Goal: Task Accomplishment & Management: Manage account settings

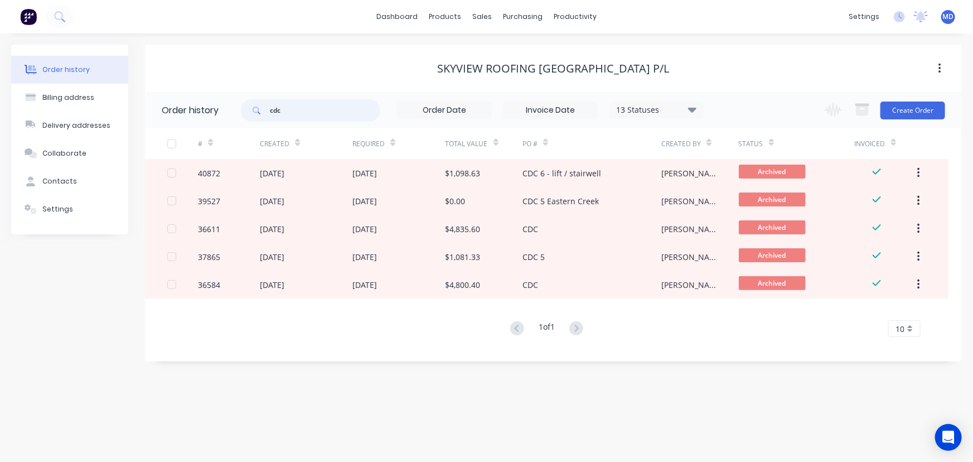
drag, startPoint x: 298, startPoint y: 112, endPoint x: 188, endPoint y: 106, distance: 110.0
click at [197, 103] on header "Order history cdc 13 Statuses Invoice Status Invoiced Not Invoiced Partial Orde…" at bounding box center [553, 110] width 817 height 36
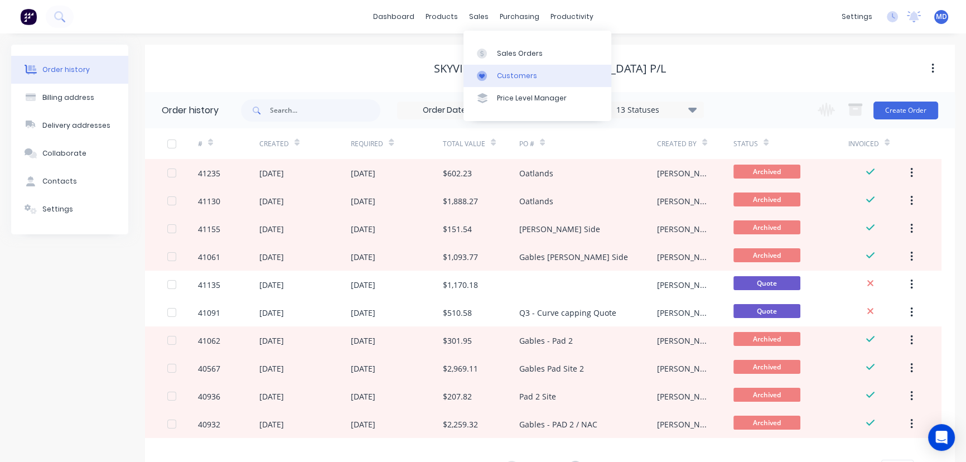
click at [521, 76] on div "Customers" at bounding box center [517, 76] width 40 height 10
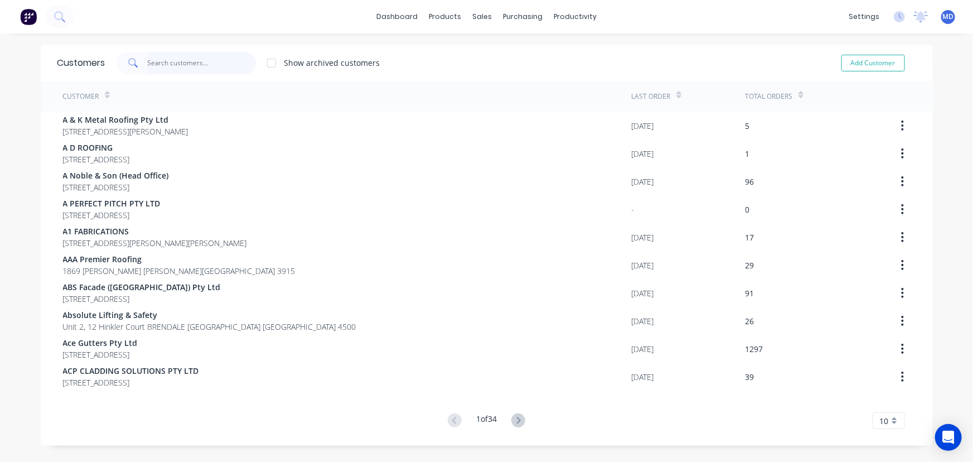
click at [193, 66] on input "text" at bounding box center [201, 63] width 109 height 22
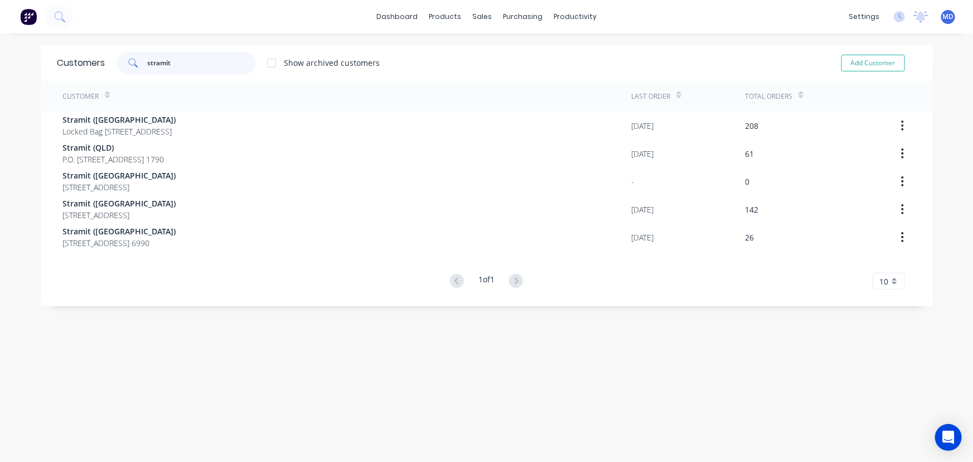
type input "stramit"
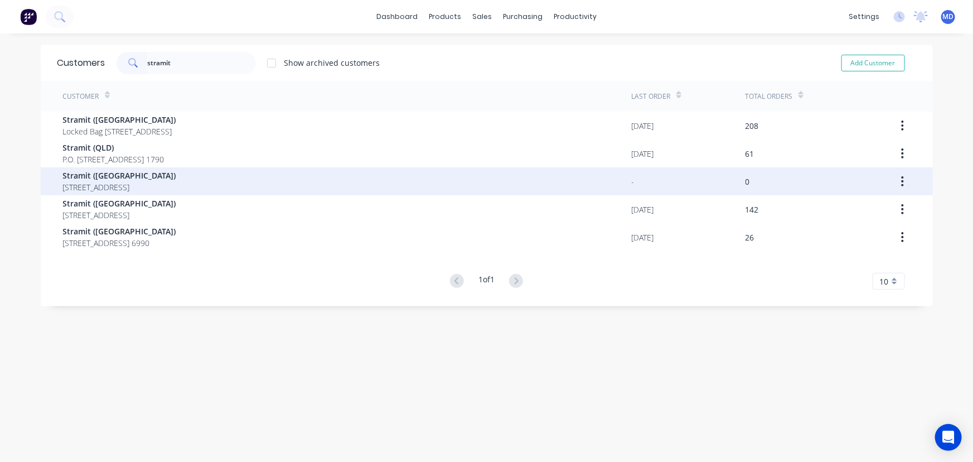
click at [113, 178] on span "Stramit (SA)" at bounding box center [119, 176] width 113 height 12
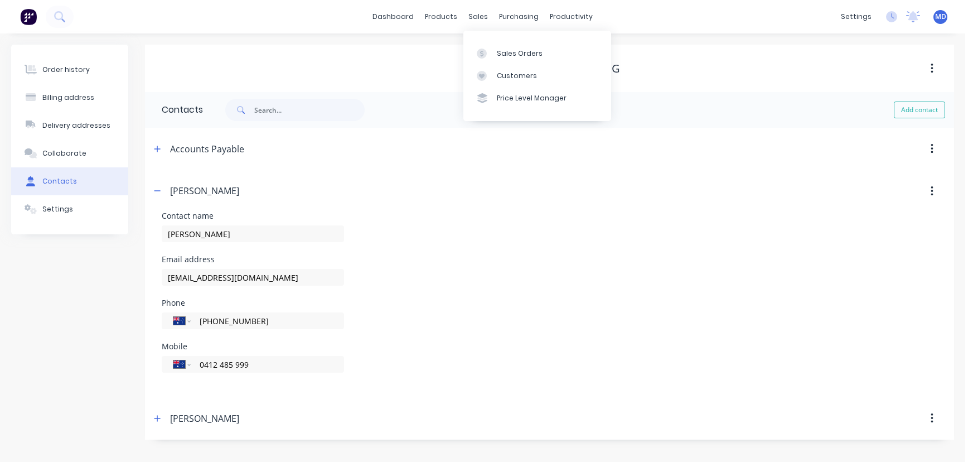
select select "AU"
click at [517, 52] on div "Sales Orders" at bounding box center [520, 54] width 46 height 10
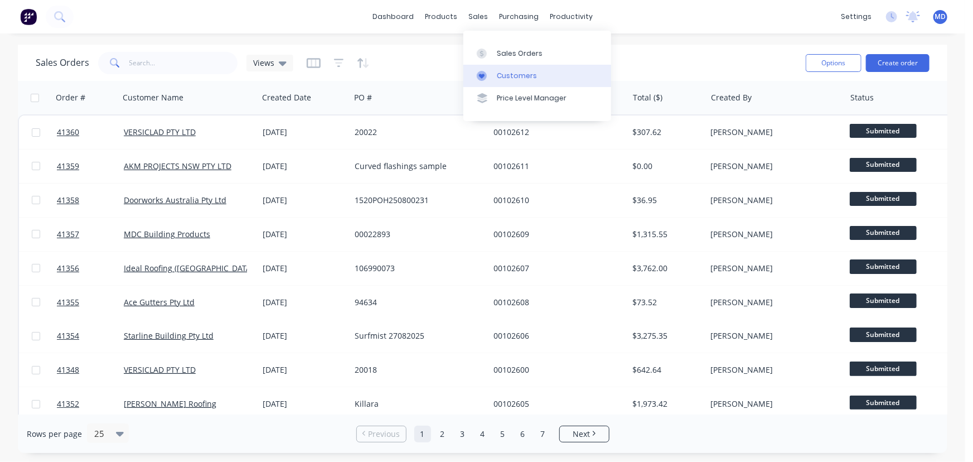
click at [507, 72] on div "Customers" at bounding box center [517, 76] width 40 height 10
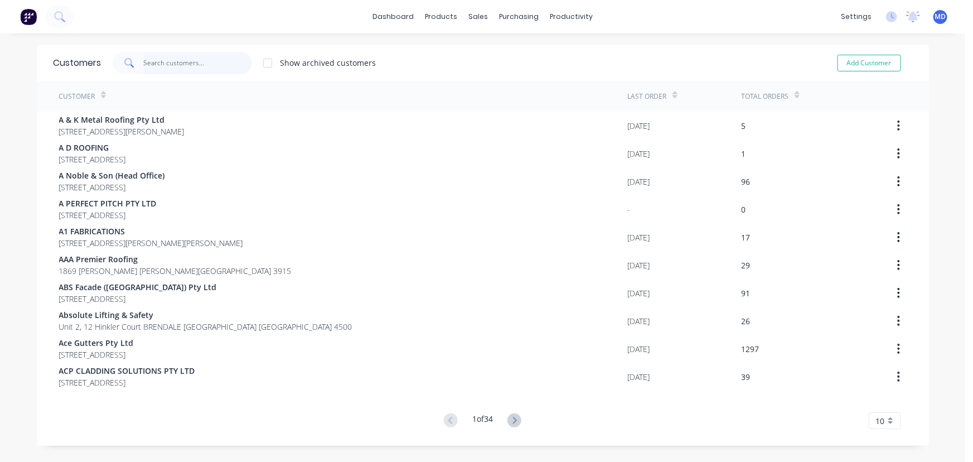
click at [183, 68] on input "text" at bounding box center [197, 63] width 109 height 22
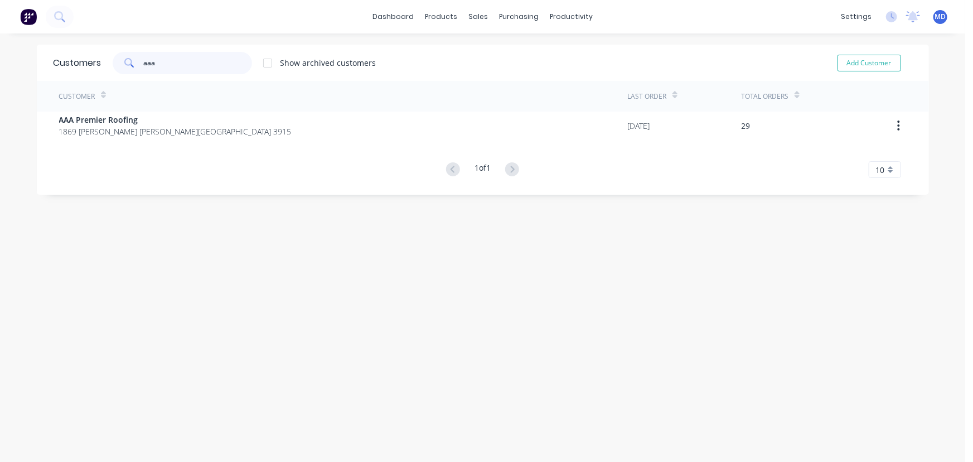
type input "aaa"
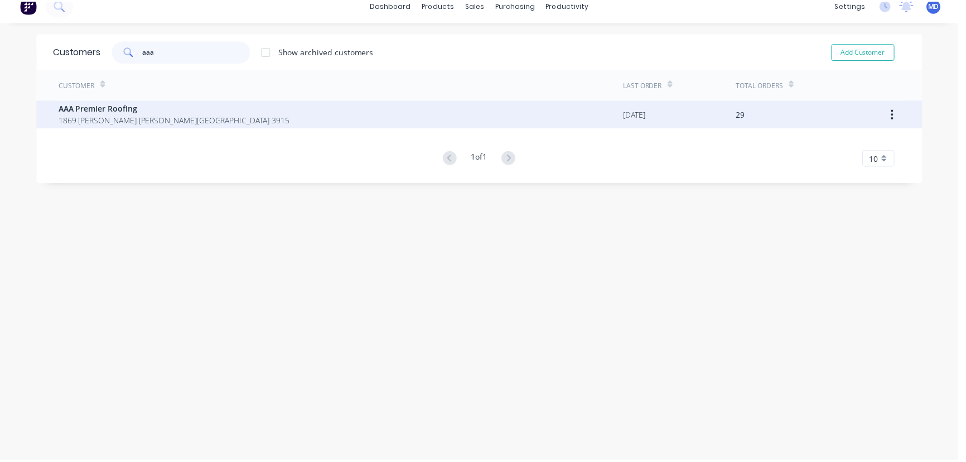
scroll to position [22, 0]
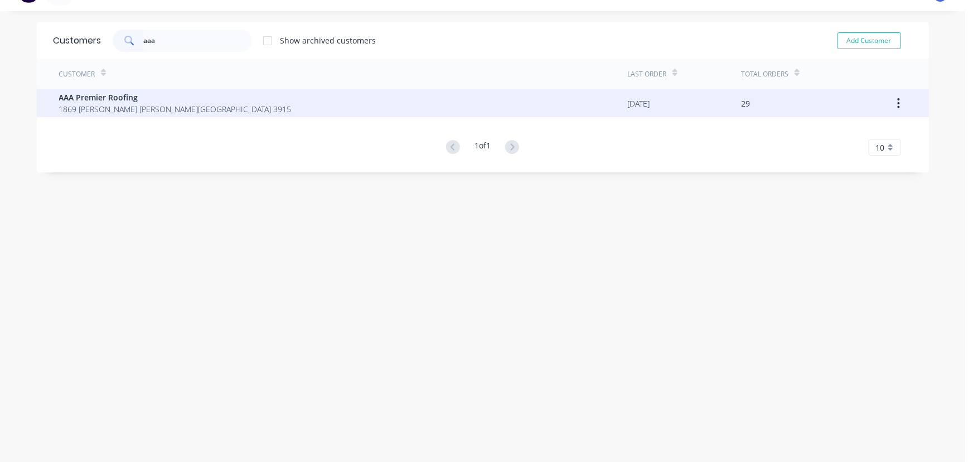
click at [128, 104] on span "1869 Frankston Flinders Rd Hastings Victoria Australia 3915" at bounding box center [175, 109] width 233 height 12
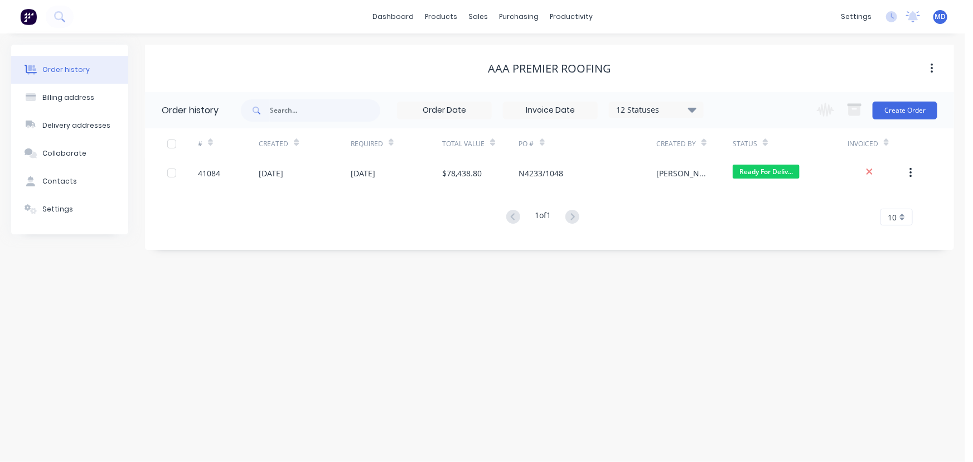
click at [694, 108] on icon at bounding box center [692, 109] width 8 height 5
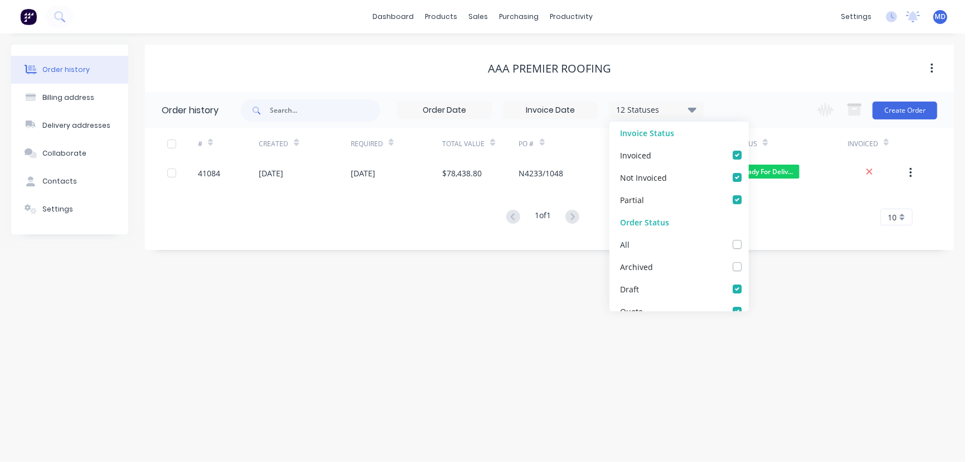
click at [748, 238] on label at bounding box center [748, 238] width 0 height 0
click at [748, 244] on input "checkbox" at bounding box center [752, 243] width 9 height 11
checkbox input "true"
drag, startPoint x: 811, startPoint y: 292, endPoint x: 810, endPoint y: 302, distance: 10.1
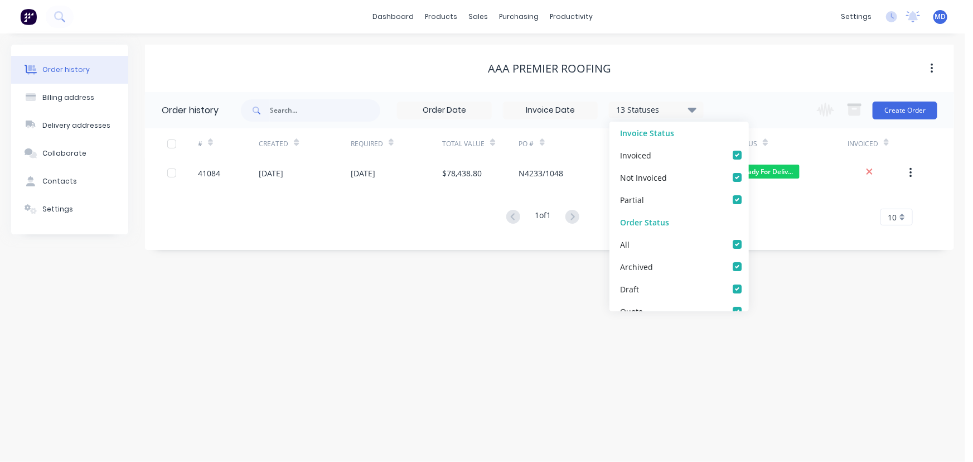
click at [811, 296] on div "Order history Billing address Delivery addresses Collaborate Contacts Settings …" at bounding box center [482, 247] width 965 height 428
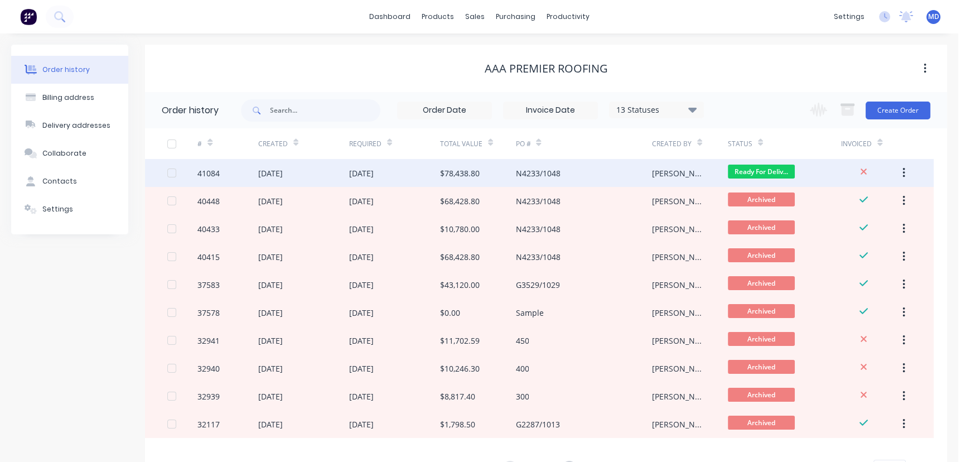
click at [374, 171] on div "[DATE]" at bounding box center [361, 173] width 25 height 12
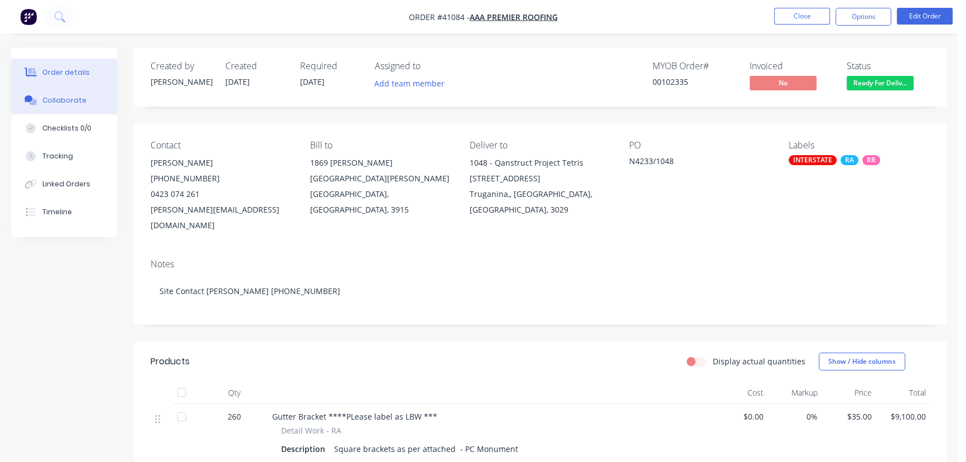
click at [52, 98] on div "Collaborate" at bounding box center [64, 100] width 44 height 10
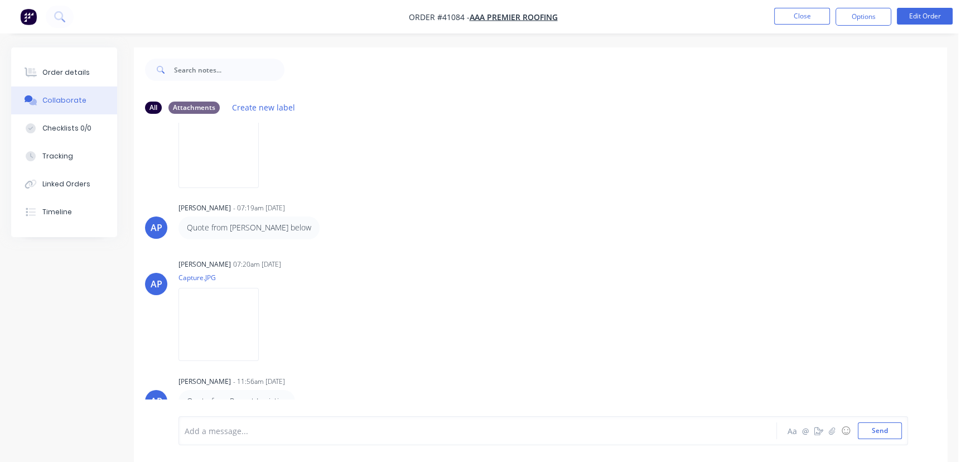
scroll to position [152, 0]
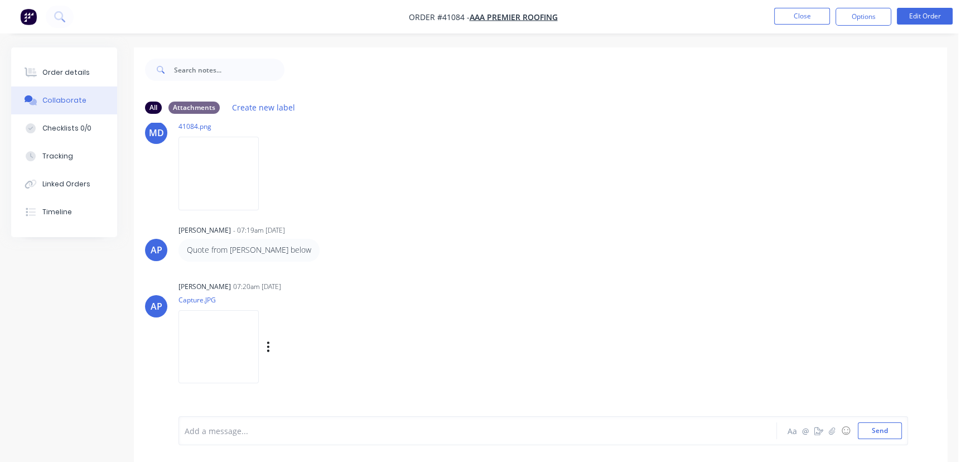
click at [209, 338] on img at bounding box center [218, 346] width 80 height 73
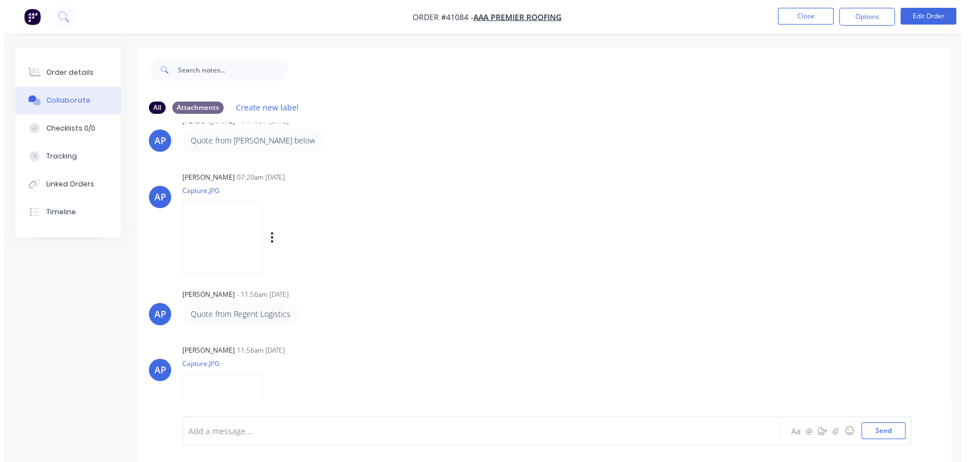
scroll to position [304, 0]
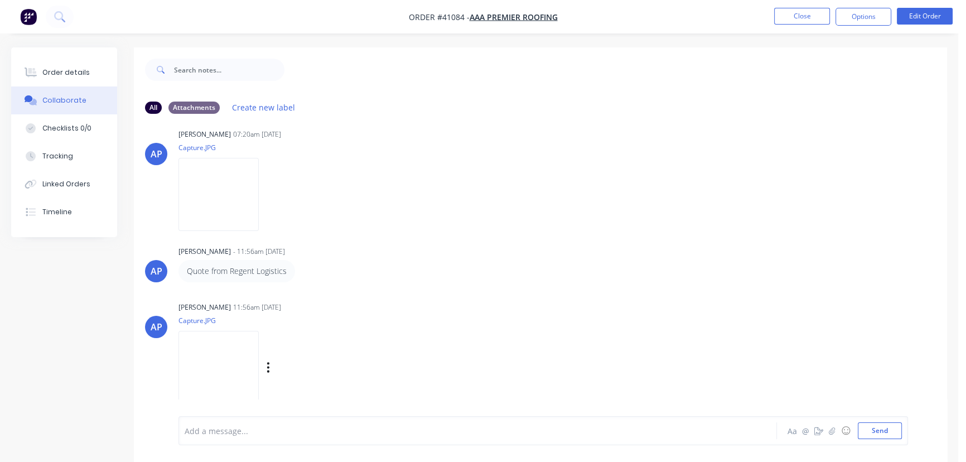
click at [217, 362] on img at bounding box center [218, 367] width 80 height 73
click at [795, 11] on button "Close" at bounding box center [802, 16] width 56 height 17
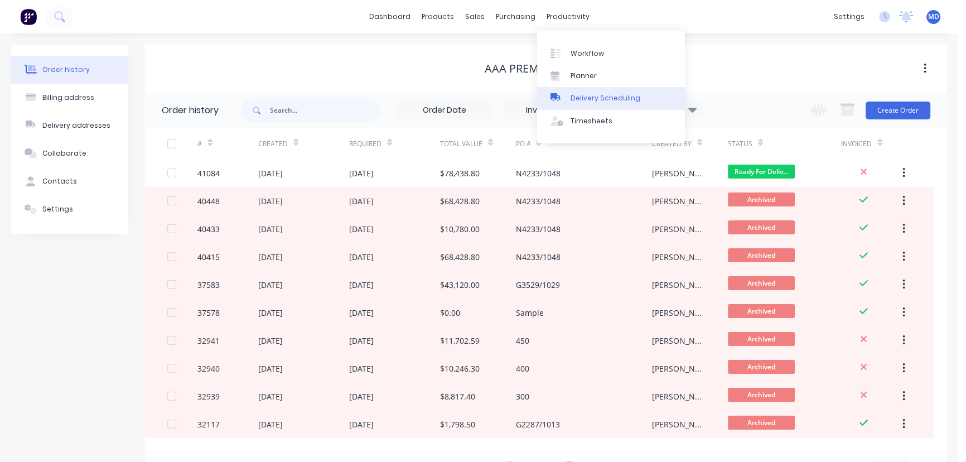
click at [621, 94] on div "Delivery Scheduling" at bounding box center [605, 98] width 70 height 10
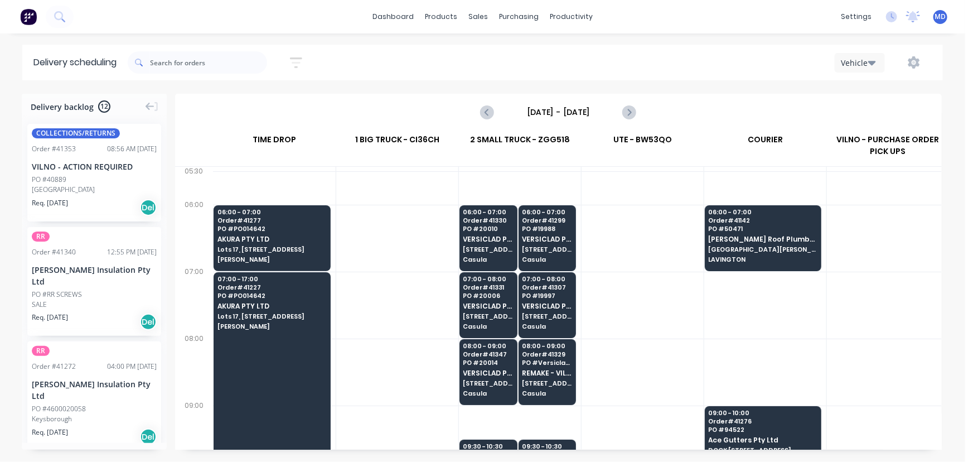
click at [565, 108] on input "Wednesday - 27/08/25" at bounding box center [558, 112] width 110 height 17
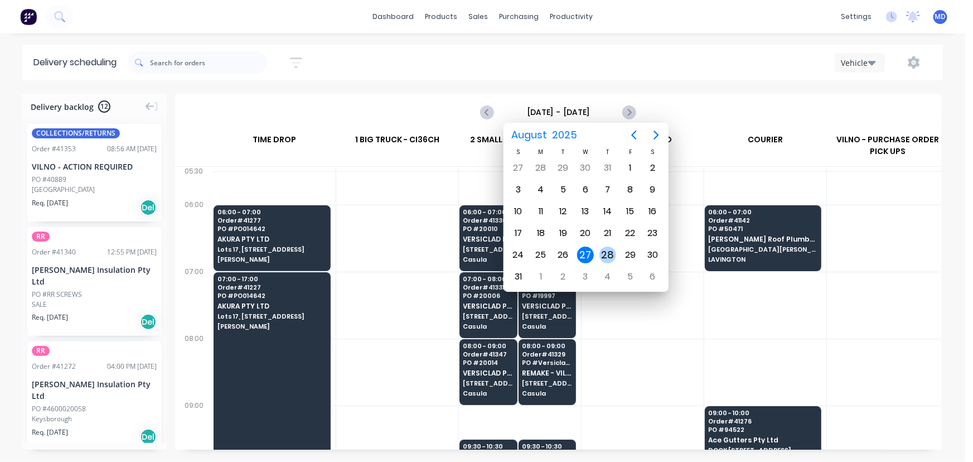
click at [608, 250] on div "28" at bounding box center [607, 254] width 17 height 17
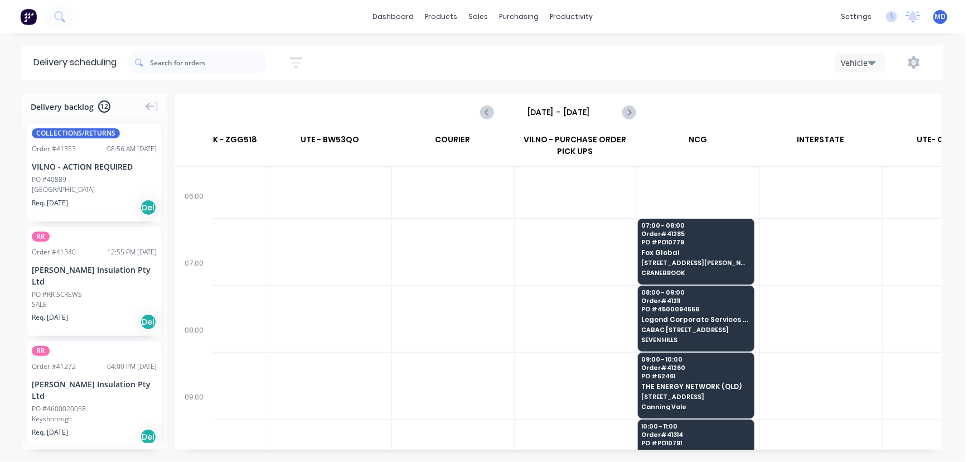
scroll to position [0, 312]
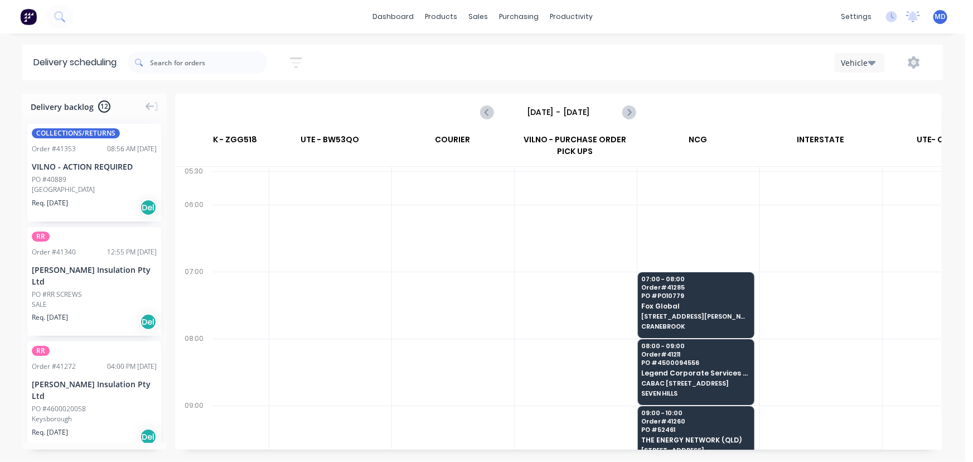
click at [559, 117] on input "Thursday - 28/08/25" at bounding box center [558, 112] width 110 height 17
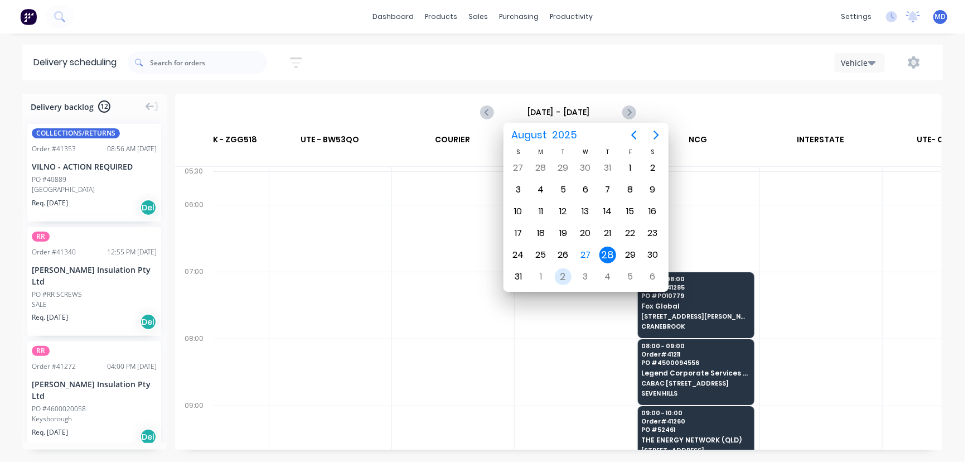
click at [560, 272] on div "2" at bounding box center [563, 276] width 17 height 17
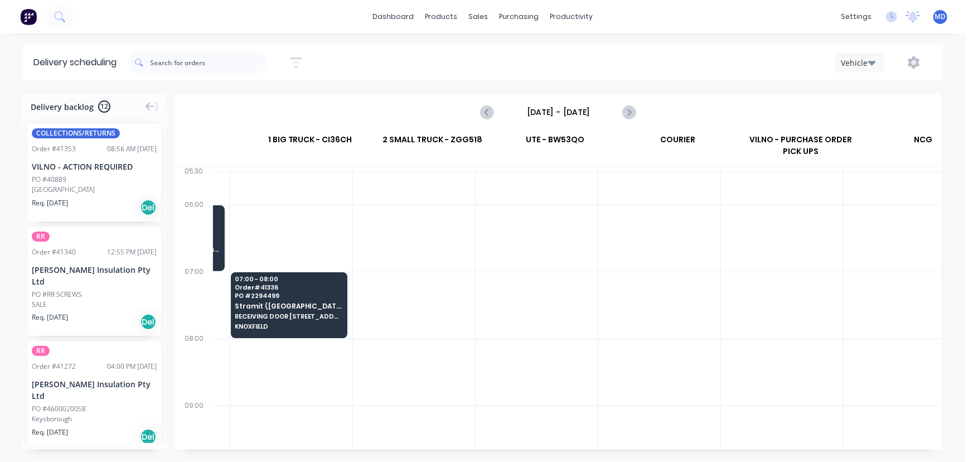
scroll to position [0, 0]
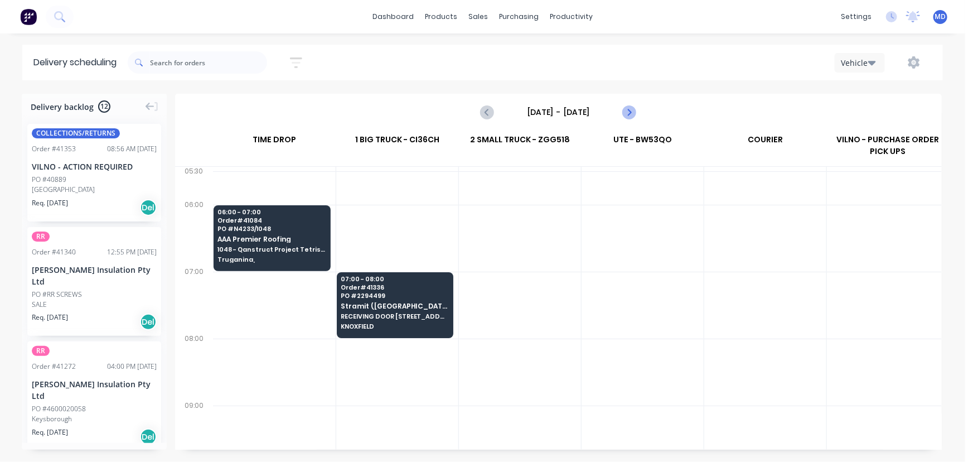
click at [626, 110] on icon "Next page" at bounding box center [628, 111] width 13 height 13
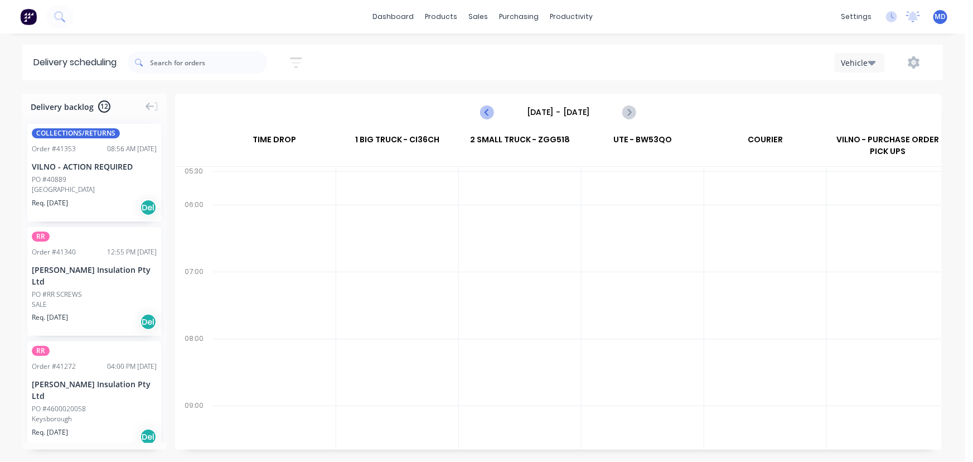
click at [486, 112] on icon "Previous page" at bounding box center [487, 112] width 5 height 9
type input "Tuesday - 02/09/25"
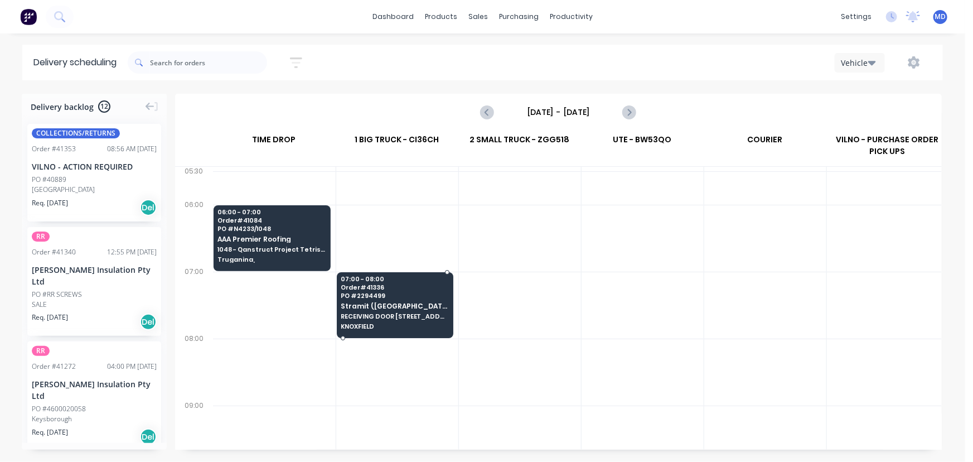
click at [376, 295] on span "PO # 2294499" at bounding box center [395, 295] width 108 height 7
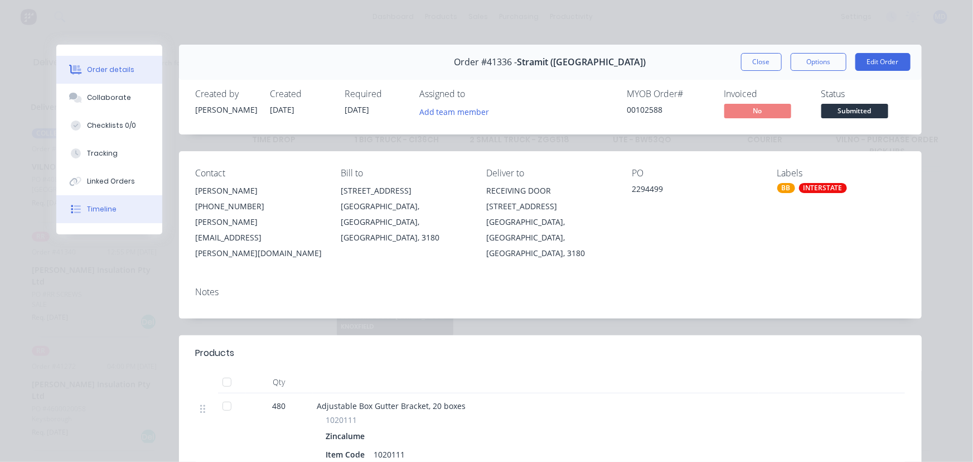
click at [99, 209] on div "Timeline" at bounding box center [102, 209] width 30 height 10
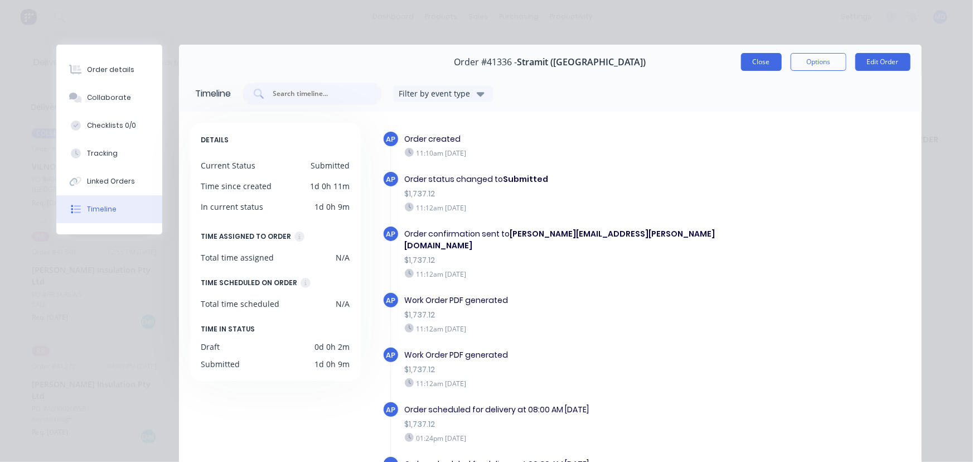
click at [742, 56] on button "Close" at bounding box center [761, 62] width 41 height 18
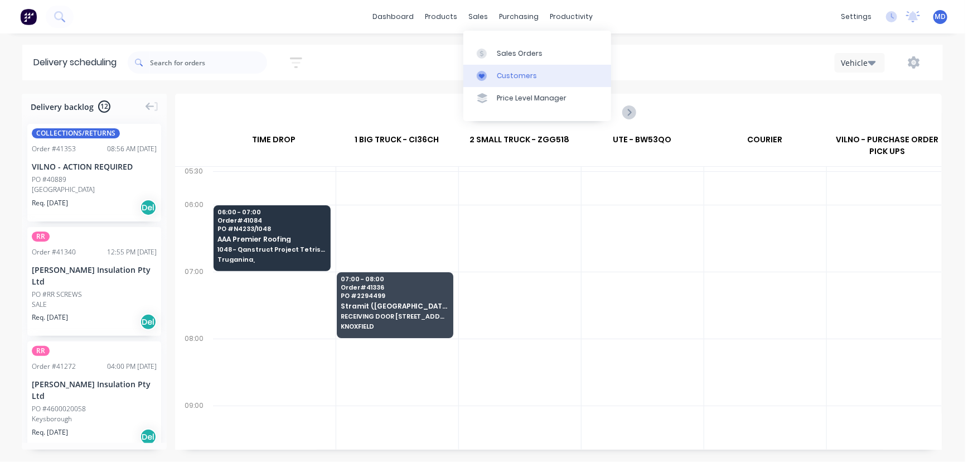
click at [512, 75] on div "Customers" at bounding box center [517, 76] width 40 height 10
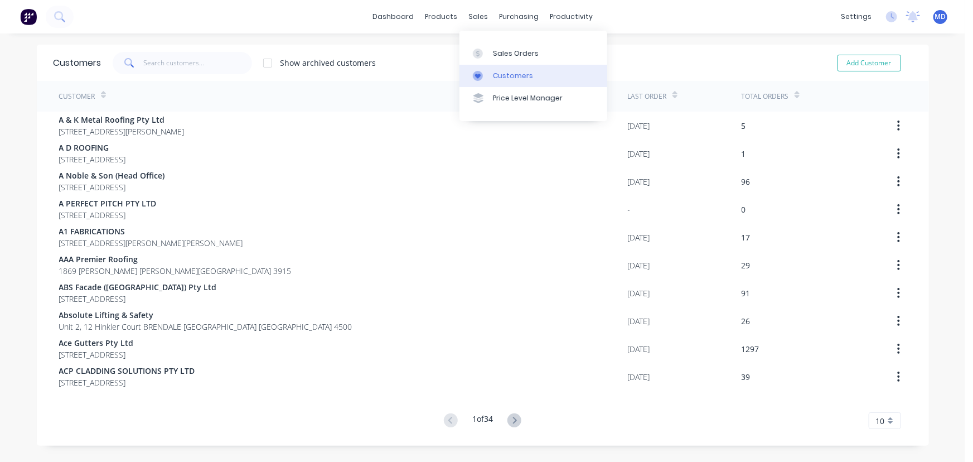
click at [500, 72] on div "Customers" at bounding box center [513, 76] width 40 height 10
click at [171, 66] on input "text" at bounding box center [197, 63] width 109 height 22
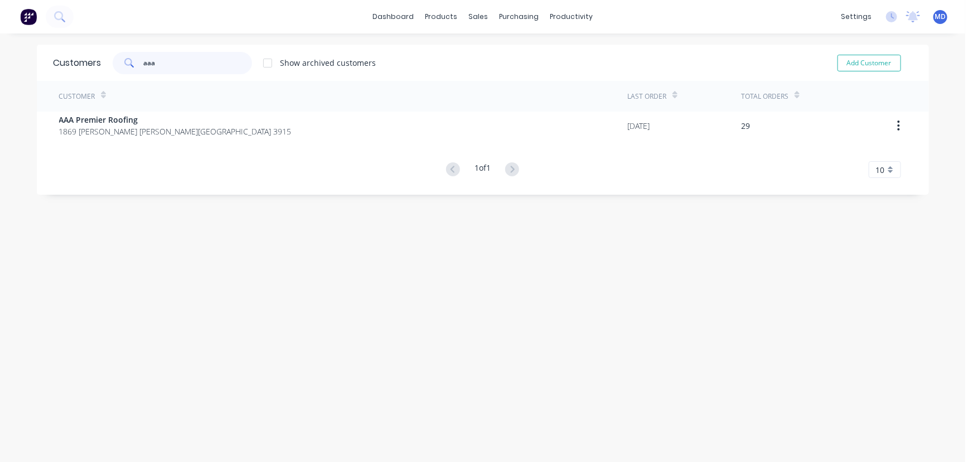
type input "aaa"
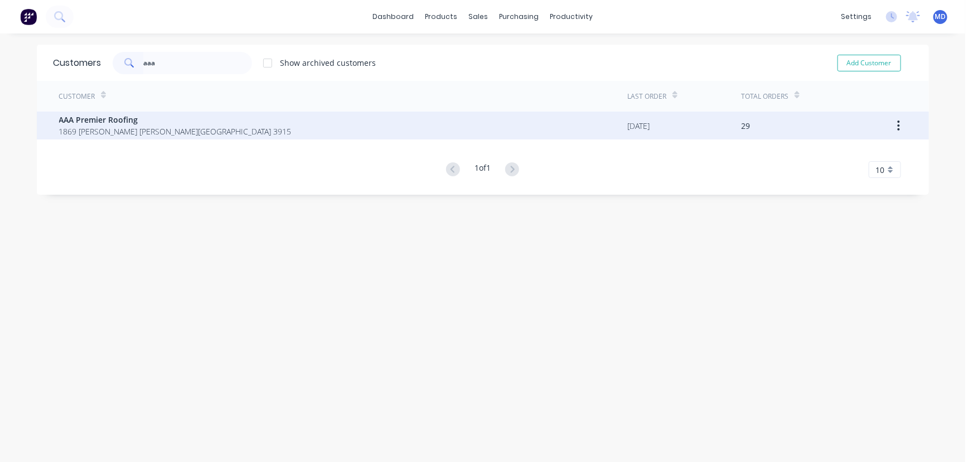
click at [117, 124] on span "AAA Premier Roofing" at bounding box center [175, 120] width 233 height 12
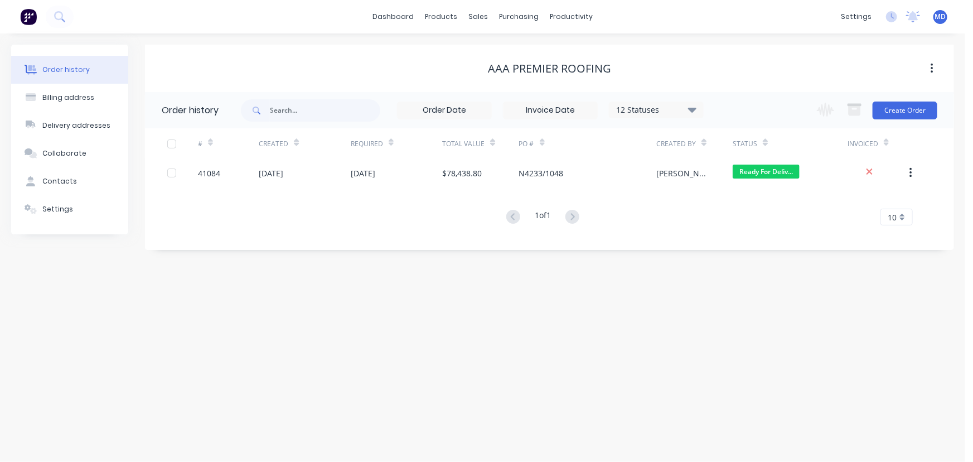
drag, startPoint x: 693, startPoint y: 108, endPoint x: 756, endPoint y: 245, distance: 150.9
click at [693, 108] on icon at bounding box center [692, 109] width 8 height 5
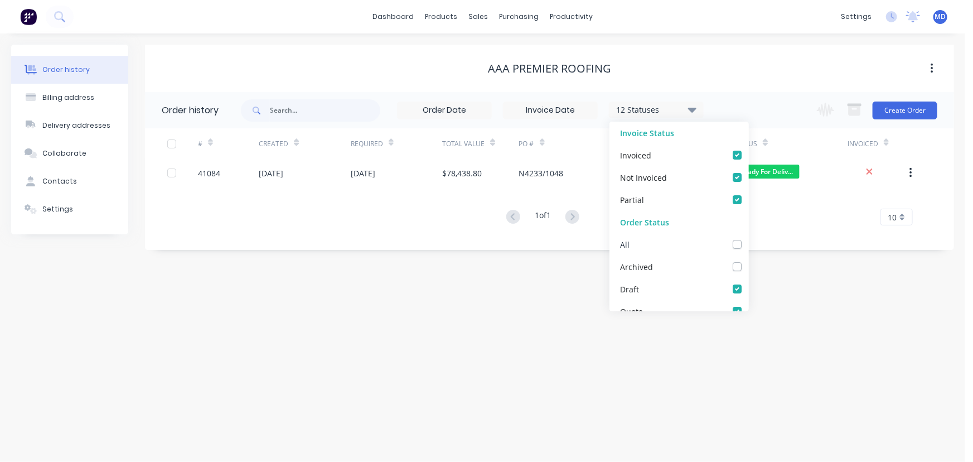
click at [748, 238] on label at bounding box center [748, 238] width 0 height 0
click at [748, 245] on input "checkbox" at bounding box center [752, 243] width 9 height 11
checkbox input "true"
drag, startPoint x: 774, startPoint y: 272, endPoint x: 515, endPoint y: 435, distance: 306.8
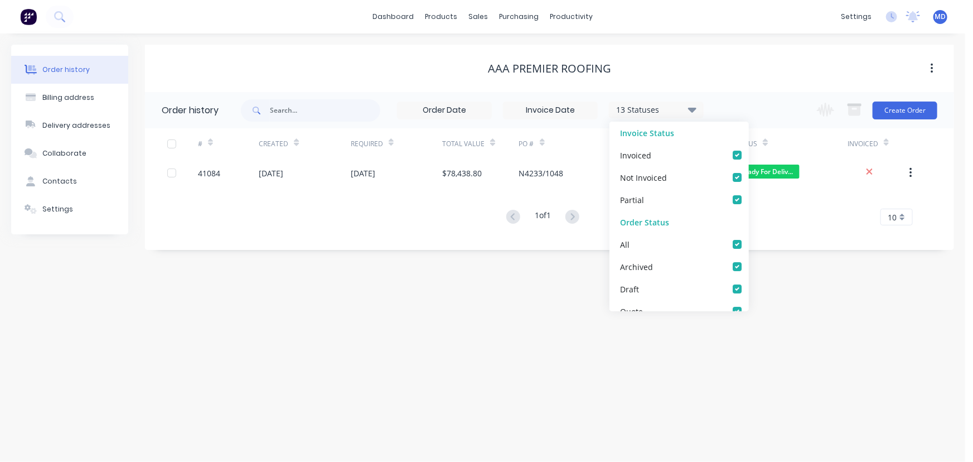
click at [774, 273] on div "Order history Billing address Delivery addresses Collaborate Contacts Settings …" at bounding box center [482, 247] width 965 height 428
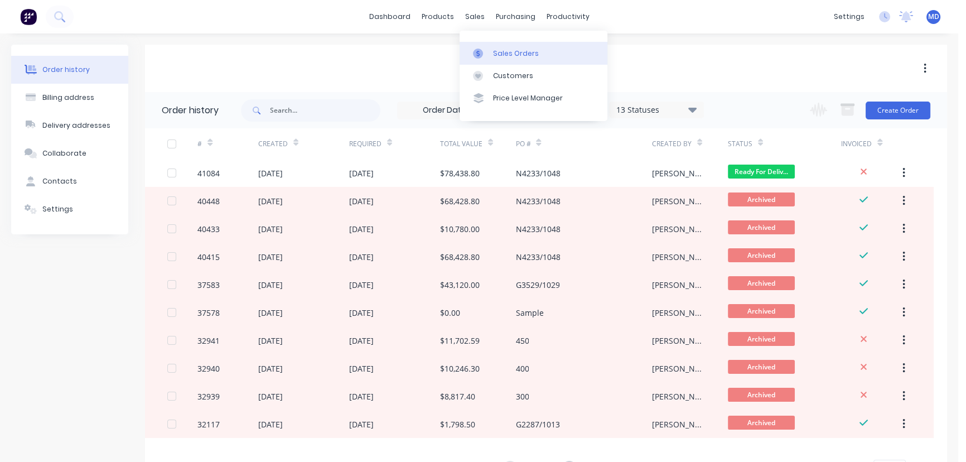
click at [507, 50] on div "Sales Orders" at bounding box center [516, 54] width 46 height 10
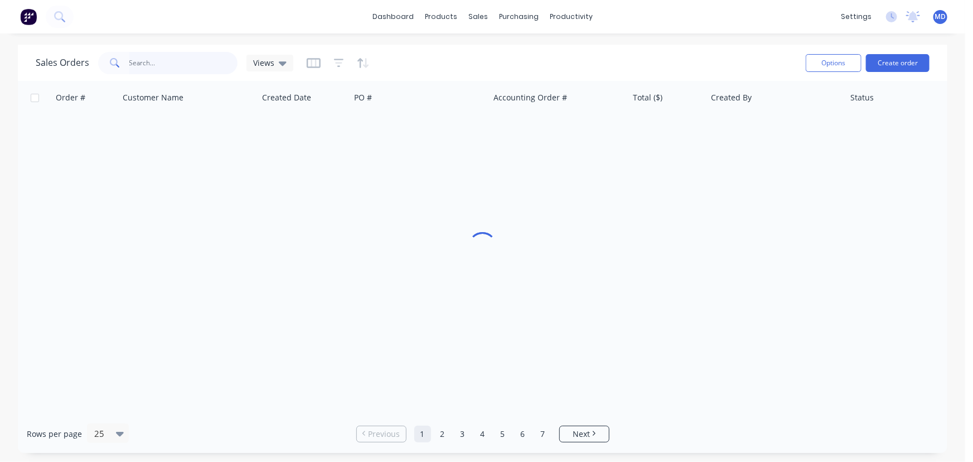
click at [195, 63] on input "text" at bounding box center [183, 63] width 109 height 22
click at [283, 58] on icon at bounding box center [283, 63] width 8 height 12
click at [267, 180] on button "ARCHIVED" at bounding box center [313, 179] width 127 height 13
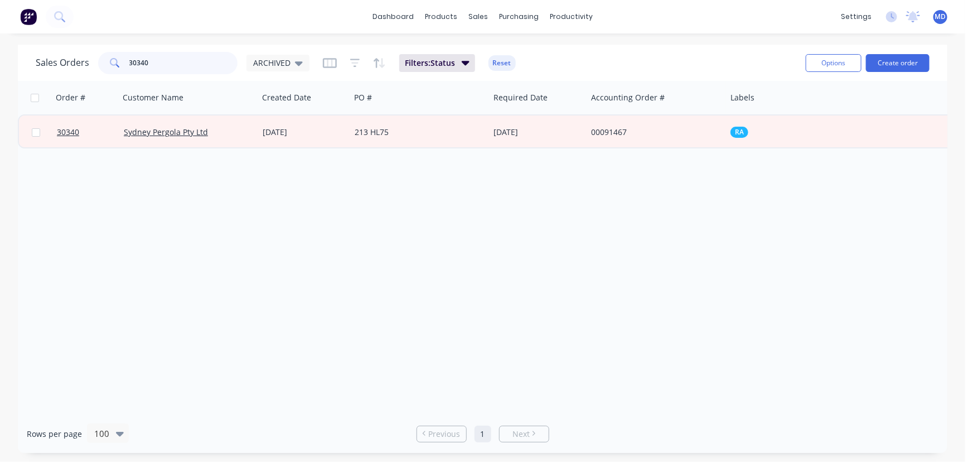
click at [178, 61] on input "30340" at bounding box center [183, 63] width 109 height 22
type input "30341"
click at [512, 79] on div "Customers" at bounding box center [517, 76] width 40 height 10
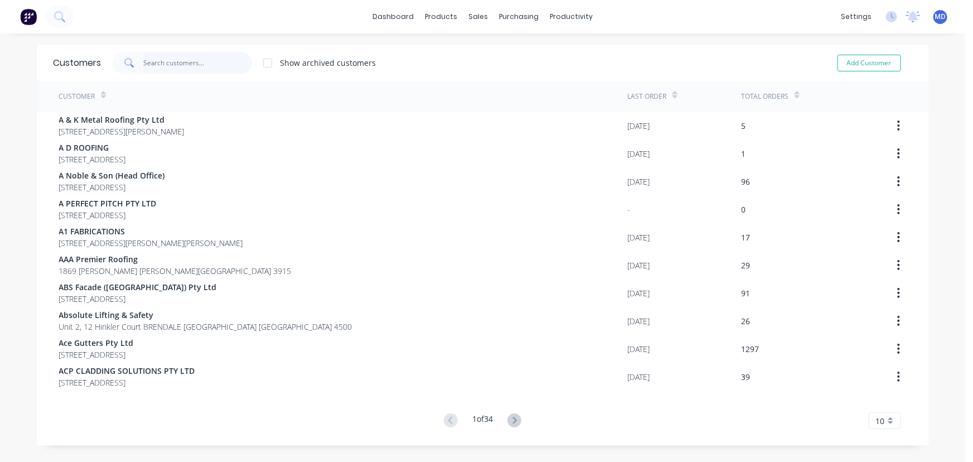
click at [207, 64] on input "text" at bounding box center [197, 63] width 109 height 22
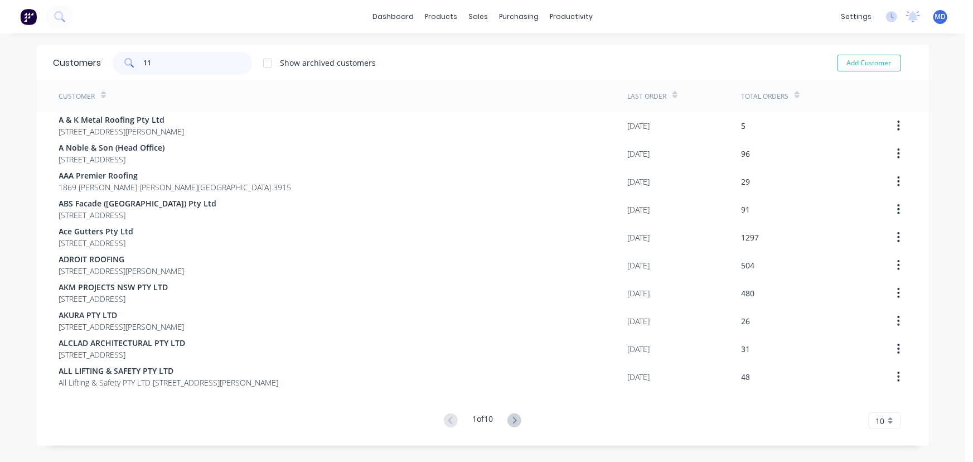
type input "1"
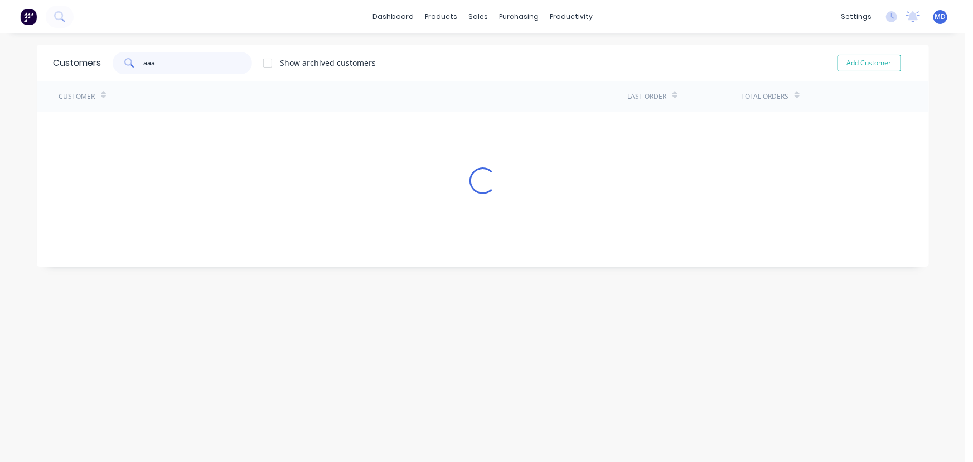
type input "aaa"
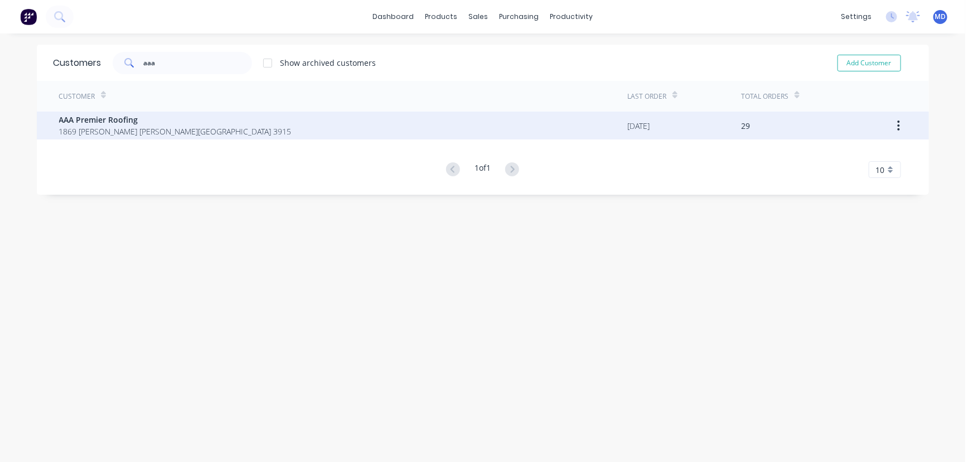
click at [106, 121] on span "AAA Premier Roofing" at bounding box center [175, 120] width 233 height 12
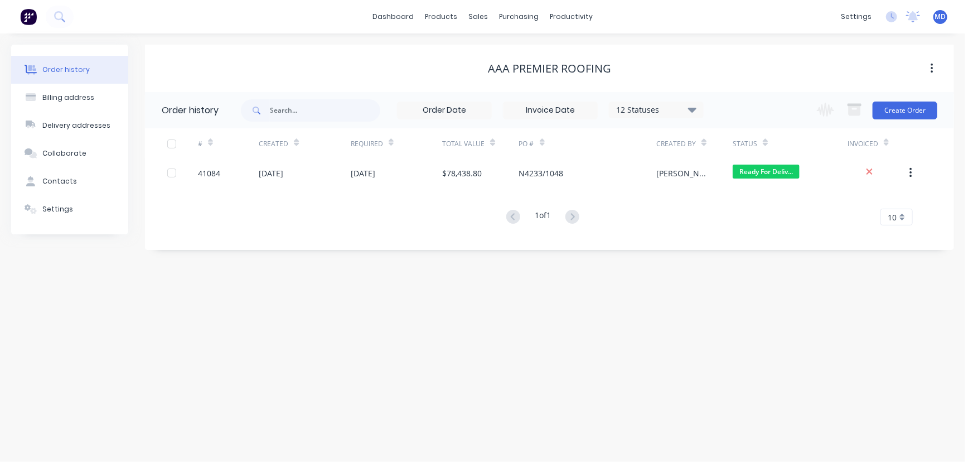
click at [691, 109] on icon at bounding box center [692, 109] width 8 height 5
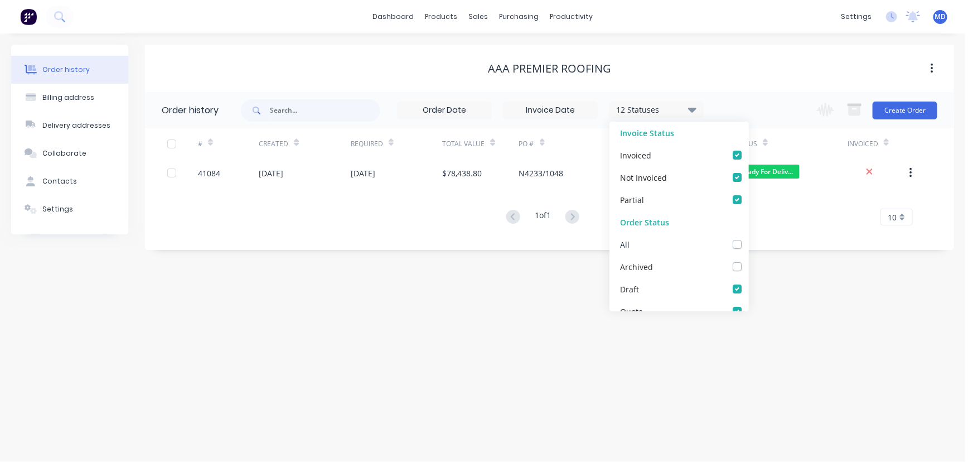
click at [748, 238] on label at bounding box center [748, 238] width 0 height 0
click at [748, 244] on input "checkbox" at bounding box center [752, 243] width 9 height 11
checkbox input "true"
click at [791, 274] on div "Order history Billing address Delivery addresses Collaborate Contacts Settings …" at bounding box center [482, 247] width 965 height 428
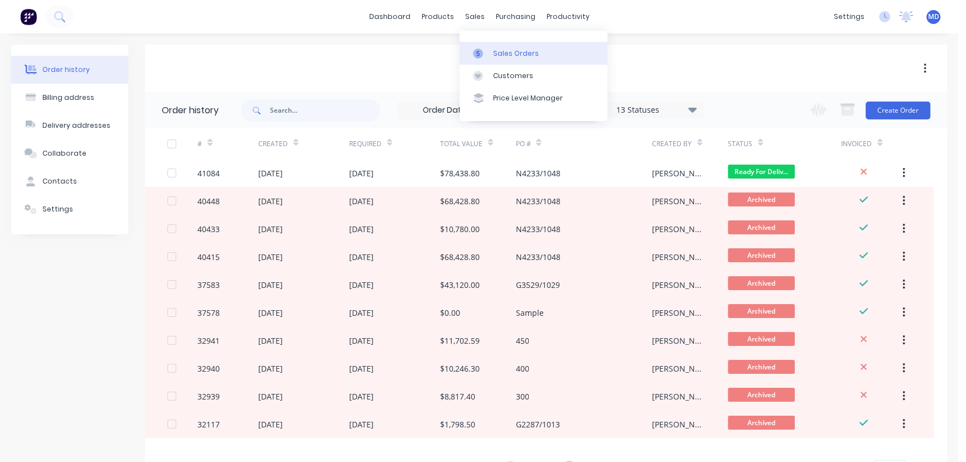
click at [516, 51] on div "Sales Orders" at bounding box center [516, 54] width 46 height 10
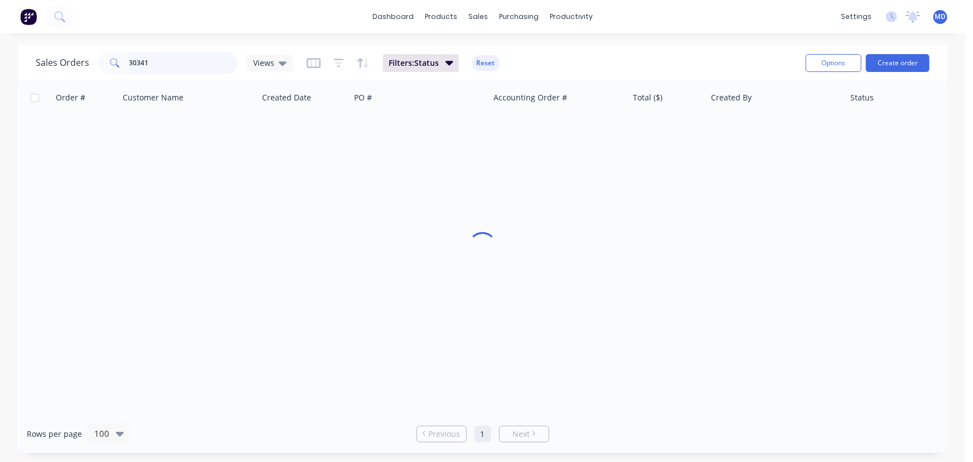
click at [178, 68] on input "30341" at bounding box center [183, 63] width 109 height 22
type input "3"
type input "41345"
click at [516, 72] on div "Customers" at bounding box center [517, 76] width 40 height 10
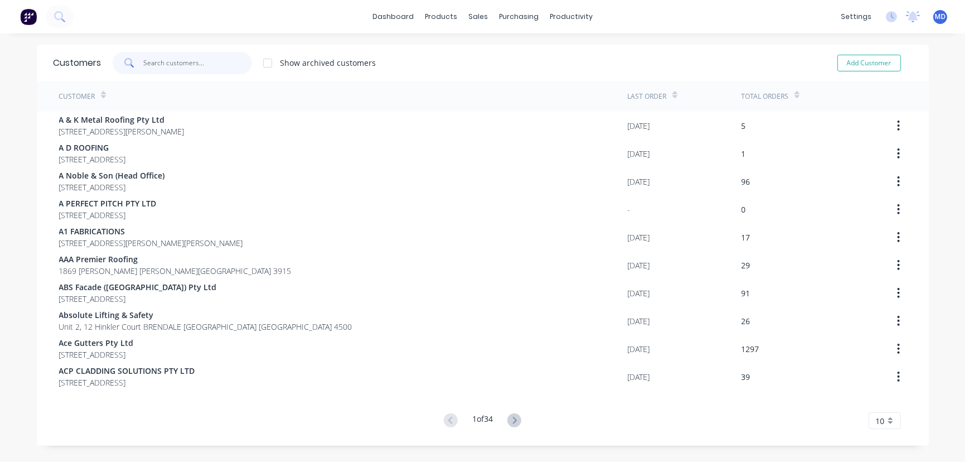
click at [203, 67] on input "text" at bounding box center [197, 63] width 109 height 22
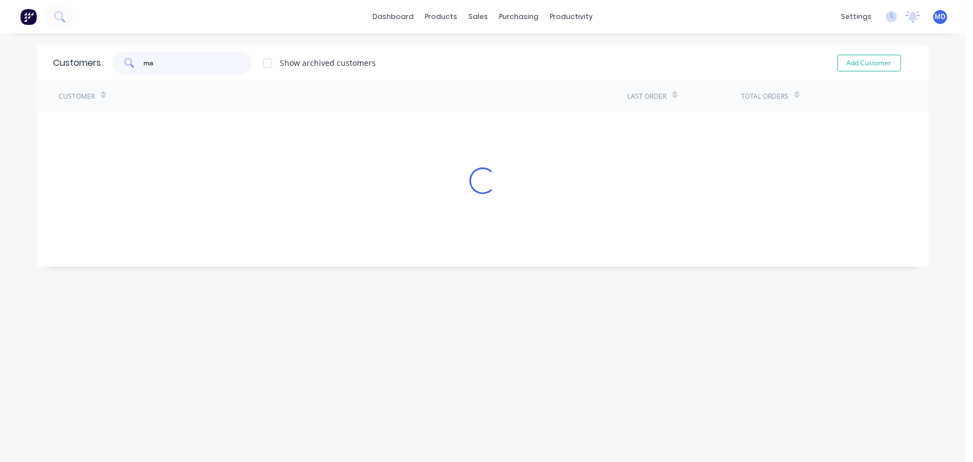
type input "m"
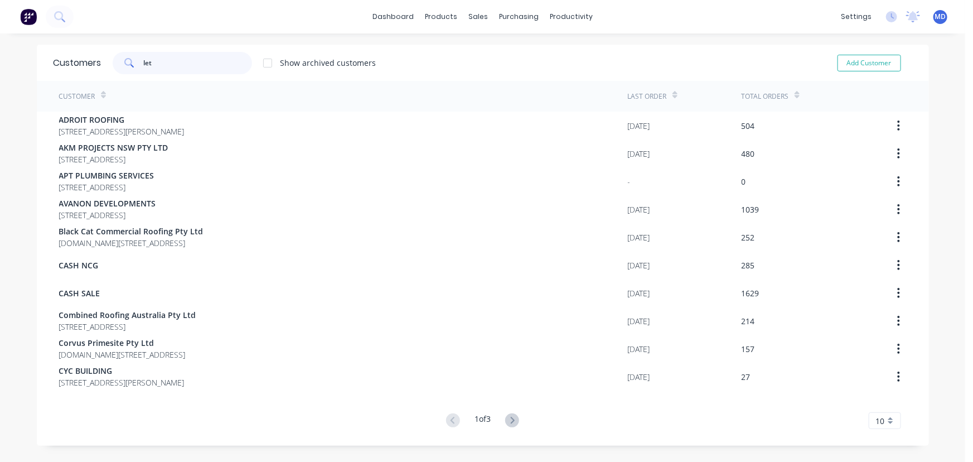
type input "let"
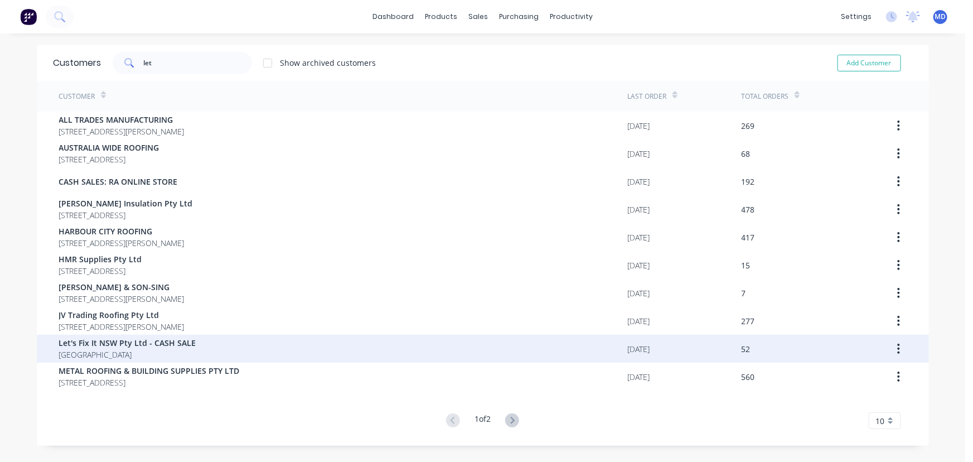
click at [142, 341] on span "Let's Fix It NSW Pty Ltd - CASH SALE" at bounding box center [127, 343] width 137 height 12
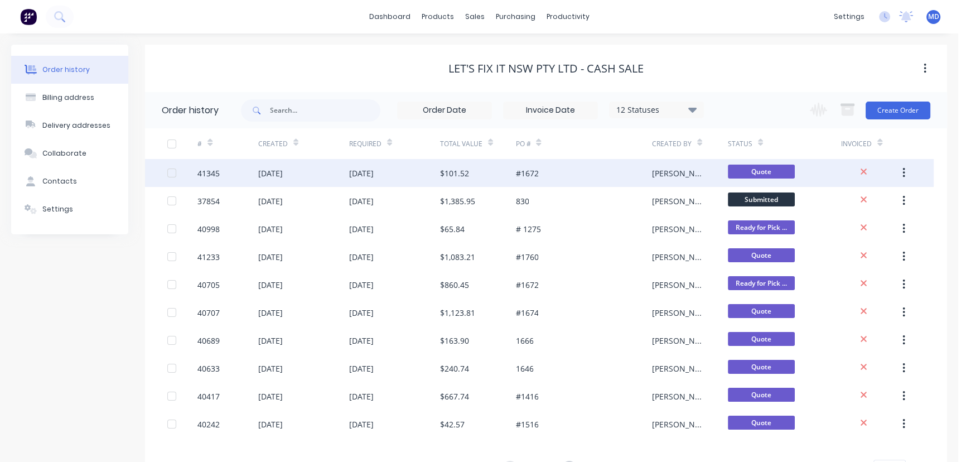
click at [414, 174] on div "26 Aug 2025" at bounding box center [394, 173] width 91 height 28
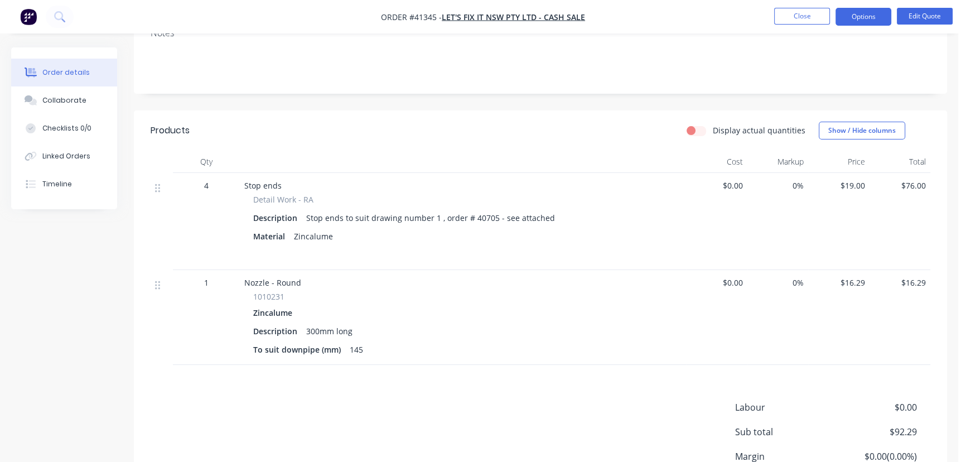
scroll to position [317, 0]
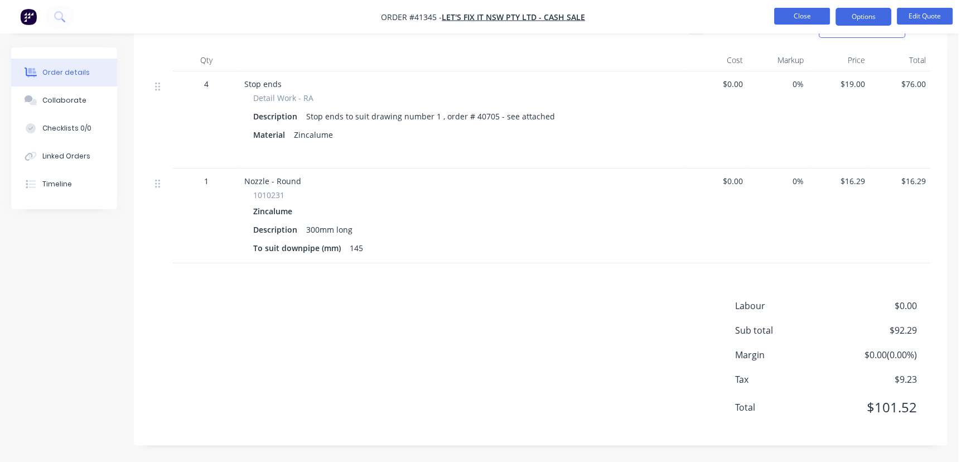
click at [798, 16] on button "Close" at bounding box center [802, 16] width 56 height 17
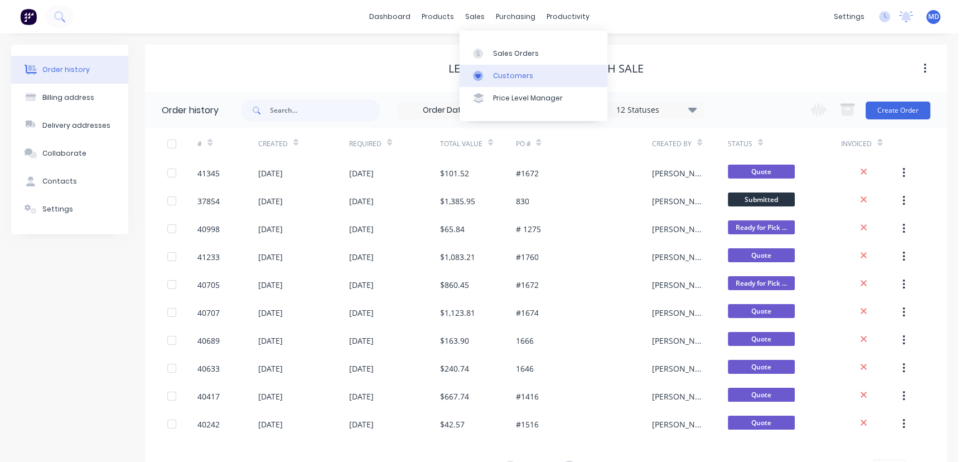
click at [524, 78] on div "Customers" at bounding box center [513, 76] width 40 height 10
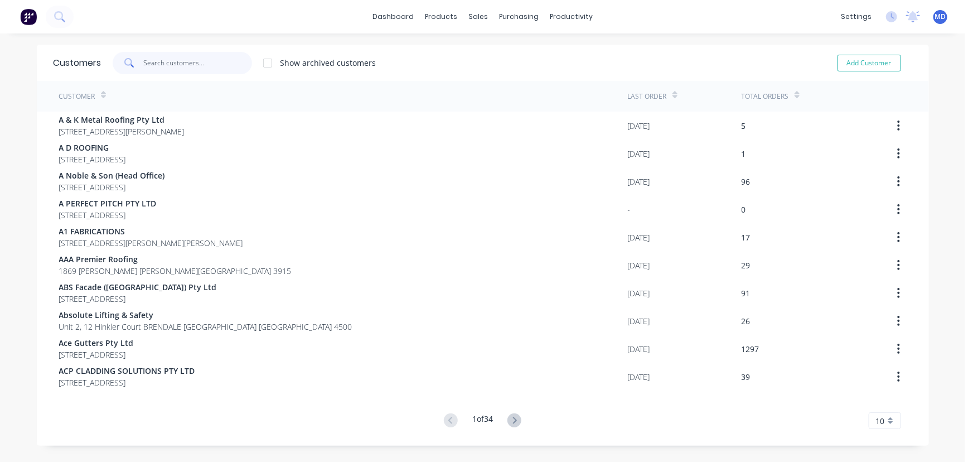
click at [212, 63] on input "text" at bounding box center [197, 63] width 109 height 22
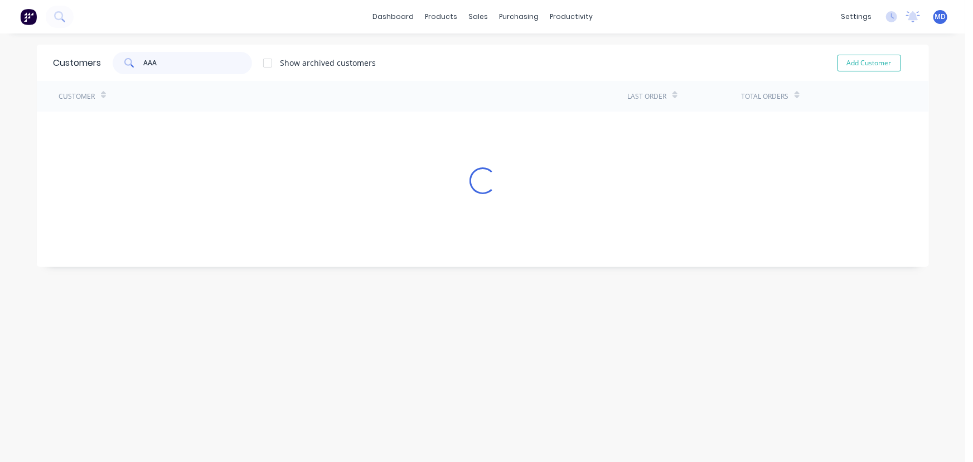
type input "AAA"
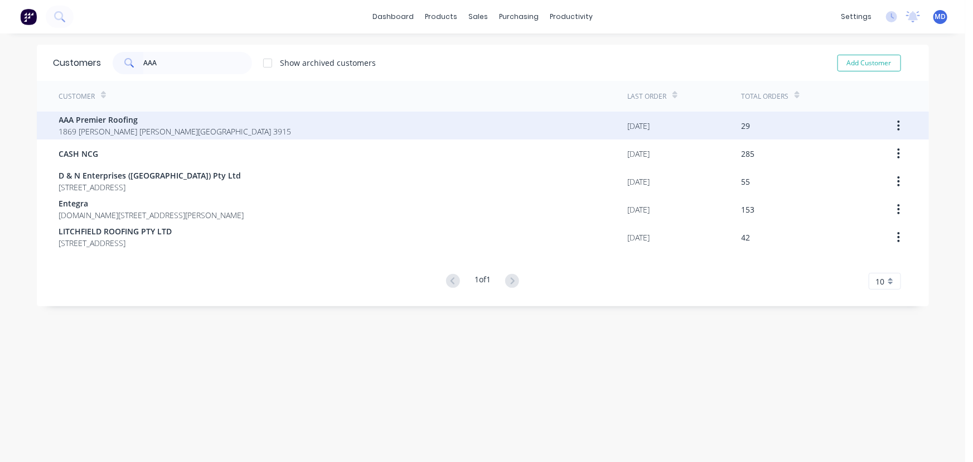
click at [119, 122] on span "AAA Premier Roofing" at bounding box center [175, 120] width 233 height 12
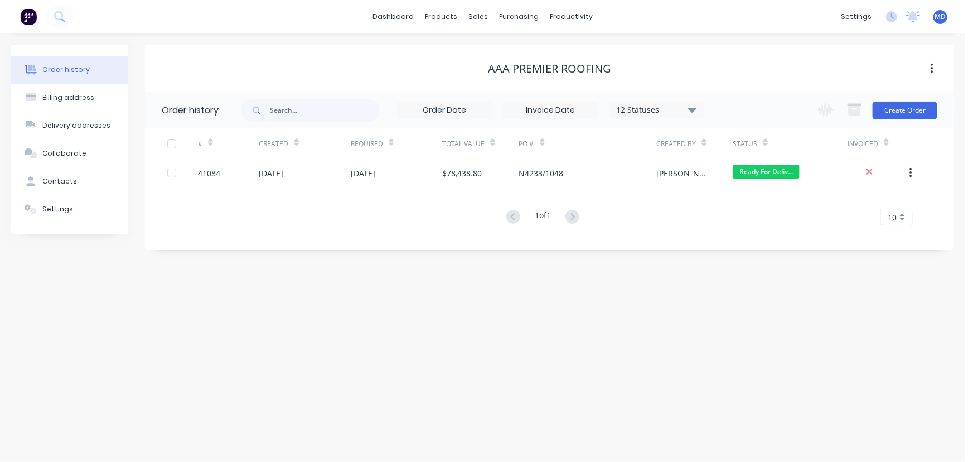
click at [693, 114] on icon at bounding box center [692, 109] width 8 height 13
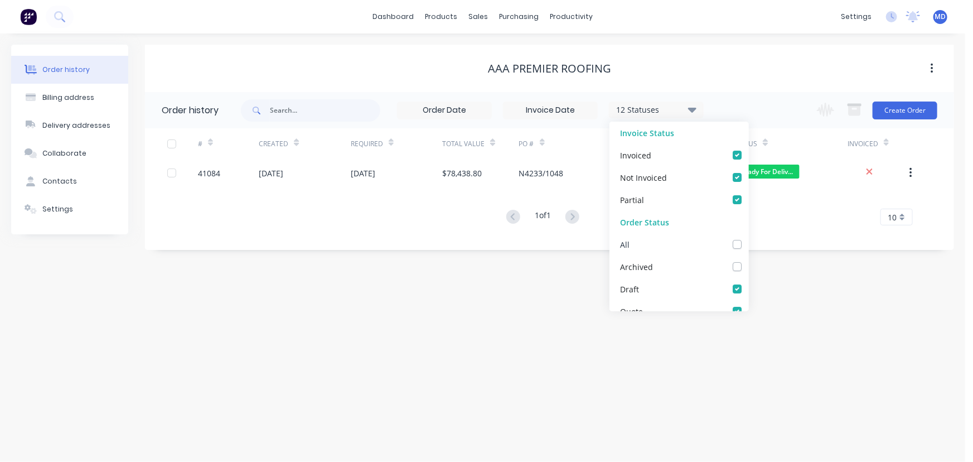
click at [748, 238] on label at bounding box center [748, 238] width 0 height 0
click at [748, 245] on input "checkbox" at bounding box center [752, 243] width 9 height 11
checkbox input "true"
drag, startPoint x: 792, startPoint y: 284, endPoint x: 472, endPoint y: 351, distance: 327.0
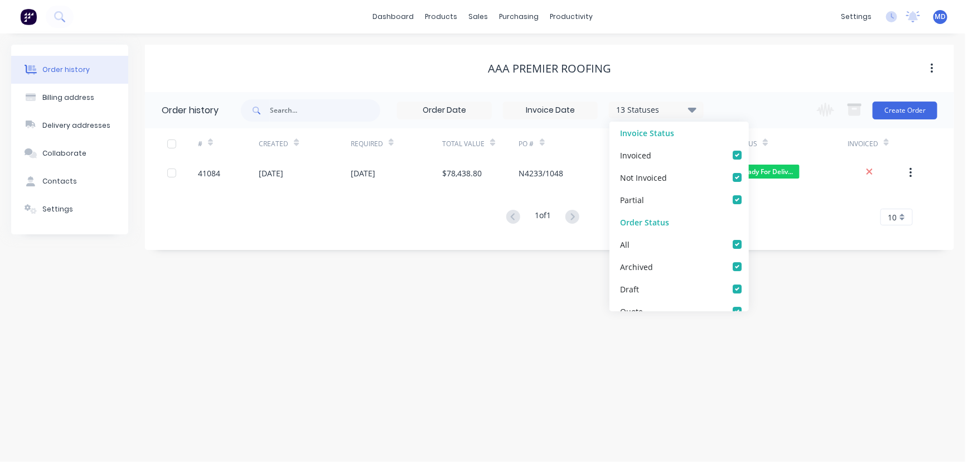
click at [792, 284] on div "Order history Billing address Delivery addresses Collaborate Contacts Settings …" at bounding box center [482, 247] width 965 height 428
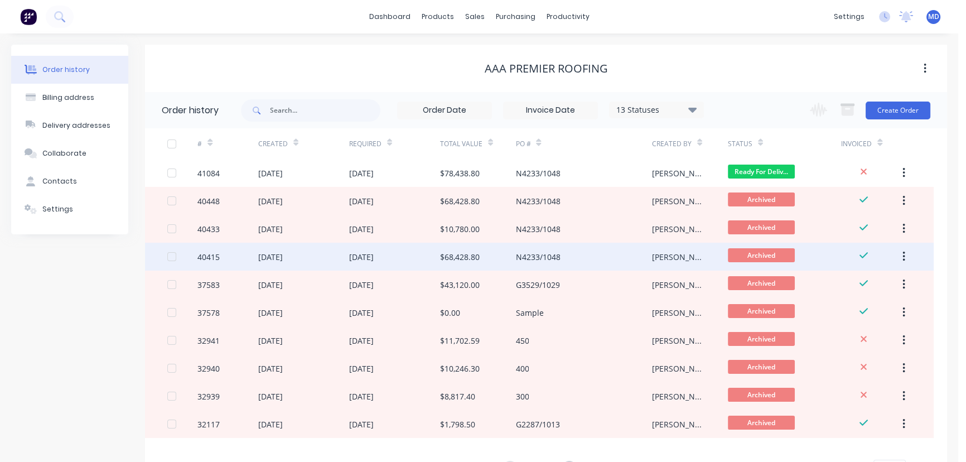
click at [468, 257] on div "$68,428.80" at bounding box center [460, 257] width 40 height 12
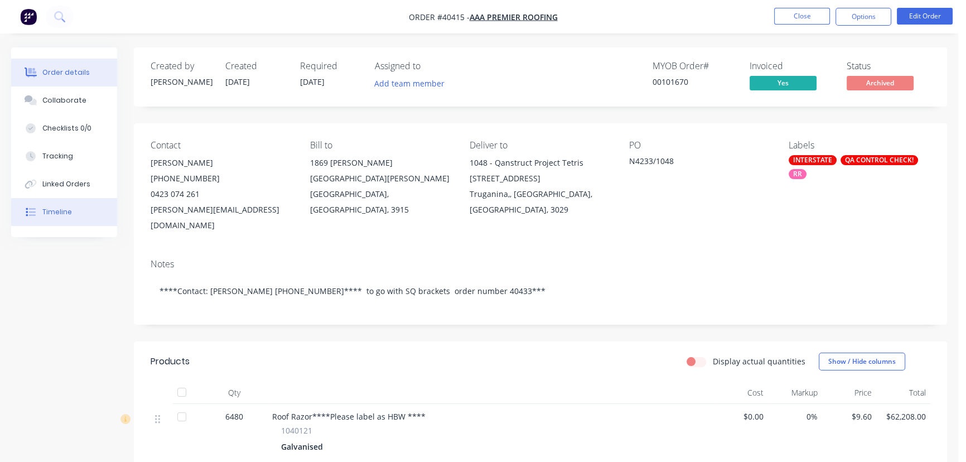
click at [60, 208] on div "Timeline" at bounding box center [57, 212] width 30 height 10
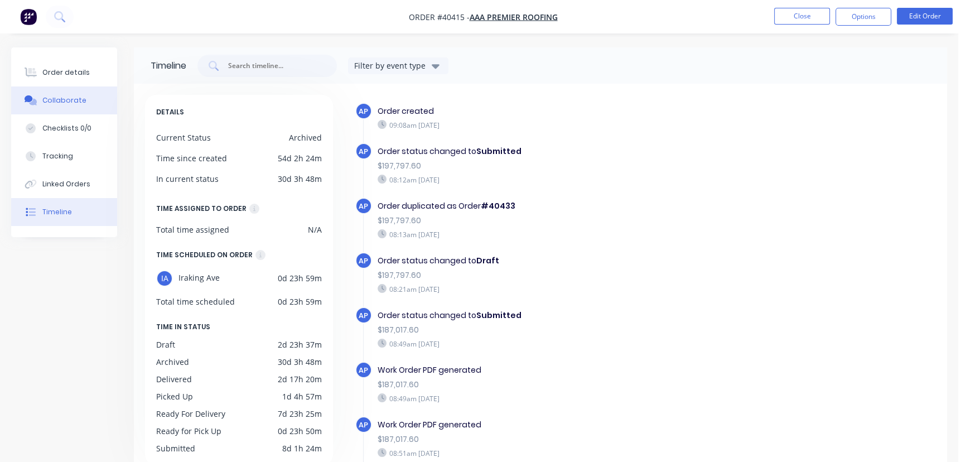
click at [67, 93] on button "Collaborate" at bounding box center [64, 100] width 106 height 28
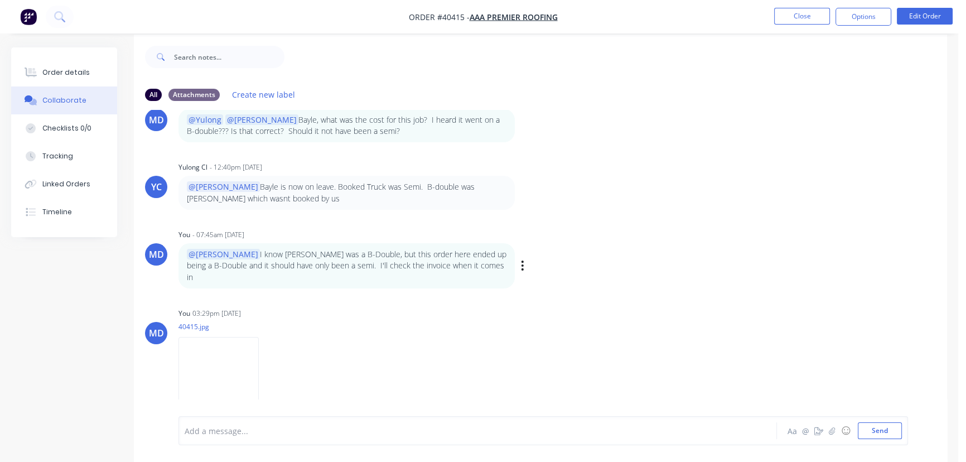
scroll to position [17, 0]
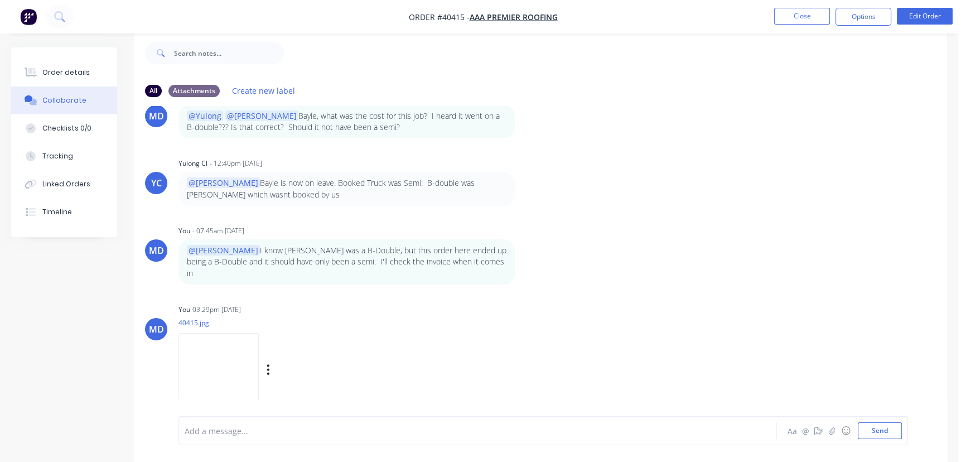
click at [259, 361] on img at bounding box center [218, 369] width 80 height 73
drag, startPoint x: 247, startPoint y: 436, endPoint x: 321, endPoint y: 420, distance: 75.8
click at [247, 435] on div at bounding box center [454, 431] width 538 height 12
click at [246, 431] on div at bounding box center [454, 431] width 538 height 12
click at [881, 427] on button "Send" at bounding box center [880, 430] width 44 height 17
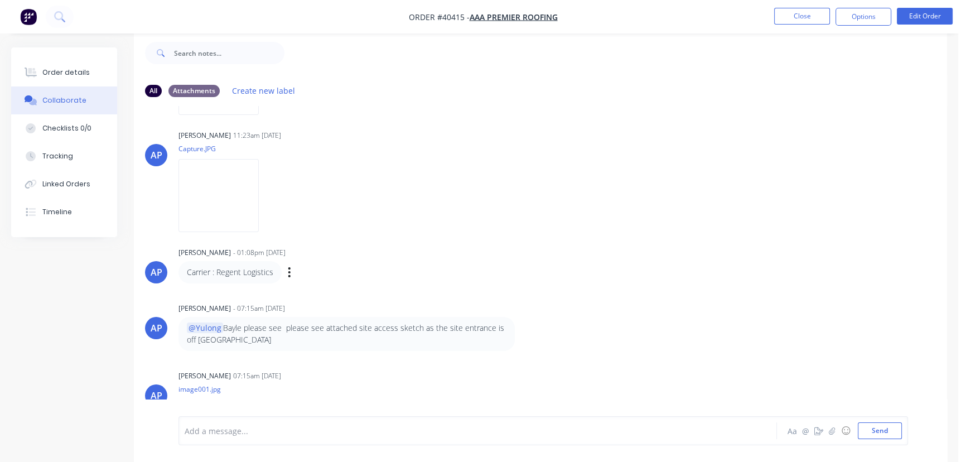
scroll to position [695, 0]
click at [213, 187] on img at bounding box center [218, 193] width 80 height 73
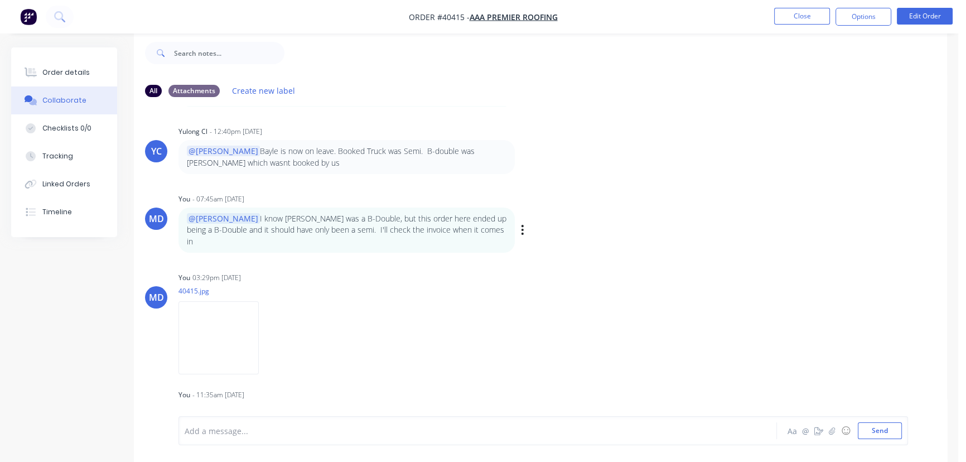
scroll to position [1253, 0]
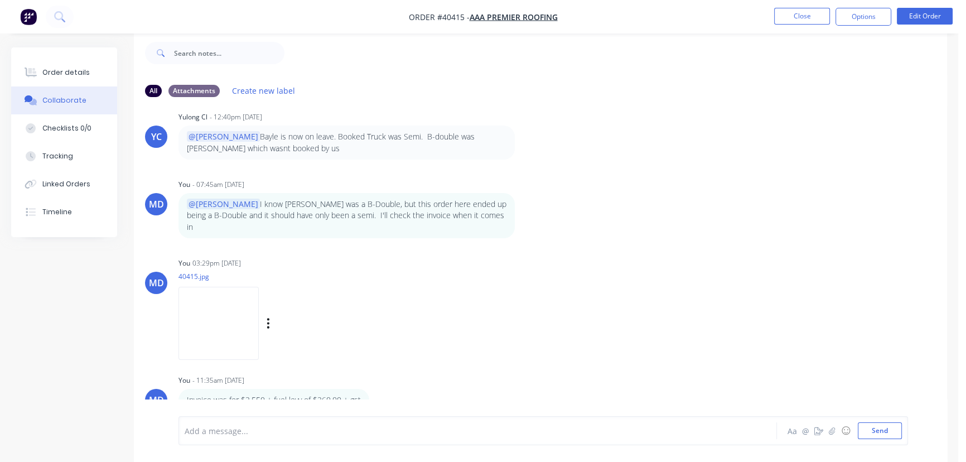
click at [259, 320] on img at bounding box center [218, 323] width 80 height 73
click at [70, 71] on div "Order details" at bounding box center [65, 72] width 47 height 10
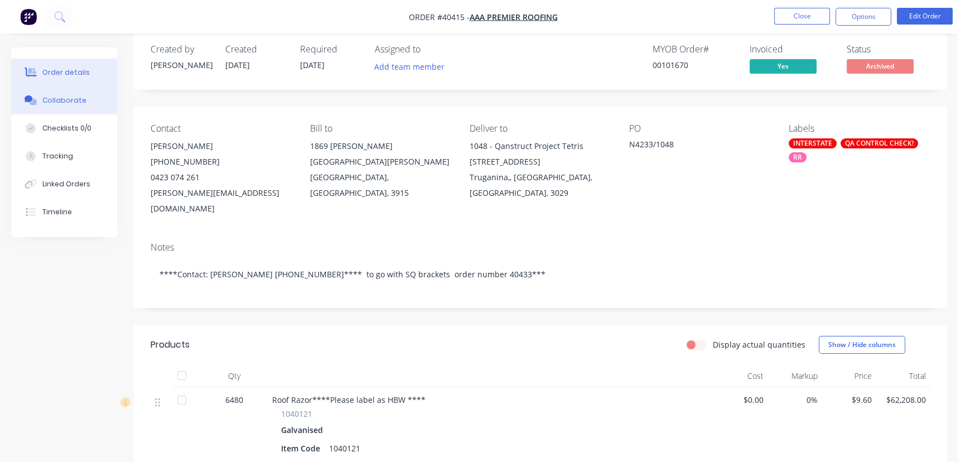
click at [69, 98] on div "Collaborate" at bounding box center [64, 100] width 44 height 10
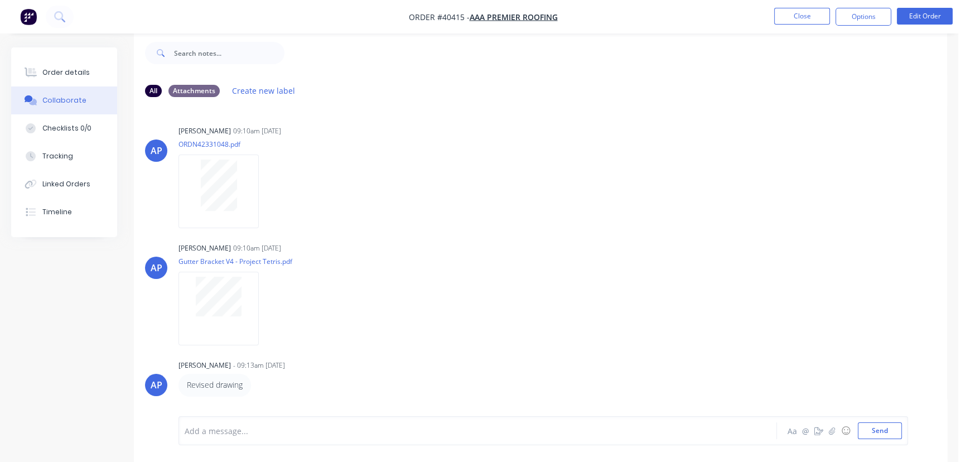
scroll to position [1253, 0]
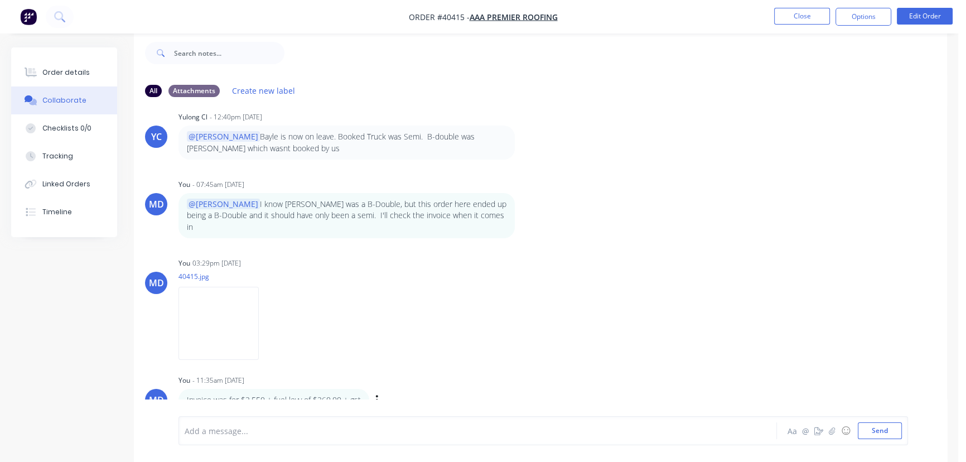
click at [378, 392] on div "Labels Edit Delete" at bounding box center [378, 400] width 7 height 16
click at [377, 394] on icon "button" at bounding box center [376, 400] width 3 height 13
drag, startPoint x: 361, startPoint y: 390, endPoint x: 186, endPoint y: 389, distance: 174.5
click at [186, 389] on div "Invoice was for $2,550 + fuel levy of $260.00 + gst" at bounding box center [273, 400] width 191 height 22
copy p "Invoice was for $2,550 + fuel levy of $260.00 + gst"
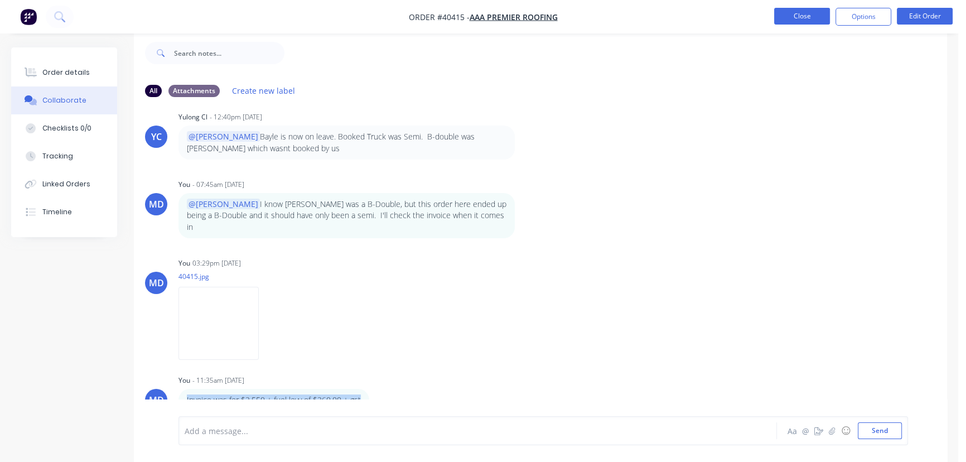
click at [794, 12] on button "Close" at bounding box center [802, 16] width 56 height 17
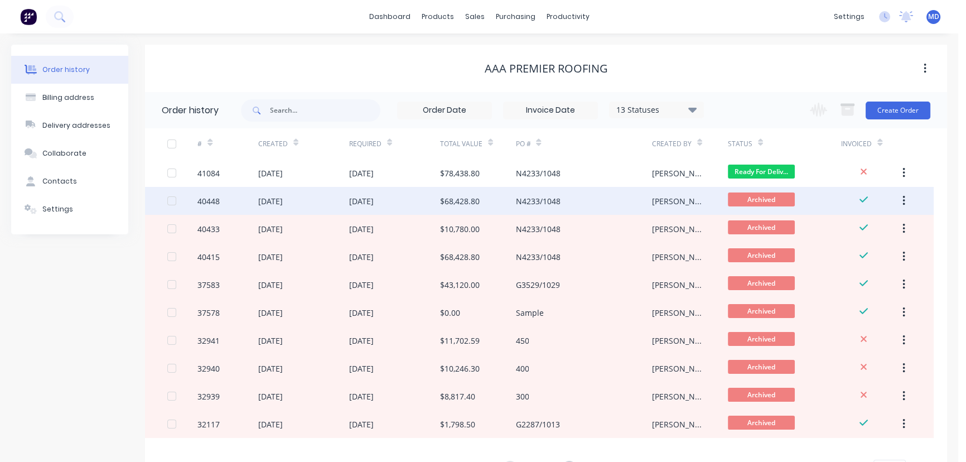
click at [496, 198] on div "$68,428.80" at bounding box center [478, 201] width 76 height 28
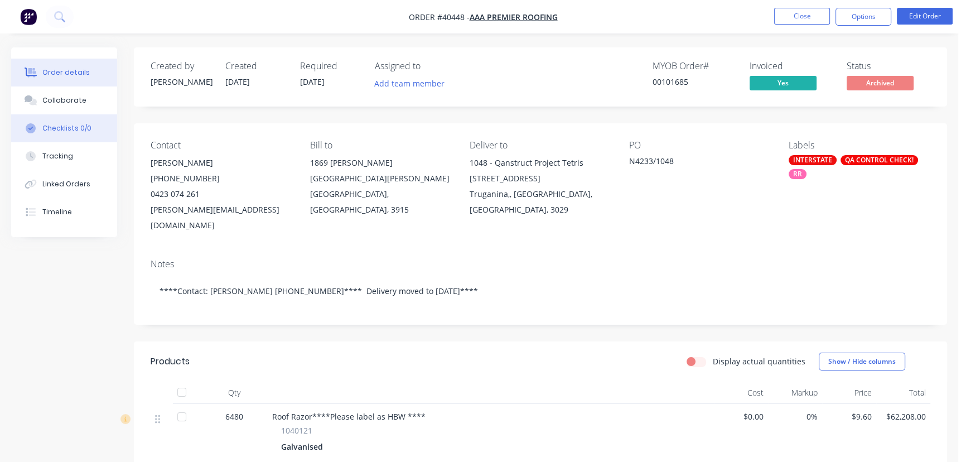
drag, startPoint x: 56, startPoint y: 101, endPoint x: 113, endPoint y: 130, distance: 63.3
click at [56, 101] on div "Collaborate" at bounding box center [64, 100] width 44 height 10
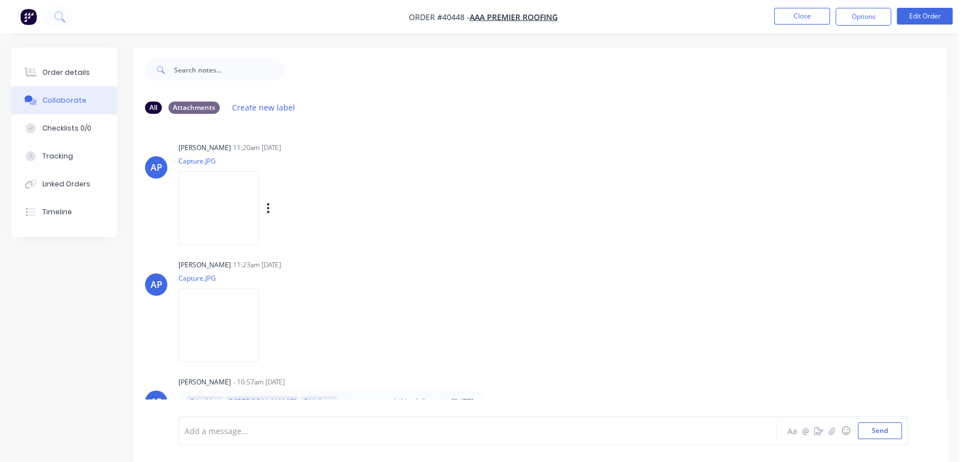
click at [211, 212] on img at bounding box center [218, 207] width 80 height 73
click at [230, 320] on img at bounding box center [218, 324] width 80 height 73
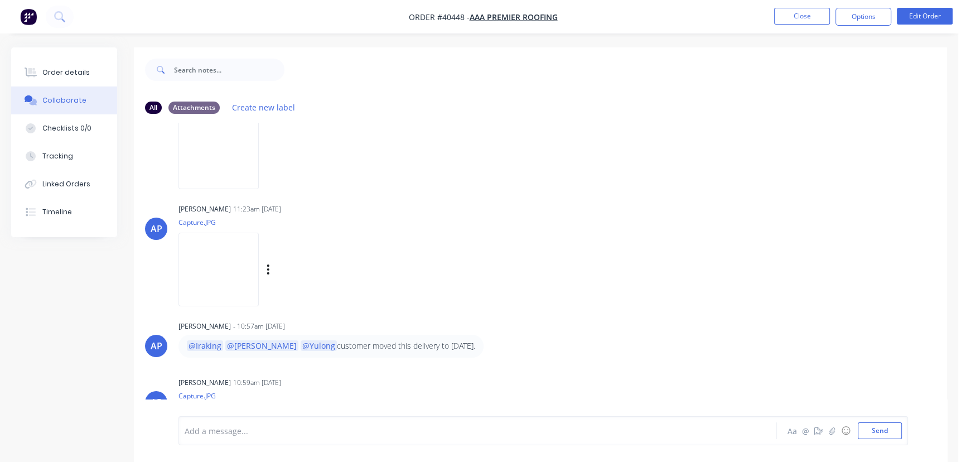
scroll to position [202, 0]
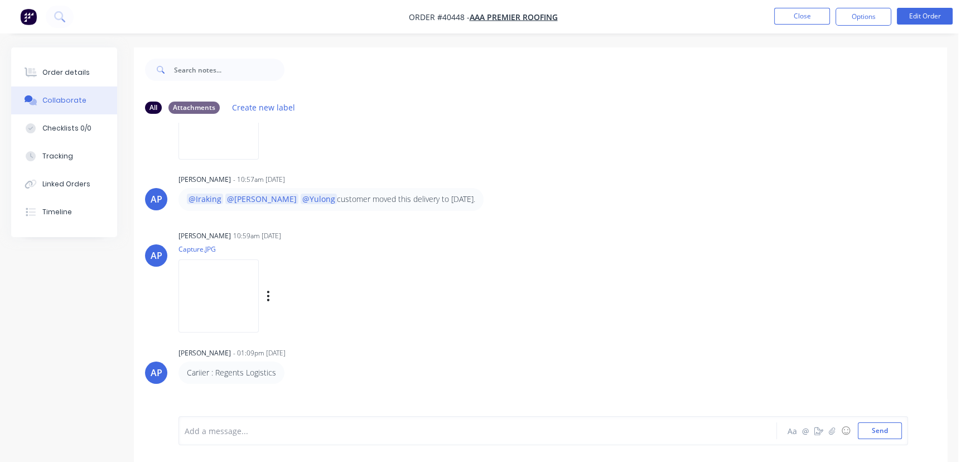
click at [259, 307] on img at bounding box center [218, 295] width 80 height 73
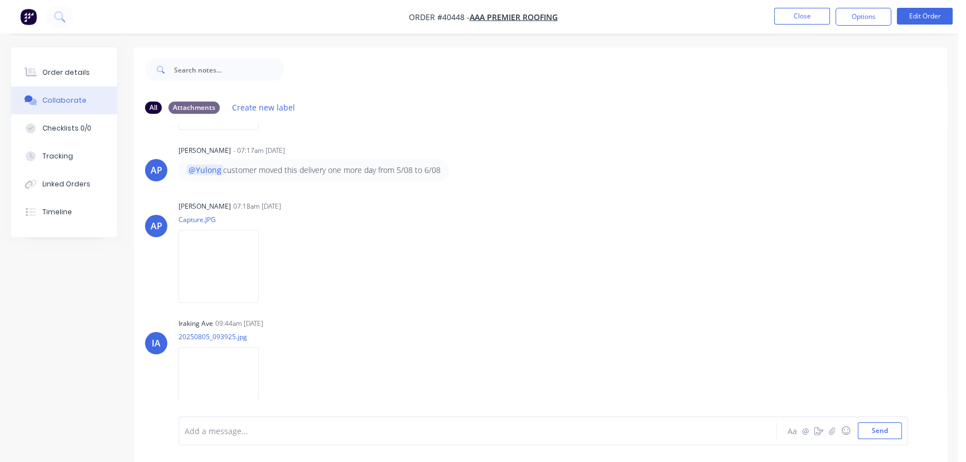
scroll to position [653, 0]
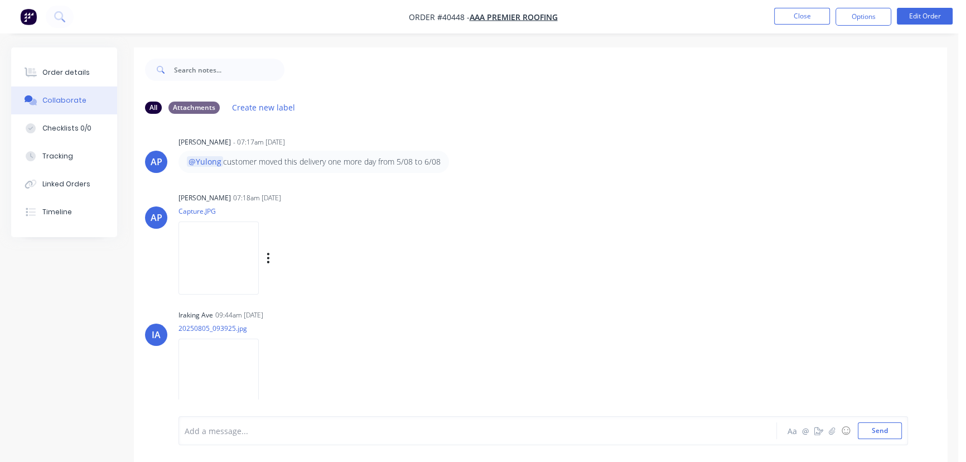
click at [257, 262] on img at bounding box center [218, 257] width 80 height 73
click at [327, 429] on div at bounding box center [454, 431] width 538 height 12
click at [880, 427] on button "Send" at bounding box center [880, 430] width 44 height 17
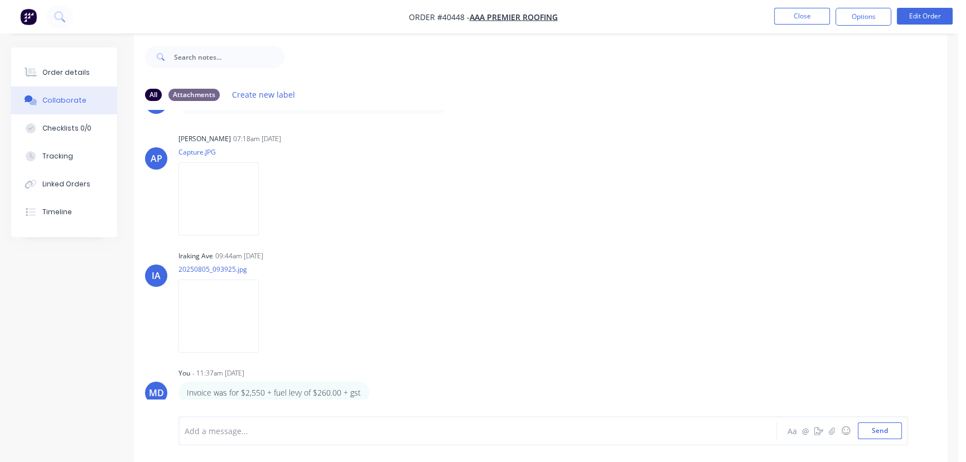
scroll to position [17, 0]
click at [375, 385] on icon "button" at bounding box center [376, 389] width 3 height 13
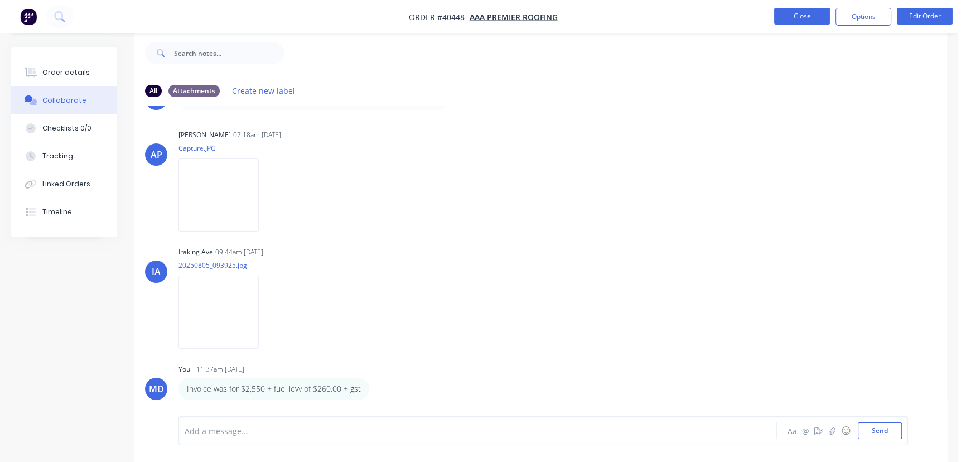
click at [797, 16] on button "Close" at bounding box center [802, 16] width 56 height 17
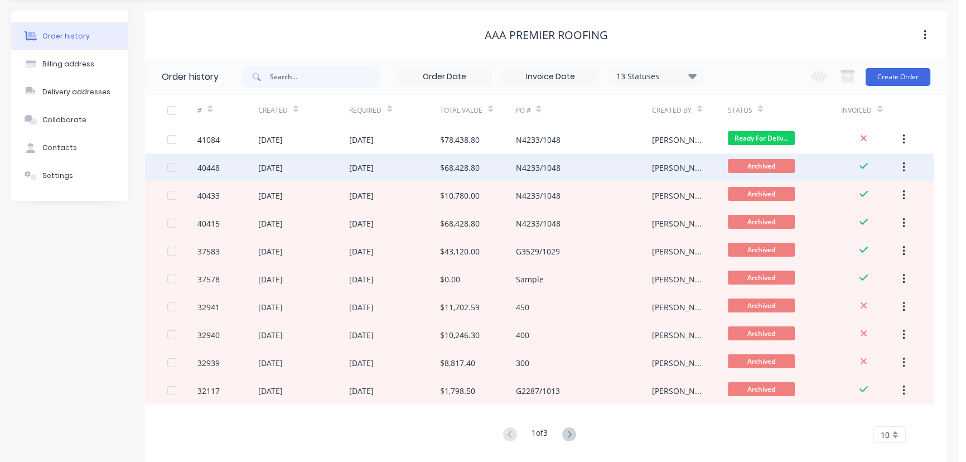
scroll to position [50, 0]
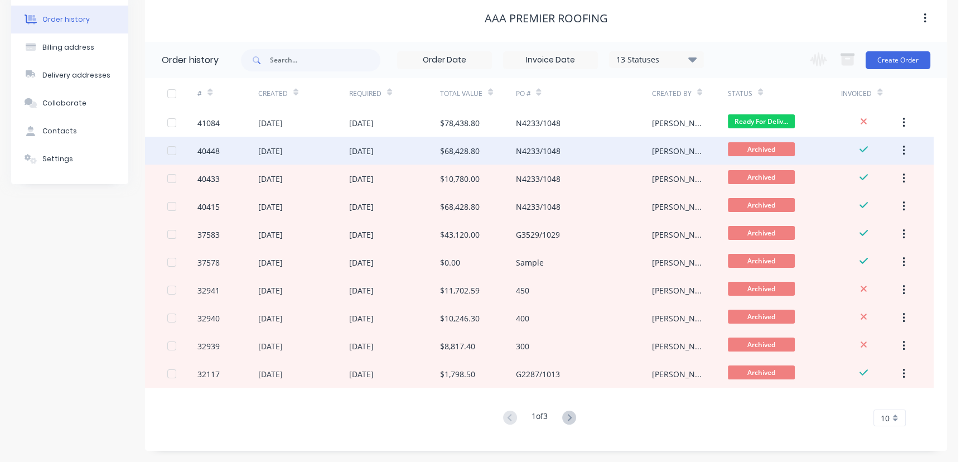
click at [374, 154] on div "06 Aug 2025" at bounding box center [361, 151] width 25 height 12
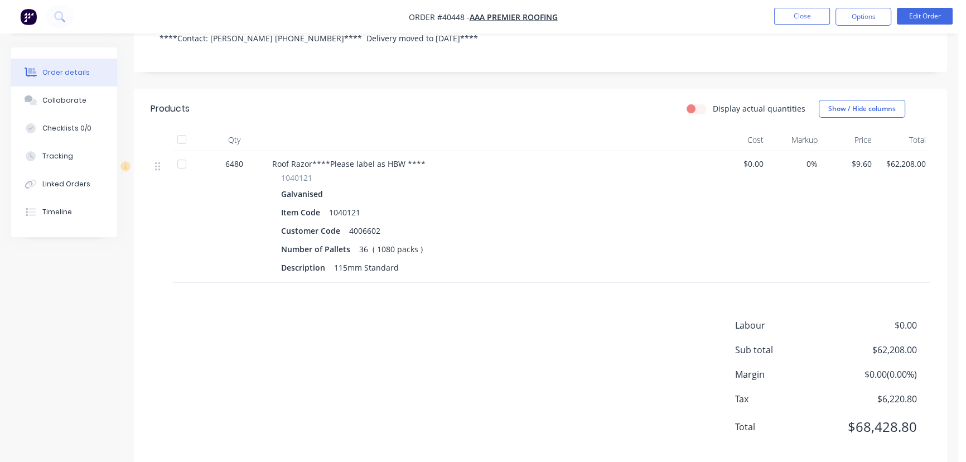
scroll to position [256, 0]
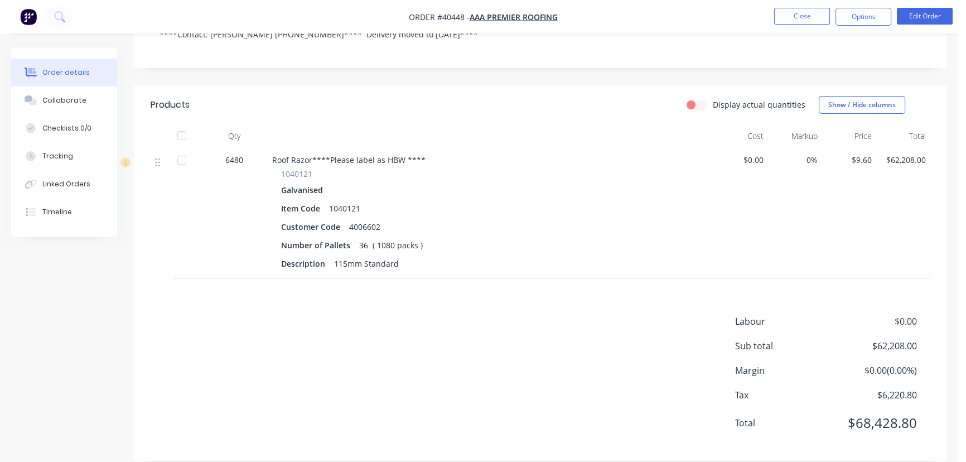
drag, startPoint x: 45, startPoint y: 99, endPoint x: 319, endPoint y: 231, distance: 304.5
click at [45, 98] on div "Collaborate" at bounding box center [64, 100] width 44 height 10
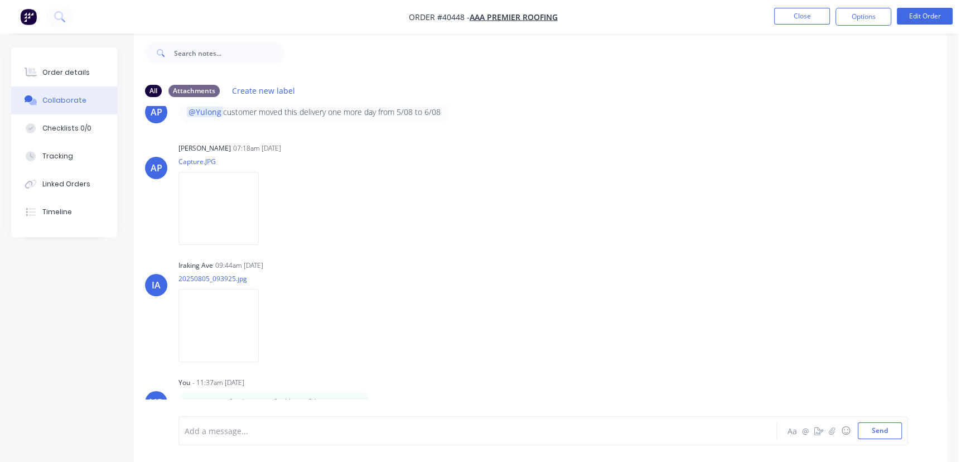
scroll to position [700, 0]
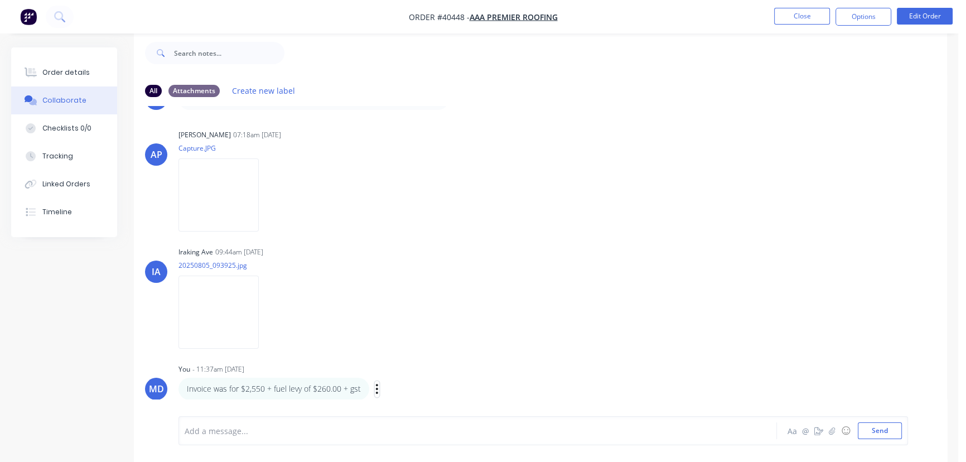
click at [375, 386] on icon "button" at bounding box center [376, 389] width 3 height 13
click at [375, 383] on icon "button" at bounding box center [376, 389] width 3 height 13
click at [362, 390] on div "Invoice was for $2,550 + fuel levy of $260.00 + gst" at bounding box center [273, 388] width 191 height 22
click at [376, 387] on icon "button" at bounding box center [377, 389] width 2 height 10
click at [399, 366] on button "Edit" at bounding box center [418, 369] width 70 height 18
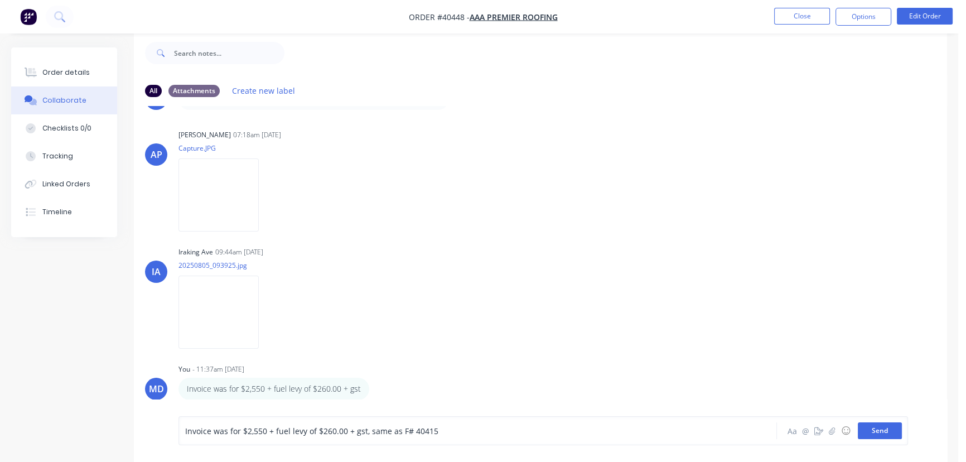
click at [887, 433] on button "Send" at bounding box center [880, 430] width 44 height 17
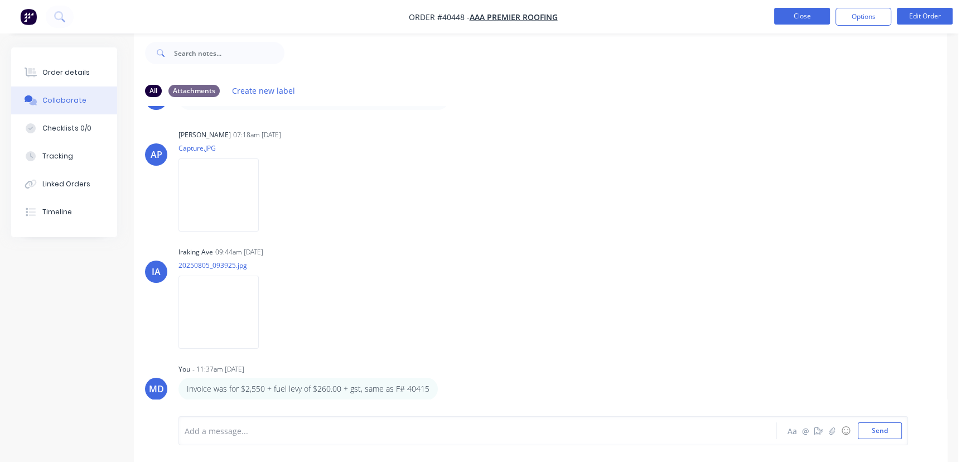
click at [816, 16] on button "Close" at bounding box center [802, 16] width 56 height 17
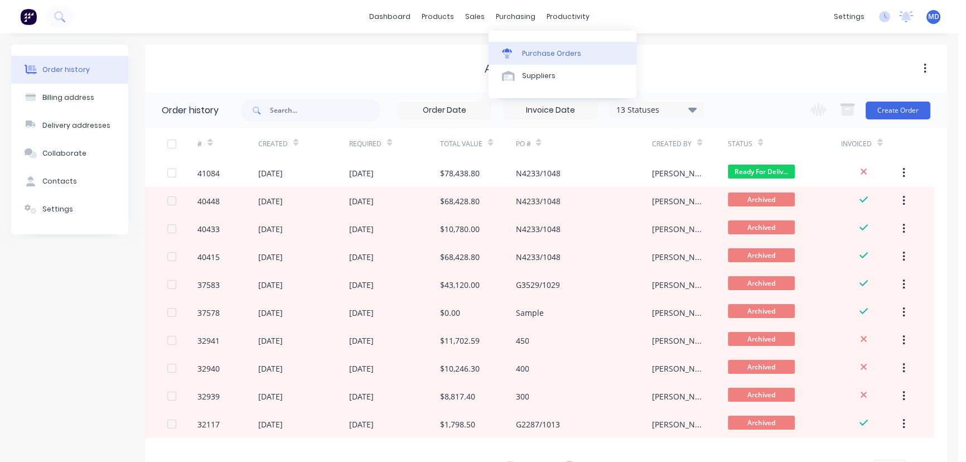
drag, startPoint x: 550, startPoint y: 50, endPoint x: 546, endPoint y: 55, distance: 5.9
click at [550, 50] on div "Purchase Orders" at bounding box center [551, 54] width 59 height 10
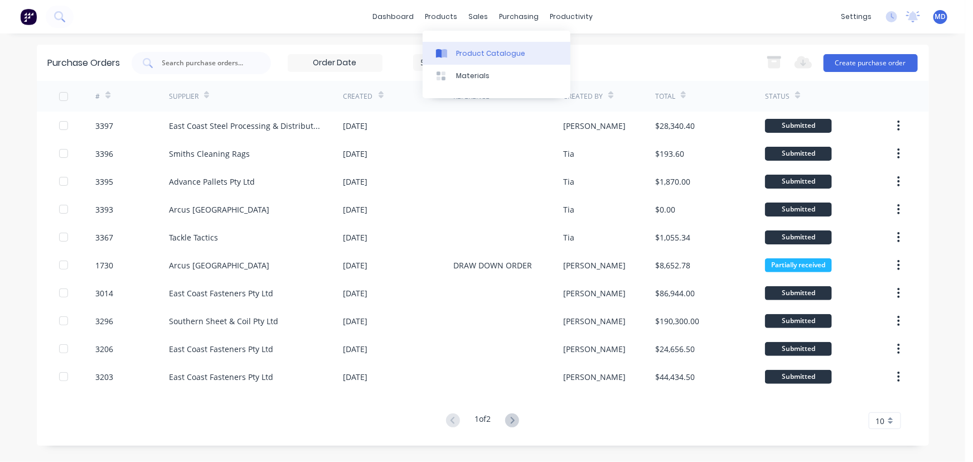
click at [478, 52] on div "Product Catalogue" at bounding box center [490, 54] width 69 height 10
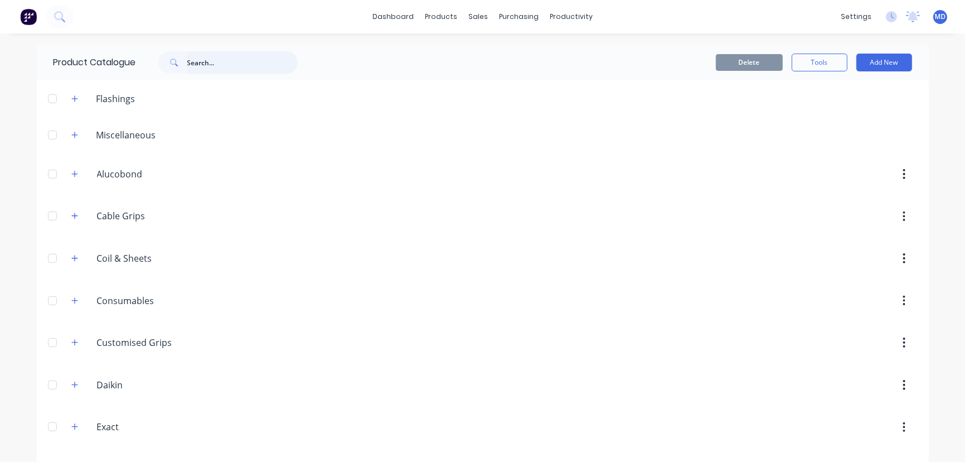
click at [235, 64] on input "text" at bounding box center [242, 62] width 110 height 22
type input "FAST"
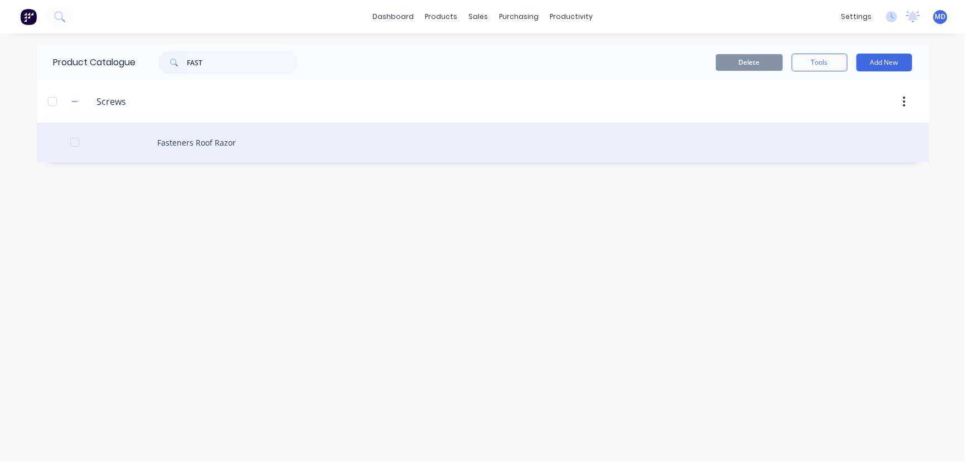
click at [200, 142] on div "Fasteners Roof Razor" at bounding box center [483, 143] width 892 height 40
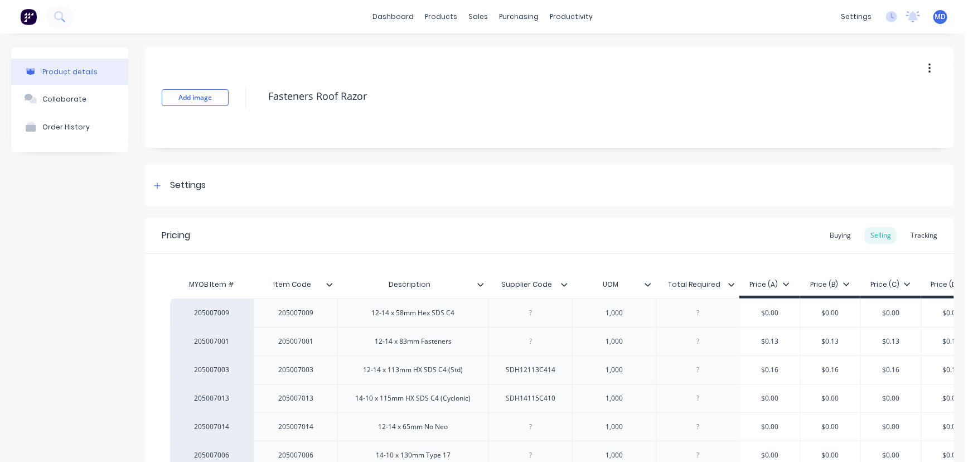
type textarea "x"
click at [836, 237] on div "Buying" at bounding box center [840, 235] width 32 height 17
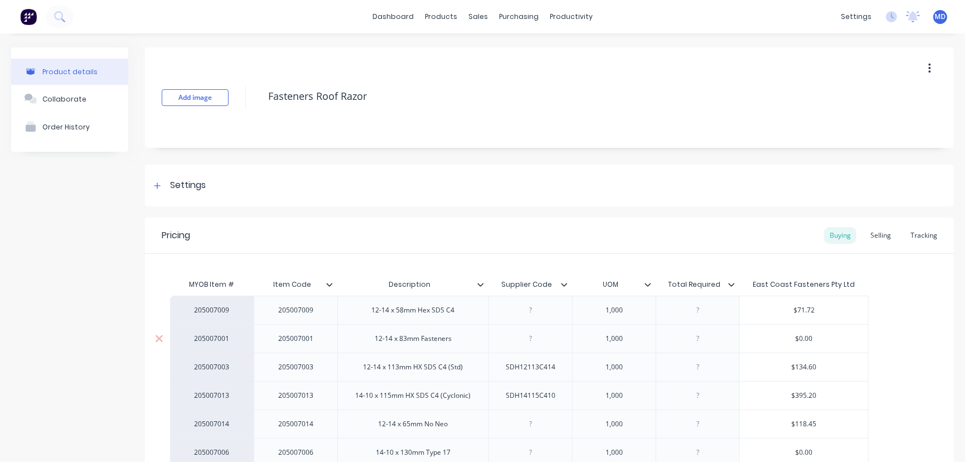
type input "$0.00"
click at [823, 340] on input "$0.00" at bounding box center [804, 338] width 128 height 10
type textarea "x"
type input "$0.0"
type textarea "x"
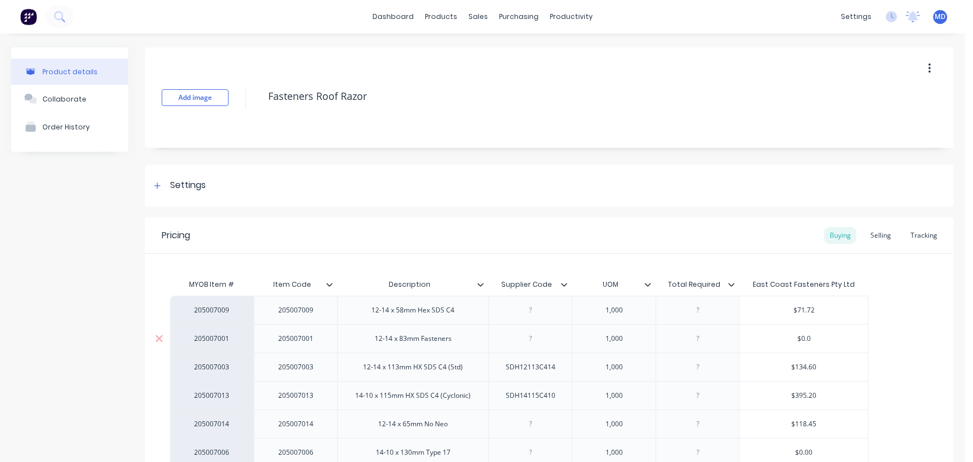
type input "$0."
type textarea "x"
type input "$0"
type textarea "x"
type input "$"
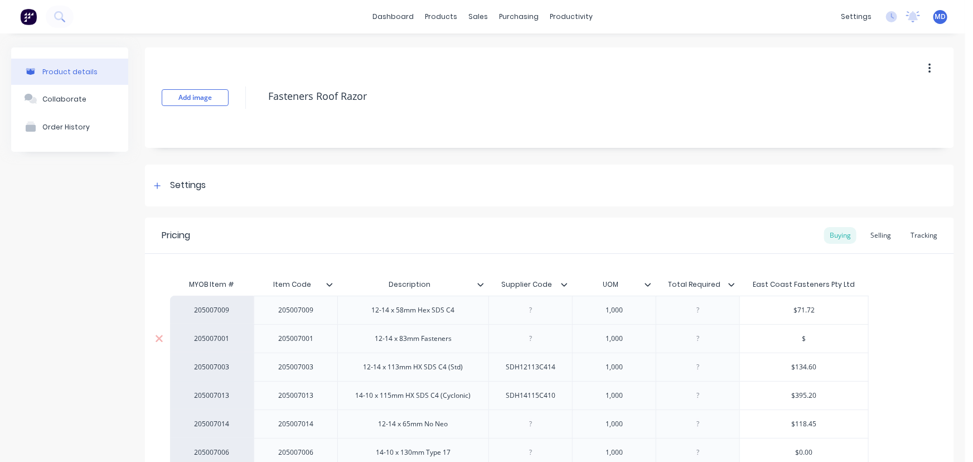
type textarea "x"
type input "$1"
type textarea "x"
type input "$11"
type textarea "x"
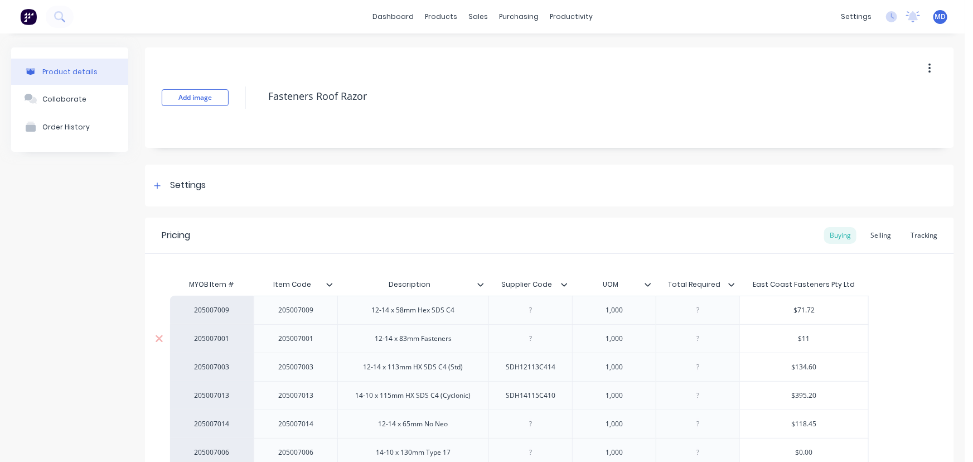
type input "$112"
type textarea "x"
type input "$112."
type textarea "x"
type input "$112.0"
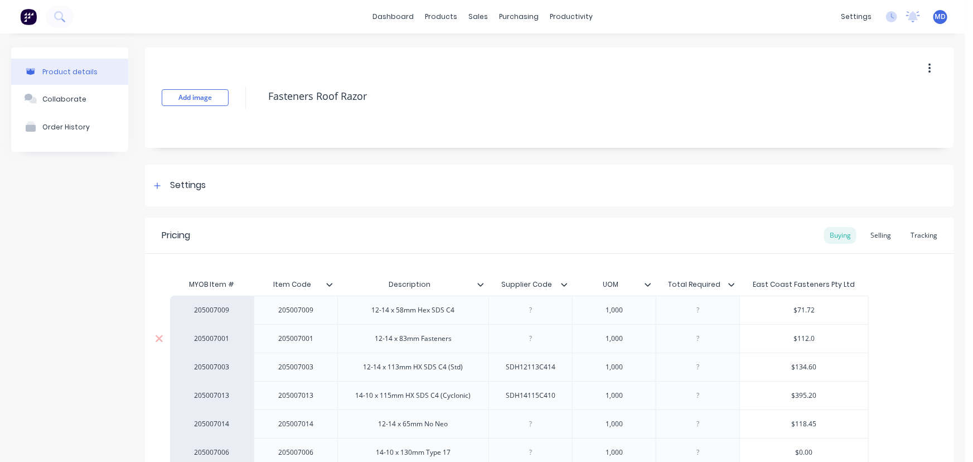
type textarea "x"
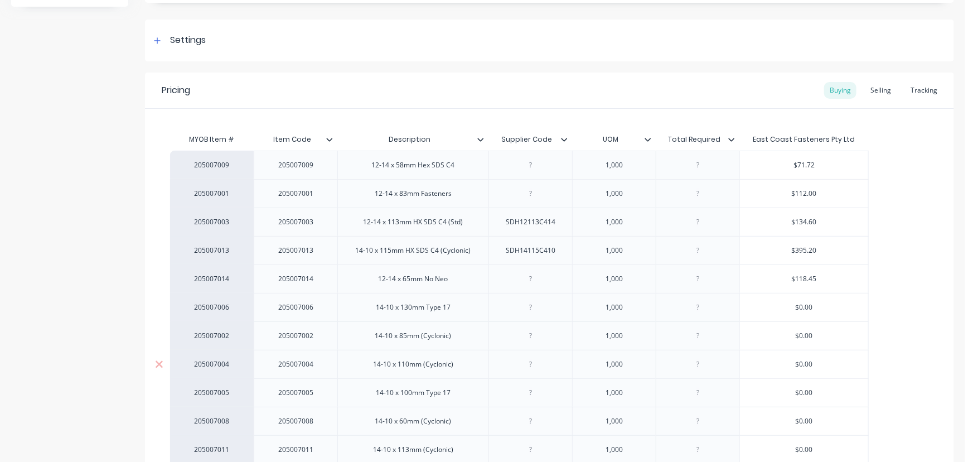
scroll to position [253, 0]
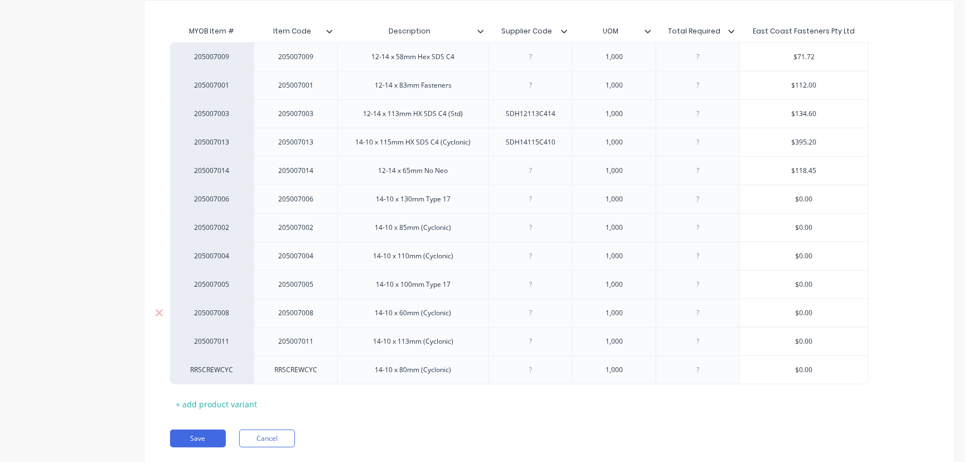
type input "$112.00"
type input "$0.00"
click at [836, 315] on input "$0.00" at bounding box center [804, 313] width 128 height 10
type textarea "x"
type input "$0.0"
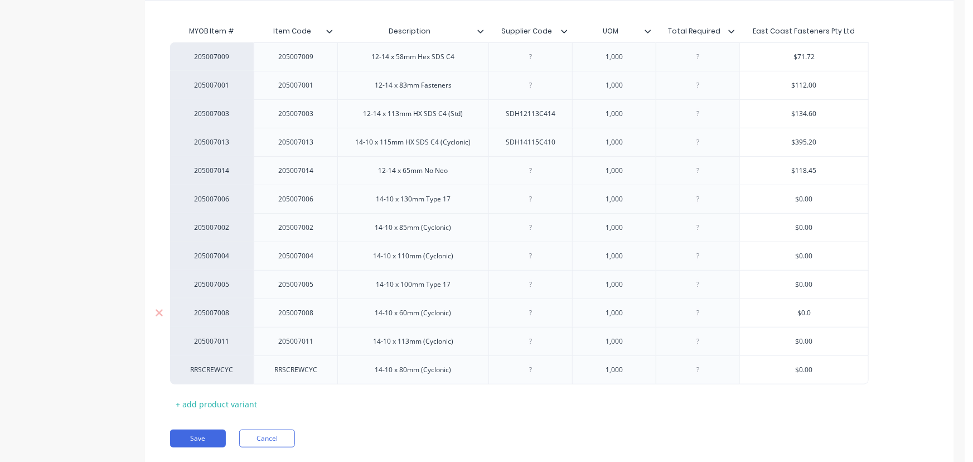
type textarea "x"
type input "$0."
type textarea "x"
type input "$0"
type textarea "x"
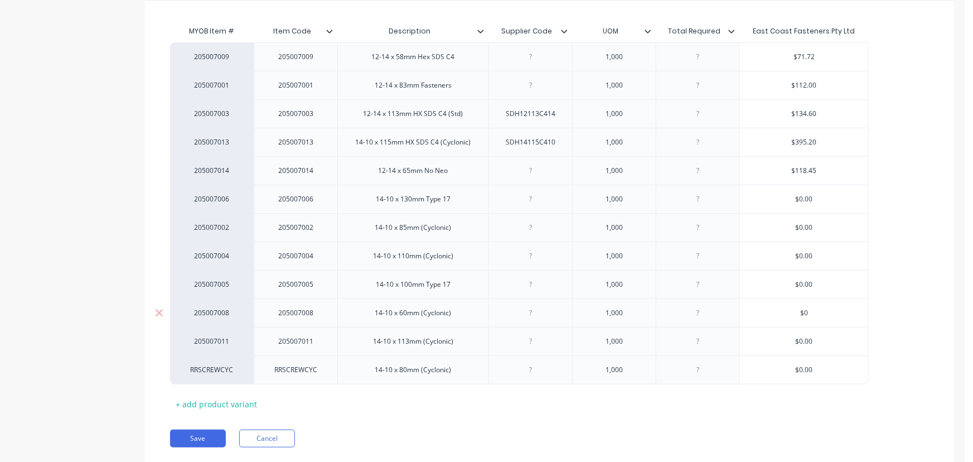
type input "$"
type textarea "x"
type input "$1"
type textarea "x"
type input "$10"
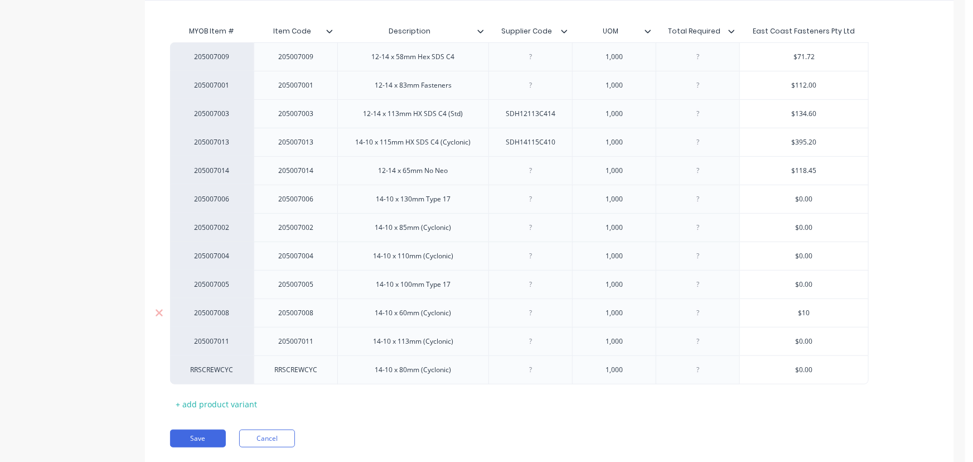
type textarea "x"
type input "$108"
type textarea "x"
type input "$108."
type textarea "x"
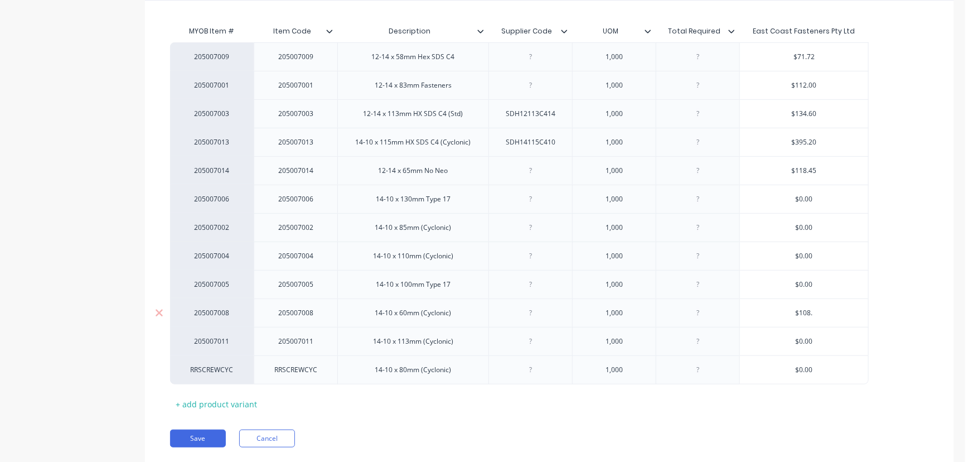
type input "$108.2"
type textarea "x"
click at [830, 346] on div "$0.00" at bounding box center [804, 341] width 128 height 28
type input "$108.20"
type input "$0.00"
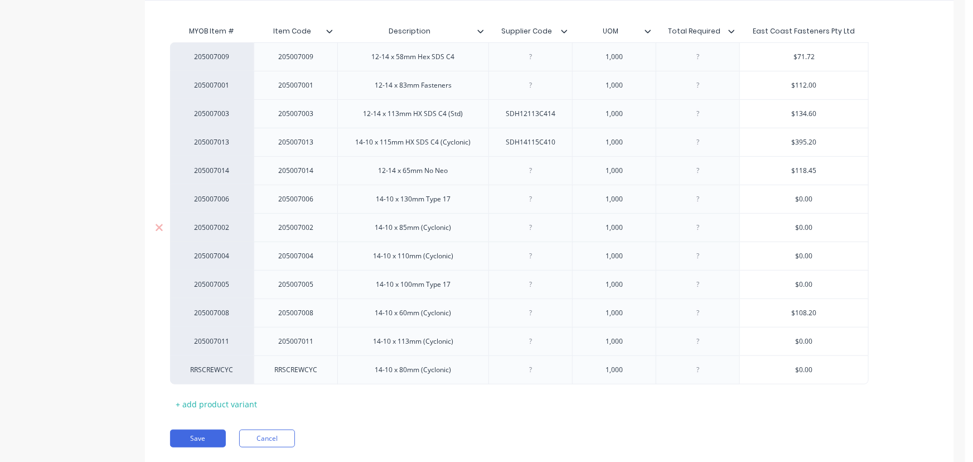
type input "$0.00"
click at [833, 226] on input "$0.00" at bounding box center [804, 227] width 128 height 10
type textarea "x"
type input "$0.0"
type textarea "x"
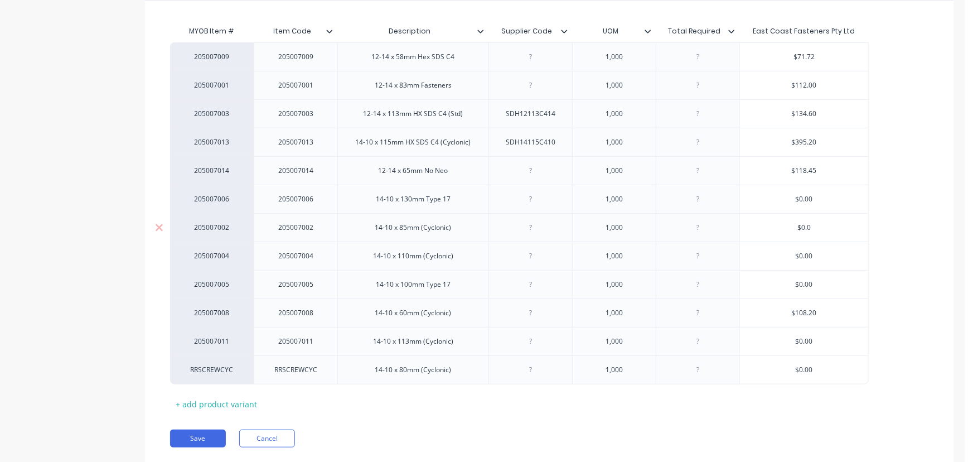
type input "$0."
type textarea "x"
type input "$0"
type textarea "x"
type input "$"
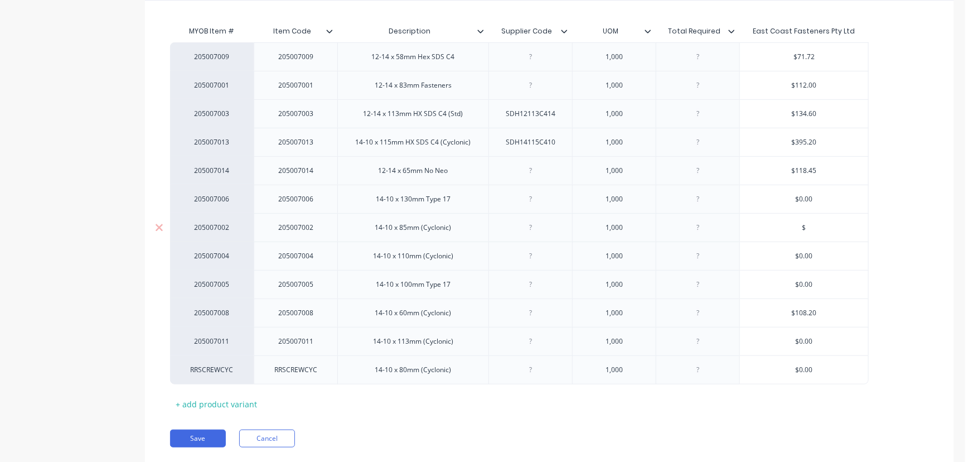
type textarea "x"
type input "$2"
type textarea "x"
type input "$20"
type textarea "x"
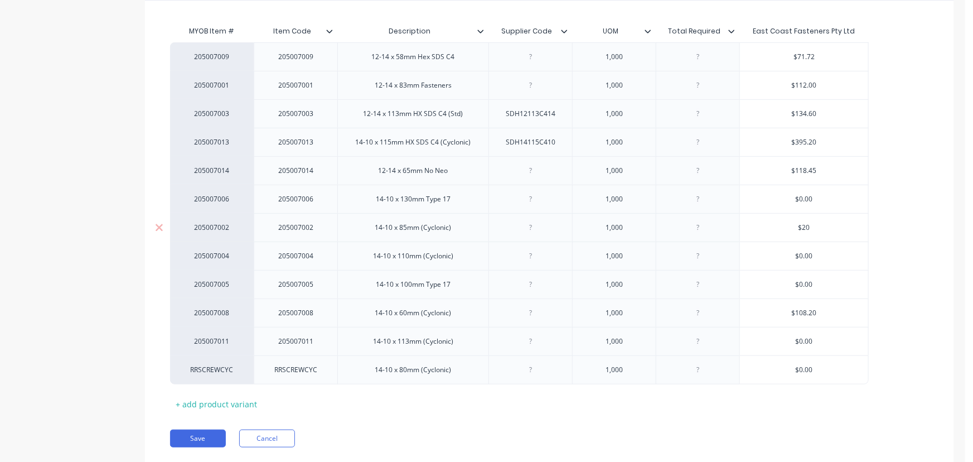
type input "$200"
type textarea "x"
type input "$200."
type textarea "x"
type input "$200.0"
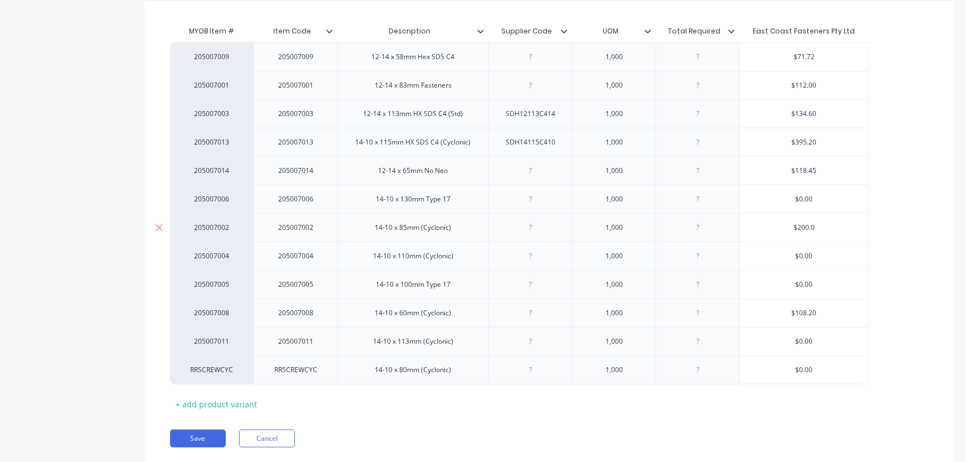
type textarea "x"
type input "$200.00"
click at [199, 433] on button "Save" at bounding box center [198, 438] width 56 height 18
type textarea "x"
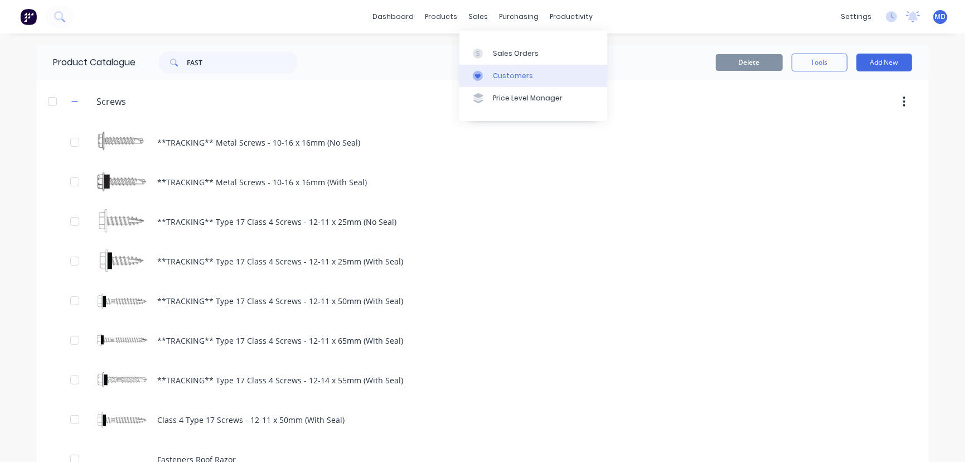
click at [521, 72] on div "Customers" at bounding box center [513, 76] width 40 height 10
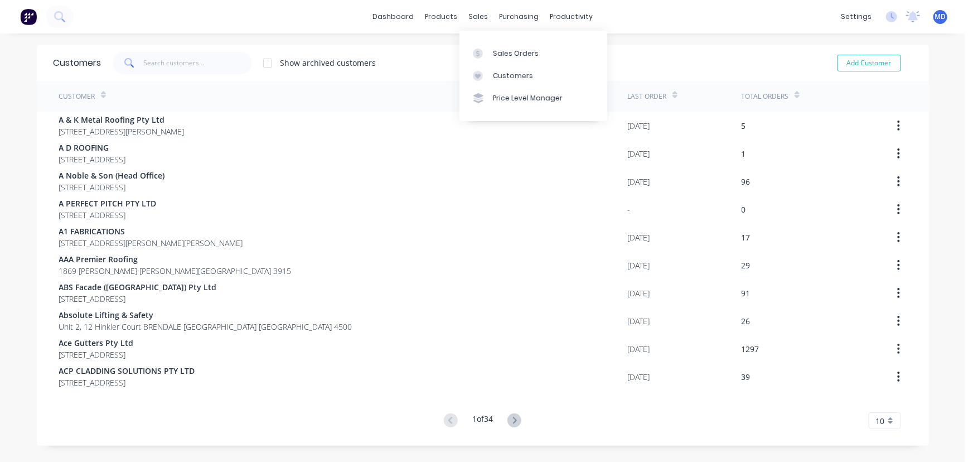
drag, startPoint x: 507, startPoint y: 77, endPoint x: 439, endPoint y: 71, distance: 68.3
click at [507, 77] on div "Customers" at bounding box center [513, 76] width 40 height 10
click at [196, 72] on input "text" at bounding box center [197, 63] width 109 height 22
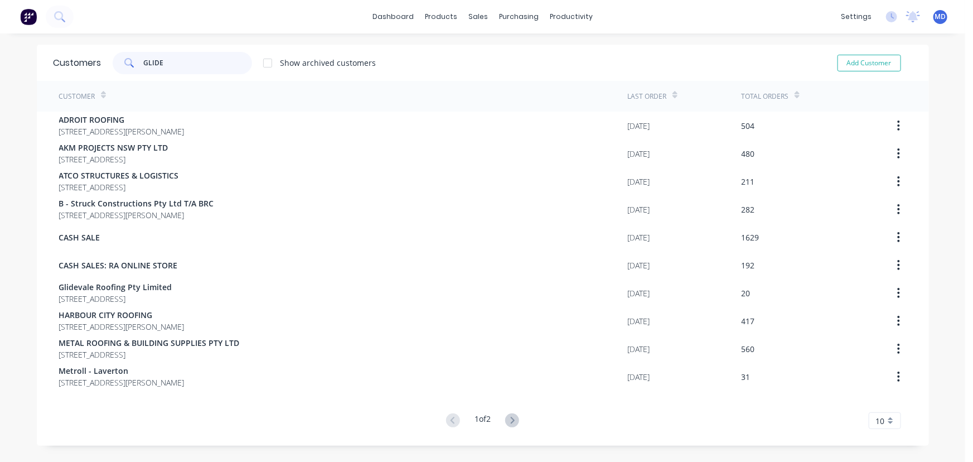
type input "GLIDE"
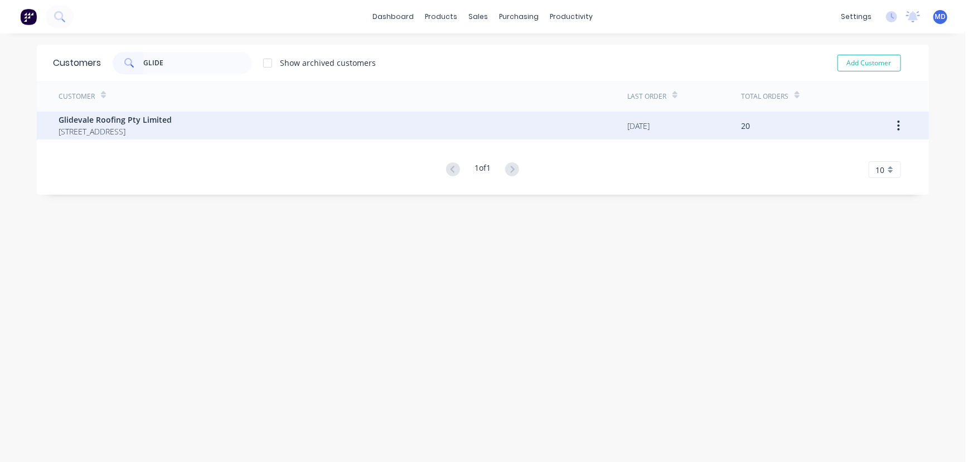
click at [156, 118] on span "Glidevale Roofing Pty Limited" at bounding box center [115, 120] width 113 height 12
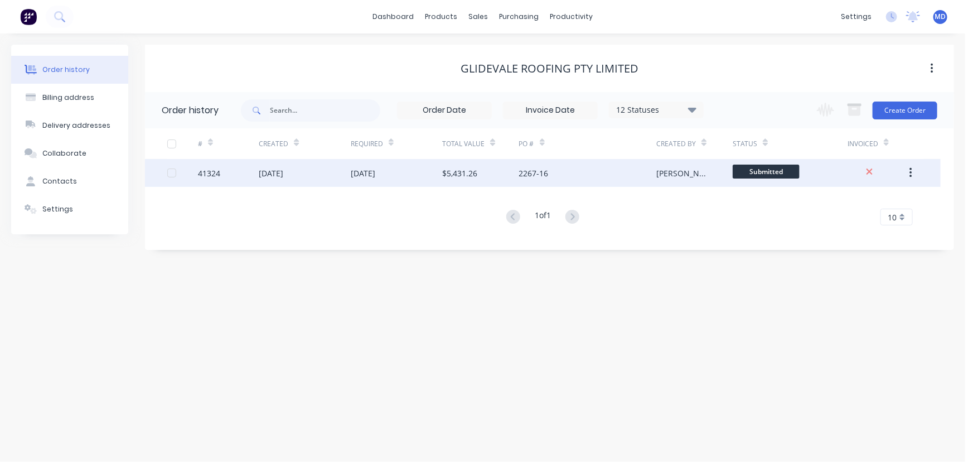
click at [365, 175] on div "28 Aug 2025" at bounding box center [363, 173] width 25 height 12
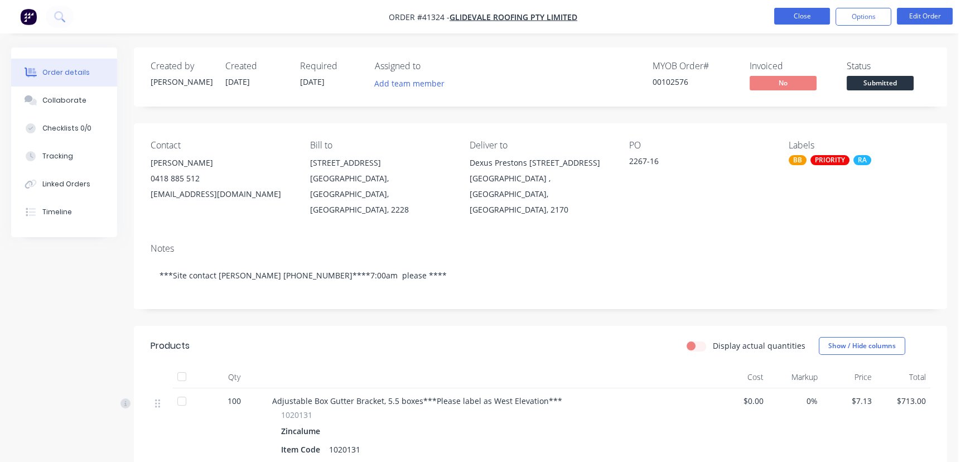
click at [797, 18] on button "Close" at bounding box center [802, 16] width 56 height 17
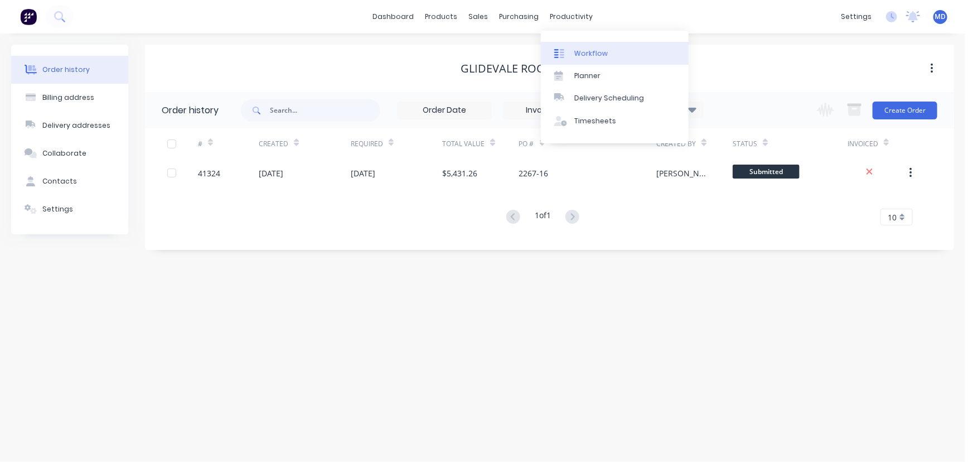
click at [590, 50] on div "Workflow" at bounding box center [590, 54] width 33 height 10
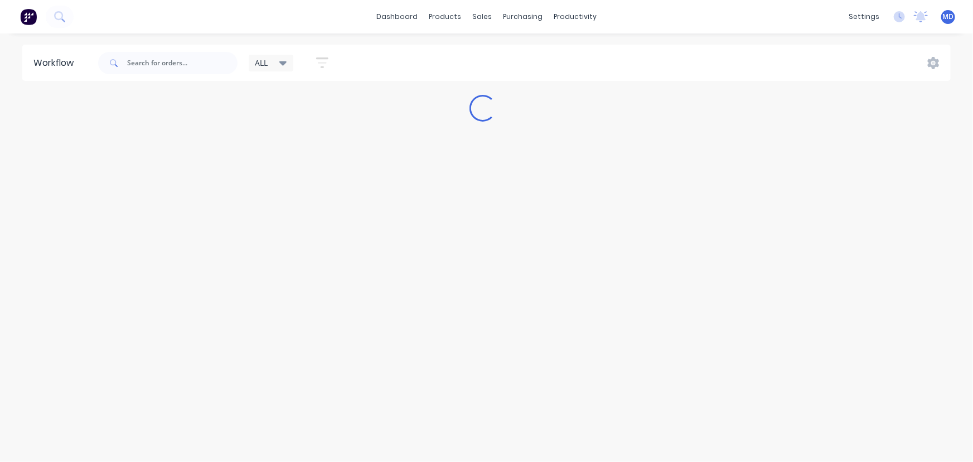
click at [287, 61] on icon at bounding box center [283, 63] width 8 height 4
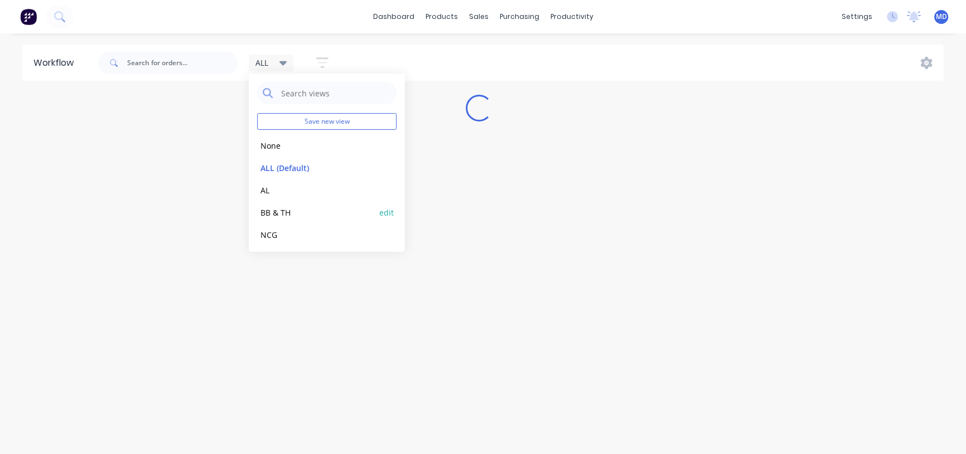
click at [277, 210] on button "BB & TH" at bounding box center [316, 212] width 119 height 13
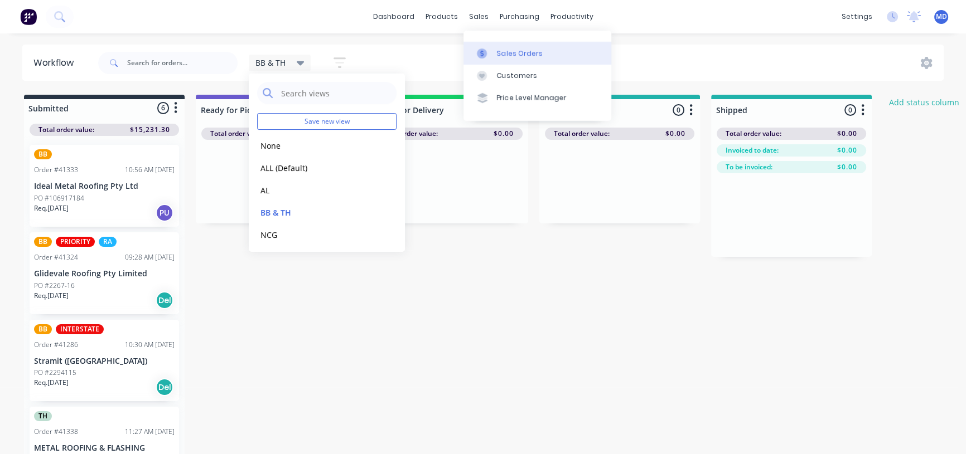
click at [524, 46] on link "Sales Orders" at bounding box center [537, 53] width 148 height 22
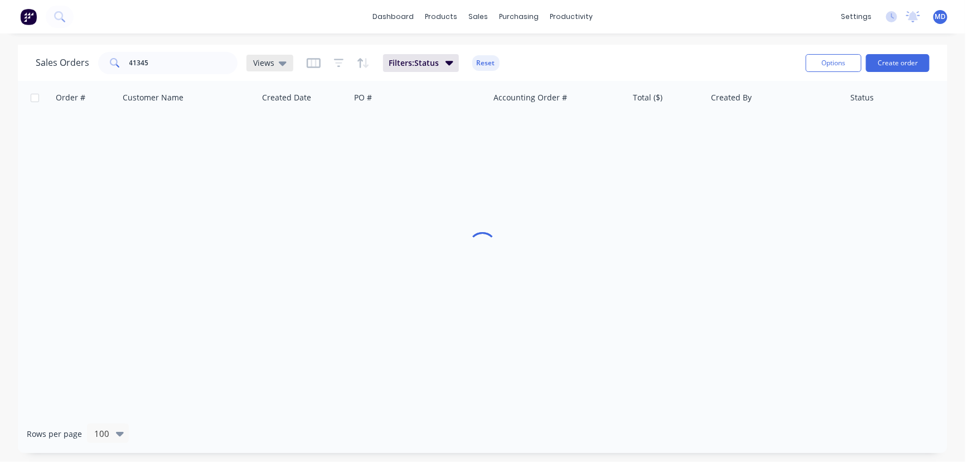
click at [263, 64] on span "Views" at bounding box center [263, 63] width 21 height 12
click at [273, 177] on button "ARCHIVED" at bounding box center [313, 179] width 127 height 13
click at [180, 68] on input "41345" at bounding box center [183, 63] width 109 height 22
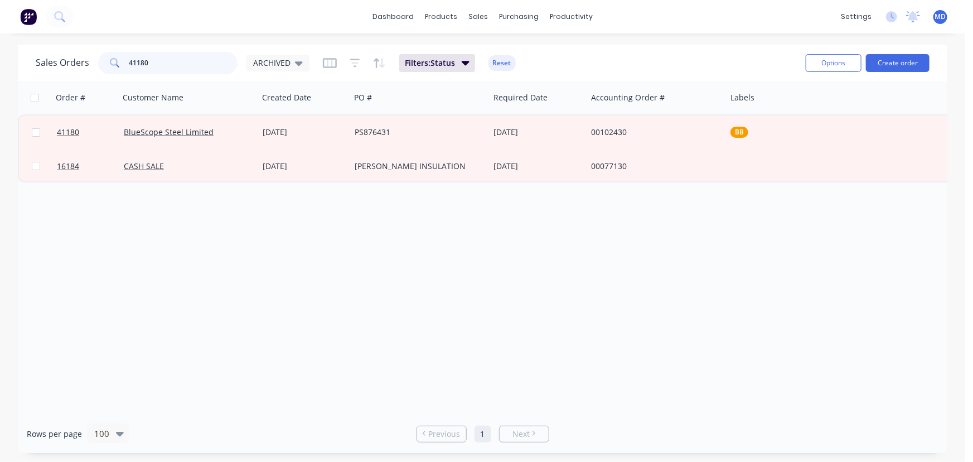
click at [189, 66] on input "41180" at bounding box center [183, 63] width 109 height 22
type input "41181"
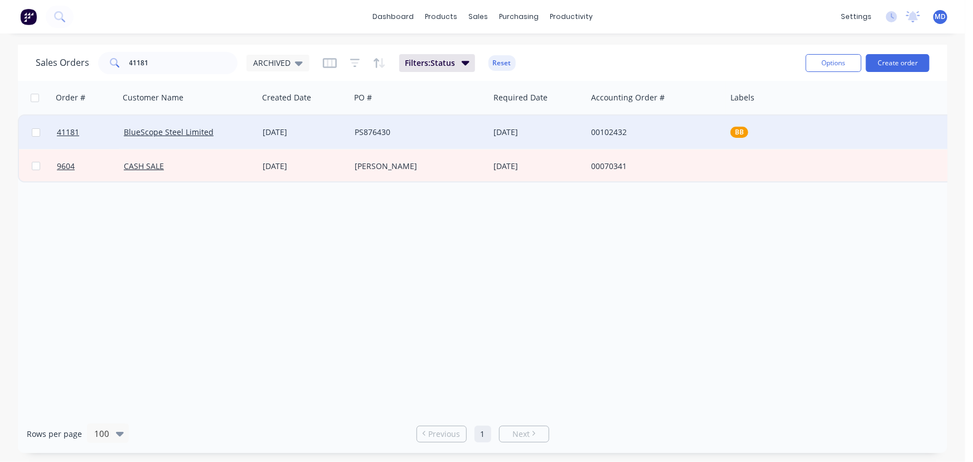
click at [434, 132] on div "PS876430" at bounding box center [417, 132] width 124 height 11
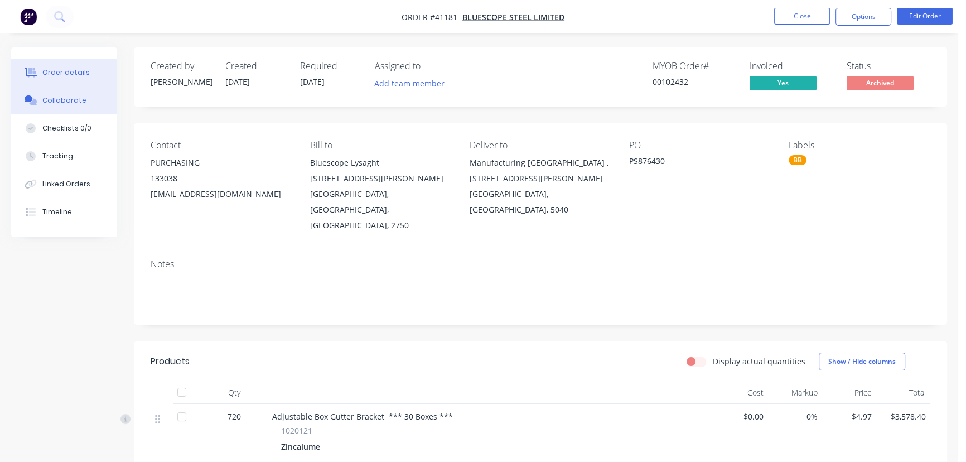
click at [63, 103] on div "Collaborate" at bounding box center [64, 100] width 44 height 10
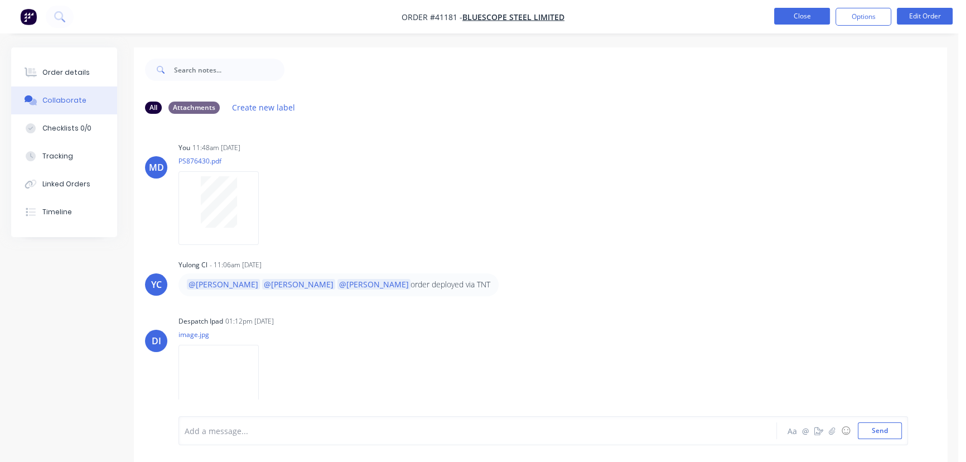
click at [806, 17] on button "Close" at bounding box center [802, 16] width 56 height 17
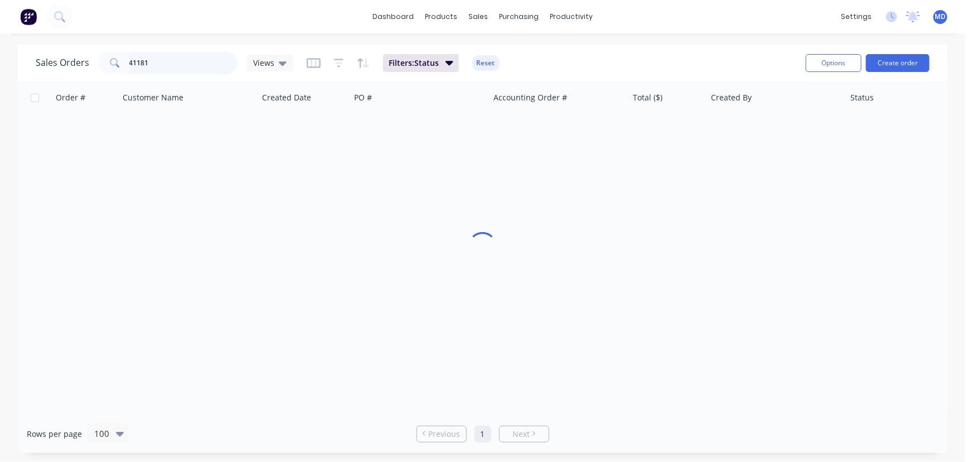
click at [201, 66] on input "41181" at bounding box center [183, 63] width 109 height 22
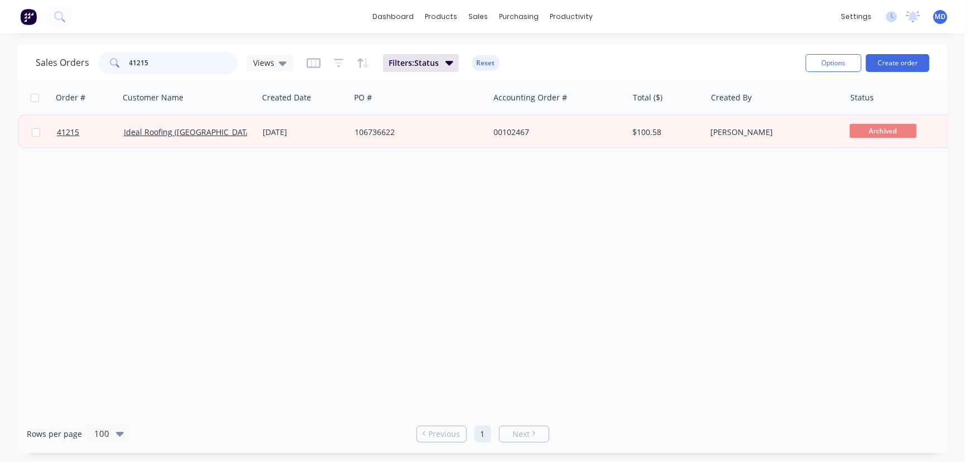
click at [161, 66] on input "41215" at bounding box center [183, 63] width 109 height 22
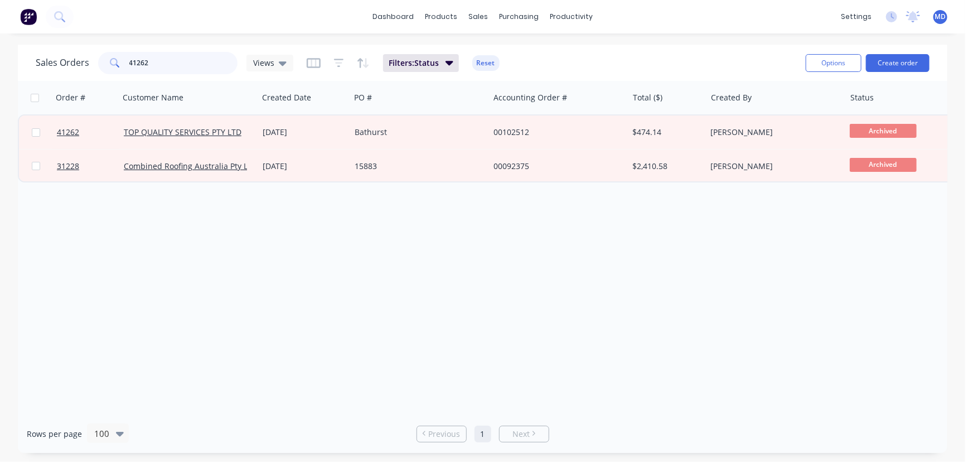
click at [159, 60] on input "41262" at bounding box center [183, 63] width 109 height 22
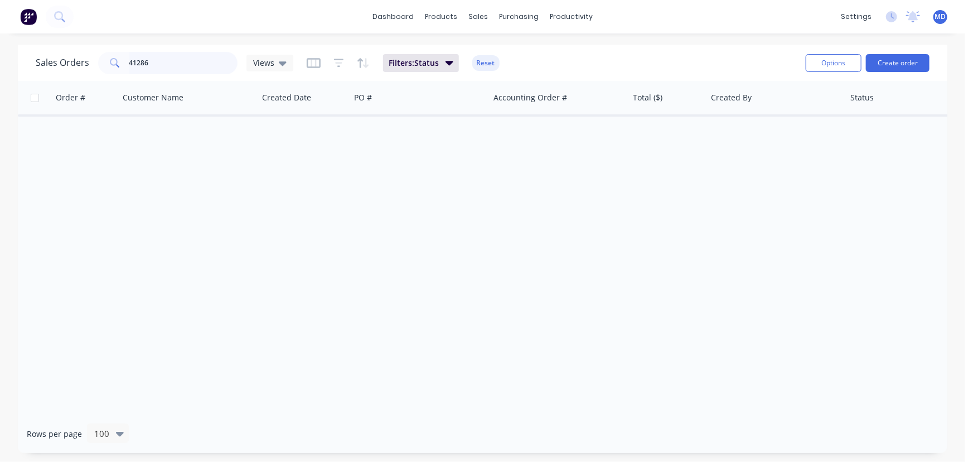
click at [190, 61] on input "41286" at bounding box center [183, 63] width 109 height 22
click at [282, 64] on icon at bounding box center [283, 63] width 8 height 4
click at [261, 223] on button "MARIA" at bounding box center [313, 224] width 127 height 13
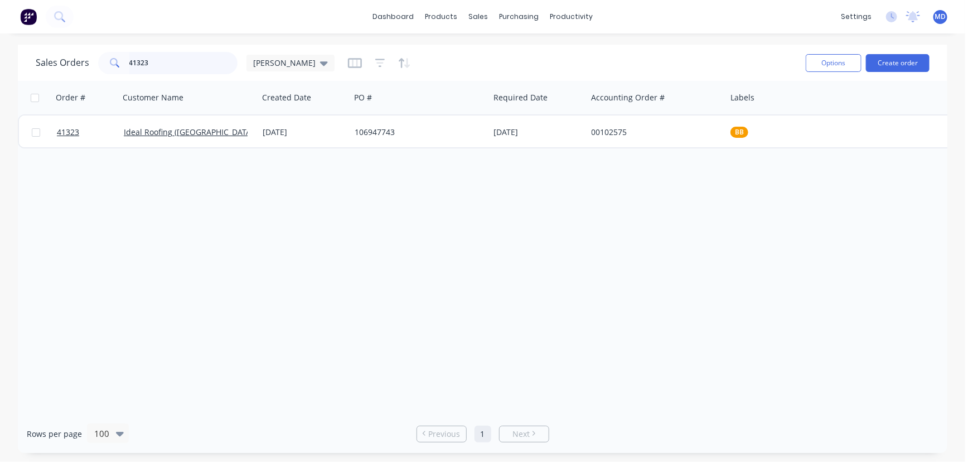
click at [182, 61] on input "41323" at bounding box center [183, 63] width 109 height 22
click at [185, 63] on input "41286" at bounding box center [183, 63] width 109 height 22
type input "41337"
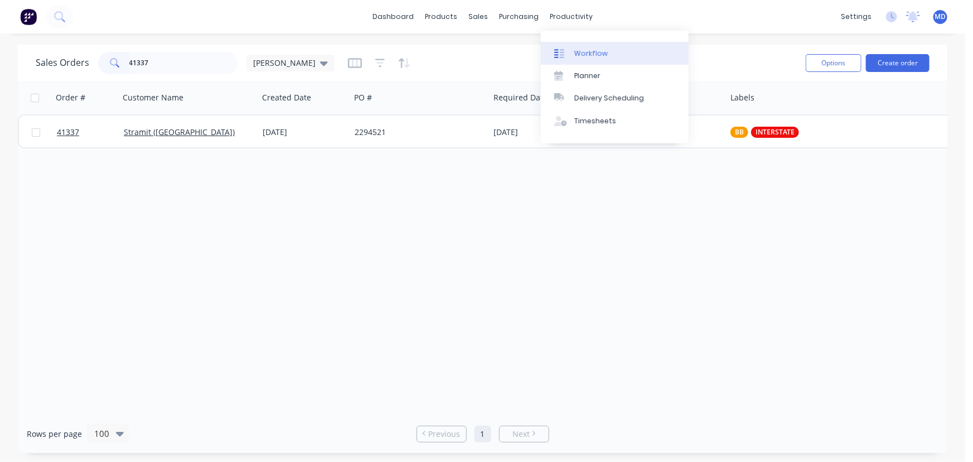
click at [588, 57] on div "Workflow" at bounding box center [590, 54] width 33 height 10
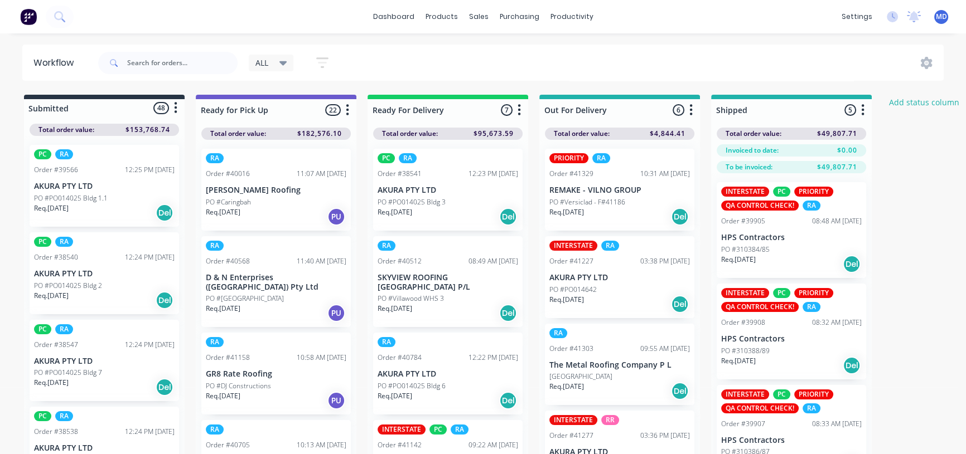
click at [283, 60] on icon at bounding box center [283, 63] width 8 height 12
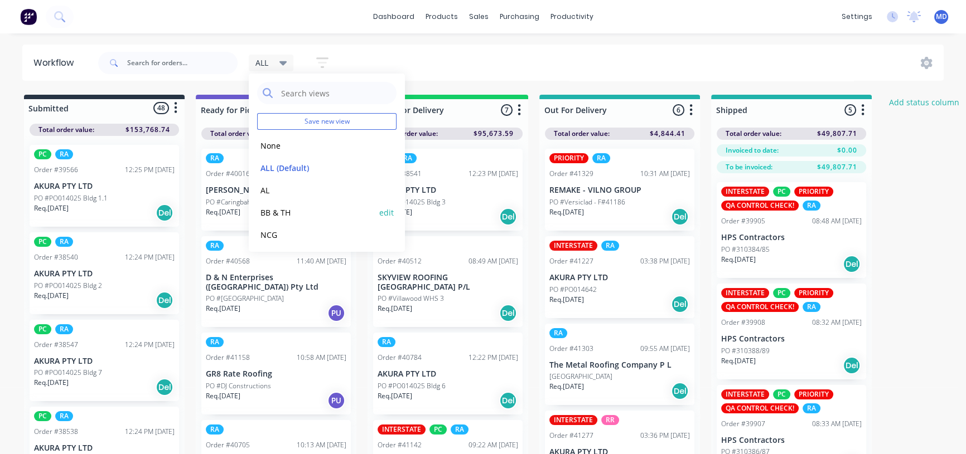
click at [273, 211] on button "BB & TH" at bounding box center [316, 212] width 119 height 13
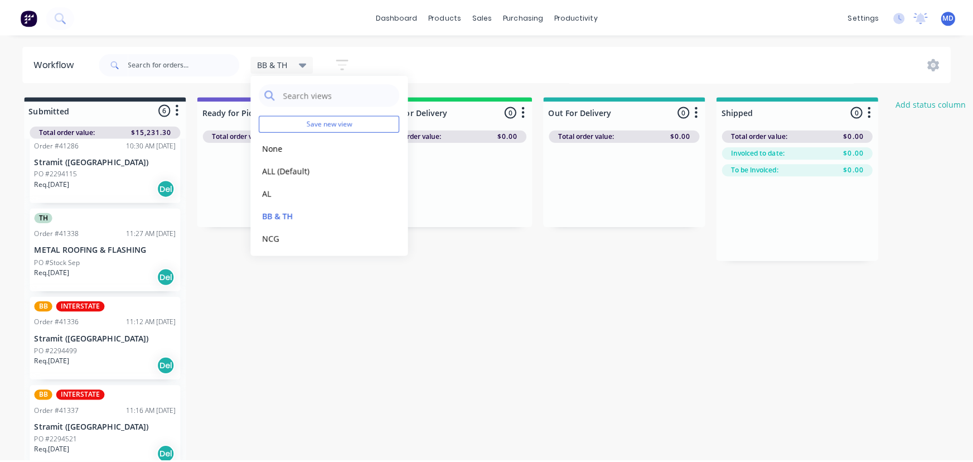
scroll to position [208, 0]
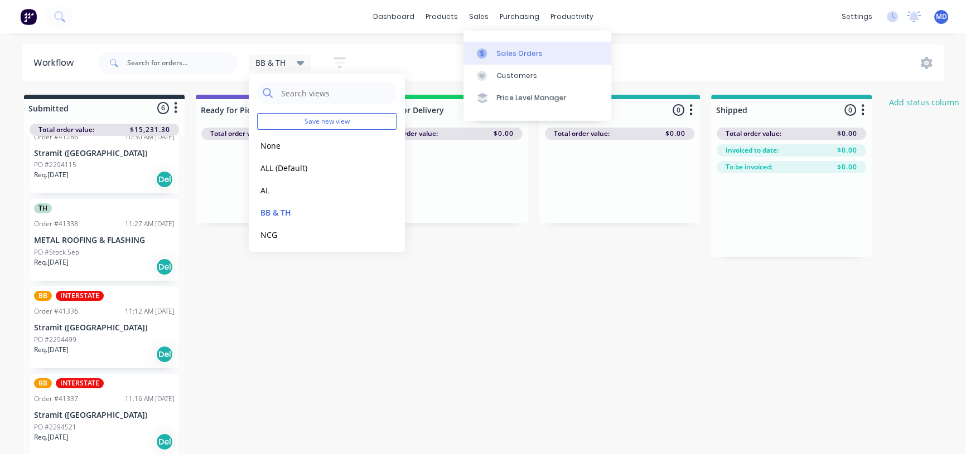
click at [527, 53] on div "Sales Orders" at bounding box center [520, 54] width 46 height 10
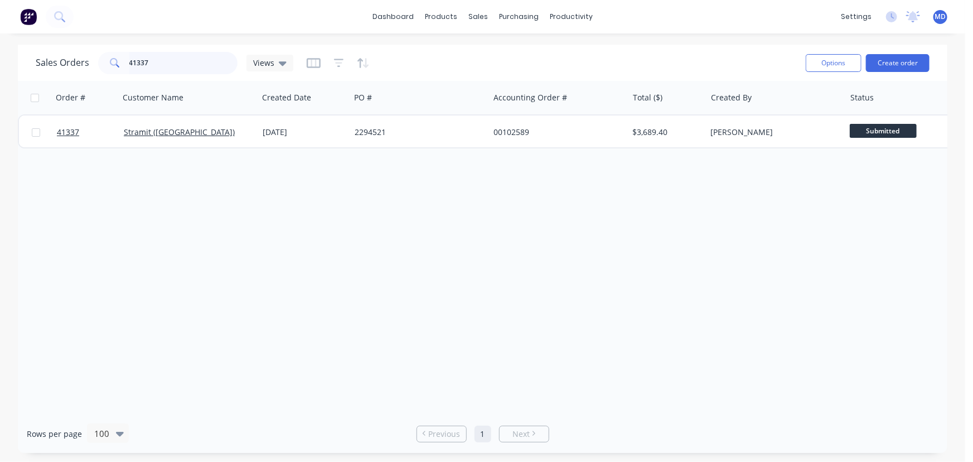
drag, startPoint x: 164, startPoint y: 66, endPoint x: 61, endPoint y: 71, distance: 102.7
click at [71, 73] on div "Sales Orders 41337 Views" at bounding box center [165, 63] width 258 height 22
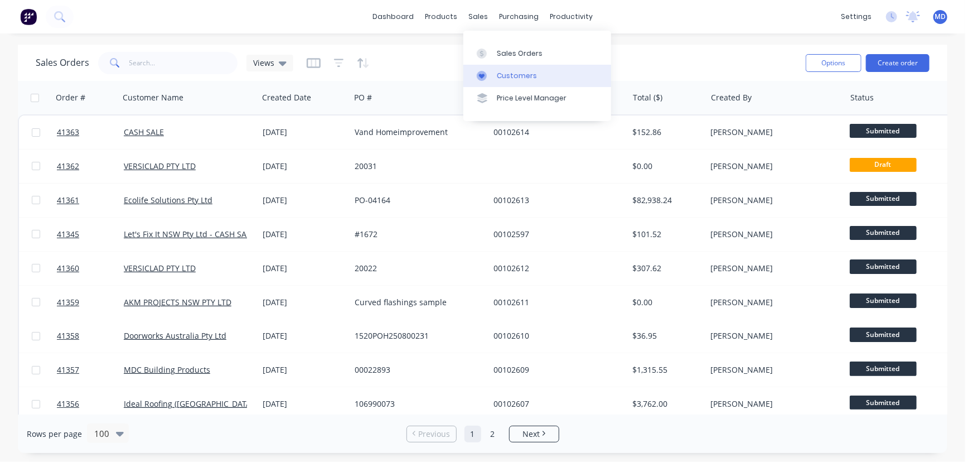
click at [520, 74] on div "Customers" at bounding box center [517, 76] width 40 height 10
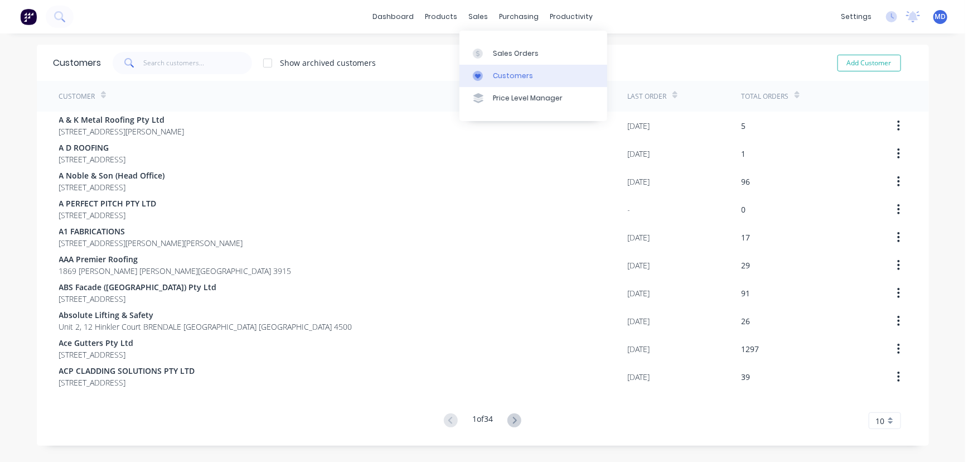
click at [509, 76] on div "Customers" at bounding box center [513, 76] width 40 height 10
click at [201, 69] on input "text" at bounding box center [197, 63] width 109 height 22
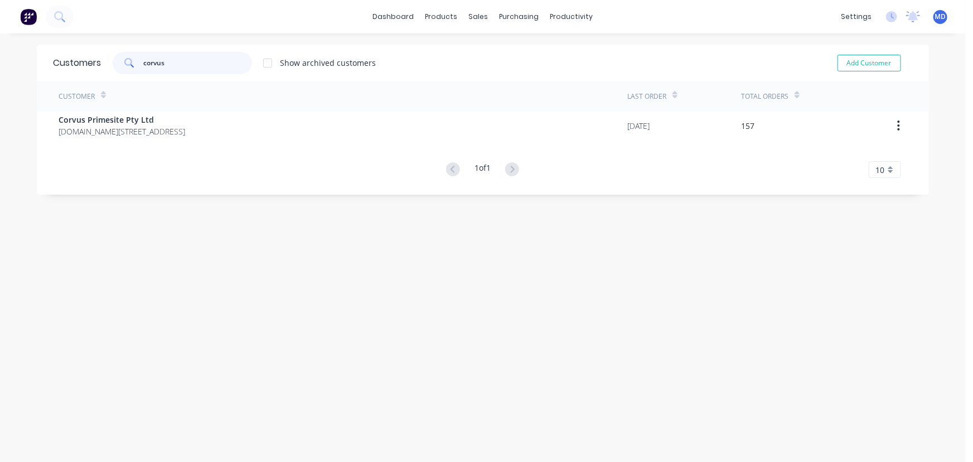
type input "corvus"
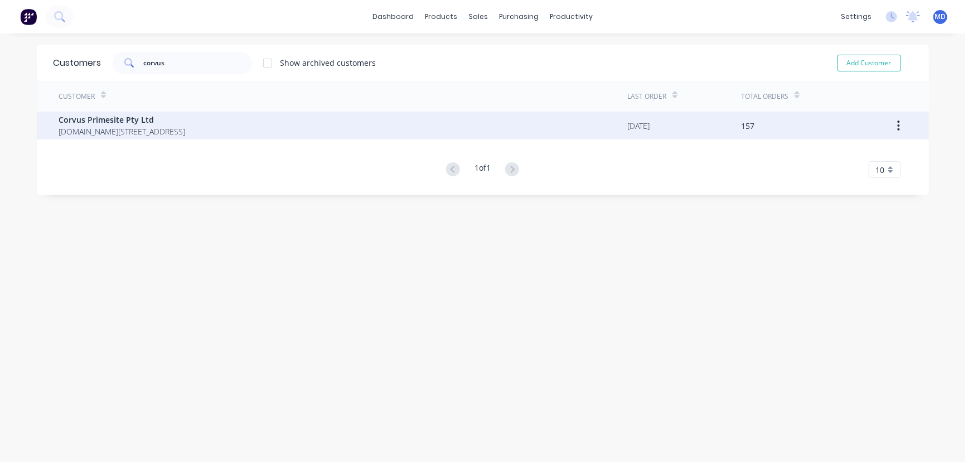
click at [125, 130] on span "P.O.Box 251 Kingsford New South Wales Australia 2032" at bounding box center [122, 131] width 127 height 12
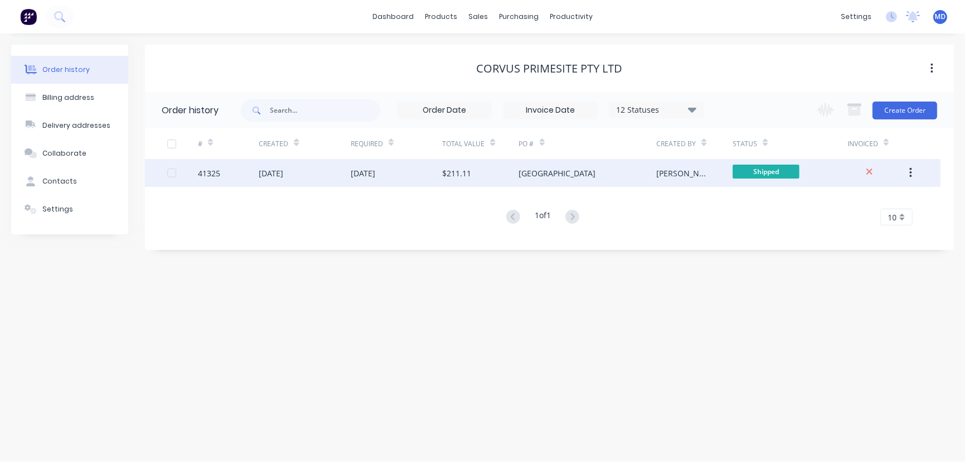
click at [525, 164] on div "Little Bay" at bounding box center [588, 173] width 138 height 28
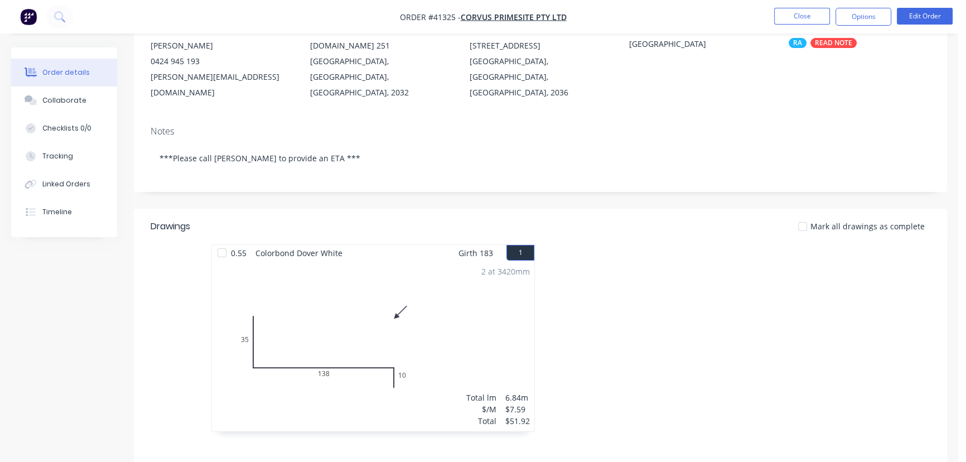
scroll to position [152, 0]
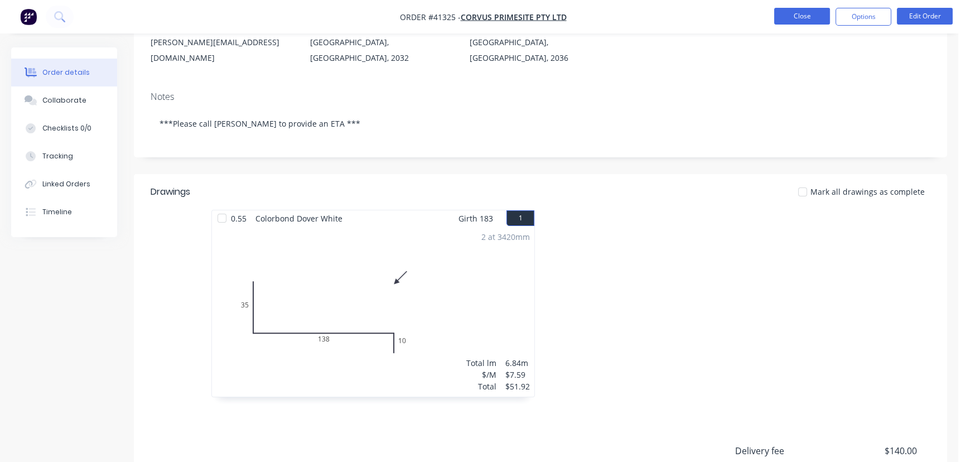
click at [800, 13] on button "Close" at bounding box center [802, 16] width 56 height 17
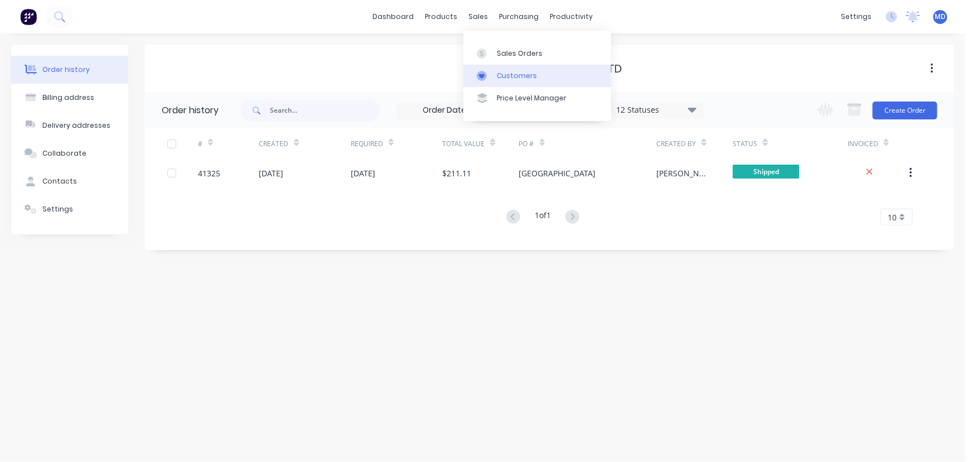
click at [521, 75] on div "Customers" at bounding box center [517, 76] width 40 height 10
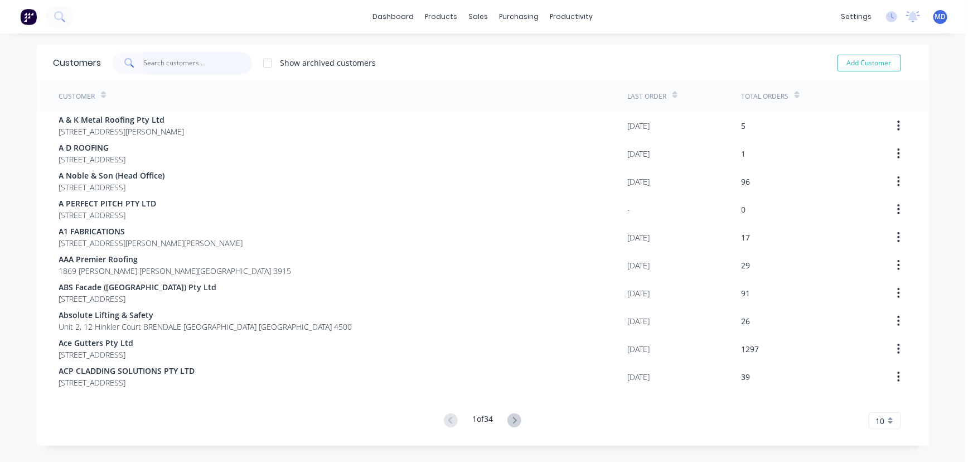
click at [204, 62] on input "text" at bounding box center [197, 63] width 109 height 22
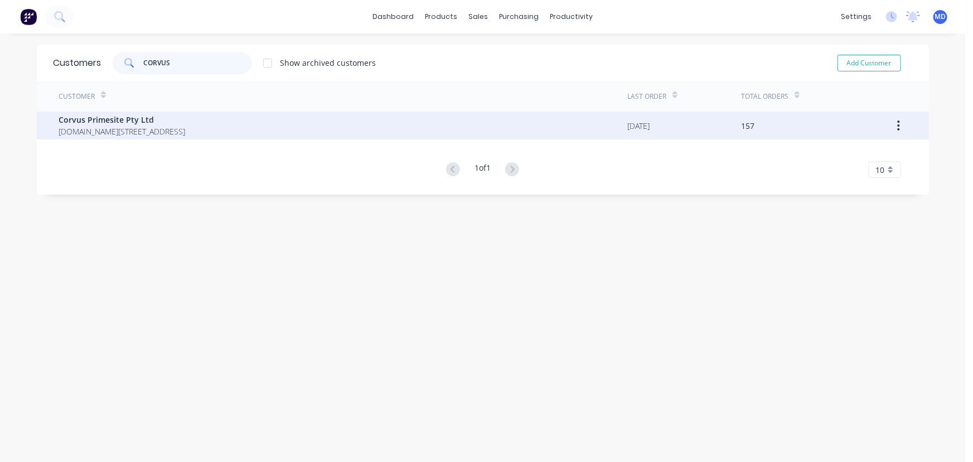
type input "CORVUS"
click at [122, 124] on span "Corvus Primesite Pty Ltd" at bounding box center [122, 120] width 127 height 12
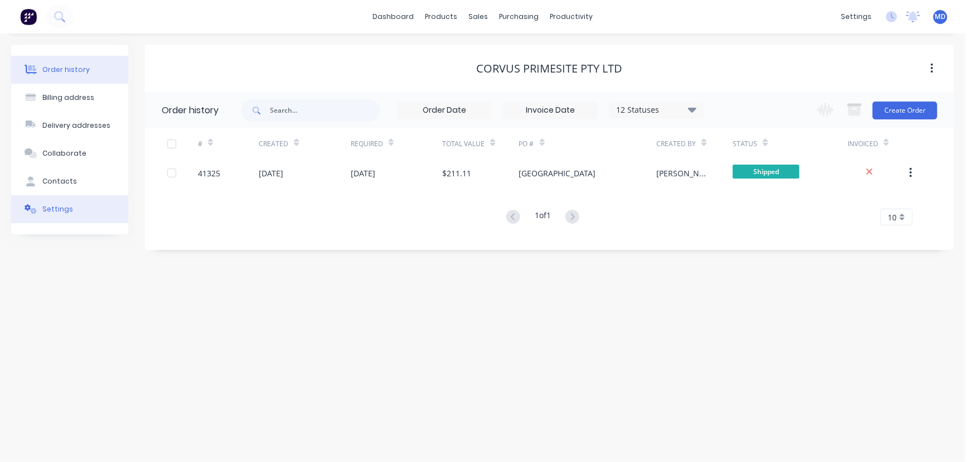
click at [67, 209] on div "Settings" at bounding box center [57, 209] width 31 height 10
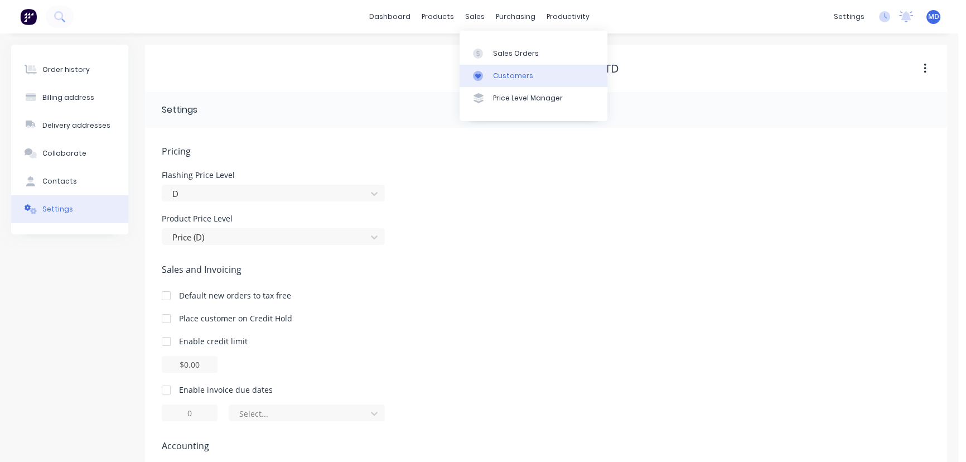
click at [518, 75] on div "Customers" at bounding box center [513, 76] width 40 height 10
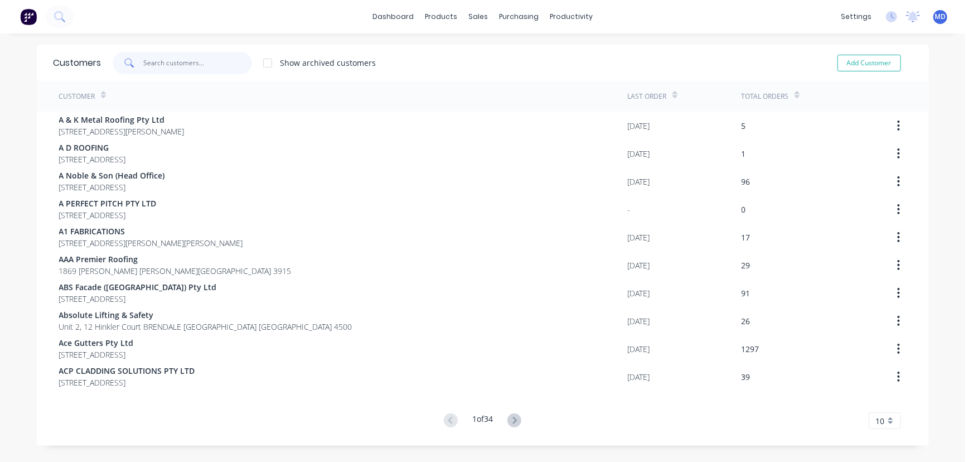
click at [189, 64] on input "text" at bounding box center [197, 63] width 109 height 22
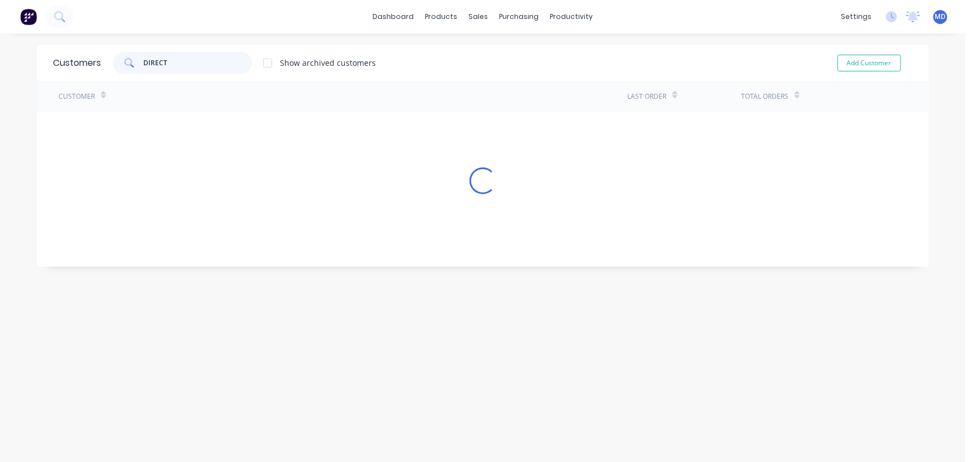
type input "DIRECT"
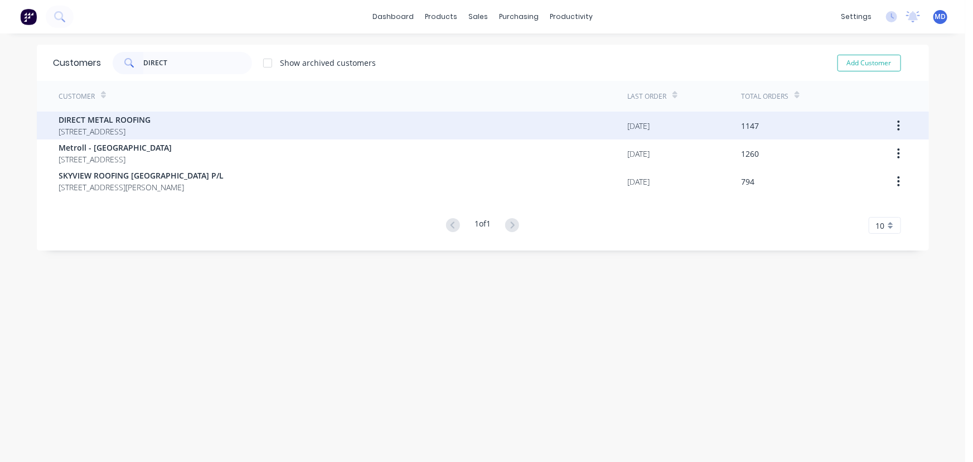
click at [132, 119] on span "DIRECT METAL ROOFING" at bounding box center [105, 120] width 92 height 12
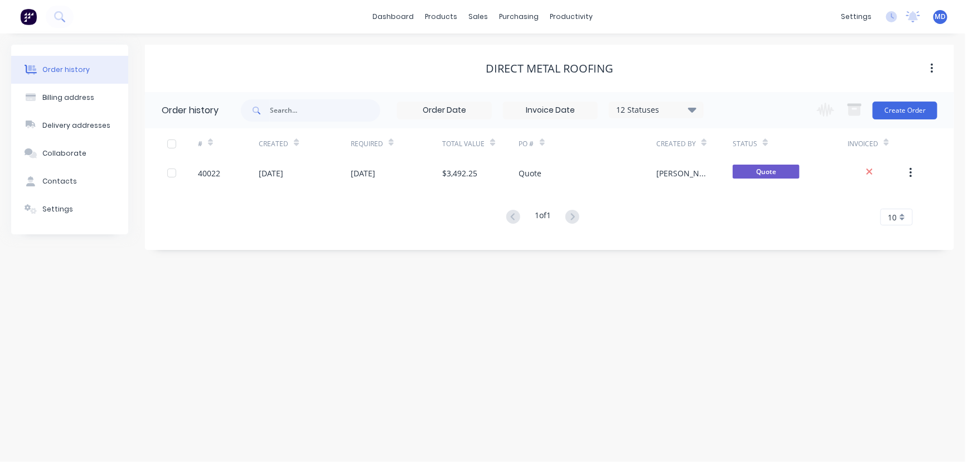
click at [56, 212] on div "Settings" at bounding box center [57, 209] width 31 height 10
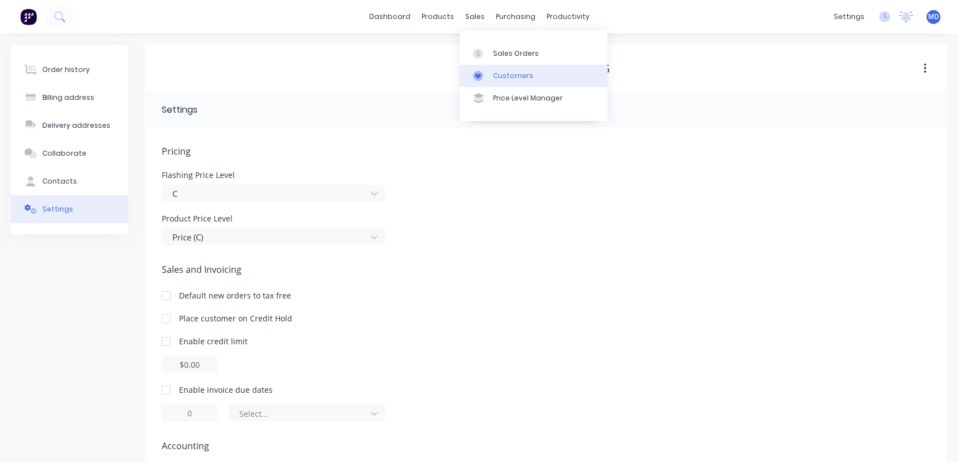
click at [517, 76] on div "Customers" at bounding box center [513, 76] width 40 height 10
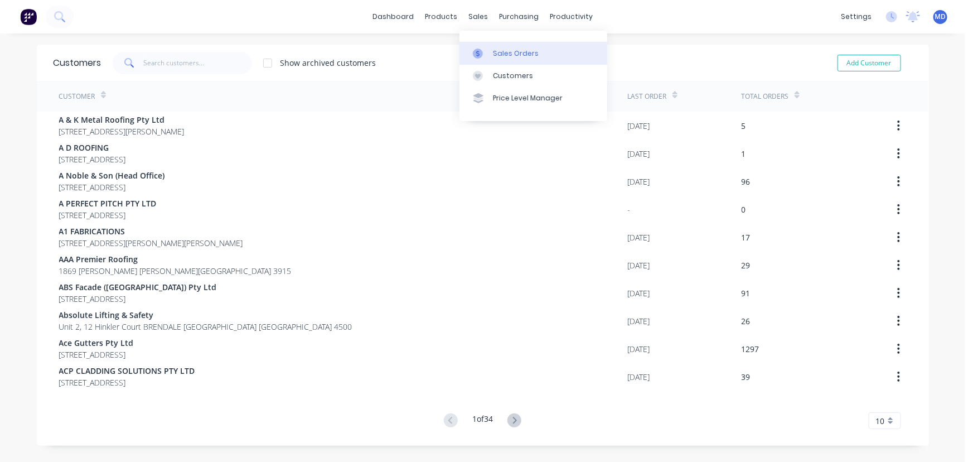
click at [517, 54] on div "Sales Orders" at bounding box center [516, 54] width 46 height 10
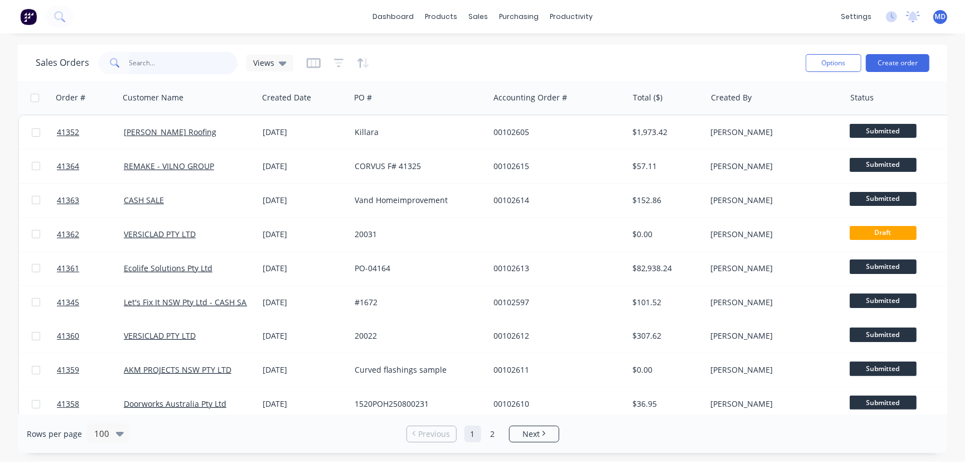
click at [190, 65] on input "text" at bounding box center [183, 63] width 109 height 22
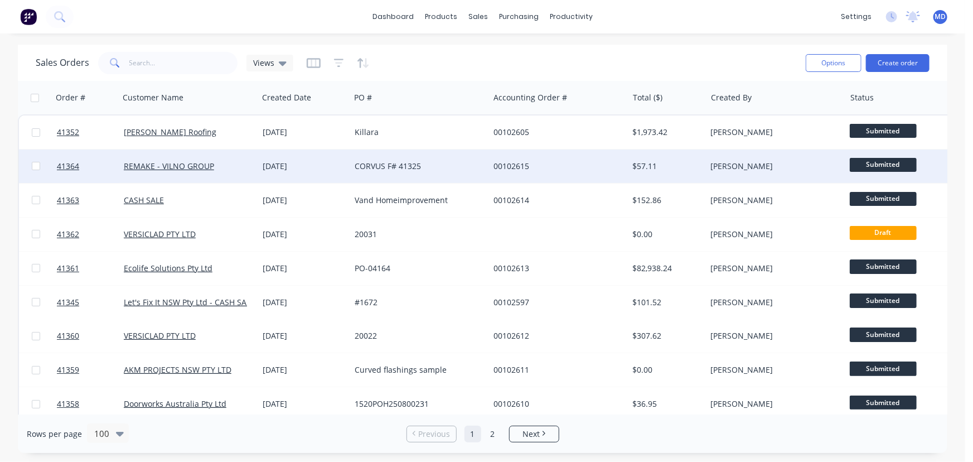
click at [239, 160] on div "REMAKE - VILNO GROUP" at bounding box center [188, 165] width 139 height 33
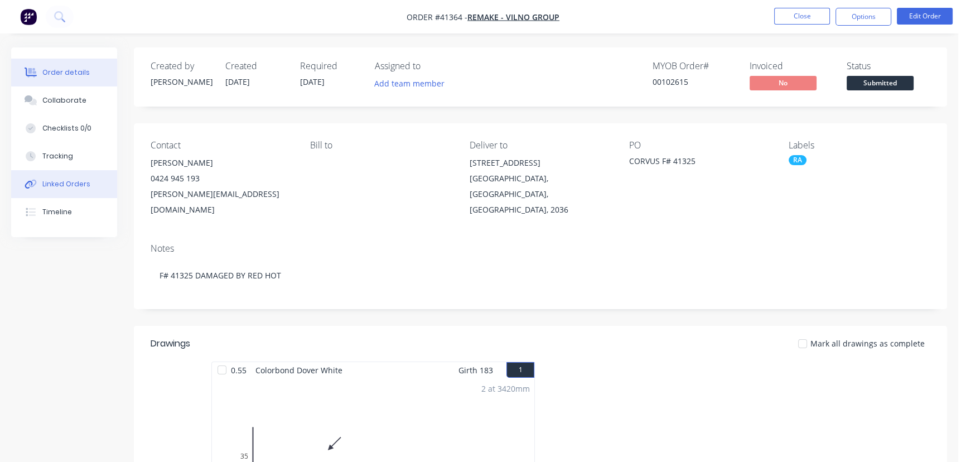
click at [56, 181] on div "Linked Orders" at bounding box center [66, 184] width 48 height 10
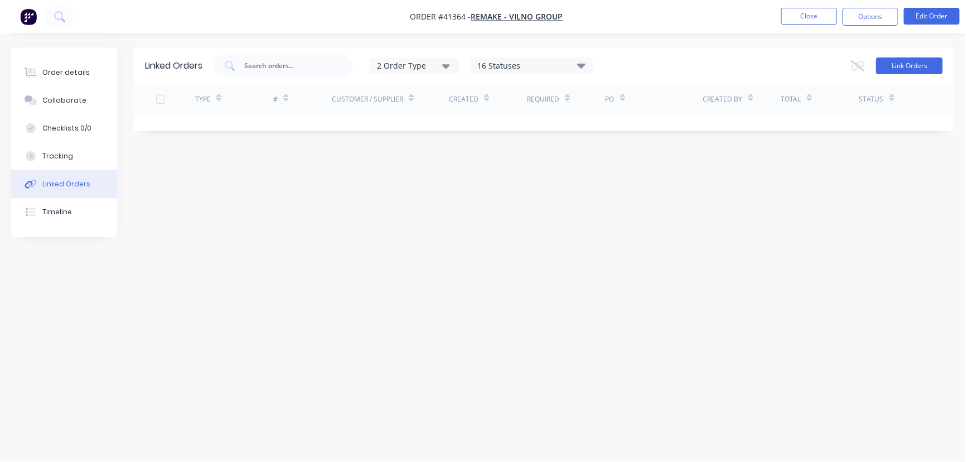
click at [901, 64] on button "Link Orders" at bounding box center [909, 65] width 67 height 17
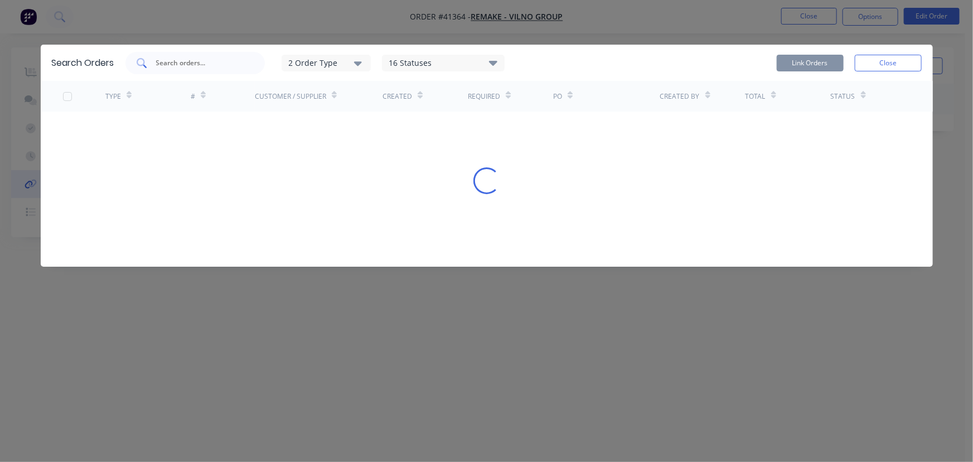
click at [222, 61] on input "text" at bounding box center [201, 62] width 93 height 11
type input "41325"
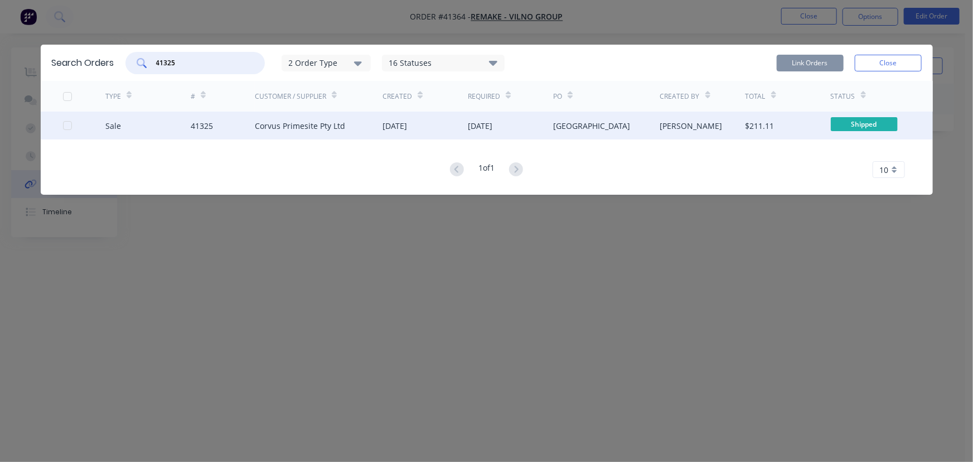
click at [72, 127] on div at bounding box center [84, 126] width 43 height 28
click at [66, 125] on div at bounding box center [67, 125] width 22 height 22
click at [806, 59] on button "Link Orders" at bounding box center [810, 63] width 67 height 17
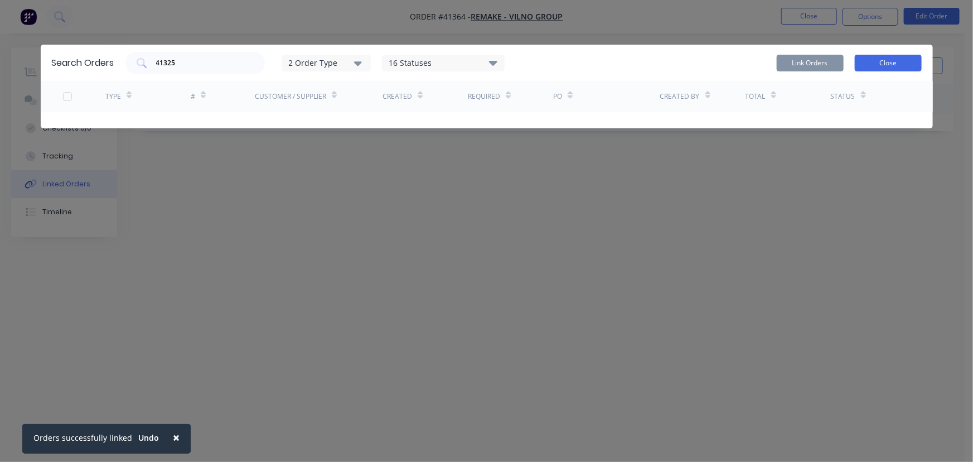
click at [898, 65] on button "Close" at bounding box center [888, 63] width 67 height 17
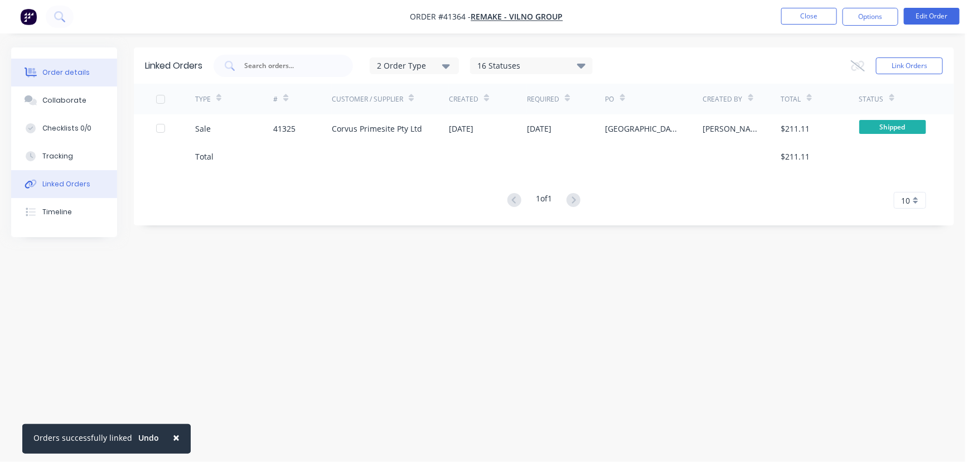
click at [61, 69] on div "Order details" at bounding box center [65, 72] width 47 height 10
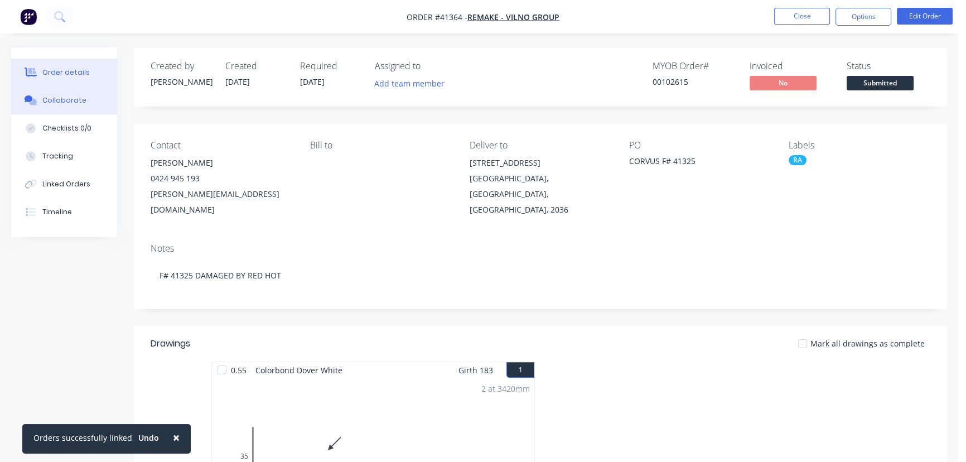
click at [56, 96] on div "Collaborate" at bounding box center [64, 100] width 44 height 10
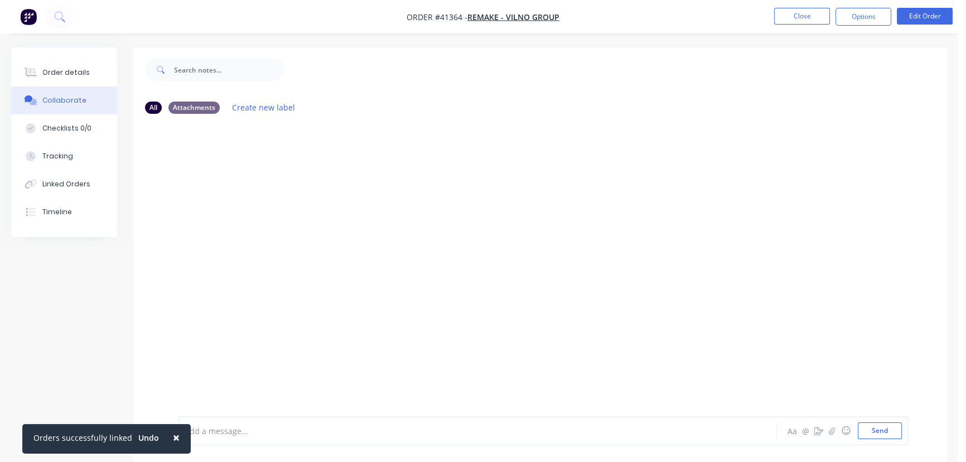
drag, startPoint x: 170, startPoint y: 435, endPoint x: 191, endPoint y: 440, distance: 22.4
click at [173, 435] on span "×" at bounding box center [176, 437] width 7 height 16
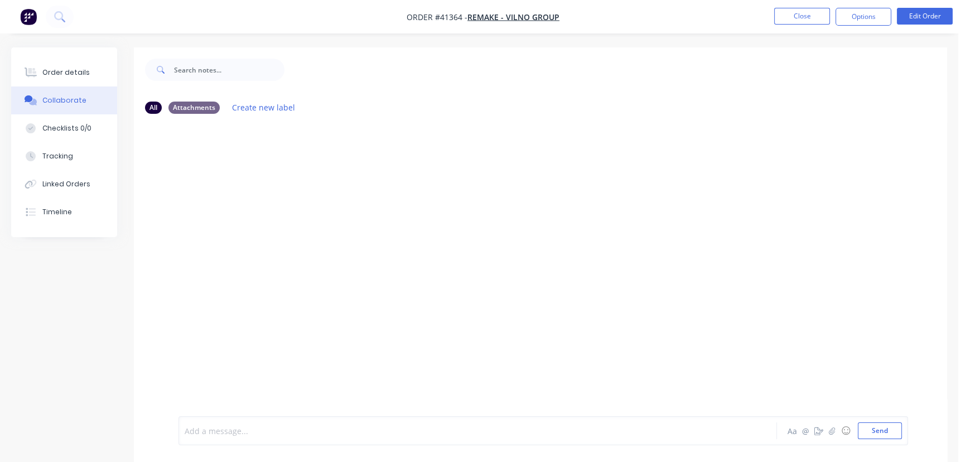
click at [287, 433] on div at bounding box center [454, 431] width 538 height 12
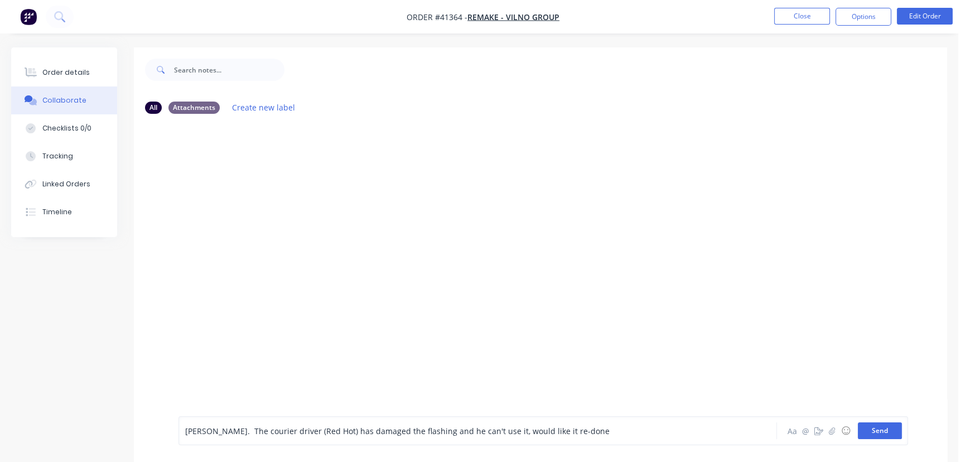
click at [883, 429] on button "Send" at bounding box center [880, 430] width 44 height 17
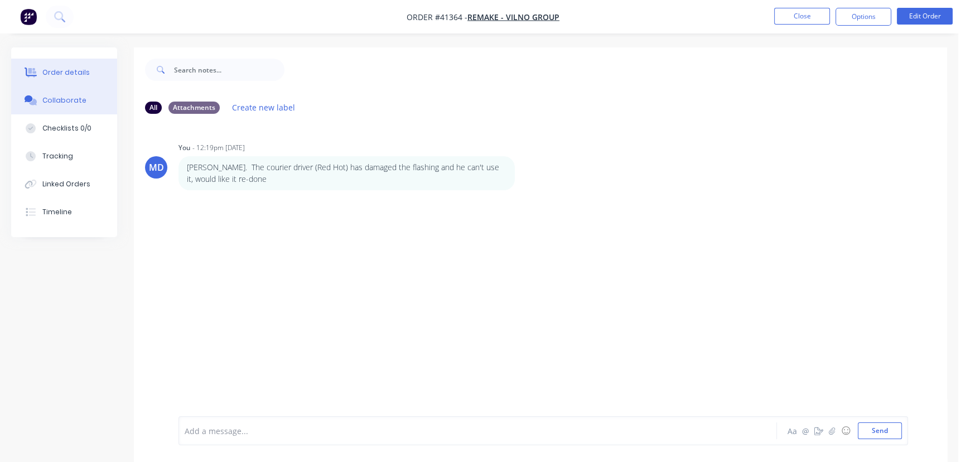
click at [75, 71] on div "Order details" at bounding box center [65, 72] width 47 height 10
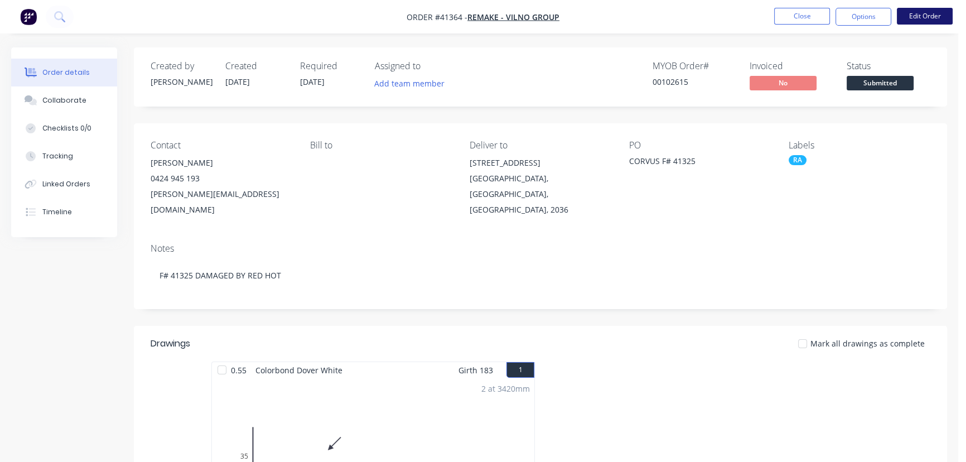
click at [940, 16] on button "Edit Order" at bounding box center [925, 16] width 56 height 17
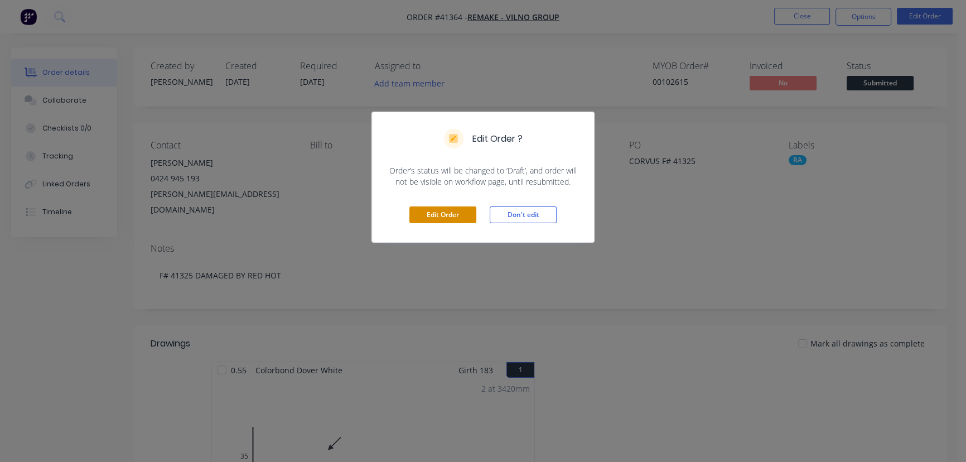
click at [430, 215] on button "Edit Order" at bounding box center [442, 214] width 67 height 17
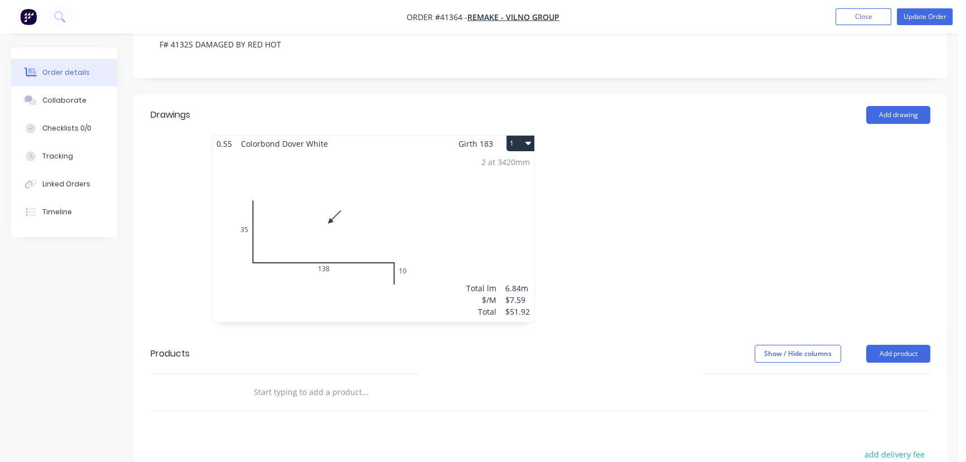
scroll to position [450, 0]
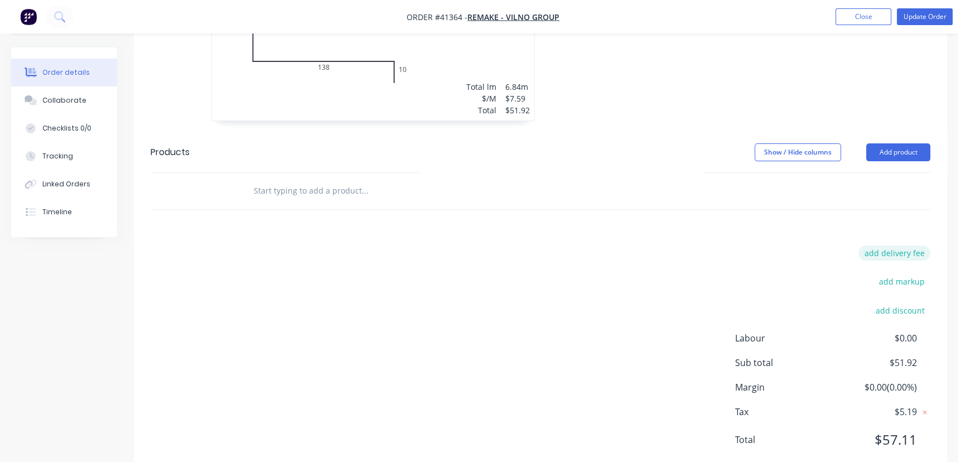
click at [901, 245] on button "add delivery fee" at bounding box center [894, 252] width 72 height 15
type input "140"
click input "submit" at bounding box center [0, 0] width 0 height 0
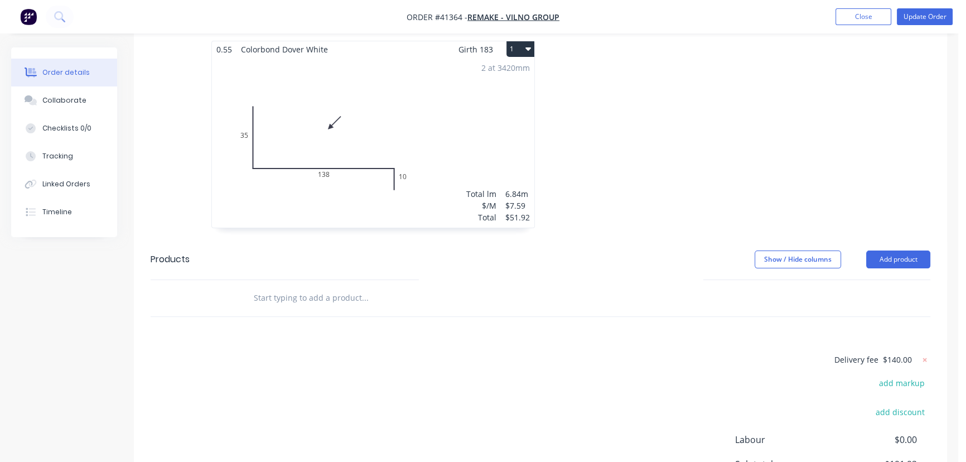
scroll to position [0, 0]
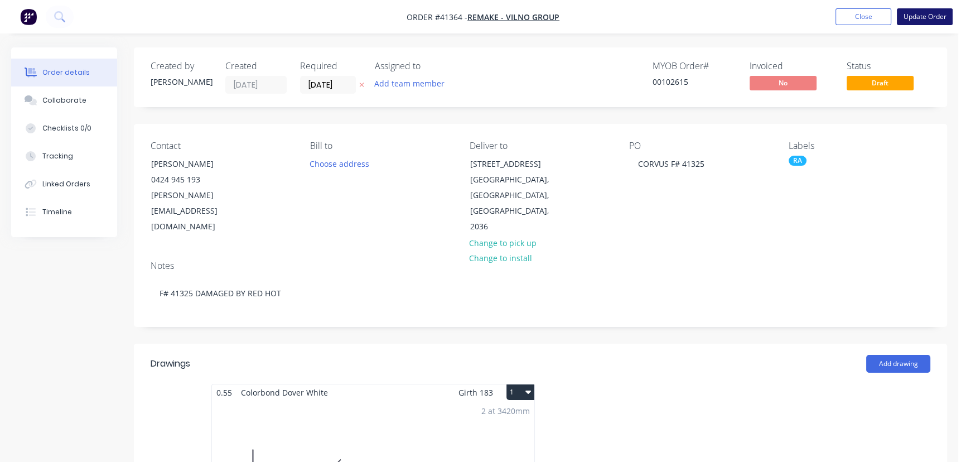
click at [910, 17] on button "Update Order" at bounding box center [925, 16] width 56 height 17
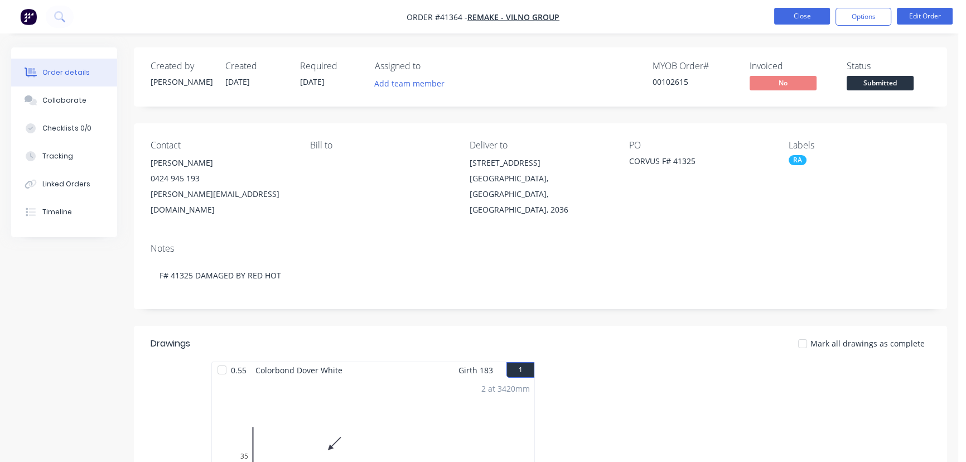
click at [797, 18] on button "Close" at bounding box center [802, 16] width 56 height 17
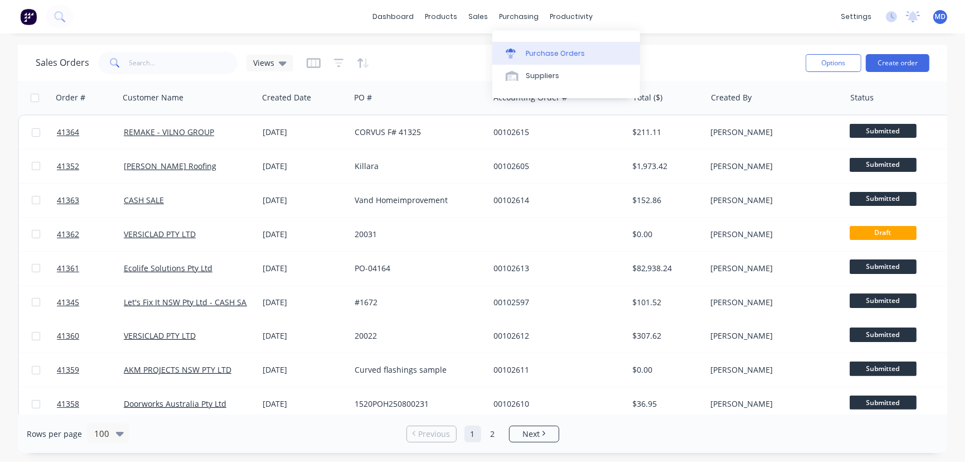
click at [539, 50] on div "Purchase Orders" at bounding box center [555, 54] width 59 height 10
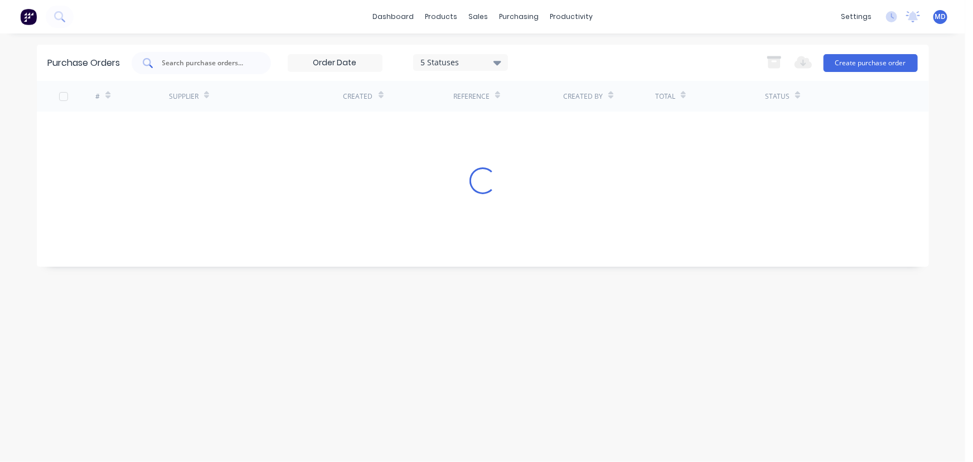
click at [214, 67] on input "text" at bounding box center [207, 62] width 93 height 11
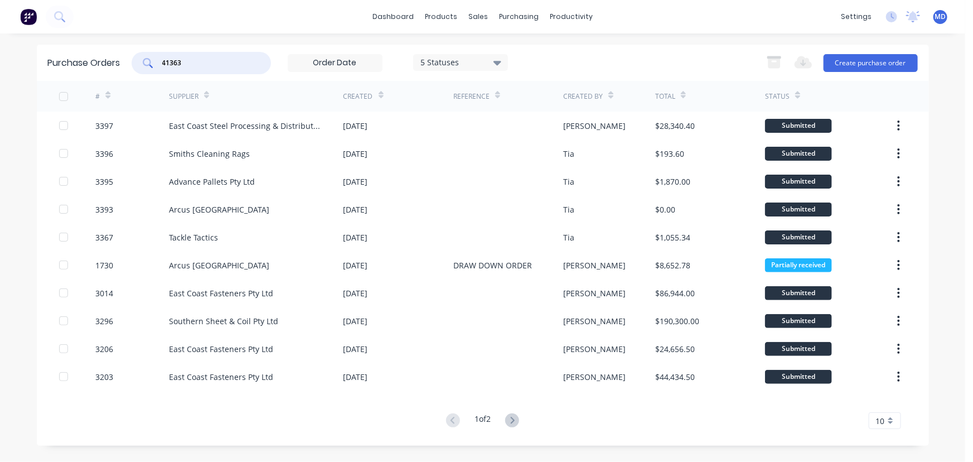
type input "41363"
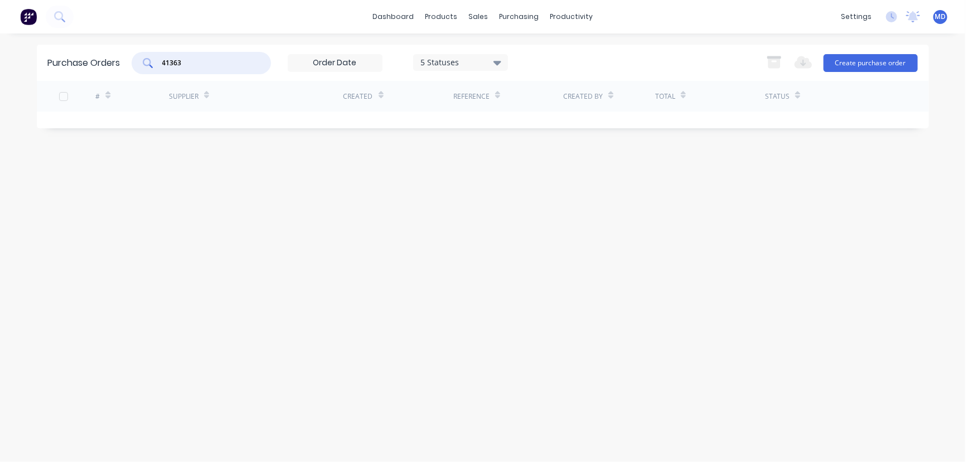
click at [500, 61] on icon at bounding box center [497, 63] width 8 height 4
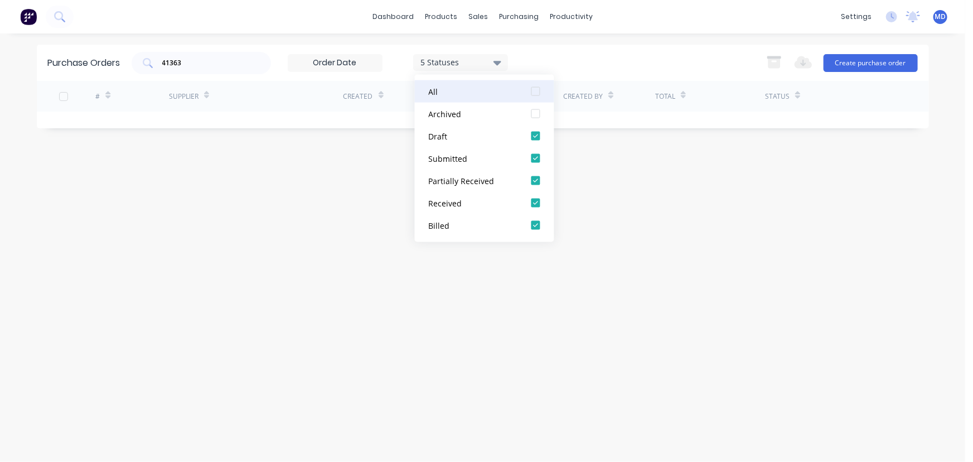
click at [538, 91] on div at bounding box center [536, 91] width 22 height 22
click at [637, 179] on div "Purchase Orders 41363 7 Statuses 7 Statuses Export to Excel (XLSX) Create purch…" at bounding box center [483, 248] width 892 height 406
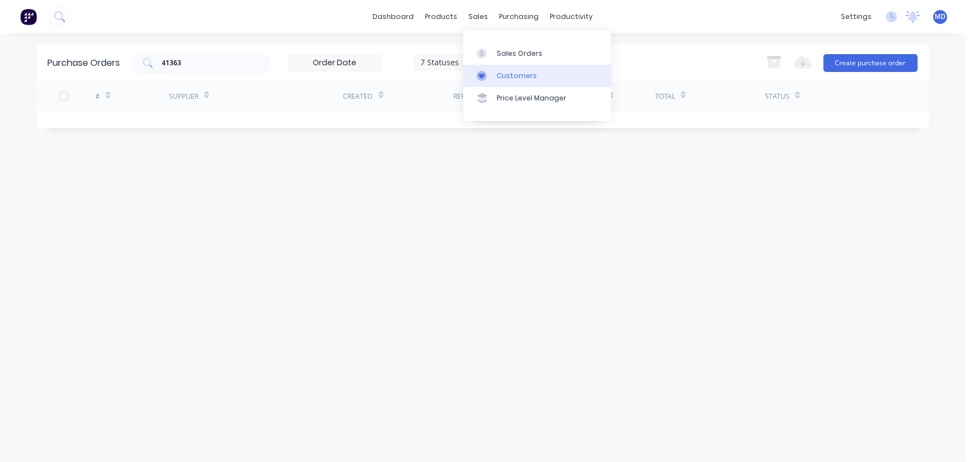
click at [510, 74] on div "Customers" at bounding box center [517, 76] width 40 height 10
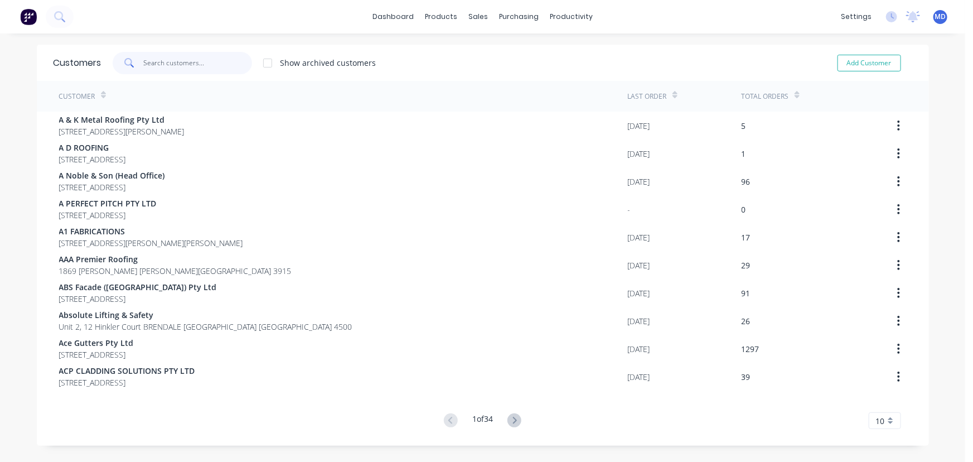
click at [206, 64] on input "text" at bounding box center [197, 63] width 109 height 22
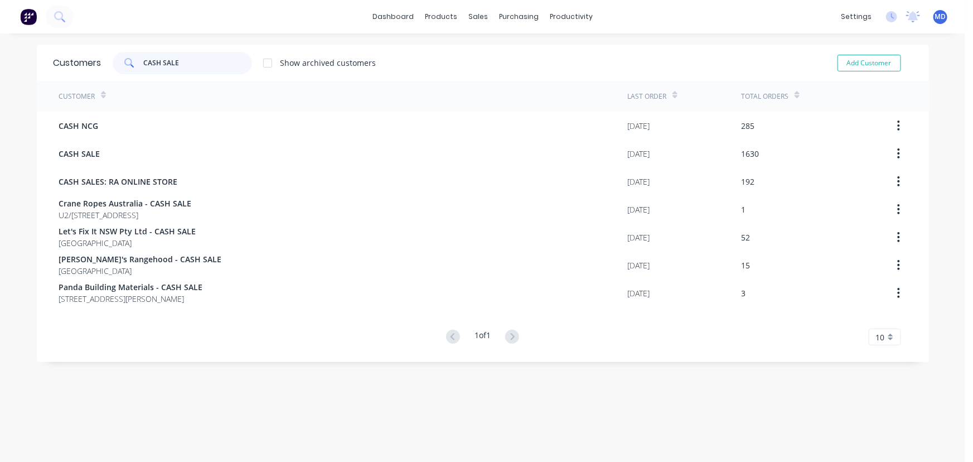
type input "CASH SALE"
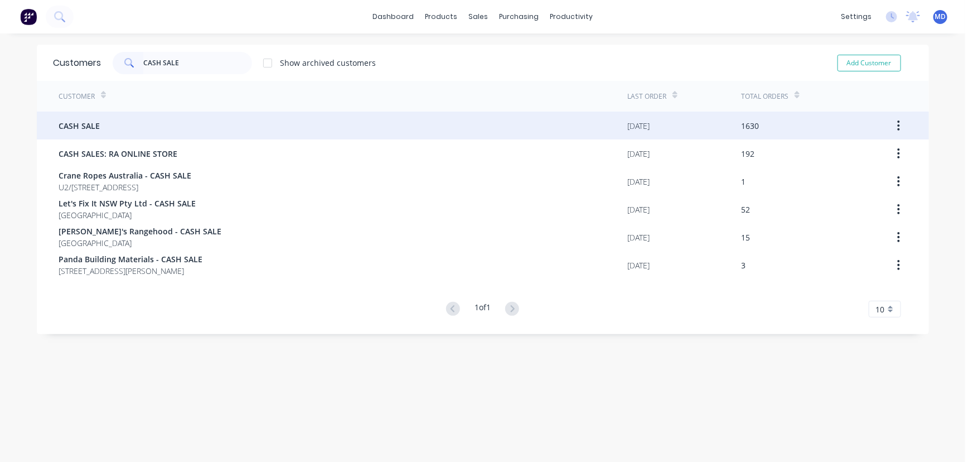
click at [86, 121] on span "CASH SALE" at bounding box center [79, 126] width 41 height 12
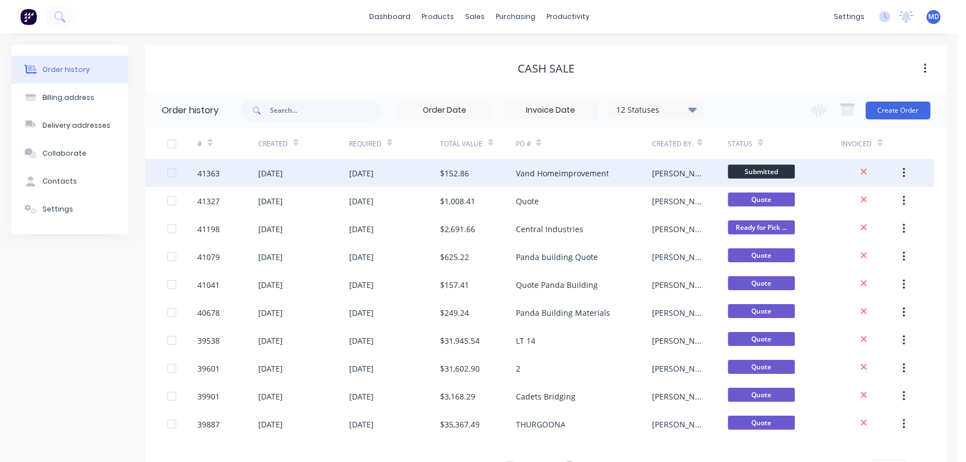
click at [403, 171] on div "28 Aug 2025" at bounding box center [394, 173] width 91 height 28
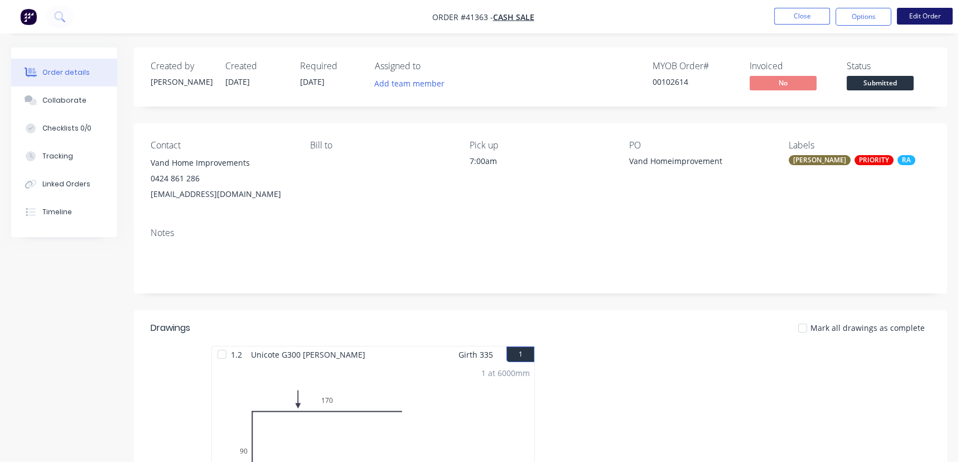
click at [919, 16] on button "Edit Order" at bounding box center [925, 16] width 56 height 17
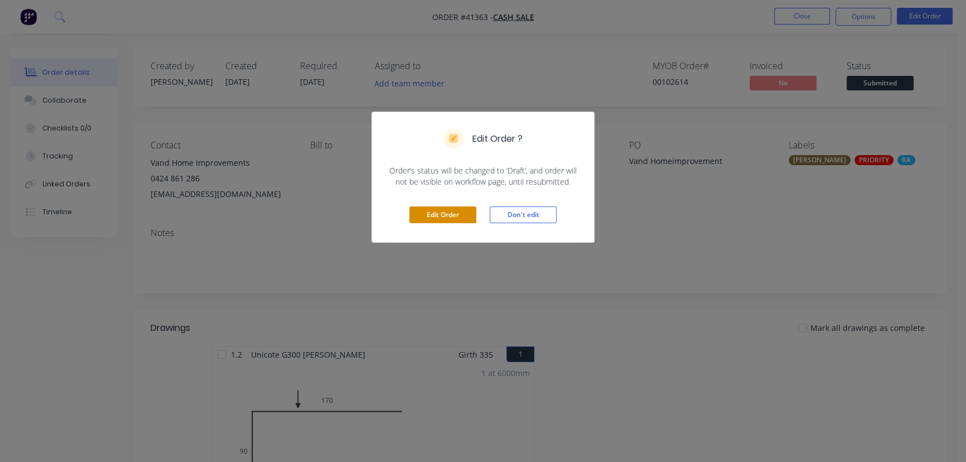
click at [433, 215] on button "Edit Order" at bounding box center [442, 214] width 67 height 17
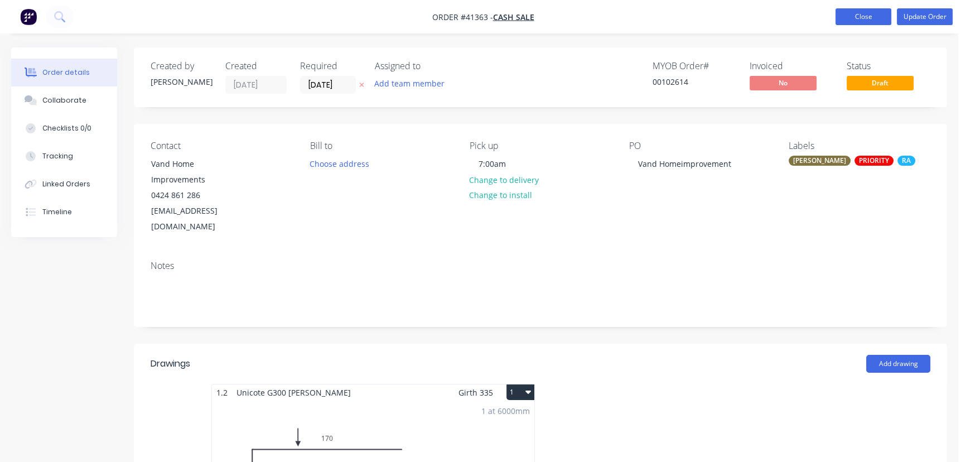
click at [861, 16] on button "Close" at bounding box center [863, 16] width 56 height 17
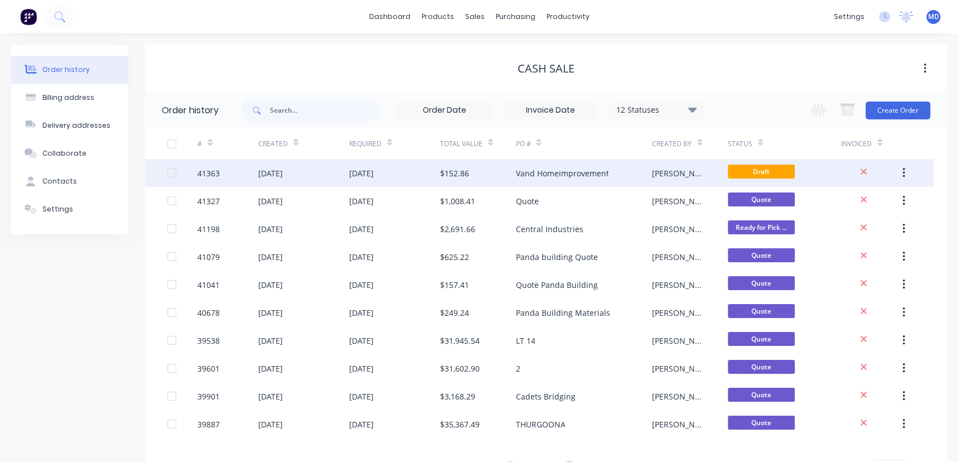
click at [498, 170] on div "$152.86" at bounding box center [478, 173] width 76 height 28
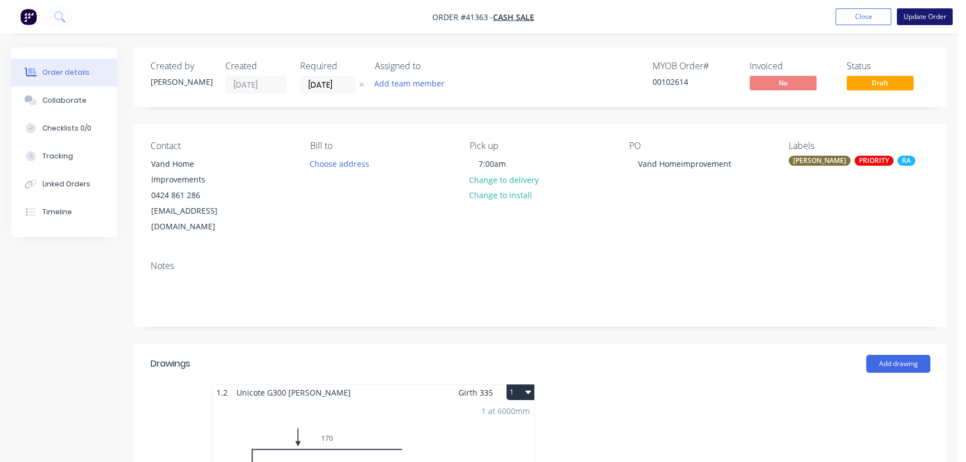
click at [924, 14] on button "Update Order" at bounding box center [925, 16] width 56 height 17
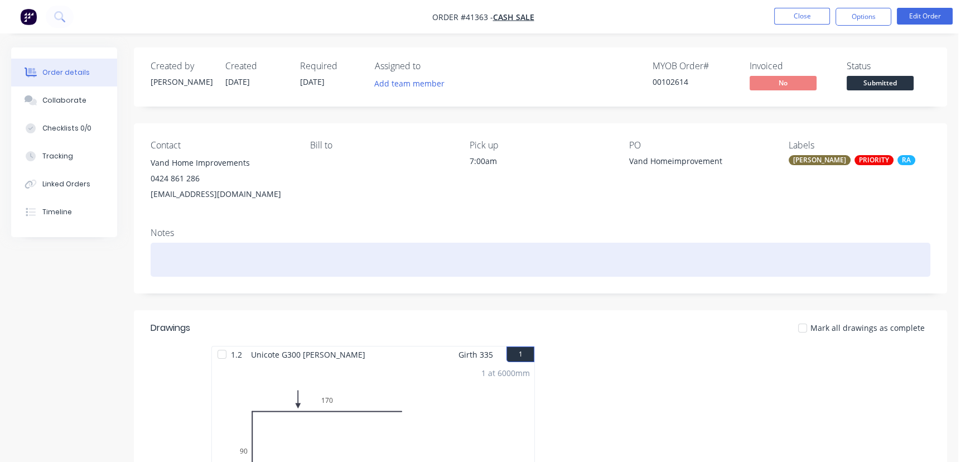
click at [239, 259] on div at bounding box center [541, 260] width 780 height 34
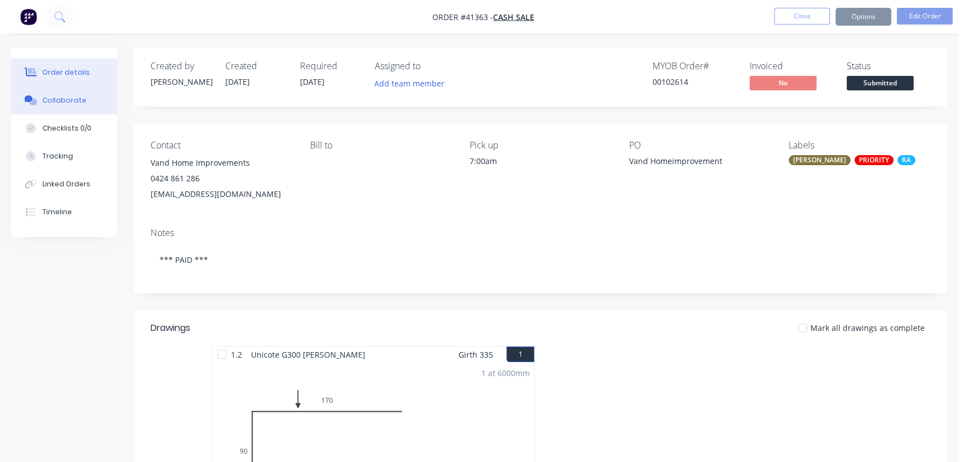
click at [66, 102] on div "Collaborate" at bounding box center [64, 100] width 44 height 10
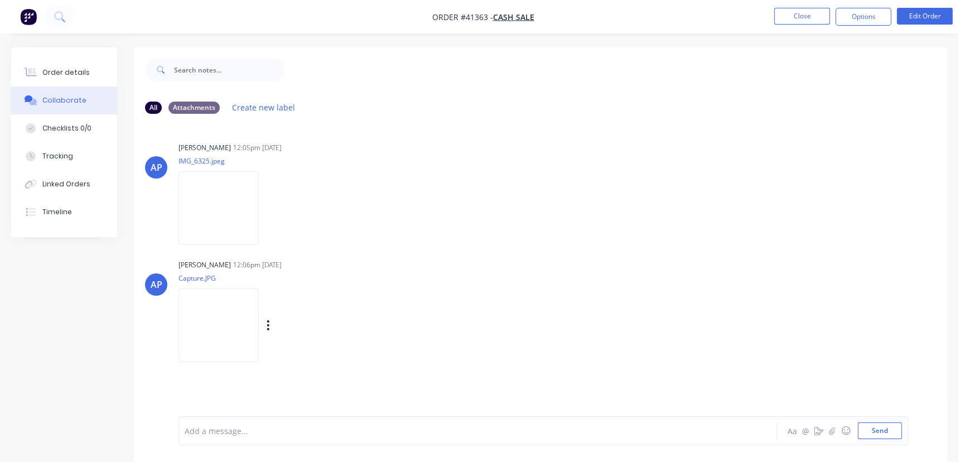
click at [259, 332] on img at bounding box center [218, 324] width 80 height 73
click at [67, 67] on div "Order details" at bounding box center [65, 72] width 47 height 10
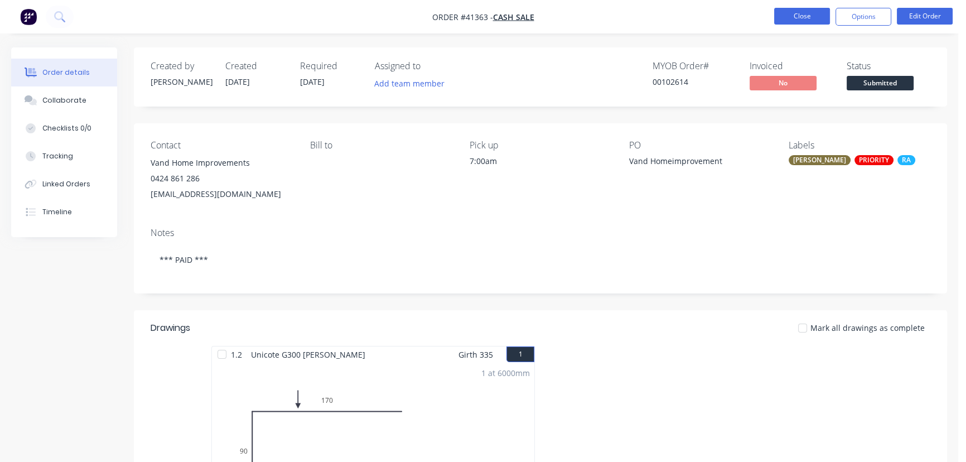
click at [797, 14] on button "Close" at bounding box center [802, 16] width 56 height 17
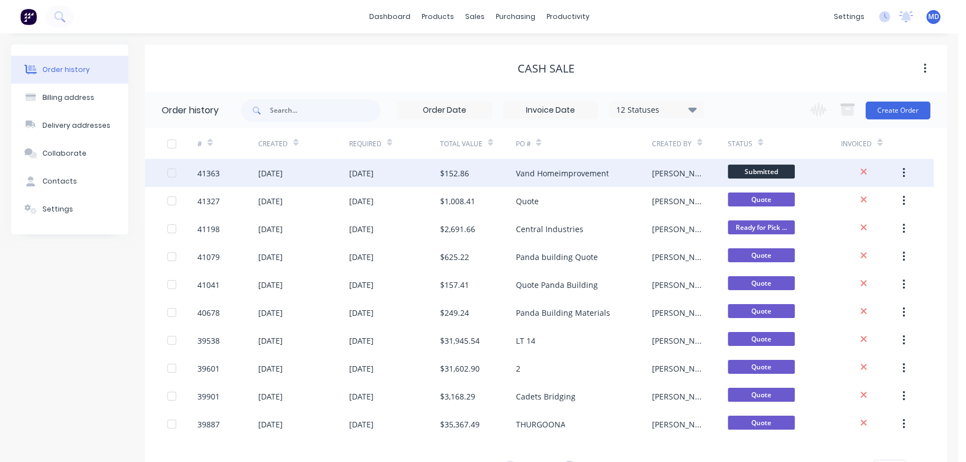
click at [510, 171] on div "$152.86" at bounding box center [478, 173] width 76 height 28
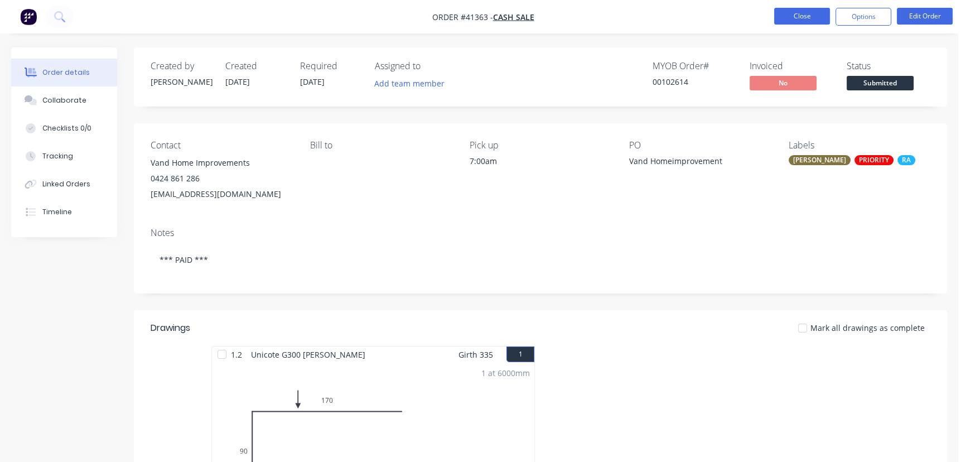
click at [797, 16] on button "Close" at bounding box center [802, 16] width 56 height 17
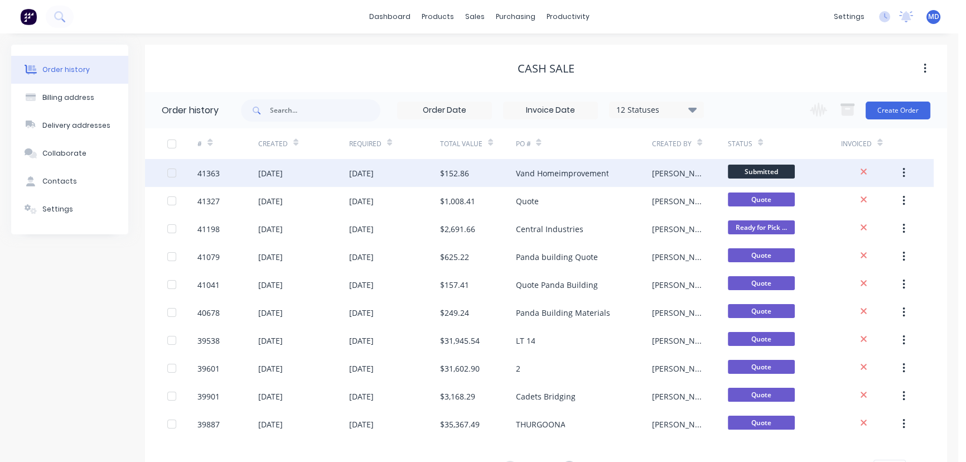
click at [561, 170] on div "Vand Homeimprovement" at bounding box center [561, 173] width 93 height 12
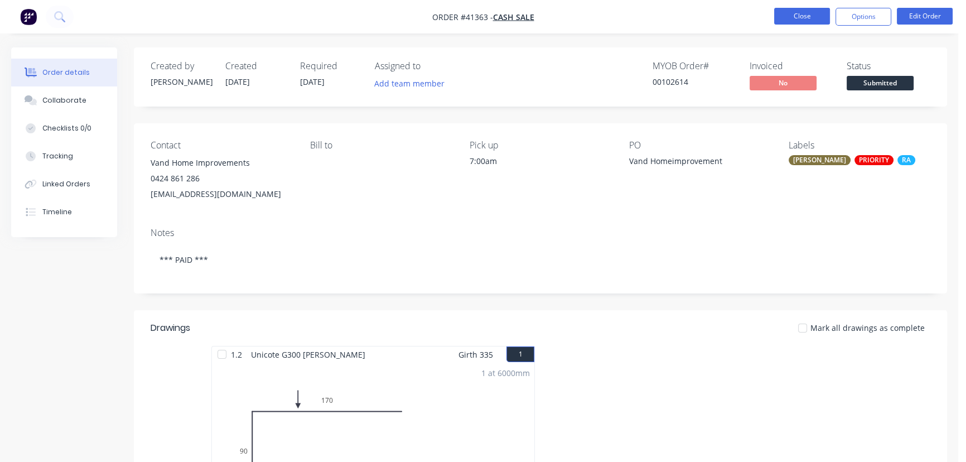
click at [799, 16] on button "Close" at bounding box center [802, 16] width 56 height 17
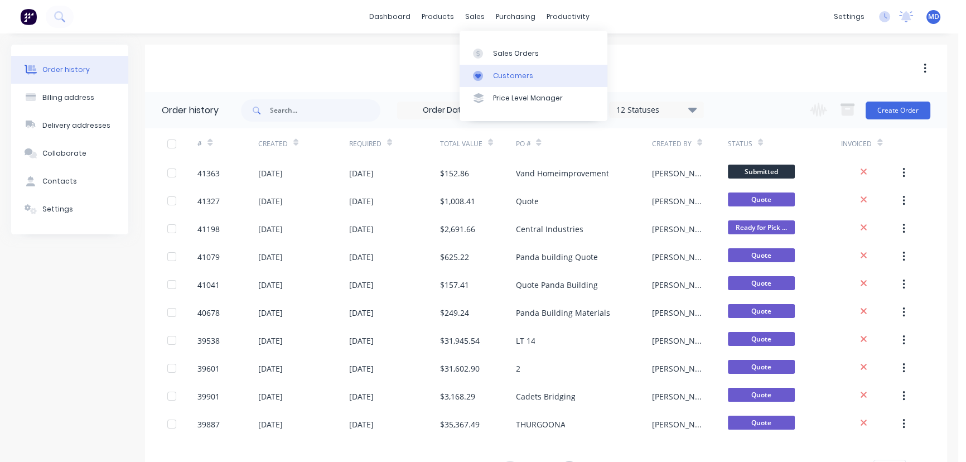
click at [507, 75] on div "Customers" at bounding box center [513, 76] width 40 height 10
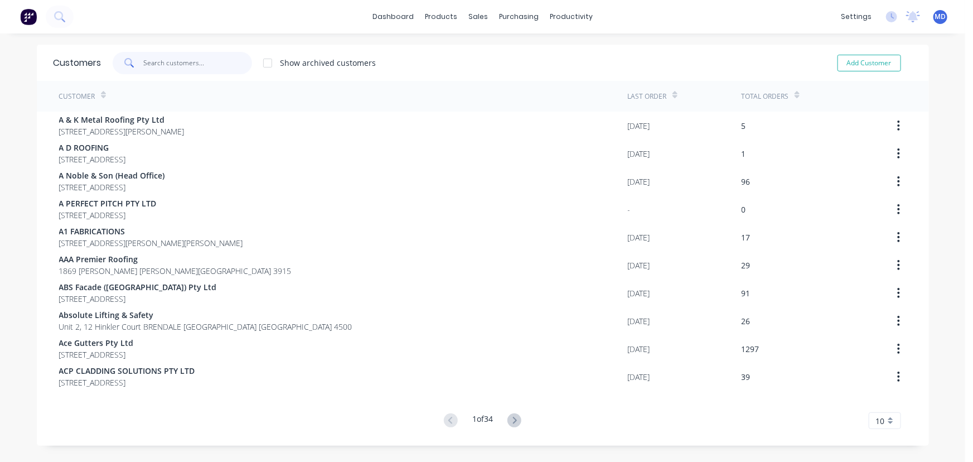
click at [211, 64] on input "text" at bounding box center [197, 63] width 109 height 22
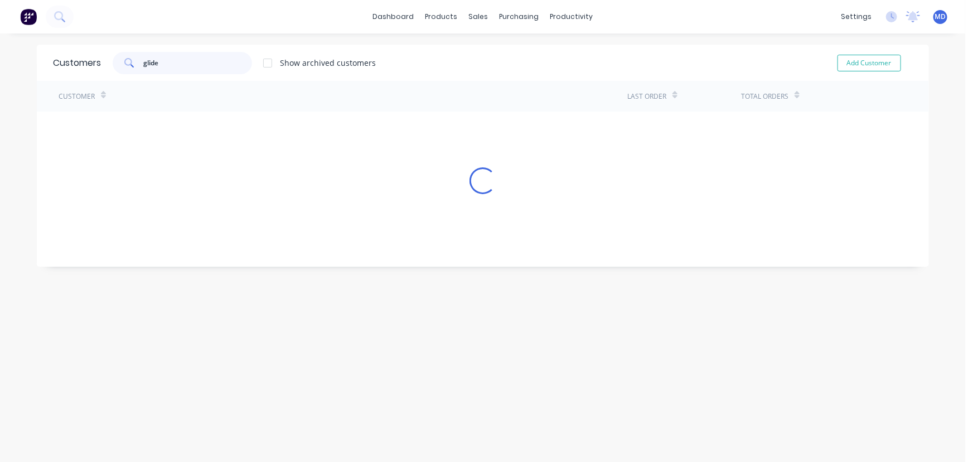
type input "glide"
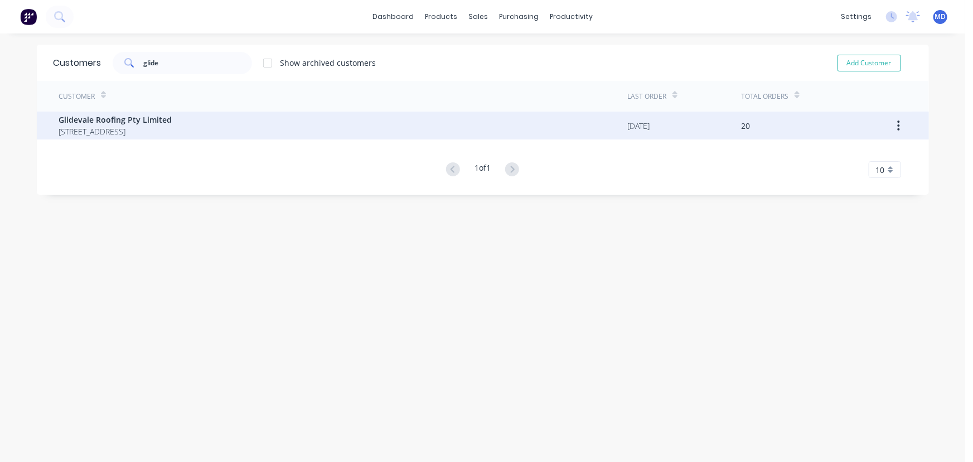
click at [113, 117] on span "Glidevale Roofing Pty Limited" at bounding box center [115, 120] width 113 height 12
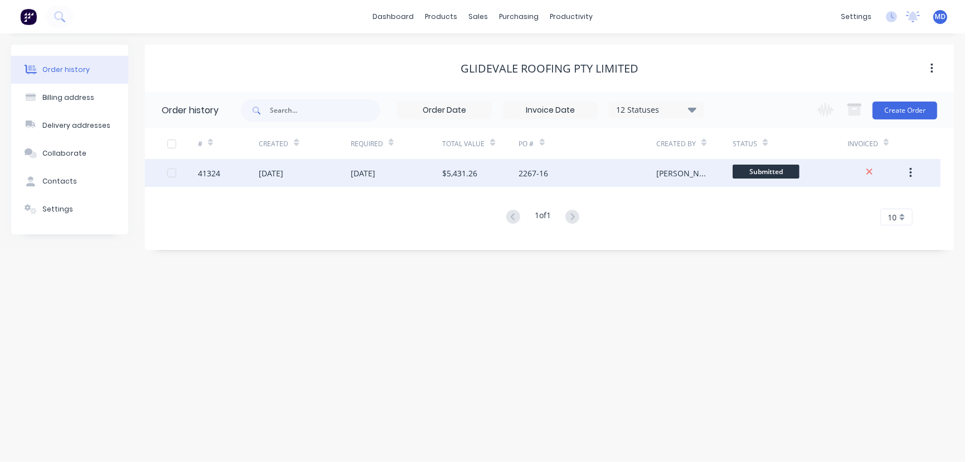
click at [458, 163] on div "$5,431.26" at bounding box center [480, 173] width 76 height 28
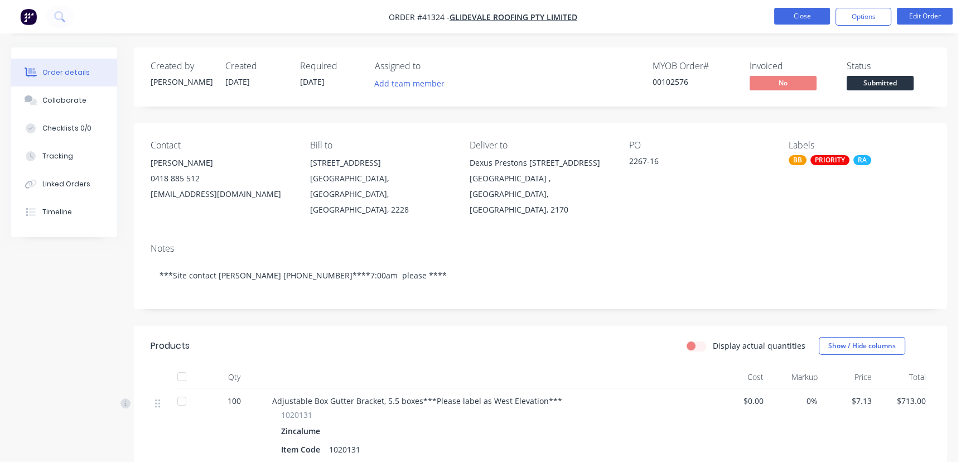
click at [797, 11] on button "Close" at bounding box center [802, 16] width 56 height 17
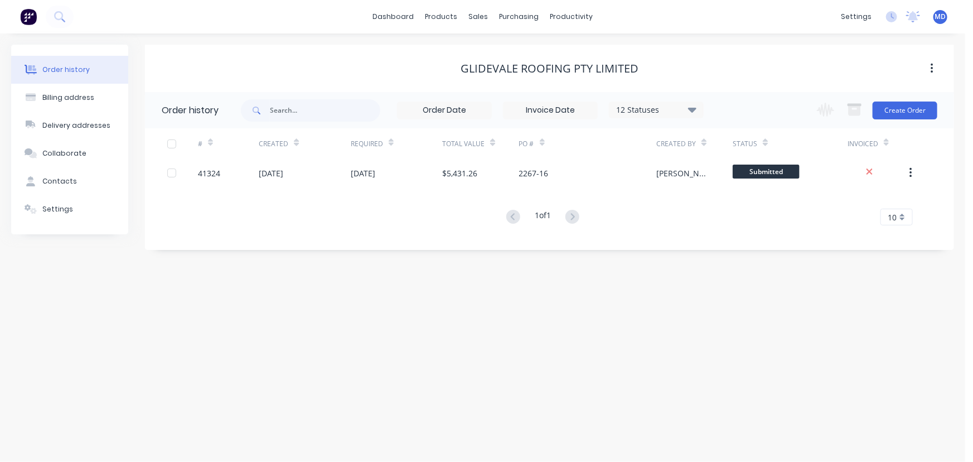
click at [691, 107] on icon at bounding box center [692, 109] width 8 height 5
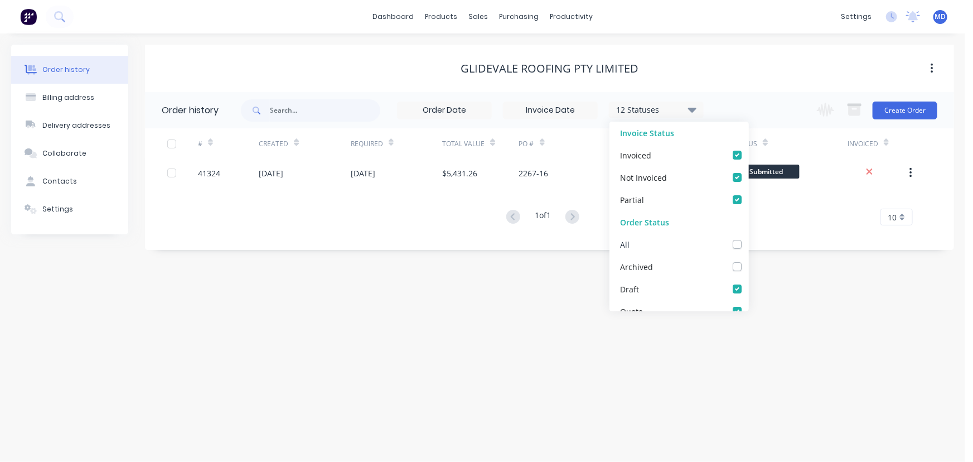
click at [748, 238] on label at bounding box center [748, 238] width 0 height 0
click at [748, 244] on input "checkbox" at bounding box center [752, 243] width 9 height 11
checkbox input "true"
click at [825, 280] on div "Order history Billing address Delivery addresses Collaborate Contacts Settings …" at bounding box center [482, 247] width 965 height 428
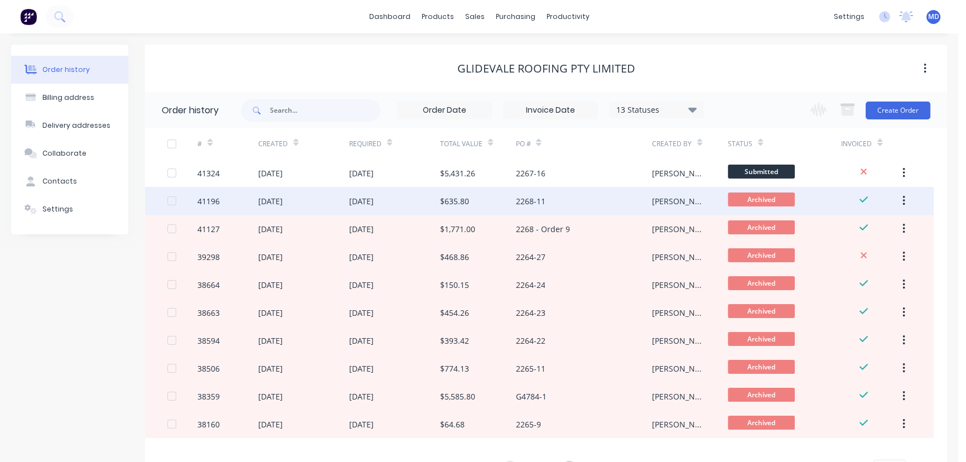
click at [461, 195] on div "$635.80" at bounding box center [454, 201] width 29 height 12
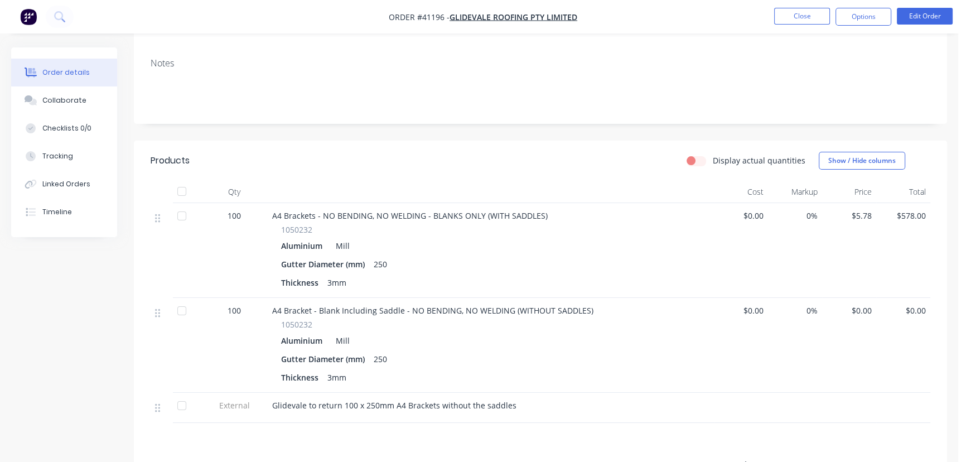
scroll to position [202, 0]
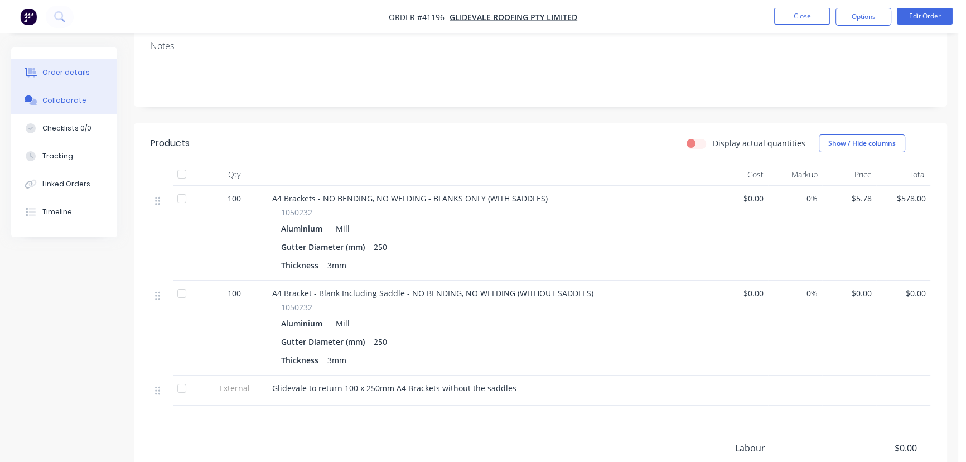
click at [53, 99] on div "Collaborate" at bounding box center [64, 100] width 44 height 10
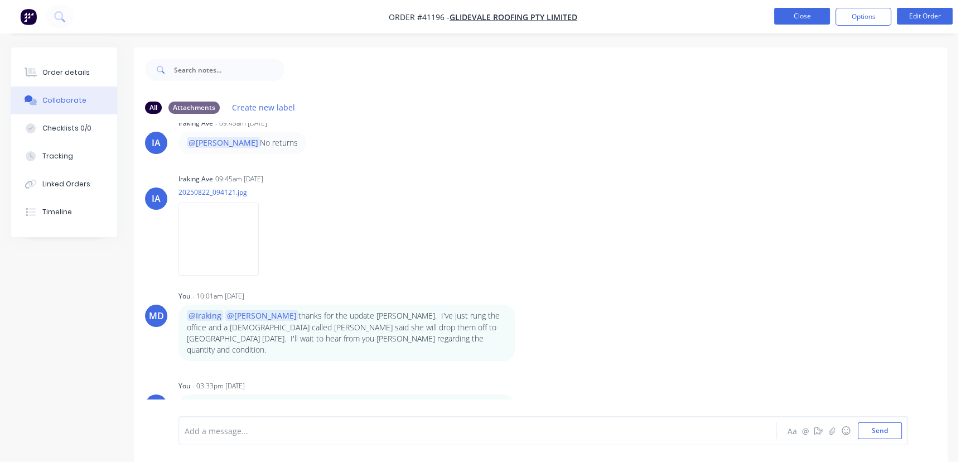
click at [800, 17] on button "Close" at bounding box center [802, 16] width 56 height 17
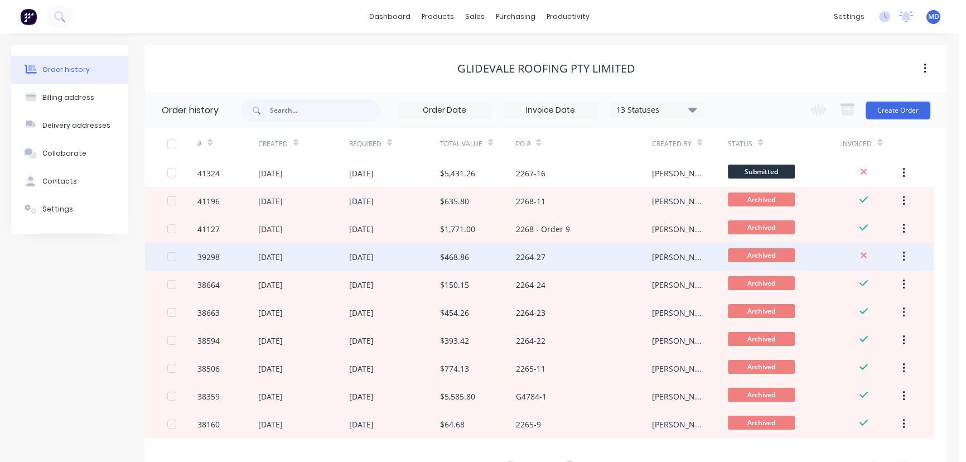
click at [596, 256] on div "2264-27" at bounding box center [583, 257] width 136 height 28
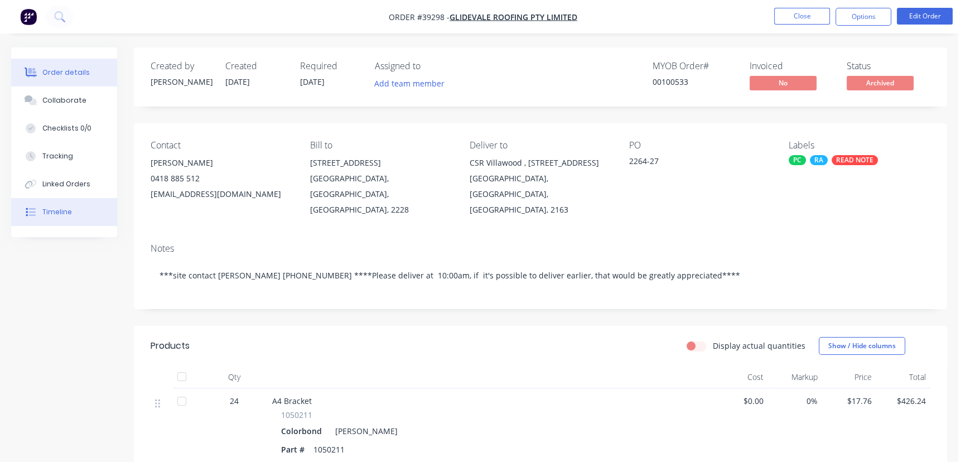
click at [56, 209] on div "Timeline" at bounding box center [57, 212] width 30 height 10
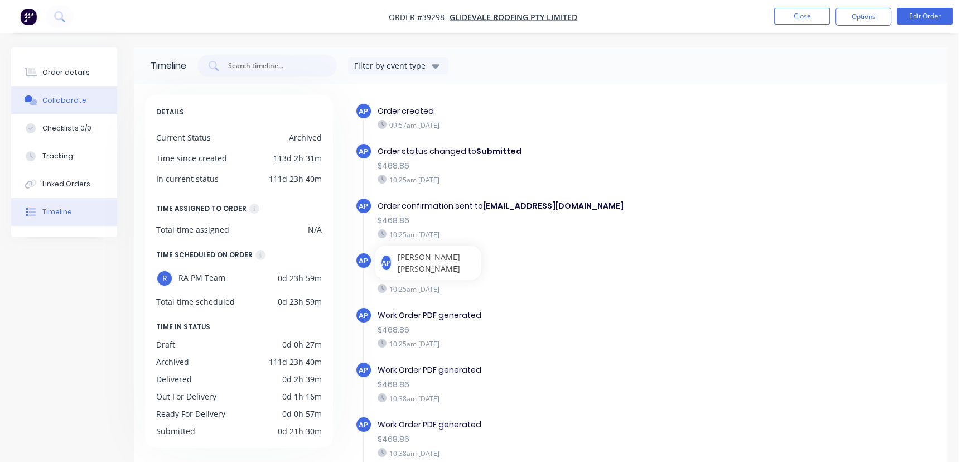
click at [70, 96] on div "Collaborate" at bounding box center [64, 100] width 44 height 10
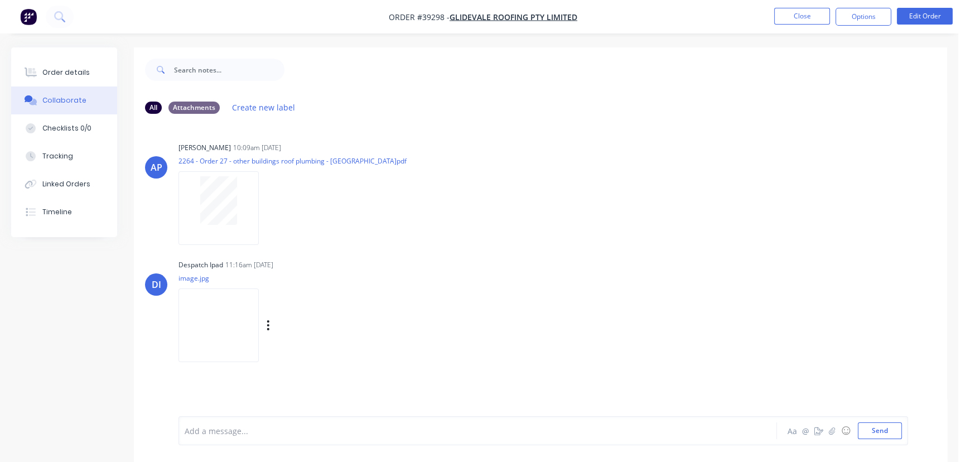
click at [219, 316] on img at bounding box center [218, 324] width 80 height 73
click at [66, 65] on button "Order details" at bounding box center [64, 73] width 106 height 28
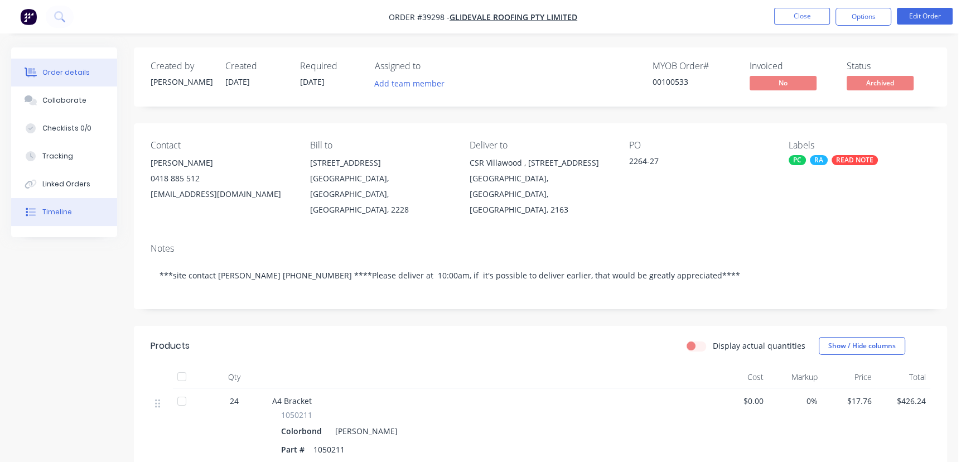
click at [58, 211] on div "Timeline" at bounding box center [57, 212] width 30 height 10
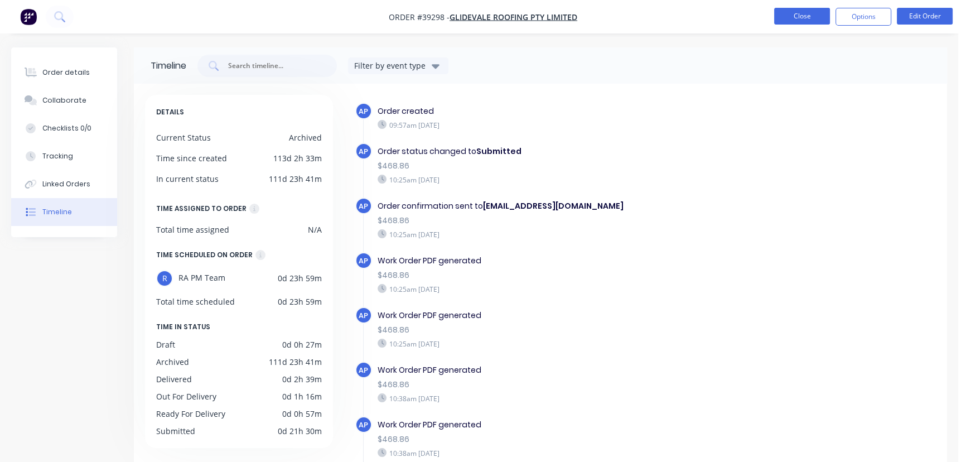
click at [815, 20] on button "Close" at bounding box center [802, 16] width 56 height 17
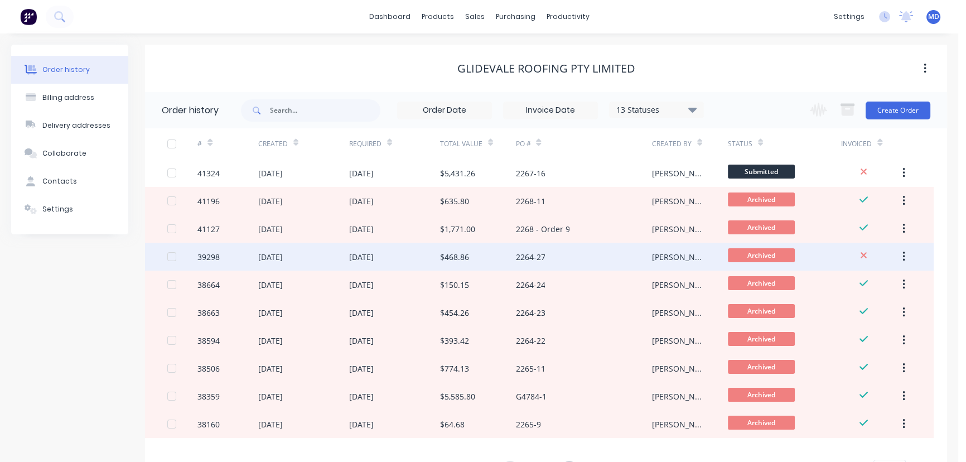
click at [901, 255] on button "button" at bounding box center [903, 256] width 26 height 20
click at [841, 287] on div "Unarchive" at bounding box center [864, 286] width 86 height 16
click at [584, 256] on div "2264-27" at bounding box center [583, 257] width 136 height 28
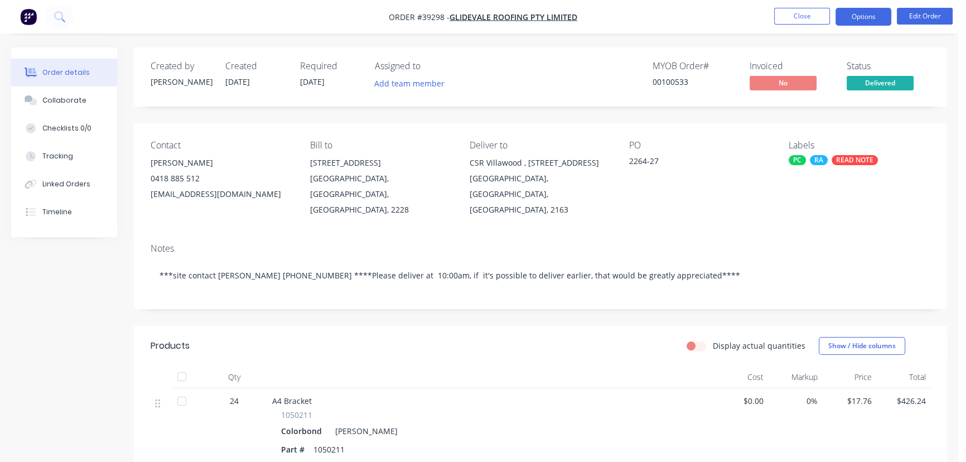
click at [853, 15] on button "Options" at bounding box center [863, 17] width 56 height 18
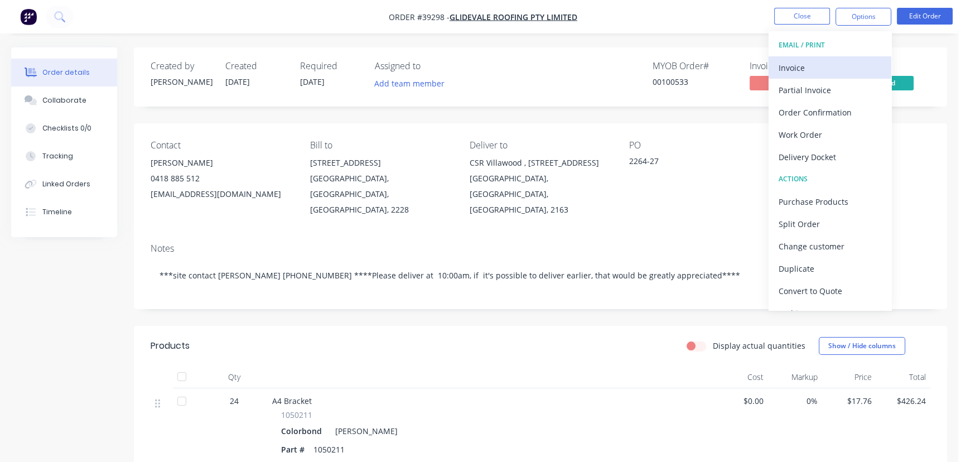
click at [789, 64] on div "Invoice" at bounding box center [829, 68] width 103 height 16
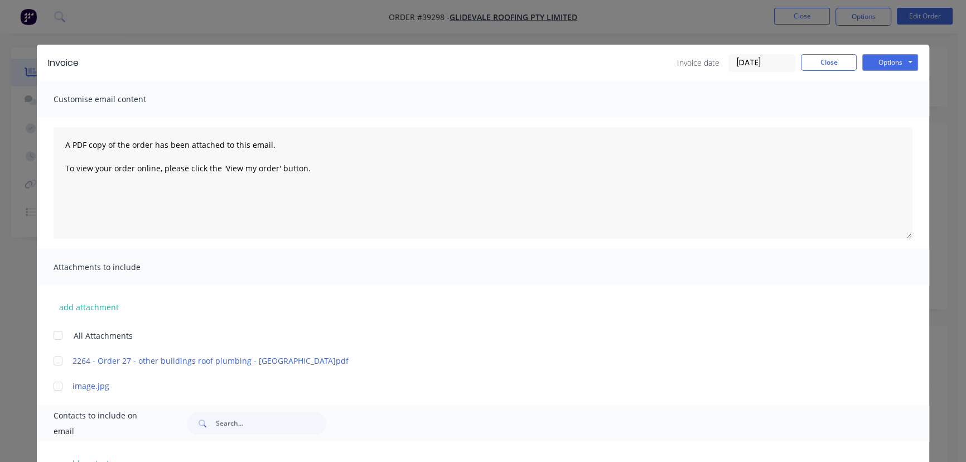
click at [750, 62] on input "[DATE]" at bounding box center [762, 63] width 66 height 17
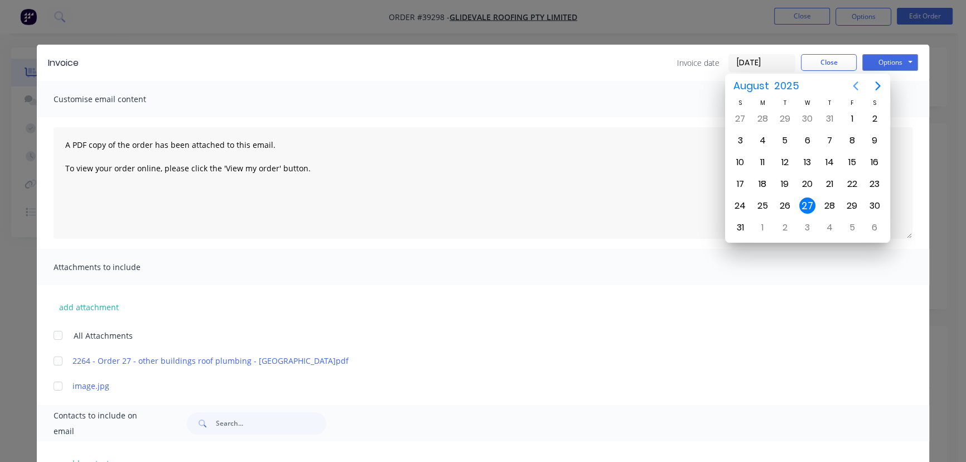
click at [853, 84] on icon "Previous page" at bounding box center [855, 85] width 13 height 13
click at [811, 139] on div "7" at bounding box center [807, 140] width 17 height 17
type input "07/05/25"
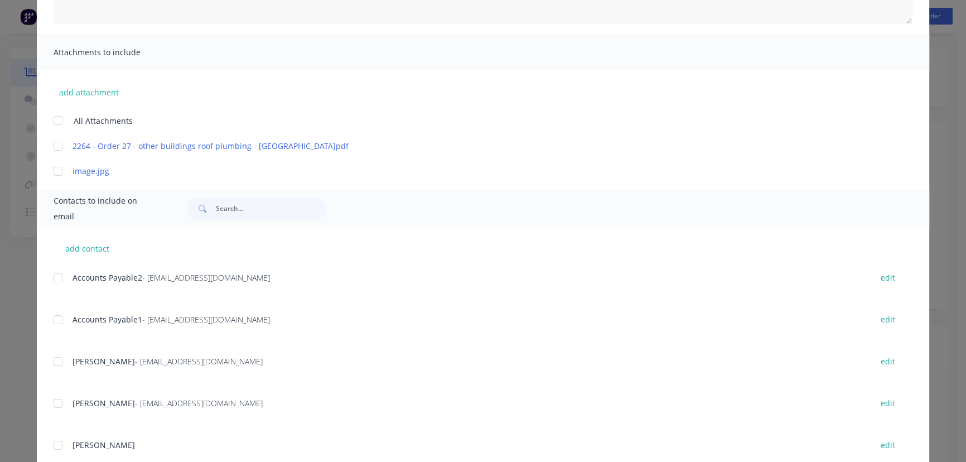
scroll to position [247, 0]
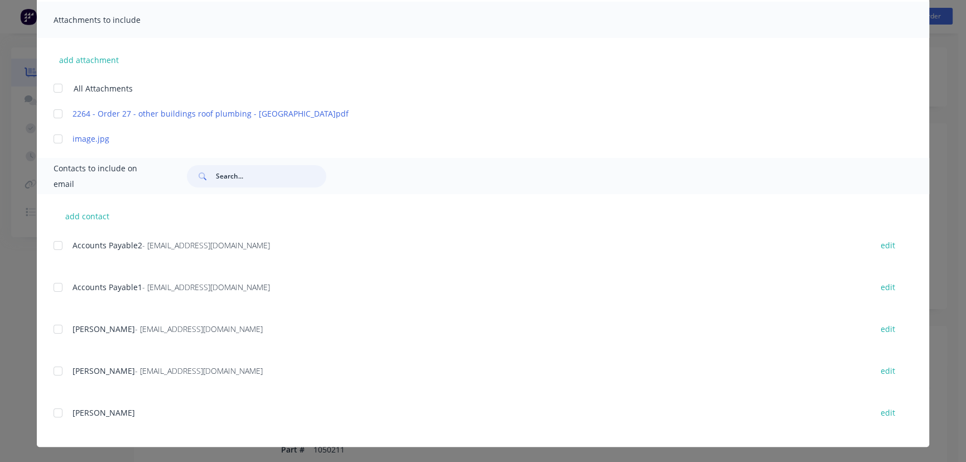
click at [246, 178] on input "text" at bounding box center [271, 176] width 110 height 22
click at [89, 216] on button "add contact" at bounding box center [87, 215] width 67 height 17
select select "AU"
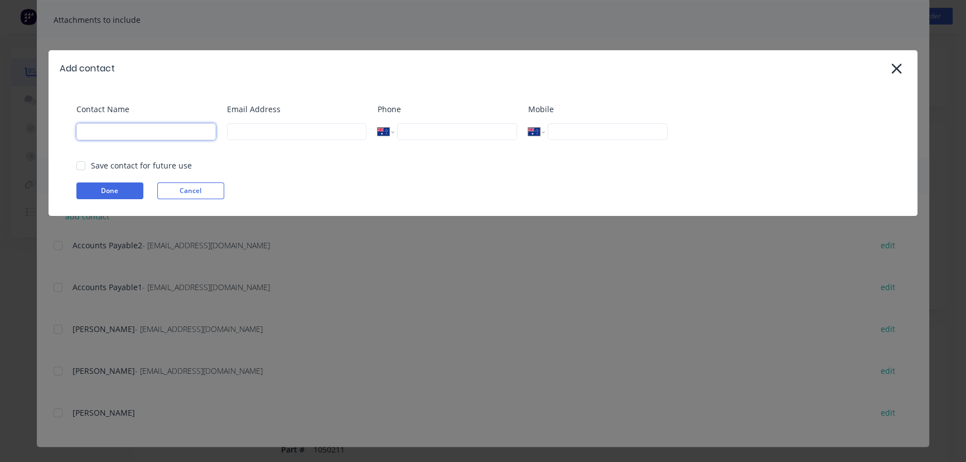
click at [131, 128] on input at bounding box center [145, 131] width 139 height 17
type input "Maria Dawkins"
type input "accounts@vilno.com.au"
type input "(02) 9600 8488"
click at [110, 187] on button "Done" at bounding box center [109, 190] width 67 height 17
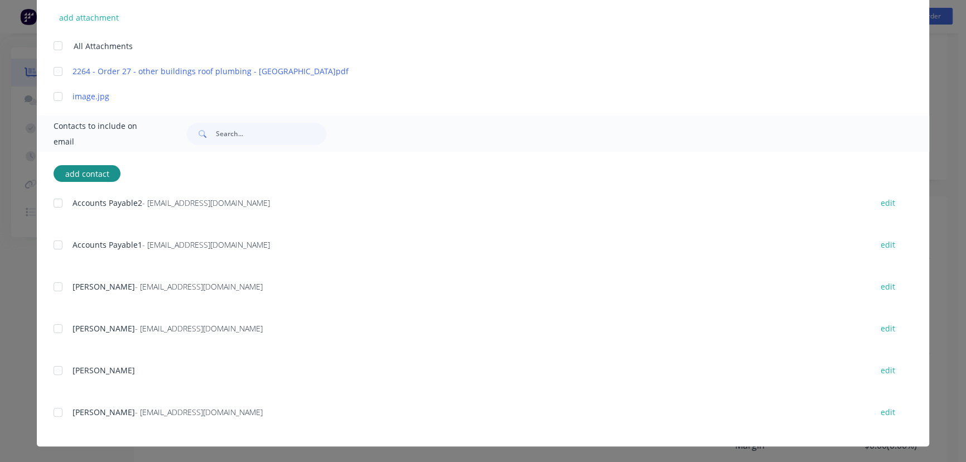
scroll to position [204, 0]
click at [56, 413] on div at bounding box center [58, 412] width 22 height 22
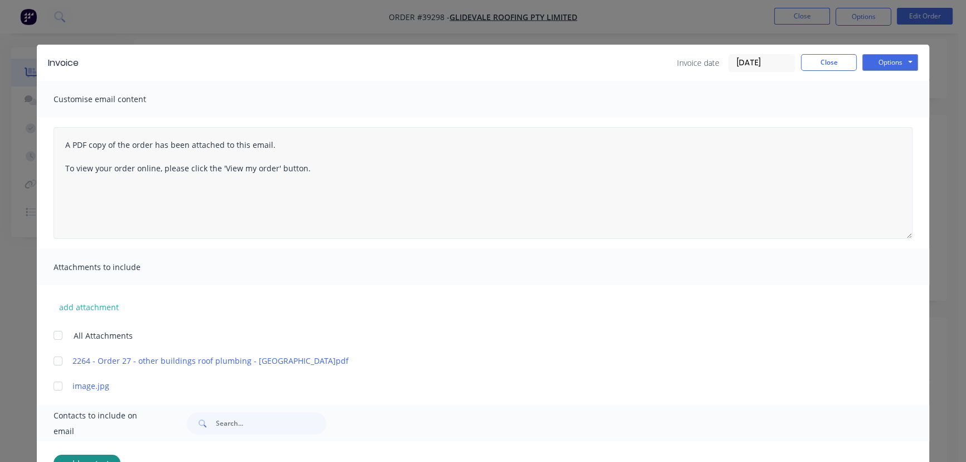
scroll to position [0, 0]
click at [880, 61] on button "Options" at bounding box center [890, 62] width 56 height 17
click at [889, 118] on button "Email" at bounding box center [897, 119] width 71 height 18
click at [239, 439] on div "Contacts to include on email" at bounding box center [483, 423] width 892 height 36
click at [826, 61] on button "Close" at bounding box center [829, 62] width 56 height 17
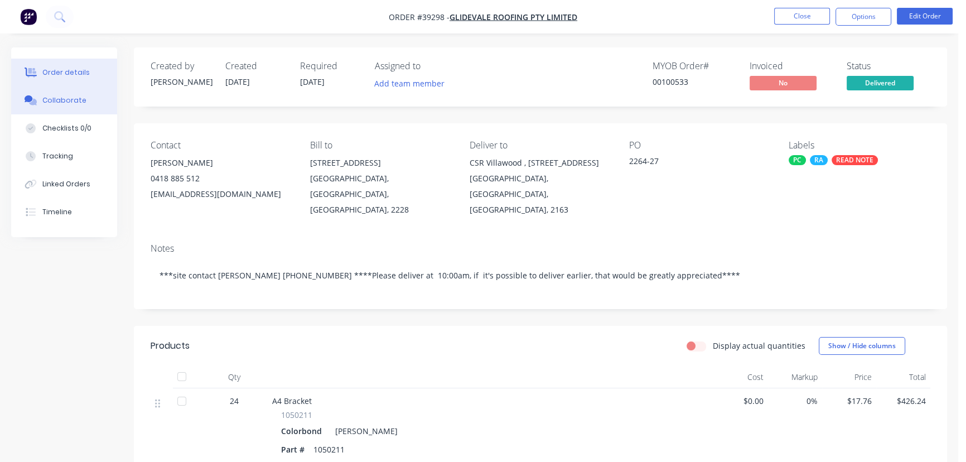
click at [71, 100] on div "Collaborate" at bounding box center [64, 100] width 44 height 10
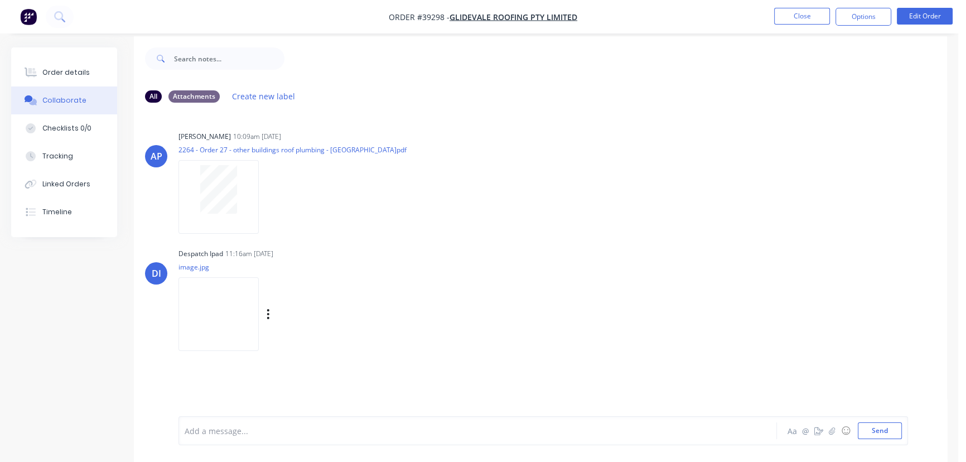
scroll to position [17, 0]
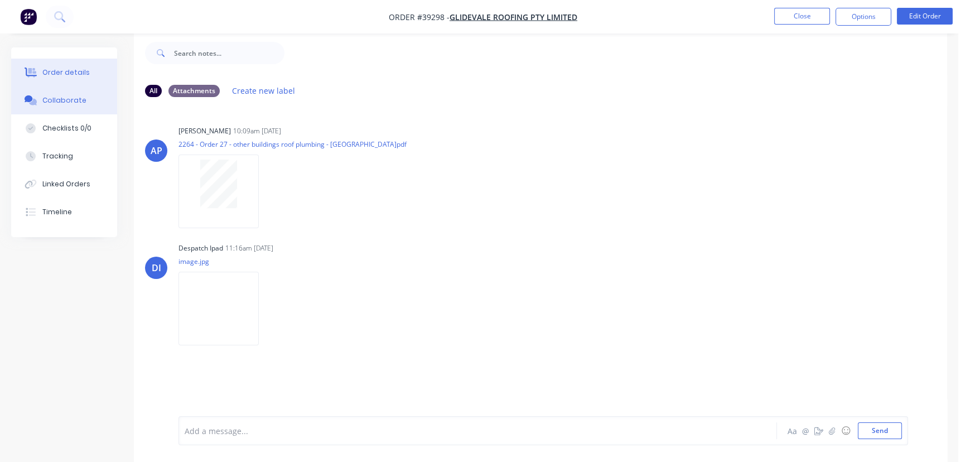
drag, startPoint x: 56, startPoint y: 76, endPoint x: 61, endPoint y: 84, distance: 8.8
click at [55, 76] on div "Order details" at bounding box center [65, 72] width 47 height 10
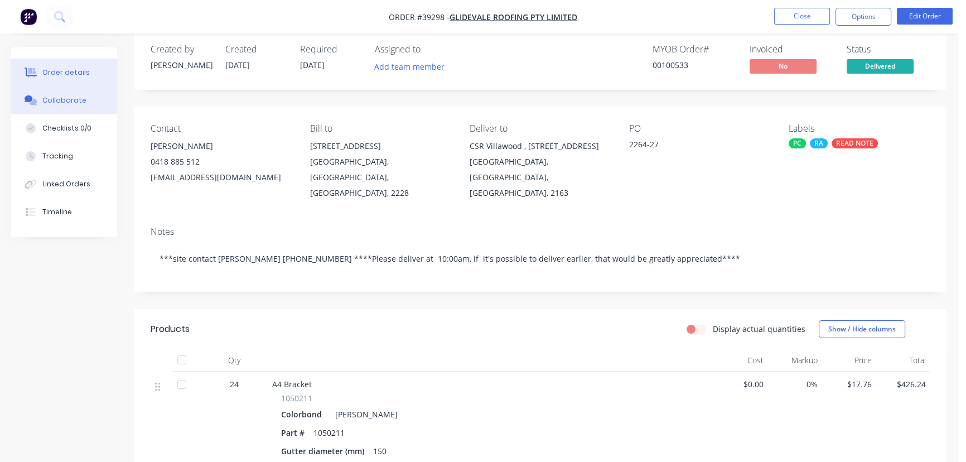
click at [64, 102] on div "Collaborate" at bounding box center [64, 100] width 44 height 10
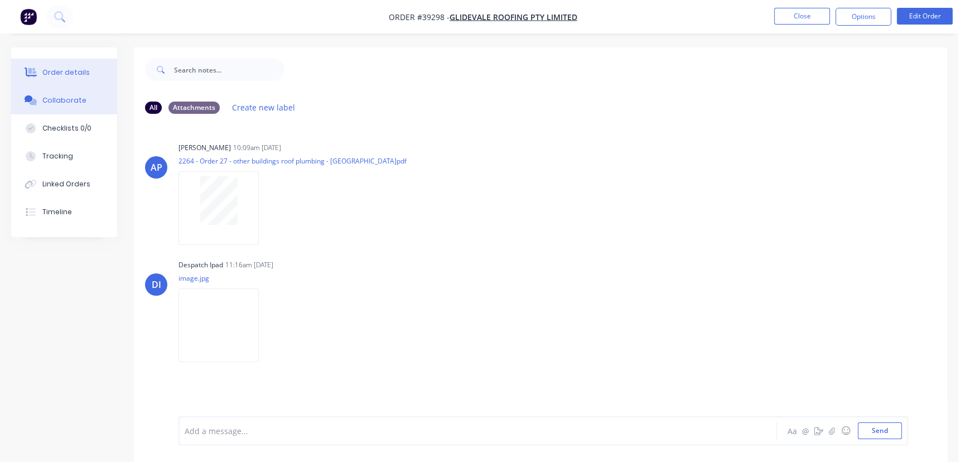
click at [58, 69] on div "Order details" at bounding box center [65, 72] width 47 height 10
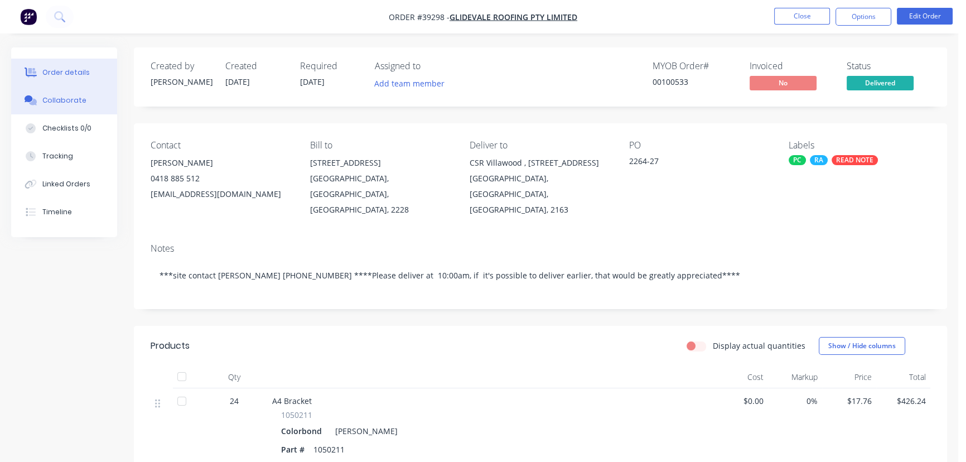
click at [67, 100] on div "Collaborate" at bounding box center [64, 100] width 44 height 10
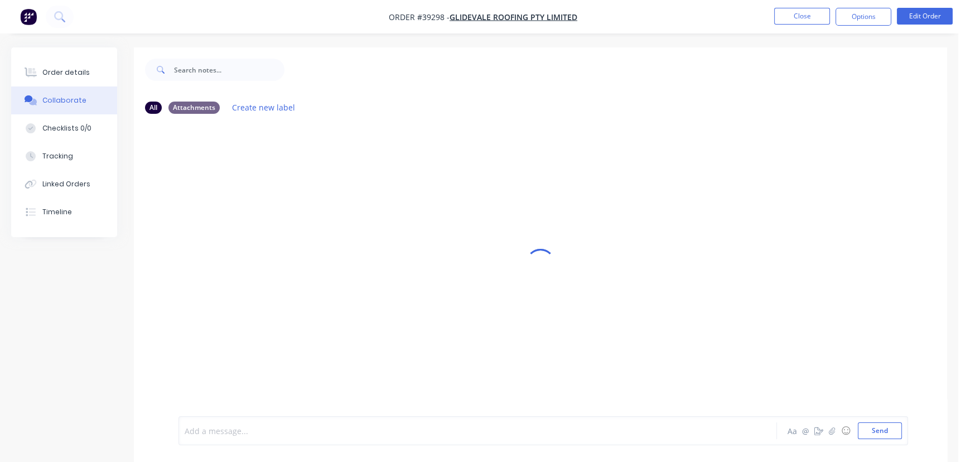
click at [332, 427] on div at bounding box center [454, 431] width 538 height 12
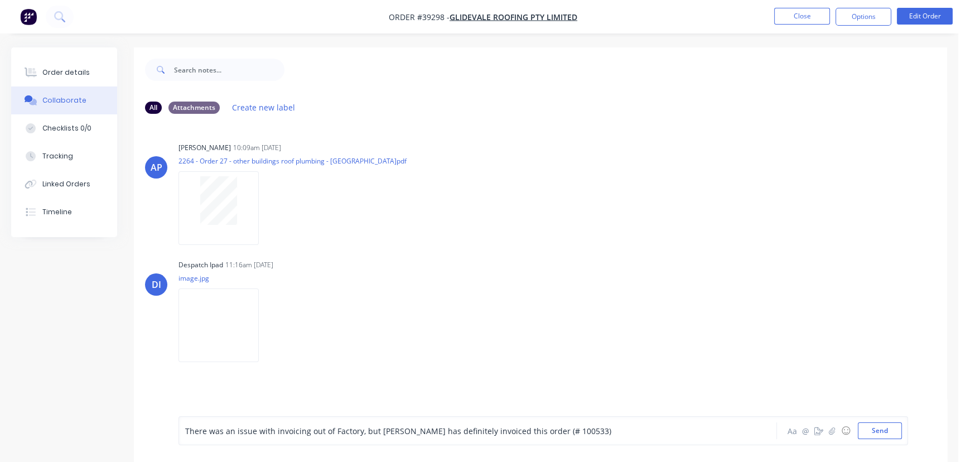
drag, startPoint x: 873, startPoint y: 428, endPoint x: 871, endPoint y: 416, distance: 11.9
click at [873, 427] on button "Send" at bounding box center [880, 430] width 44 height 17
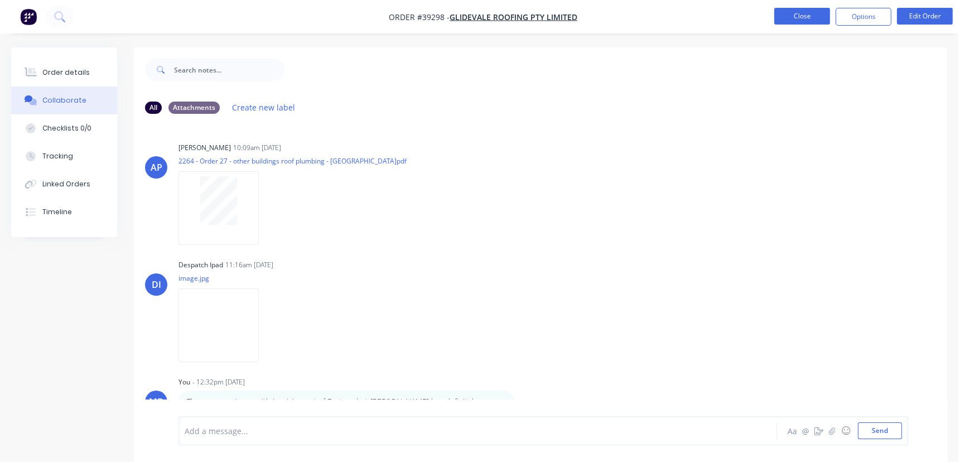
click at [801, 16] on button "Close" at bounding box center [802, 16] width 56 height 17
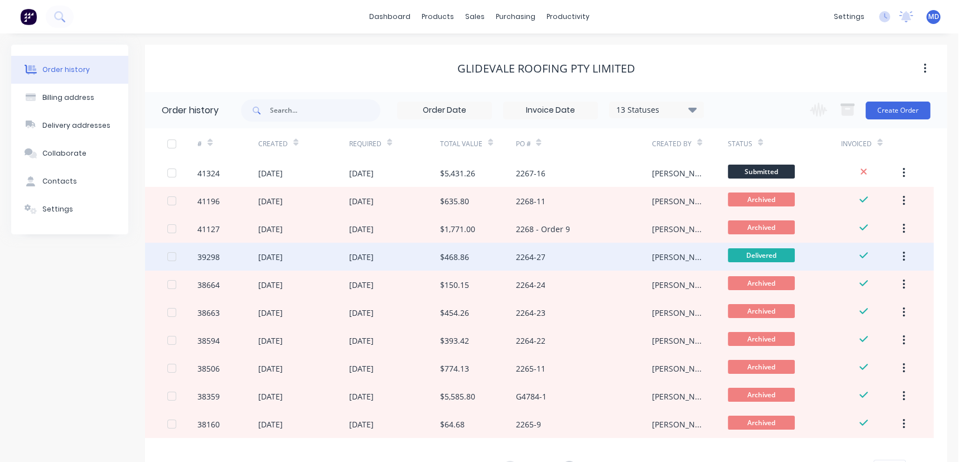
click at [902, 255] on icon "button" at bounding box center [903, 256] width 3 height 12
click at [607, 253] on div "2264-27" at bounding box center [583, 257] width 136 height 28
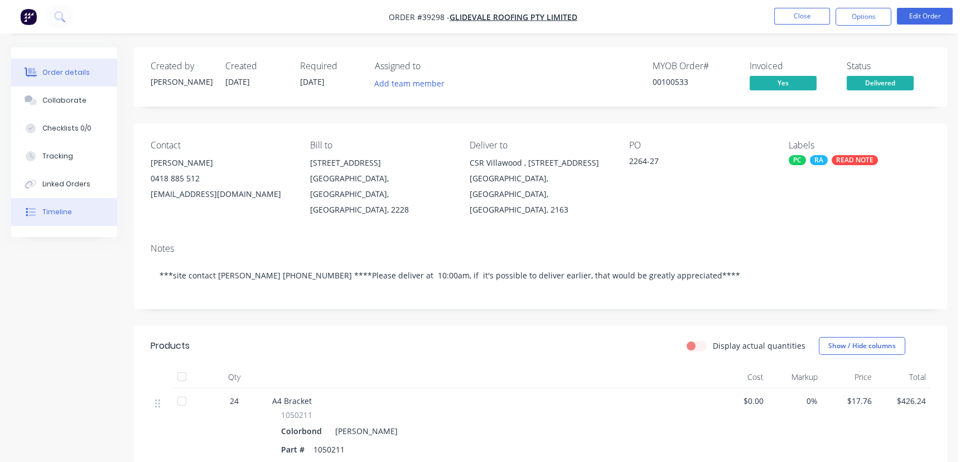
click at [55, 217] on button "Timeline" at bounding box center [64, 212] width 106 height 28
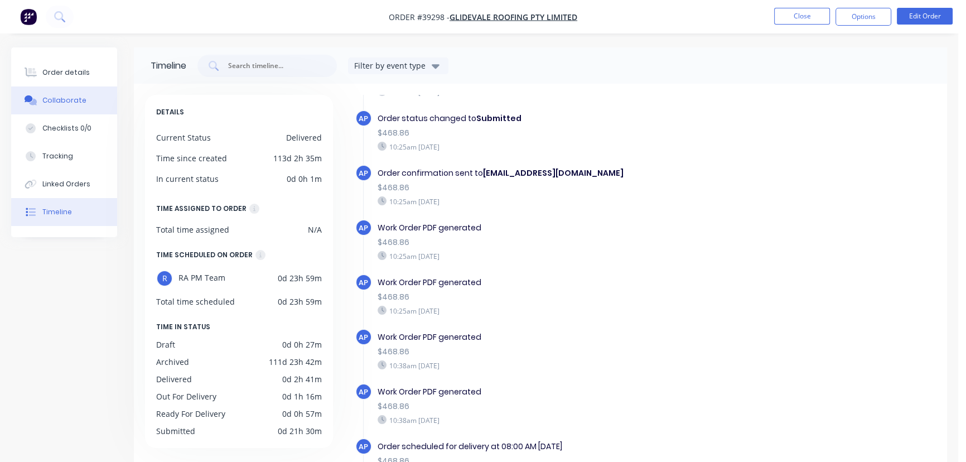
scroll to position [50, 0]
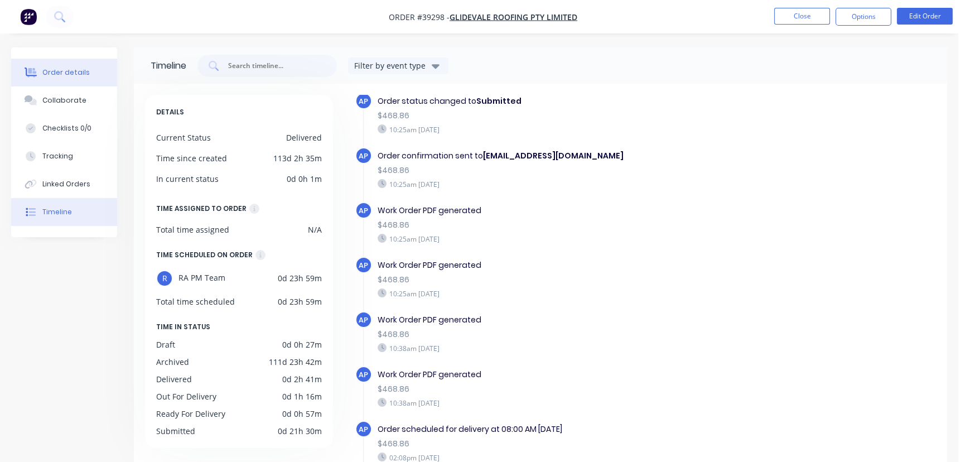
click at [69, 69] on div "Order details" at bounding box center [65, 72] width 47 height 10
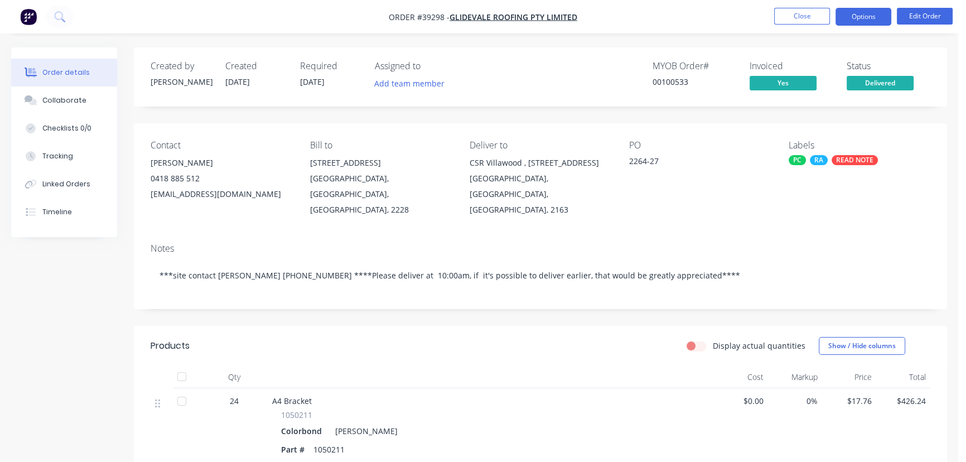
click at [853, 22] on button "Options" at bounding box center [863, 17] width 56 height 18
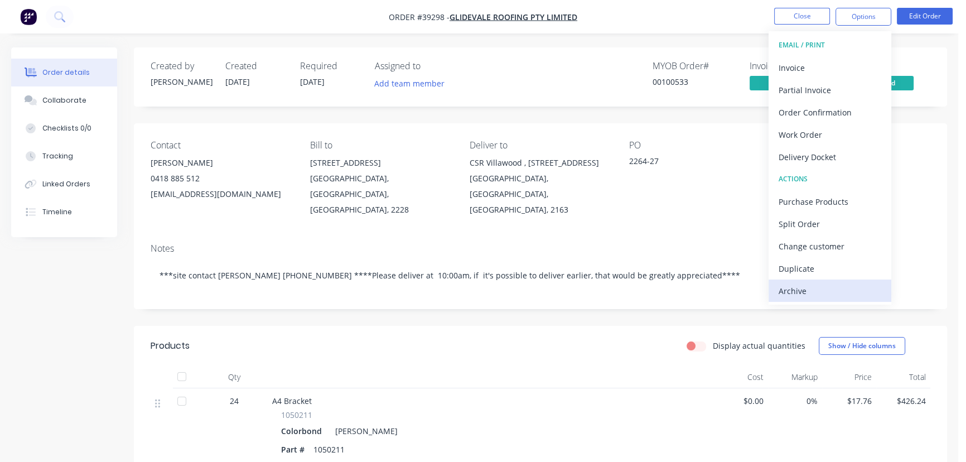
click at [792, 290] on div "Archive" at bounding box center [829, 291] width 103 height 16
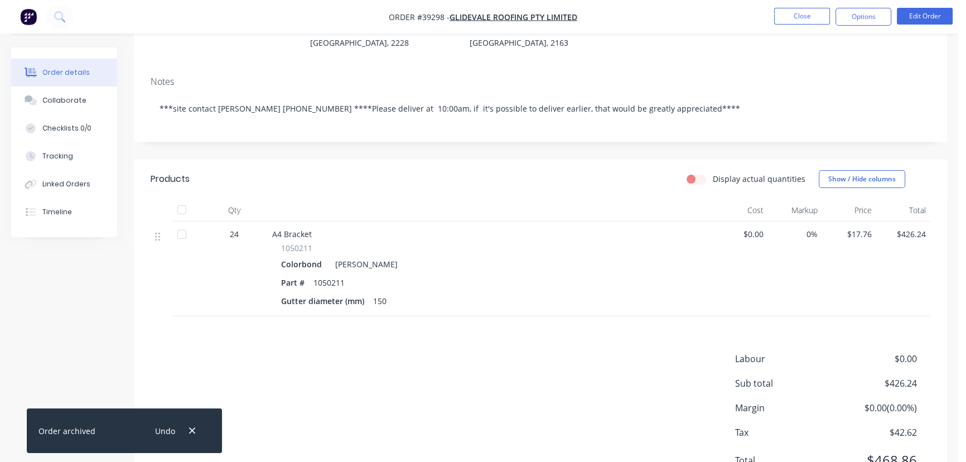
scroll to position [204, 0]
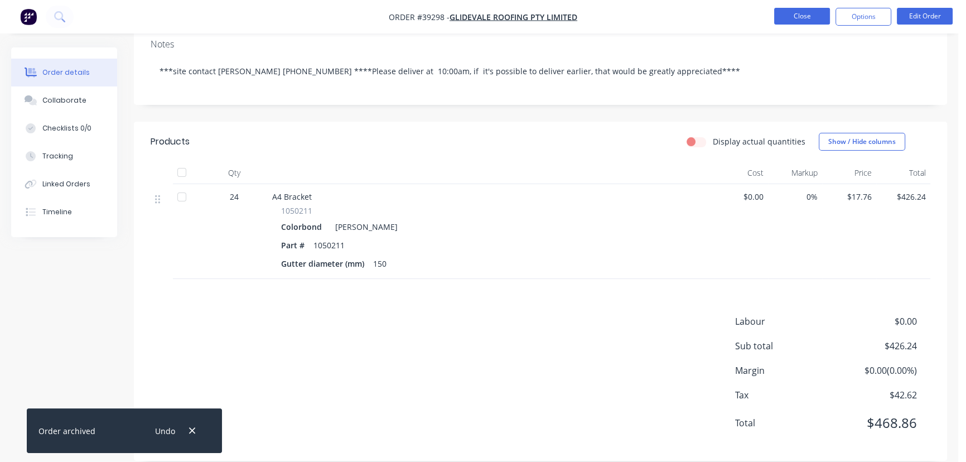
click at [805, 12] on button "Close" at bounding box center [802, 16] width 56 height 17
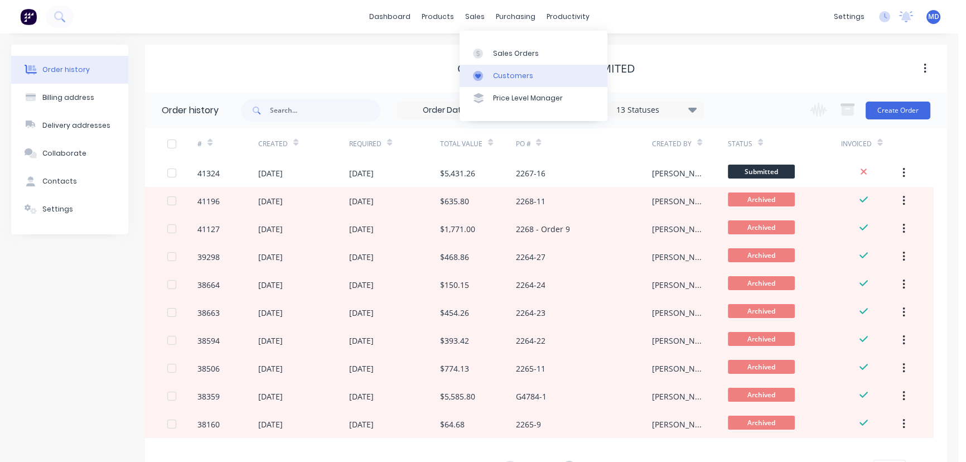
click at [509, 74] on div "Customers" at bounding box center [513, 76] width 40 height 10
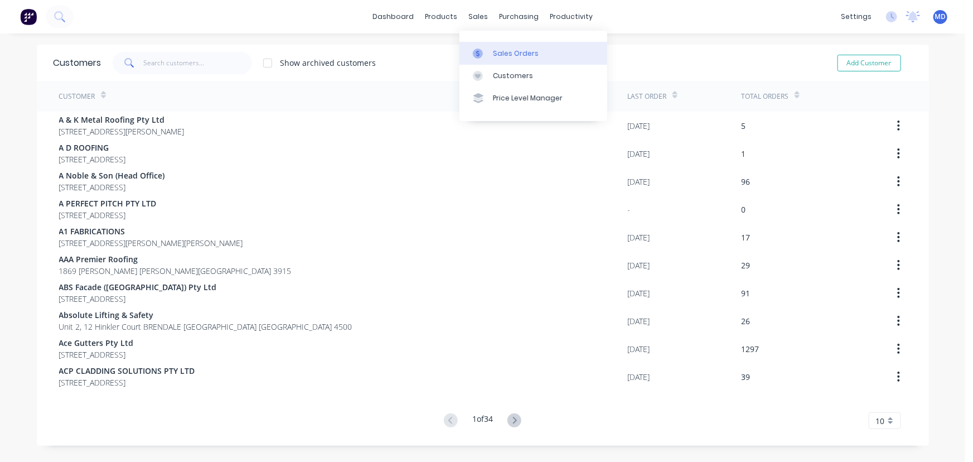
click at [509, 49] on div "Sales Orders" at bounding box center [516, 54] width 46 height 10
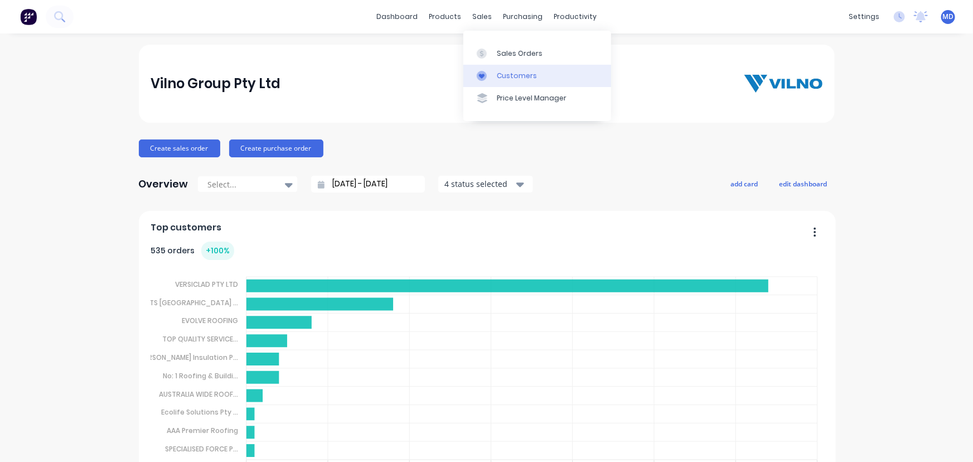
click at [511, 73] on div "Customers" at bounding box center [517, 76] width 40 height 10
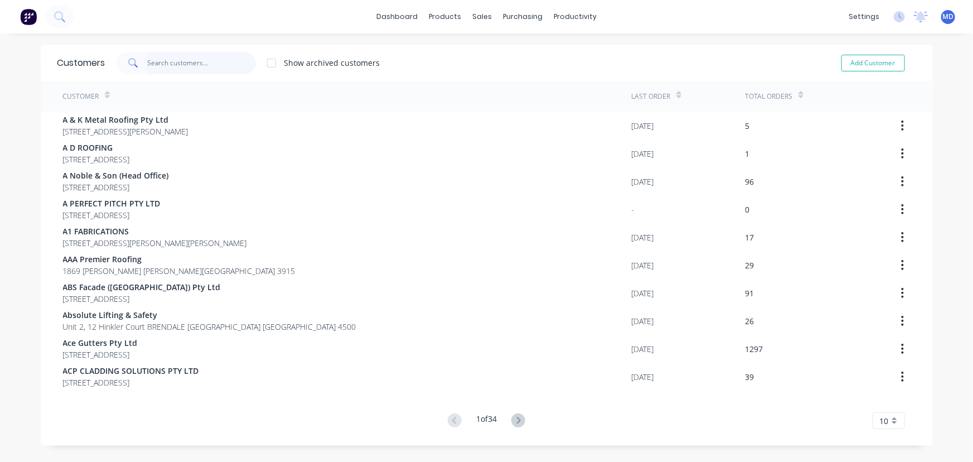
click at [201, 66] on input "text" at bounding box center [201, 63] width 109 height 22
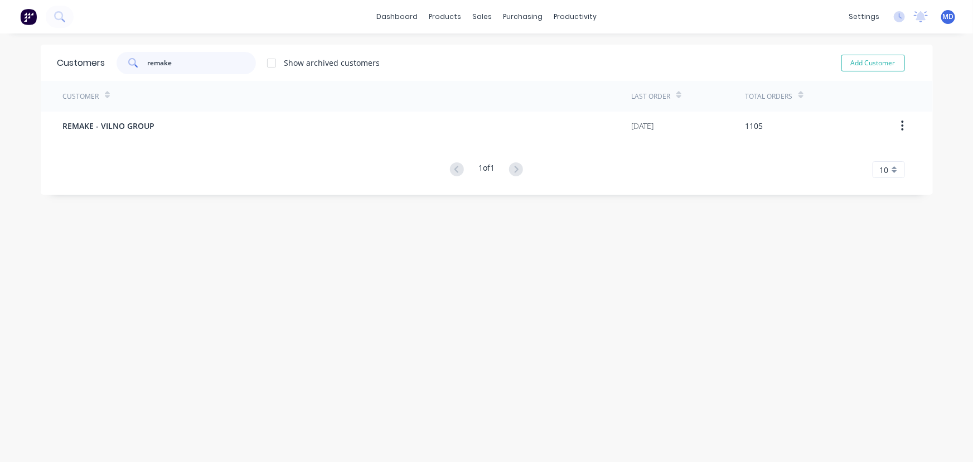
type input "remake"
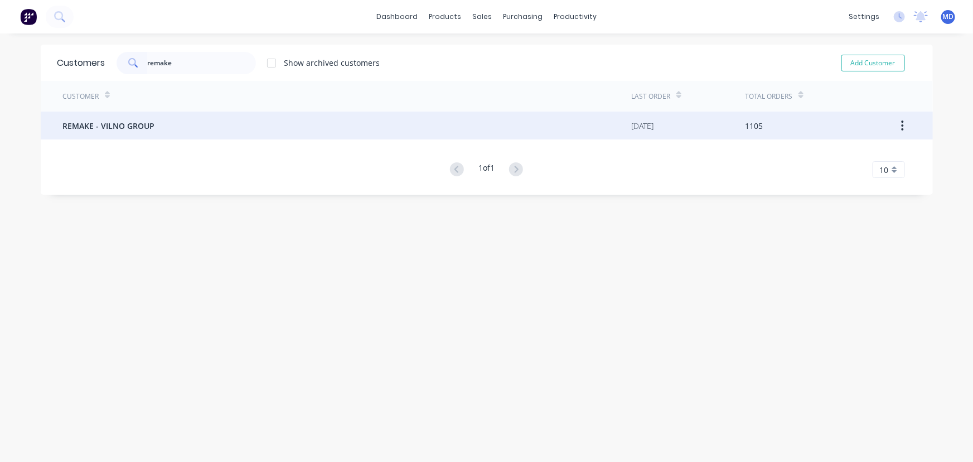
click at [135, 122] on span "REMAKE - VILNO GROUP" at bounding box center [109, 126] width 92 height 12
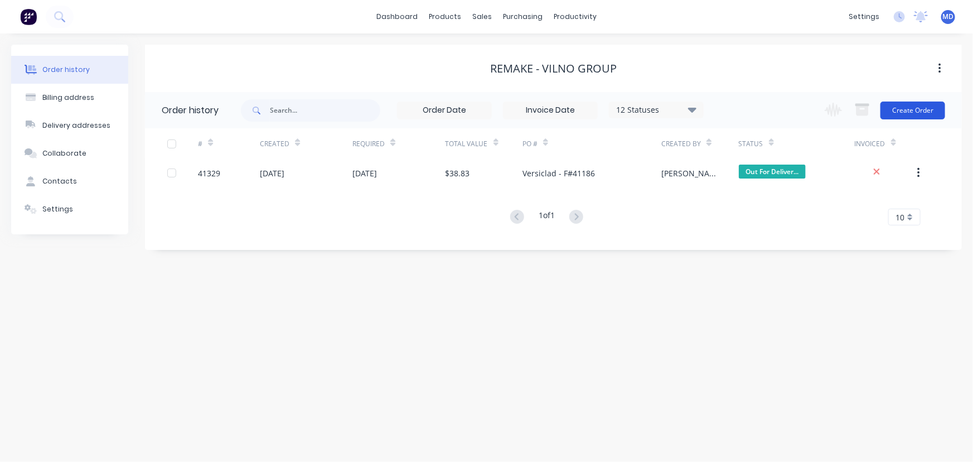
click at [919, 113] on button "Create Order" at bounding box center [912, 110] width 65 height 18
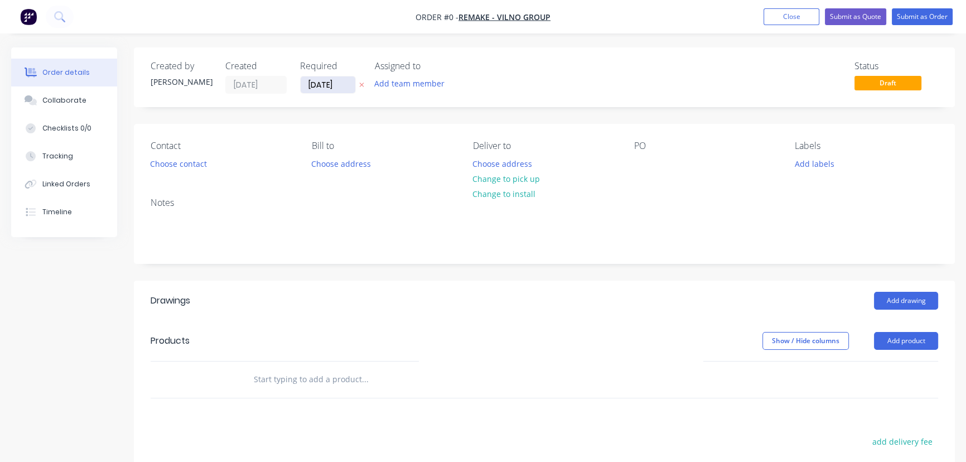
click at [331, 84] on input "[DATE]" at bounding box center [328, 84] width 55 height 17
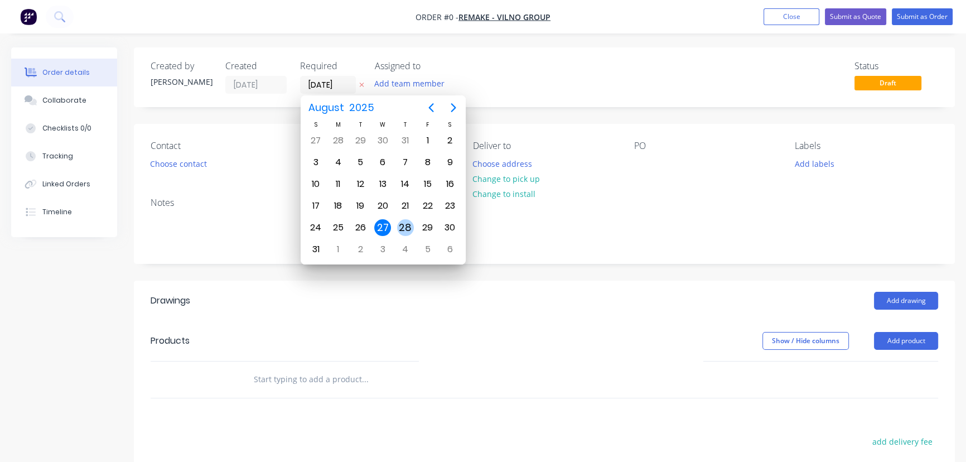
click at [404, 223] on div "28" at bounding box center [405, 227] width 17 height 17
type input "[DATE]"
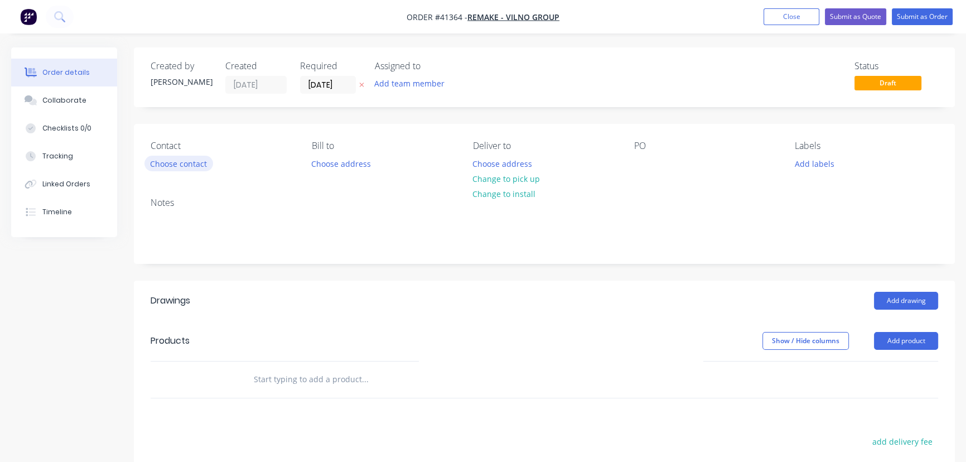
click at [168, 165] on button "Choose contact" at bounding box center [178, 163] width 69 height 15
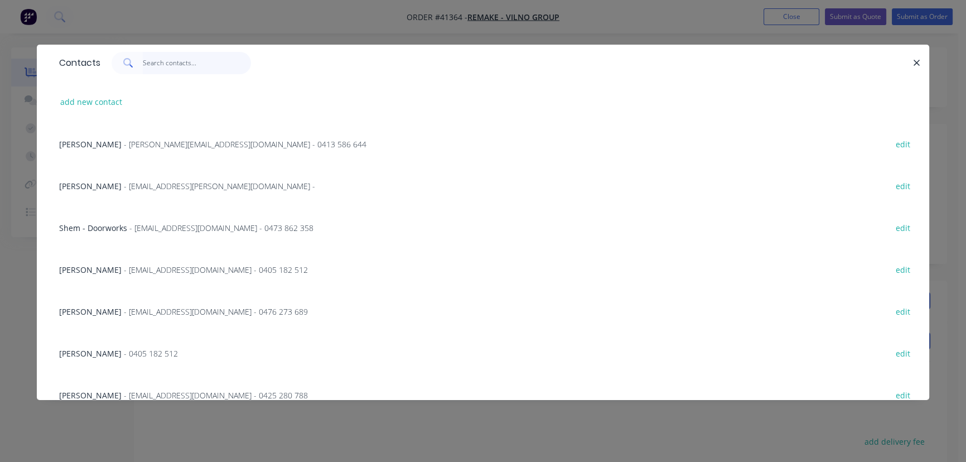
click at [199, 64] on input "text" at bounding box center [197, 63] width 109 height 22
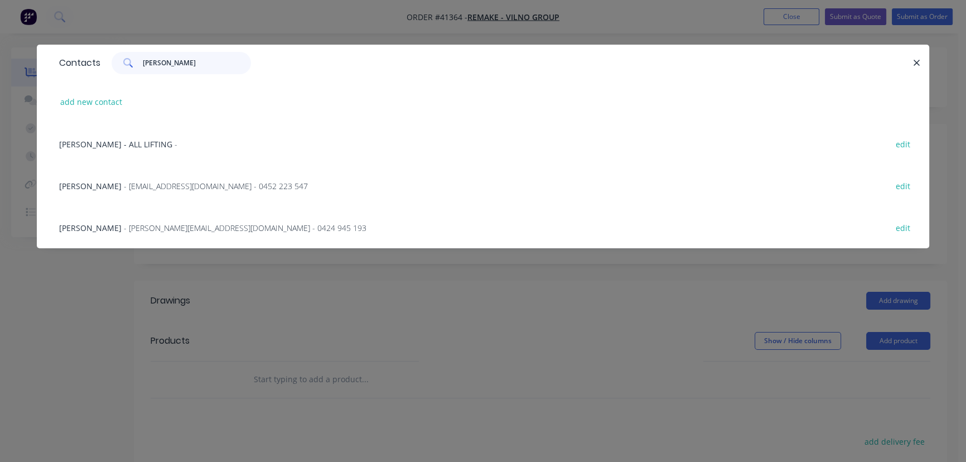
type input "sean"
click at [185, 225] on span "- sean@corvusprimesite.com.au - 0424 945 193" at bounding box center [245, 227] width 243 height 11
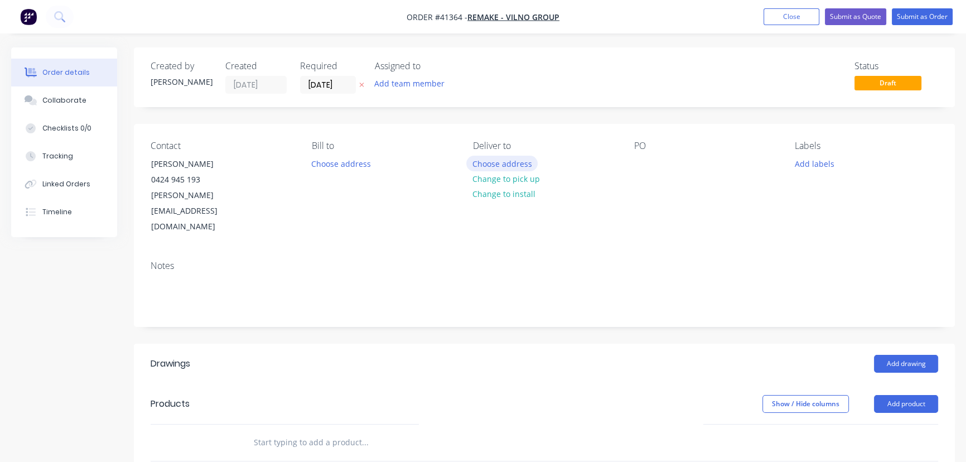
click at [511, 165] on button "Choose address" at bounding box center [501, 163] width 71 height 15
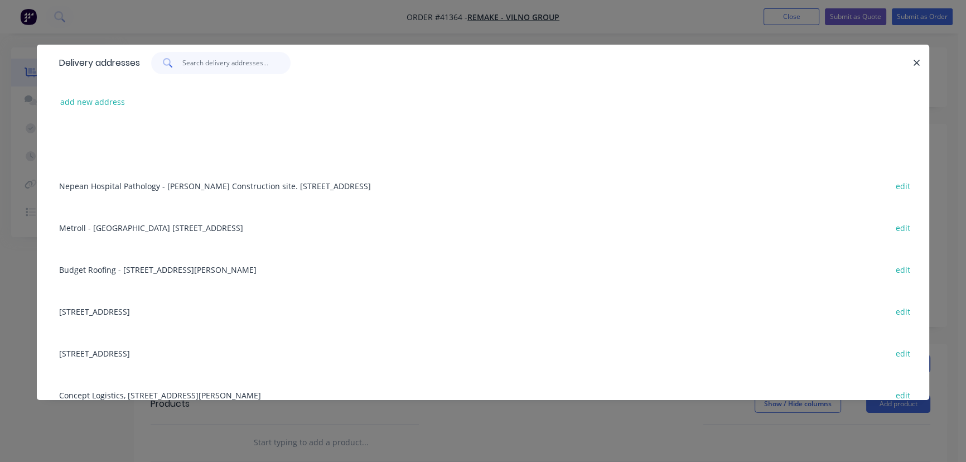
click at [234, 66] on input "text" at bounding box center [236, 63] width 109 height 22
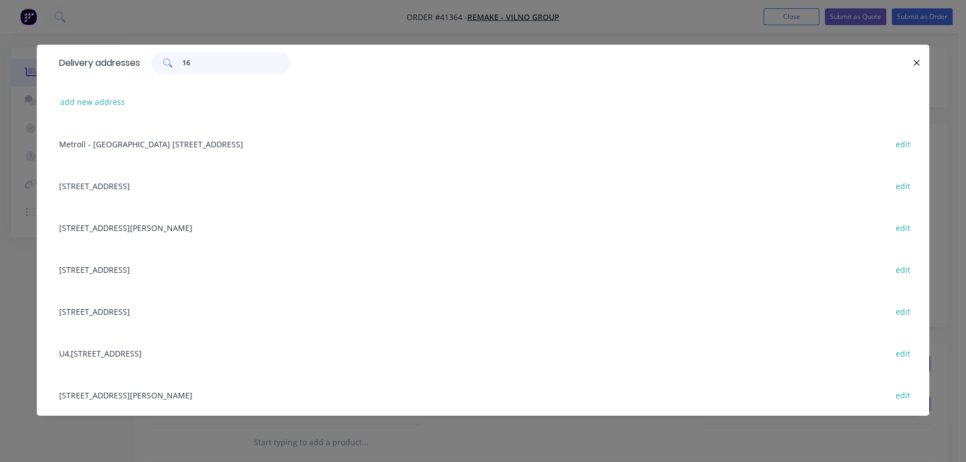
type input "16"
click at [161, 190] on div "16 Alkoo Ave, Little Bay, New South Wales, Australia, 2036 edit" at bounding box center [483, 185] width 859 height 42
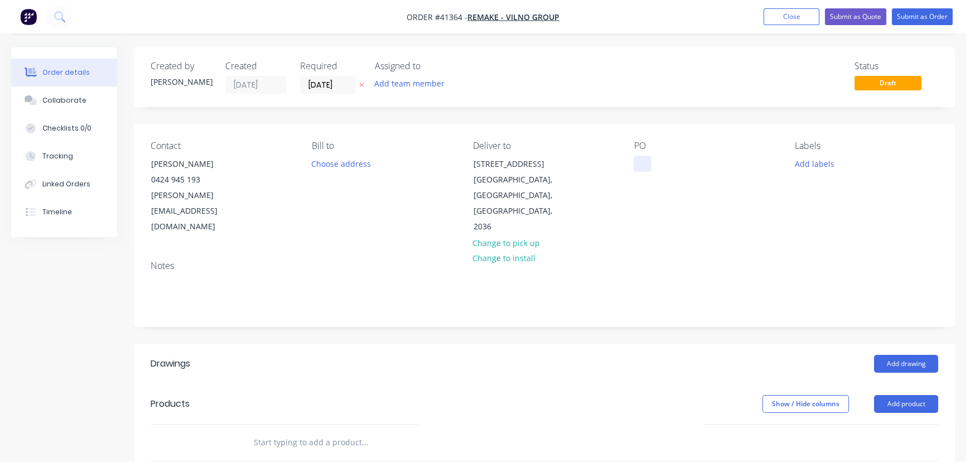
click at [650, 164] on div at bounding box center [642, 164] width 18 height 16
click at [827, 165] on button "Add labels" at bounding box center [813, 163] width 51 height 15
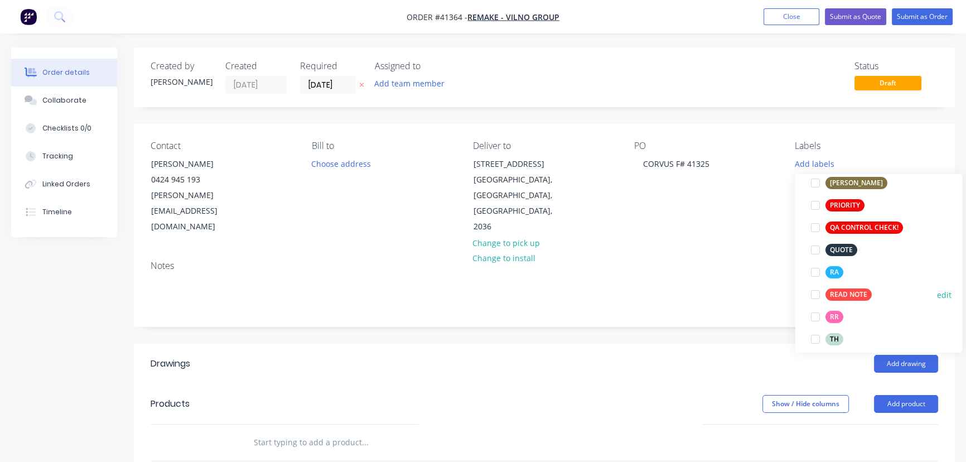
scroll to position [304, 0]
click at [814, 273] on div at bounding box center [814, 271] width 22 height 22
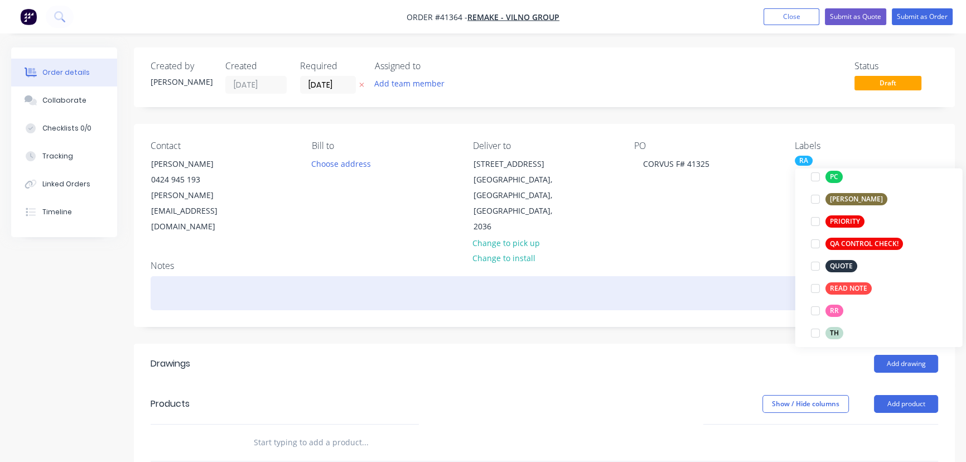
scroll to position [0, 0]
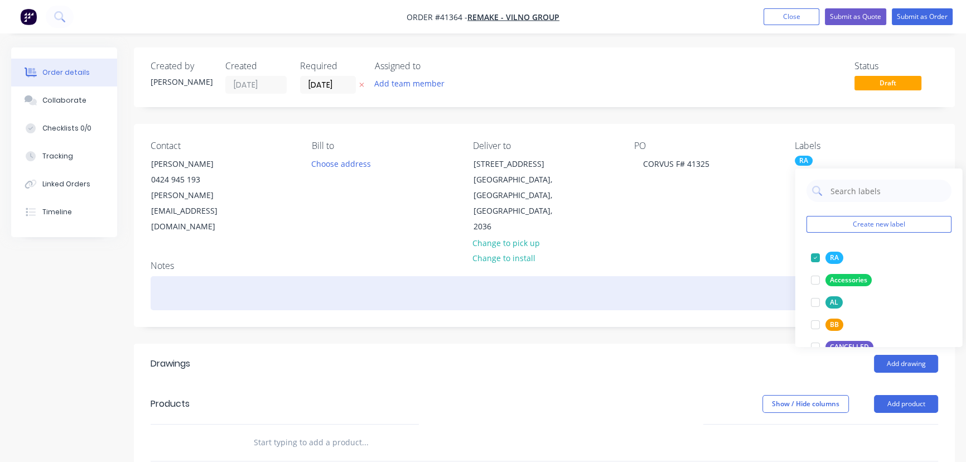
click at [752, 276] on div at bounding box center [544, 293] width 787 height 34
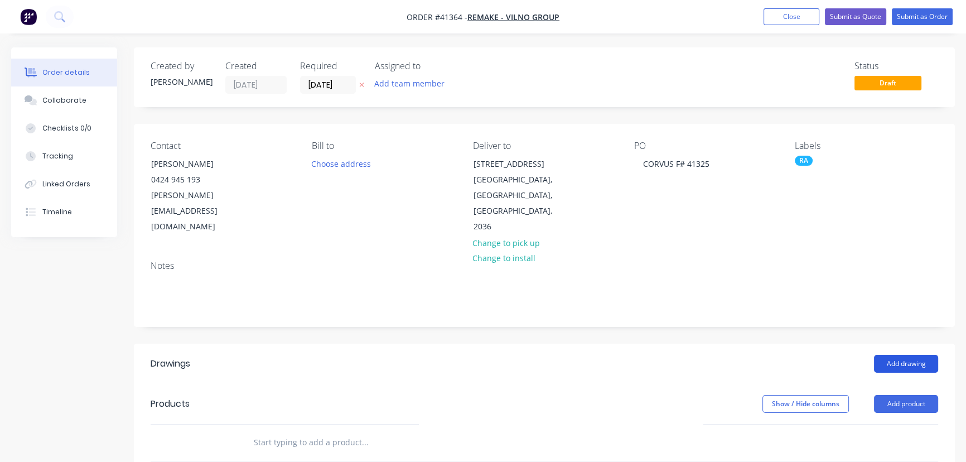
click at [908, 355] on button "Add drawing" at bounding box center [906, 364] width 64 height 18
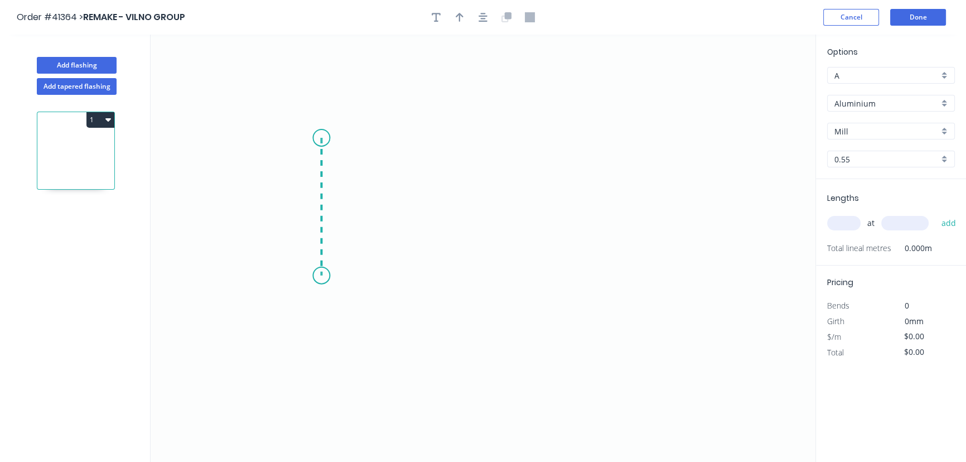
drag, startPoint x: 321, startPoint y: 138, endPoint x: 323, endPoint y: 275, distance: 137.7
click at [323, 275] on icon "0" at bounding box center [483, 248] width 665 height 427
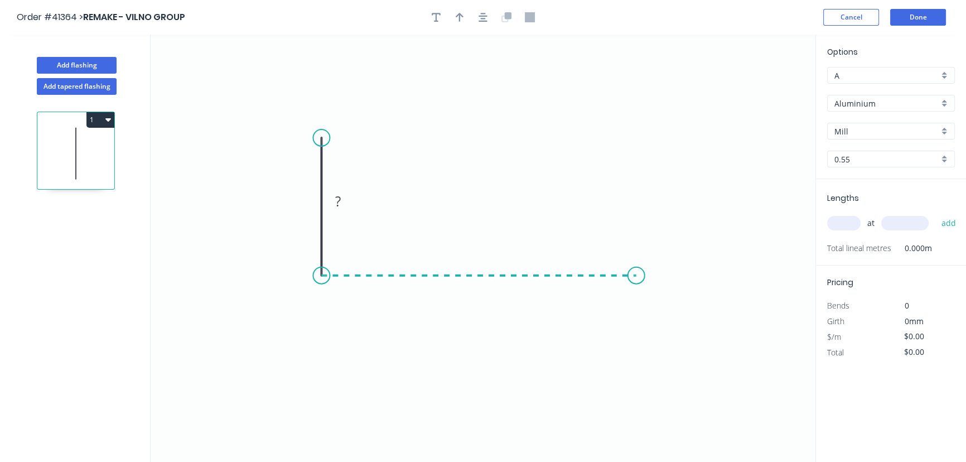
drag, startPoint x: 323, startPoint y: 275, endPoint x: 636, endPoint y: 284, distance: 313.5
click at [636, 284] on icon "0 ?" at bounding box center [483, 248] width 665 height 427
drag, startPoint x: 636, startPoint y: 284, endPoint x: 635, endPoint y: 323, distance: 39.0
click at [635, 323] on icon "0 ? ?" at bounding box center [483, 248] width 665 height 427
click at [635, 323] on circle at bounding box center [636, 322] width 17 height 17
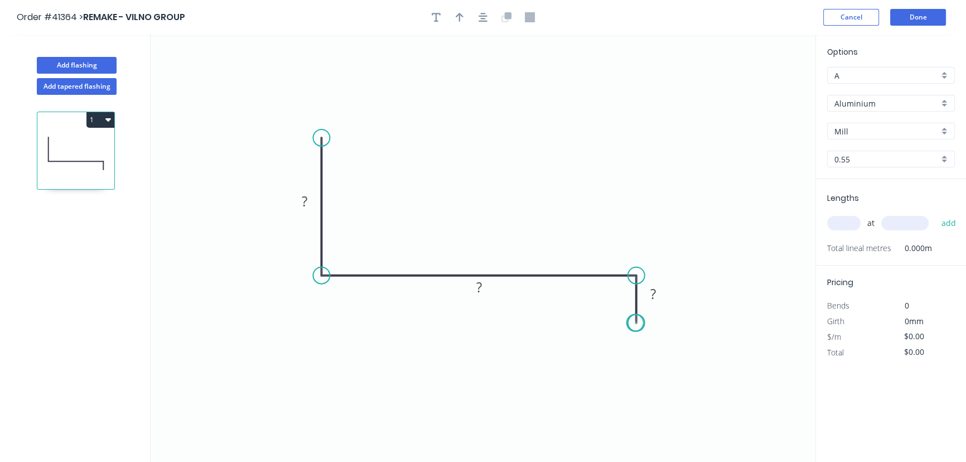
click at [635, 323] on circle at bounding box center [636, 322] width 17 height 17
click at [306, 206] on tspan "?" at bounding box center [305, 201] width 6 height 18
click at [462, 21] on icon "button" at bounding box center [460, 17] width 8 height 10
type input "$11.32"
drag, startPoint x: 757, startPoint y: 89, endPoint x: 493, endPoint y: 181, distance: 279.9
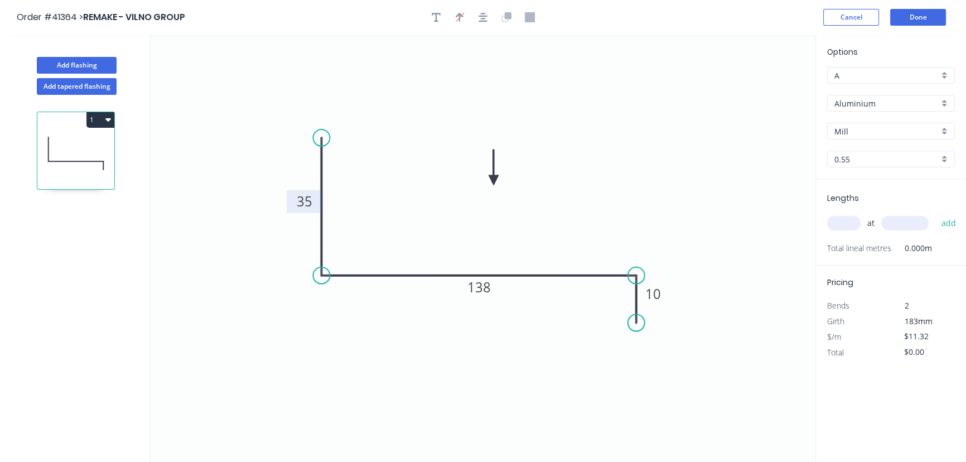
click at [493, 181] on icon at bounding box center [493, 167] width 10 height 36
click at [492, 184] on icon at bounding box center [493, 169] width 10 height 36
click at [492, 185] on icon at bounding box center [483, 175] width 32 height 32
click at [492, 185] on icon at bounding box center [492, 171] width 10 height 36
click at [946, 101] on div "Aluminium" at bounding box center [891, 103] width 128 height 17
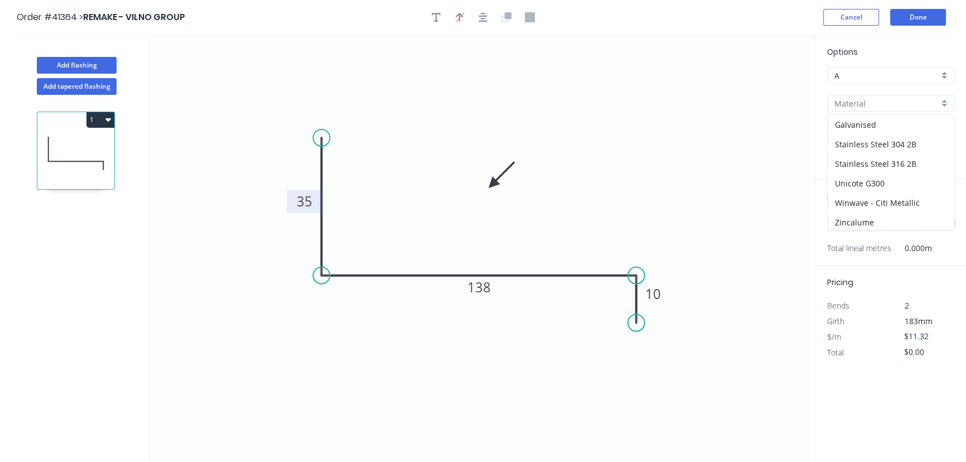
scroll to position [106, 0]
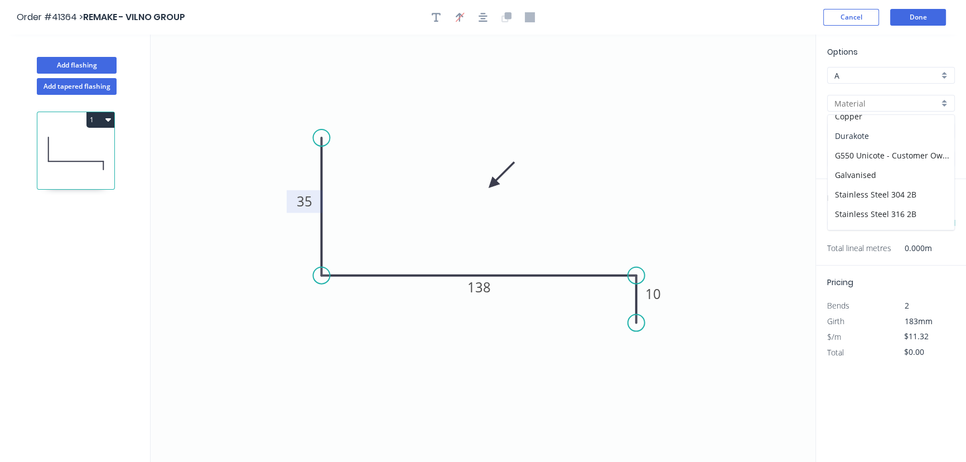
click at [866, 136] on div "Durakote" at bounding box center [890, 136] width 127 height 20
type input "Durakote"
type input "Armour Grey"
type input "$8.47"
click at [943, 129] on div "Armour Grey" at bounding box center [891, 131] width 128 height 17
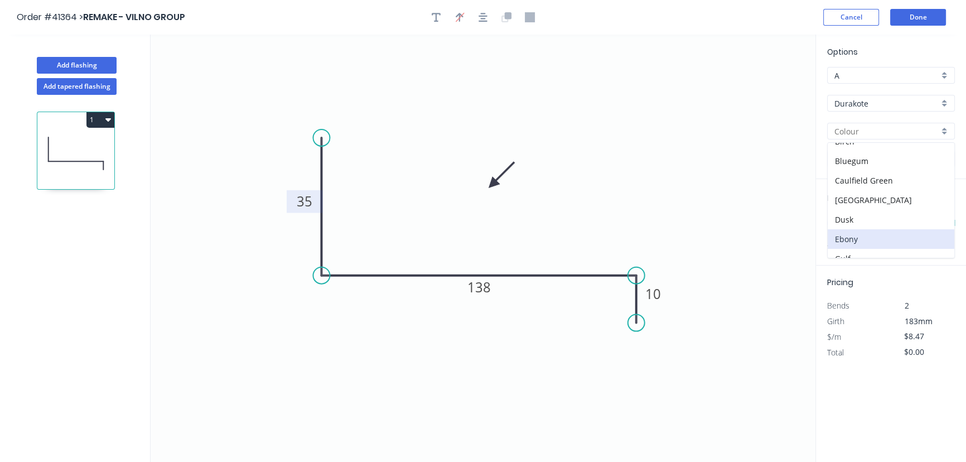
scroll to position [101, 0]
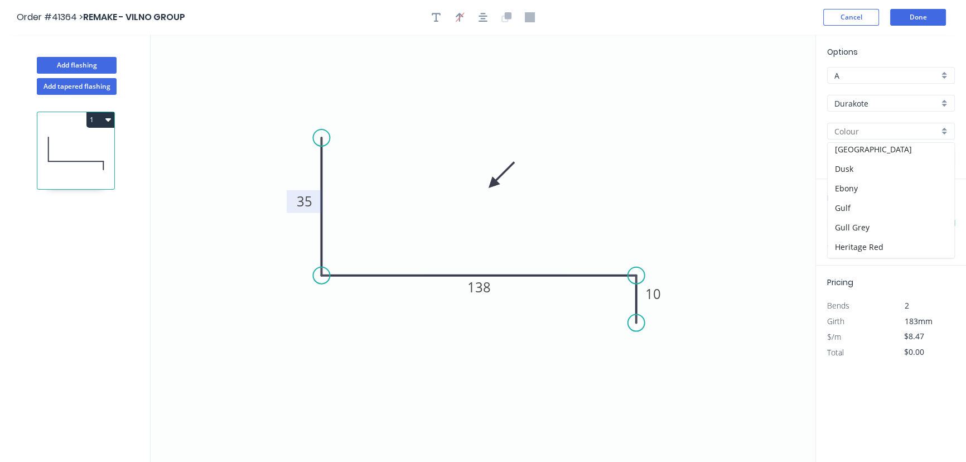
click at [944, 100] on div "Durakote" at bounding box center [891, 103] width 128 height 17
click at [872, 158] on div "Colorbond" at bounding box center [890, 164] width 127 height 20
type input "Colorbond"
type input "Basalt"
type input "$8.88"
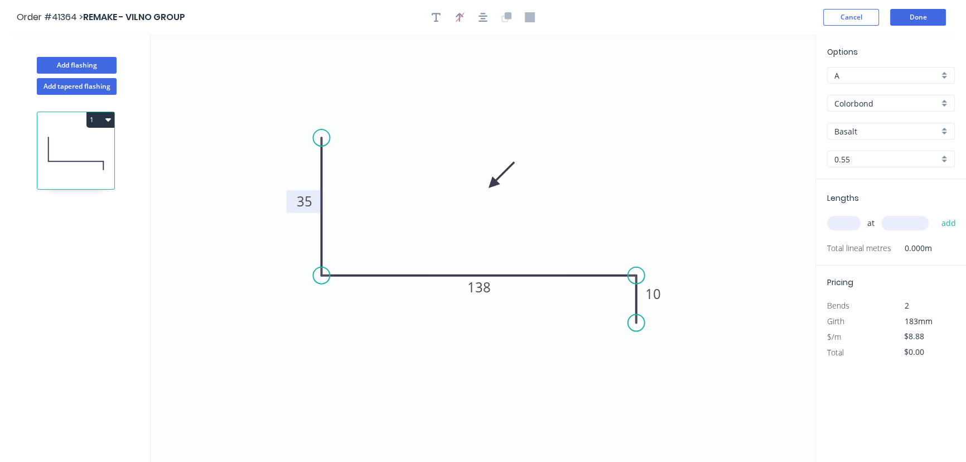
click at [946, 130] on div "Basalt" at bounding box center [891, 131] width 128 height 17
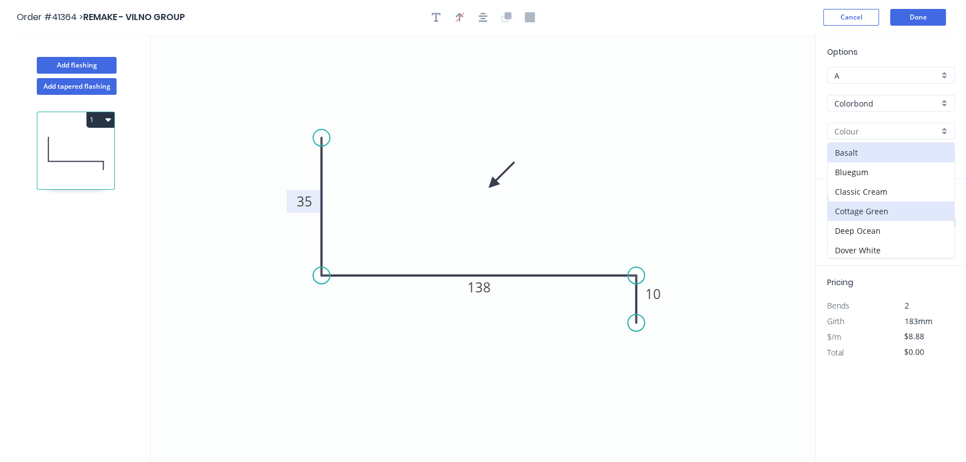
scroll to position [50, 0]
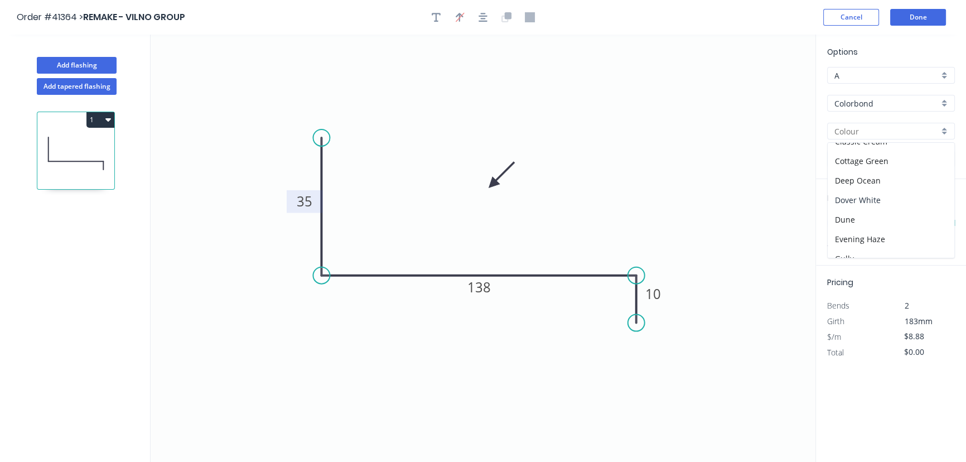
click at [871, 192] on div "Dover White" at bounding box center [890, 200] width 127 height 20
type input "Dover White"
click at [843, 224] on input "text" at bounding box center [843, 223] width 33 height 14
type input "2"
type input "3420"
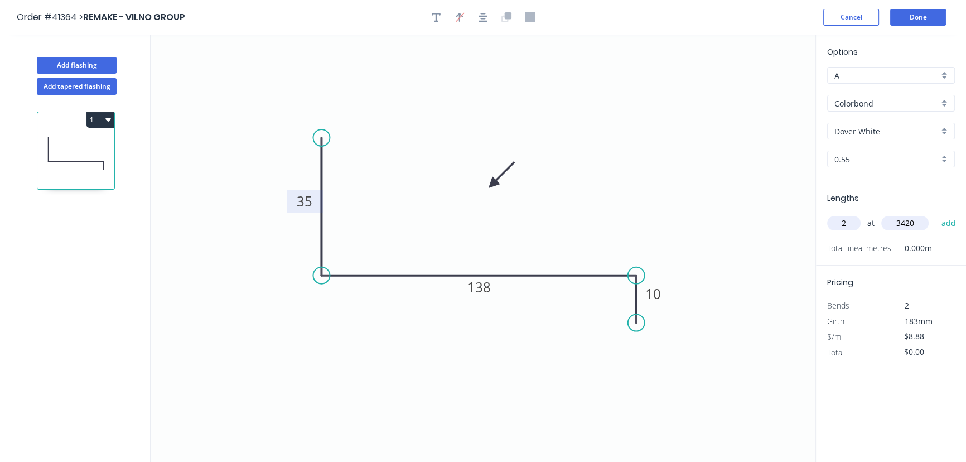
click at [935, 214] on button "add" at bounding box center [948, 223] width 26 height 19
type input "$60.74"
click at [943, 75] on div "A" at bounding box center [891, 75] width 128 height 17
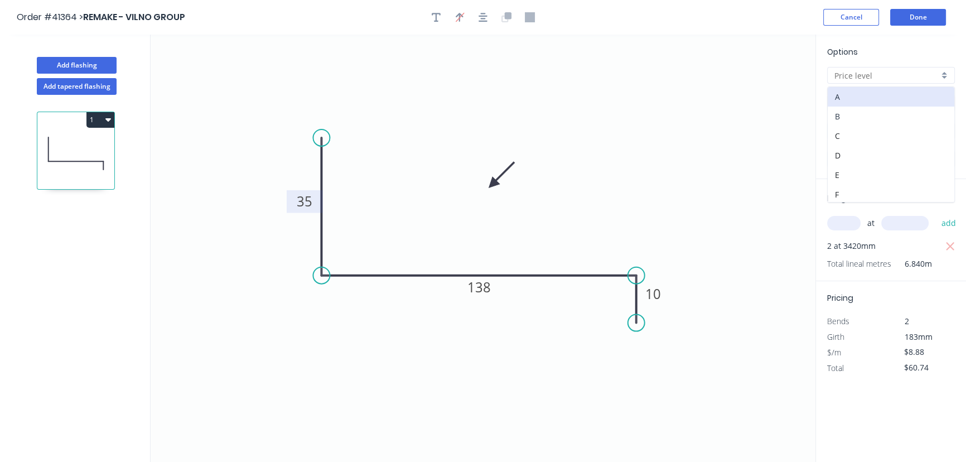
click at [844, 117] on div "B" at bounding box center [890, 116] width 127 height 20
type input "B"
type input "$7.19"
type input "$49.18"
click at [942, 72] on div "B" at bounding box center [891, 75] width 128 height 17
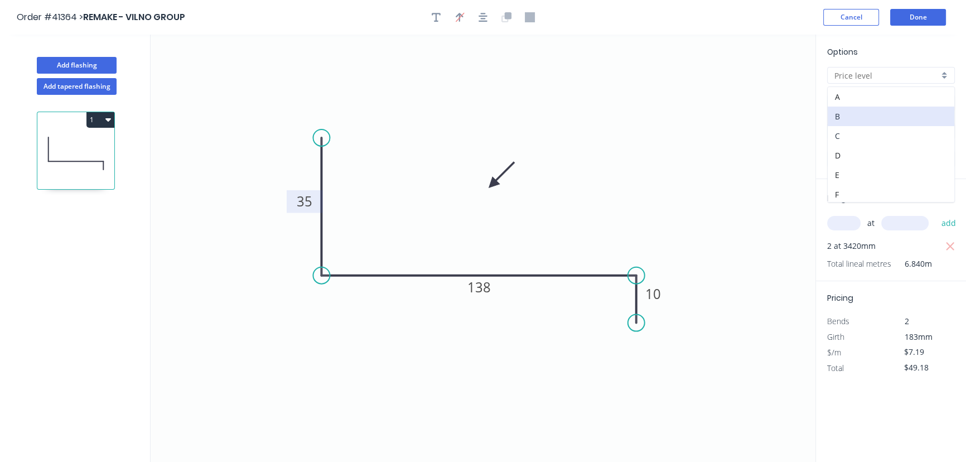
click at [840, 134] on div "C" at bounding box center [890, 136] width 127 height 20
type input "C"
type input "$6.55"
type input "$44.80"
click at [942, 74] on div "C" at bounding box center [891, 75] width 128 height 17
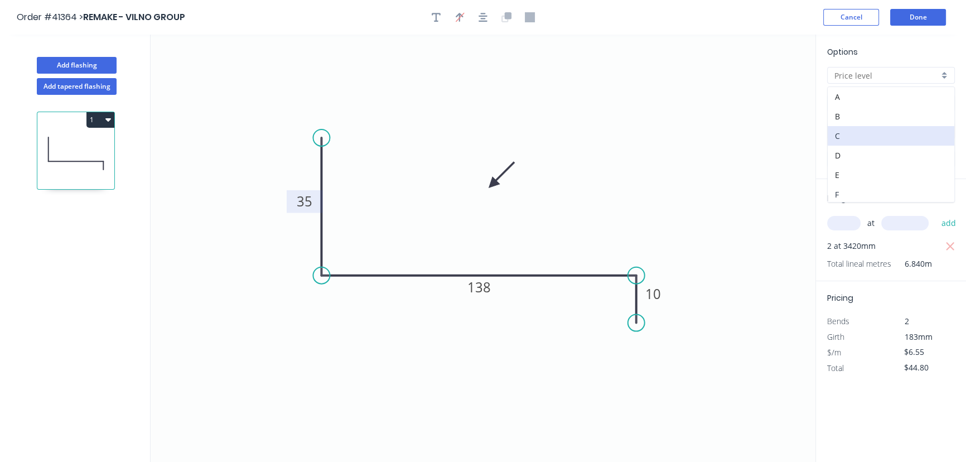
click at [836, 189] on div "F" at bounding box center [890, 195] width 127 height 20
type input "F"
type input "$6.15"
type input "$42.07"
click at [946, 71] on div "F" at bounding box center [891, 75] width 128 height 17
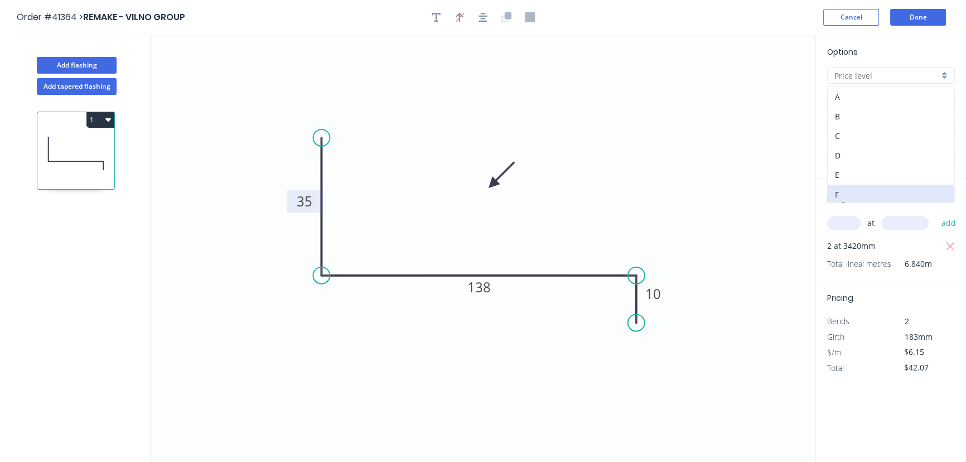
click at [858, 98] on div "A" at bounding box center [890, 97] width 127 height 20
type input "A"
type input "$8.88"
type input "$60.74"
drag, startPoint x: 943, startPoint y: 75, endPoint x: 951, endPoint y: 76, distance: 7.9
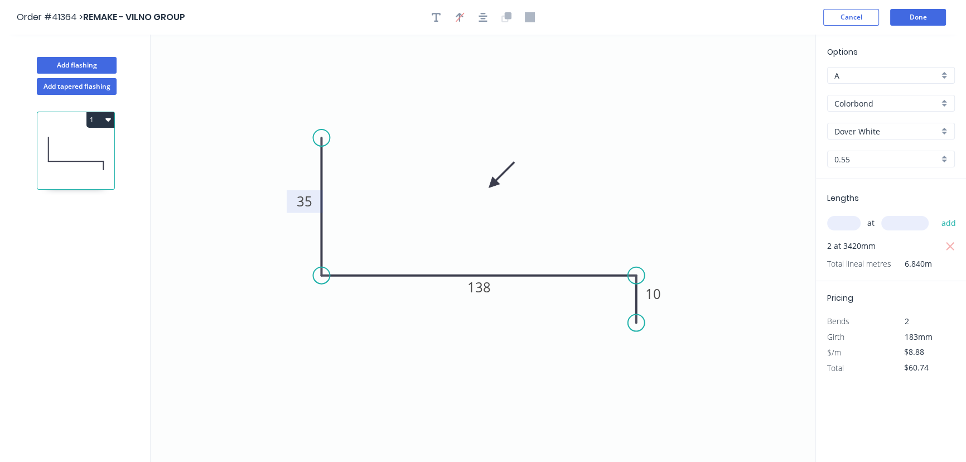
click at [945, 83] on div "A" at bounding box center [891, 75] width 128 height 17
click at [846, 117] on div "B" at bounding box center [890, 116] width 127 height 20
type input "B"
type input "$7.19"
type input "$49.18"
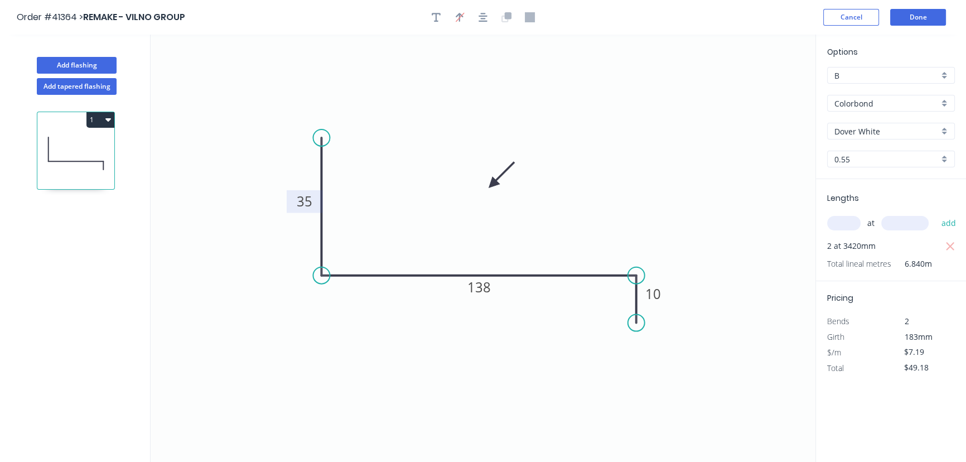
click at [945, 75] on div "B" at bounding box center [891, 75] width 128 height 17
click at [836, 132] on div "C" at bounding box center [890, 136] width 127 height 20
type input "C"
type input "$6.55"
type input "$44.80"
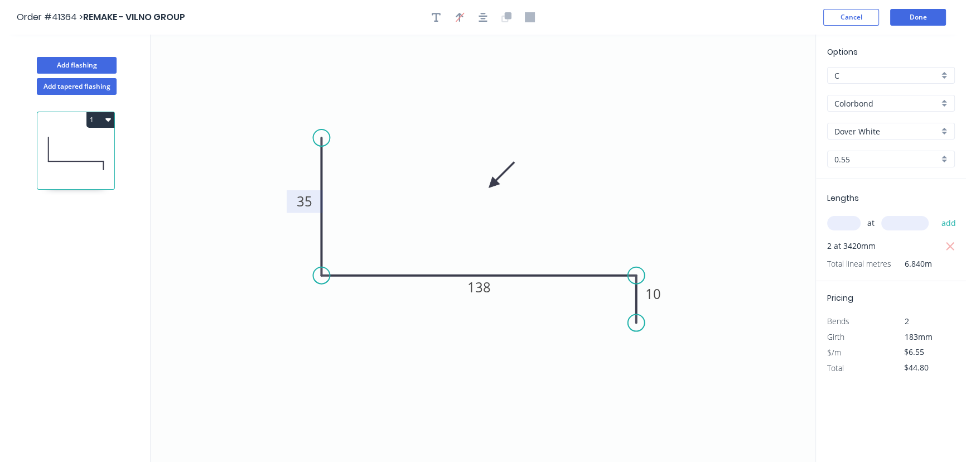
click at [940, 72] on div "C" at bounding box center [891, 75] width 128 height 17
click at [842, 195] on div "F" at bounding box center [890, 195] width 127 height 20
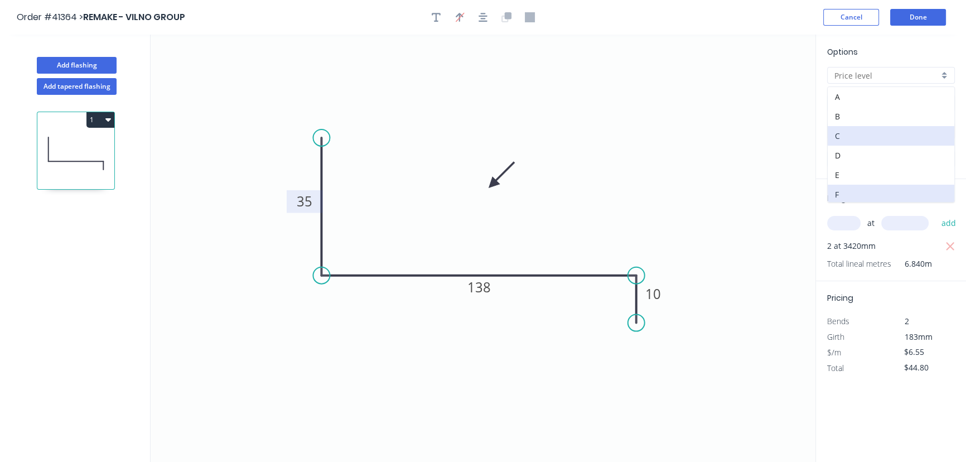
type input "F"
type input "$6.15"
type input "$42.07"
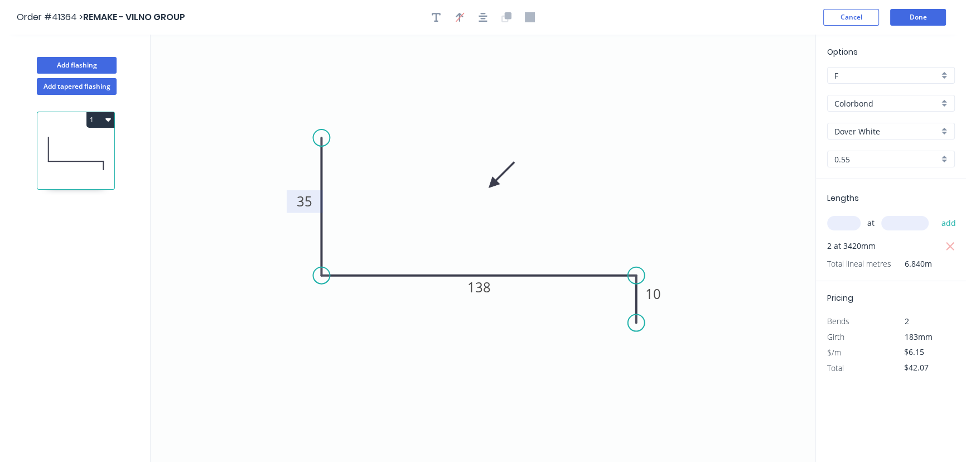
click at [944, 72] on div "F" at bounding box center [891, 75] width 128 height 17
click at [848, 152] on div "D" at bounding box center [890, 156] width 127 height 20
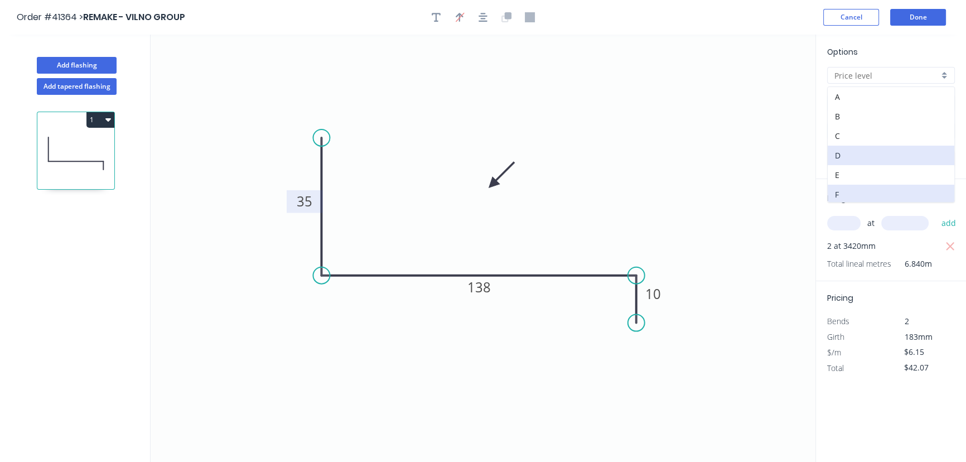
type input "D"
type input "$7.59"
type input "$51.92"
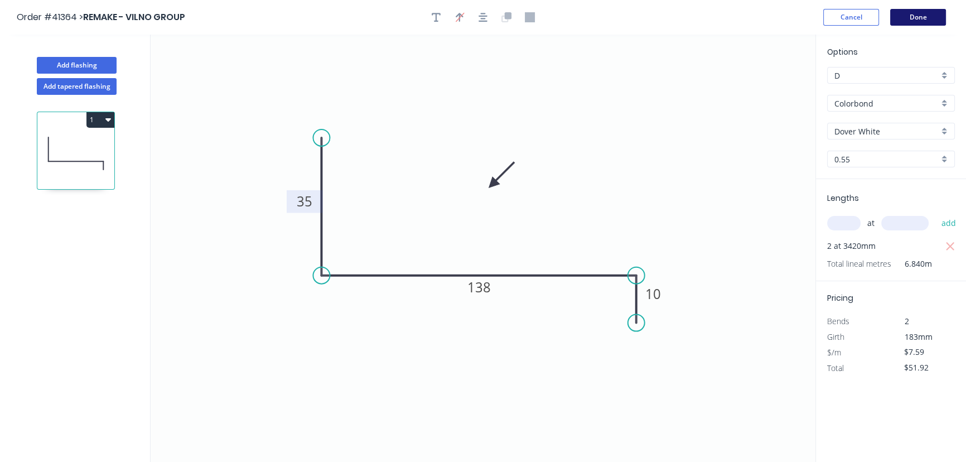
click at [928, 16] on button "Done" at bounding box center [918, 17] width 56 height 17
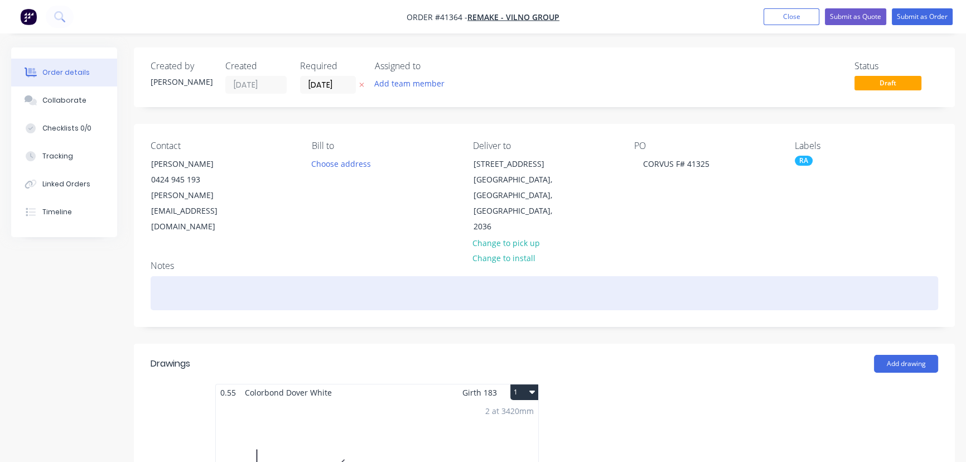
click at [206, 276] on div at bounding box center [544, 293] width 787 height 34
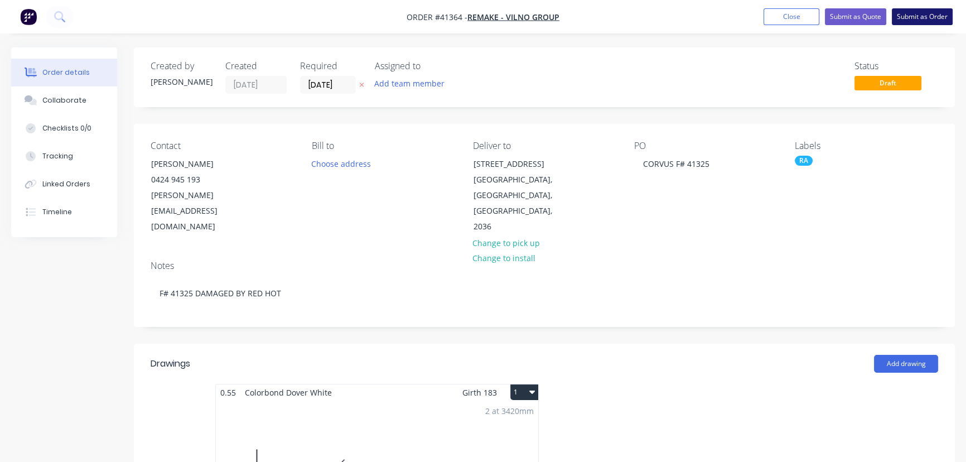
click at [921, 13] on button "Submit as Order" at bounding box center [922, 16] width 61 height 17
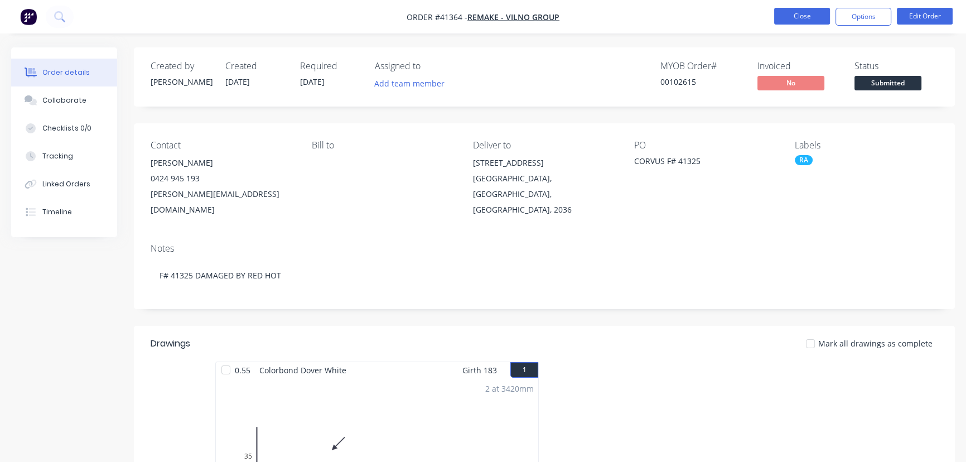
click at [795, 16] on button "Close" at bounding box center [802, 16] width 56 height 17
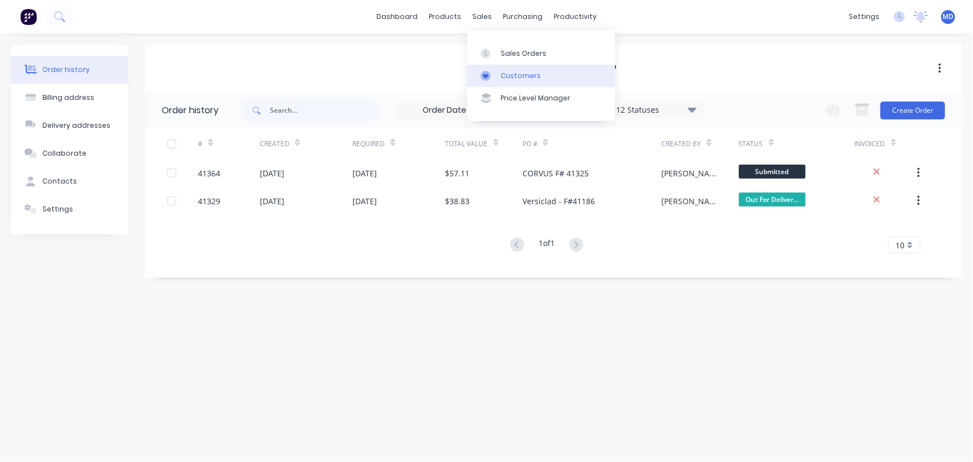
click at [526, 72] on div "Customers" at bounding box center [521, 76] width 40 height 10
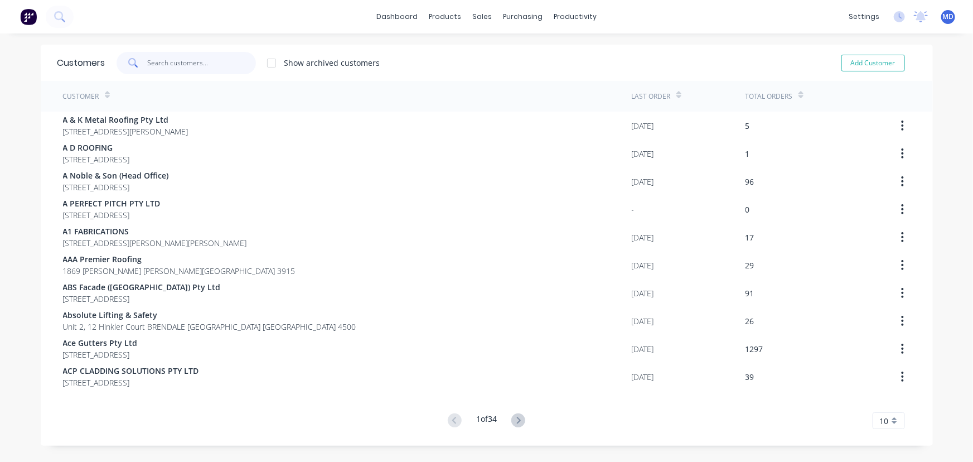
click at [208, 71] on input "text" at bounding box center [201, 63] width 109 height 22
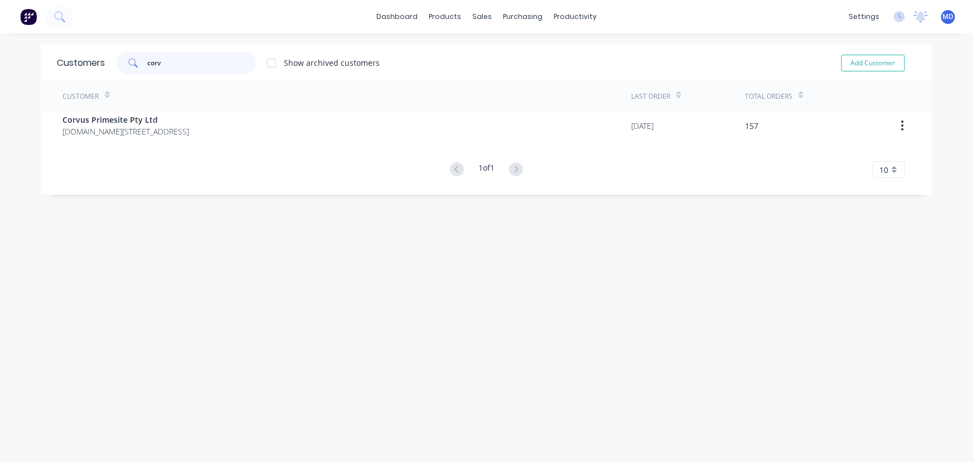
type input "corv"
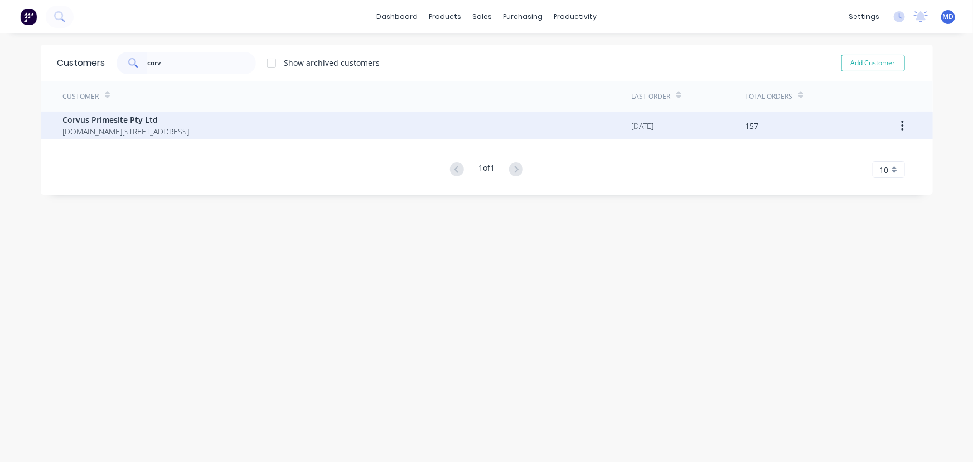
click at [99, 124] on span "Corvus Primesite Pty Ltd" at bounding box center [126, 120] width 127 height 12
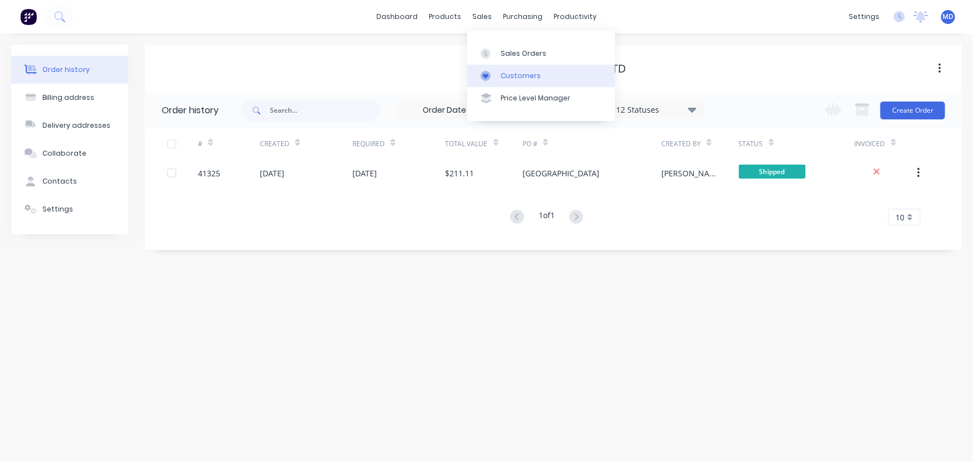
click at [535, 74] on div "Customers" at bounding box center [521, 76] width 40 height 10
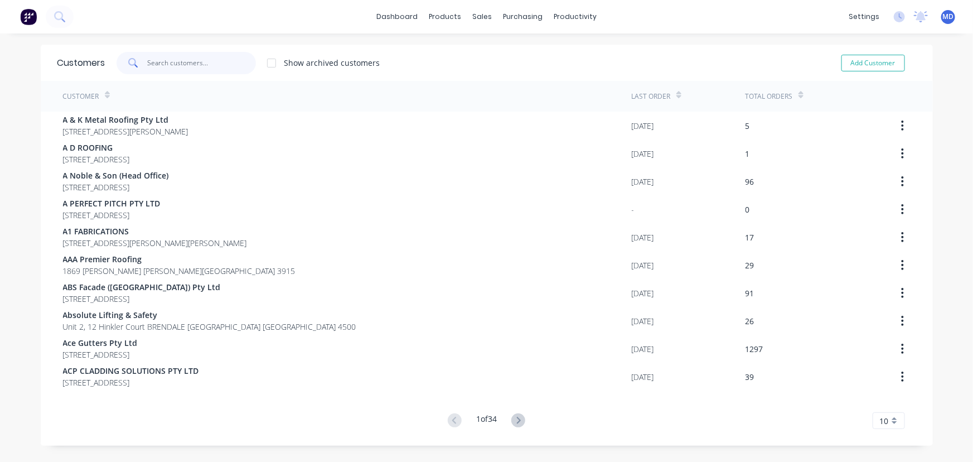
click at [207, 65] on input "text" at bounding box center [201, 63] width 109 height 22
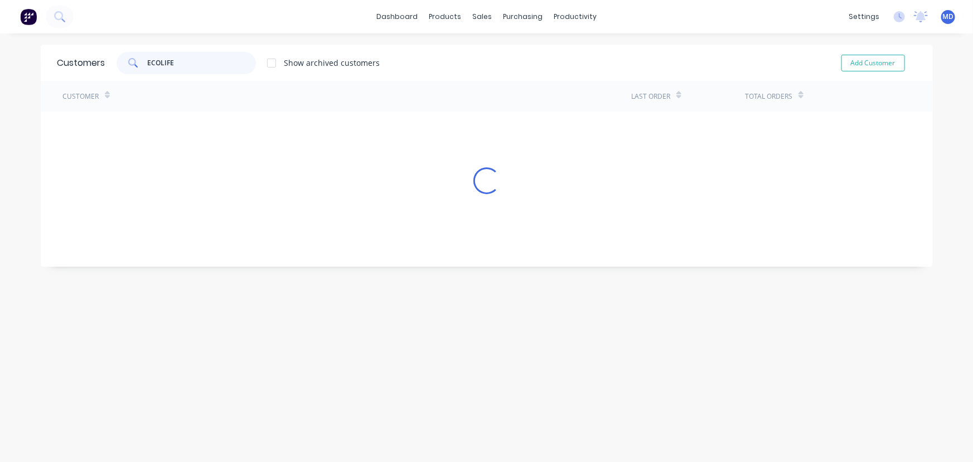
type input "ECOLIFE"
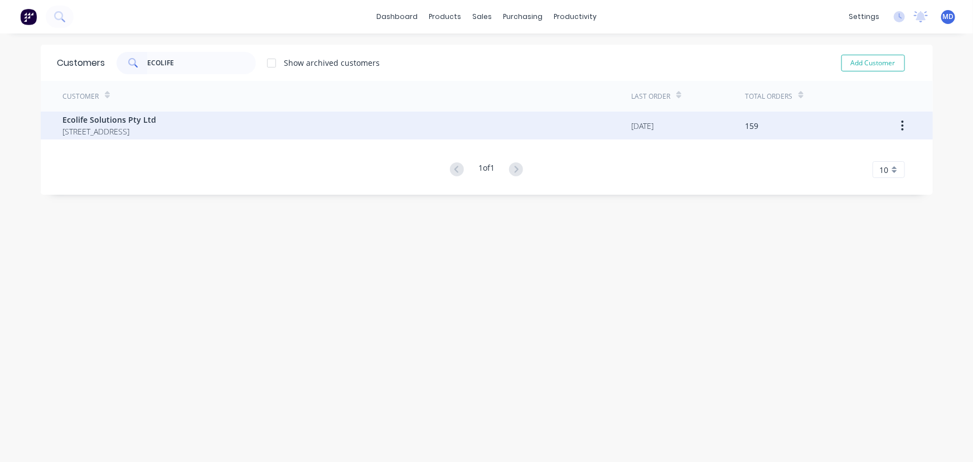
click at [114, 127] on span "PO Box 5296 BRENDALE Queensland Australia 4500" at bounding box center [110, 131] width 94 height 12
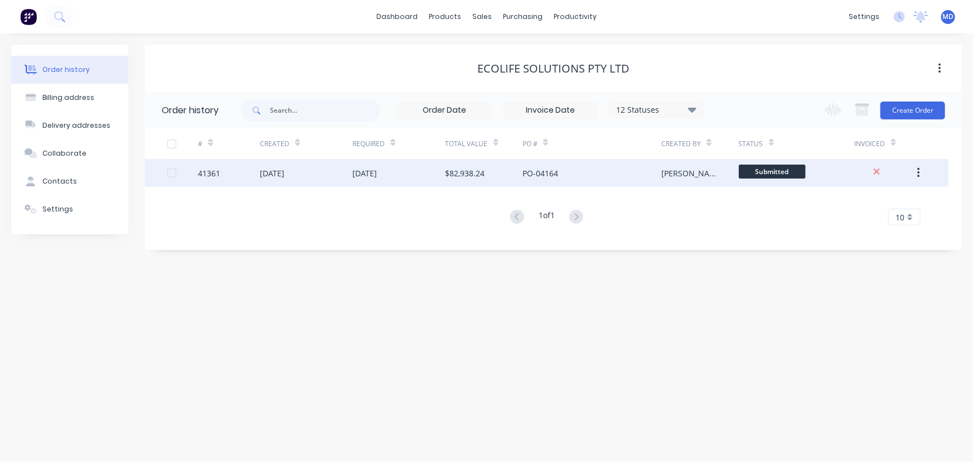
click at [374, 175] on div "03 Sep 2025" at bounding box center [364, 173] width 25 height 12
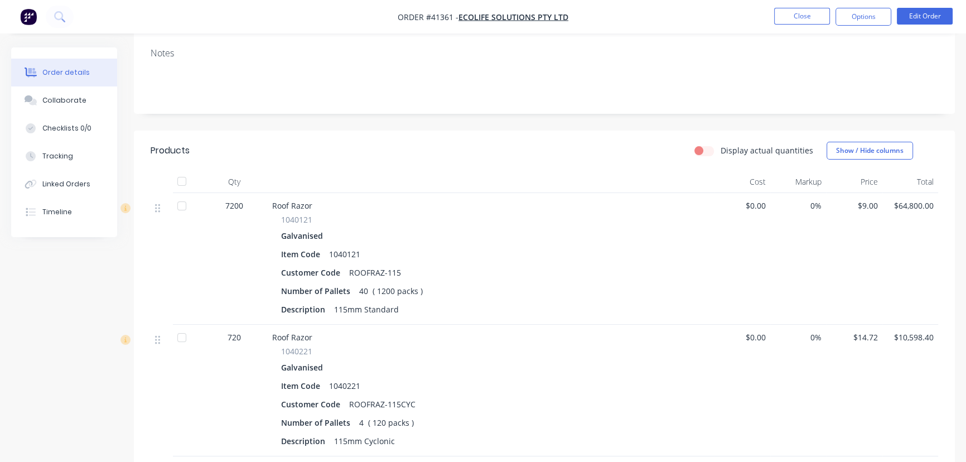
scroll to position [202, 0]
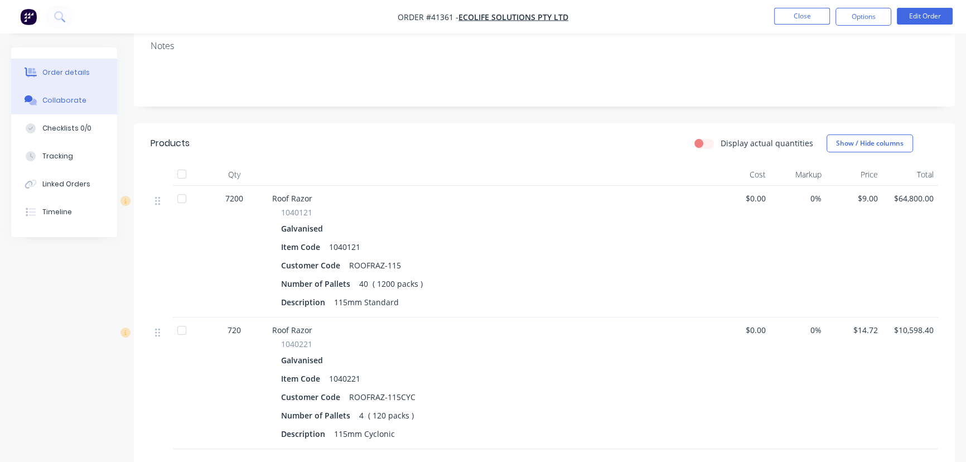
drag, startPoint x: 66, startPoint y: 95, endPoint x: 95, endPoint y: 110, distance: 31.9
click at [66, 96] on button "Collaborate" at bounding box center [64, 100] width 106 height 28
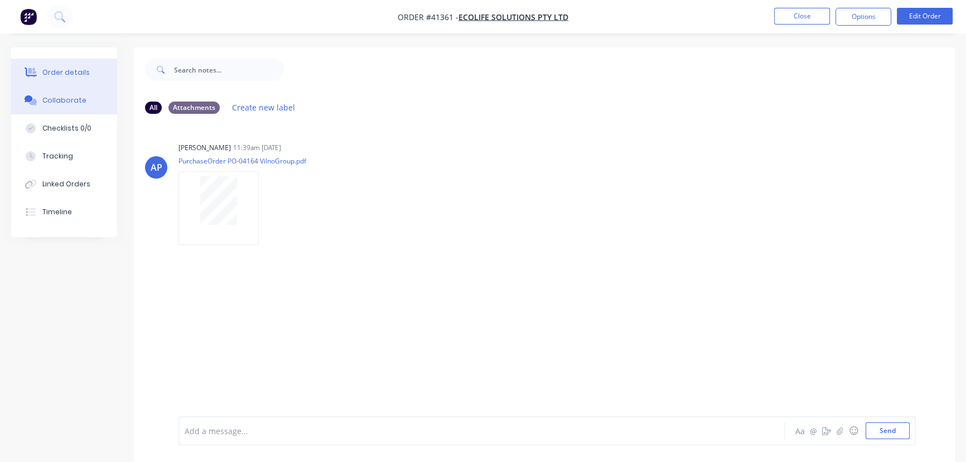
drag, startPoint x: 83, startPoint y: 65, endPoint x: 117, endPoint y: 83, distance: 37.7
click at [83, 65] on button "Order details" at bounding box center [64, 73] width 106 height 28
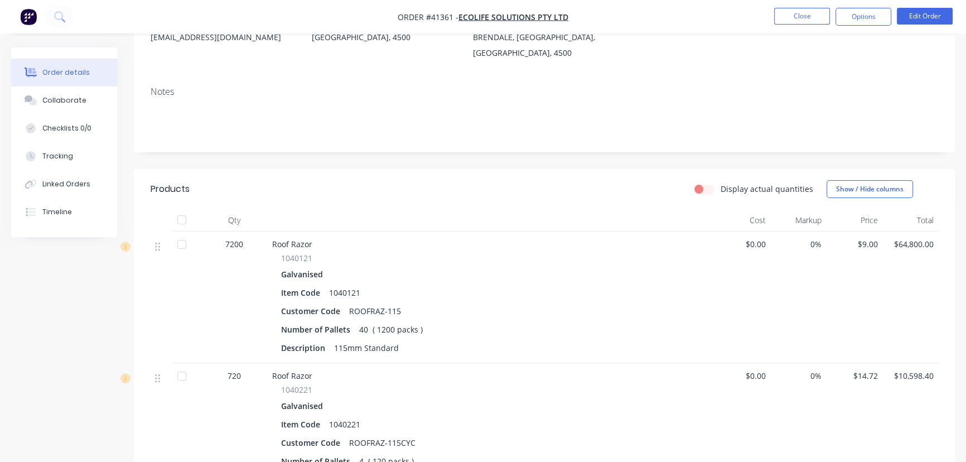
scroll to position [50, 0]
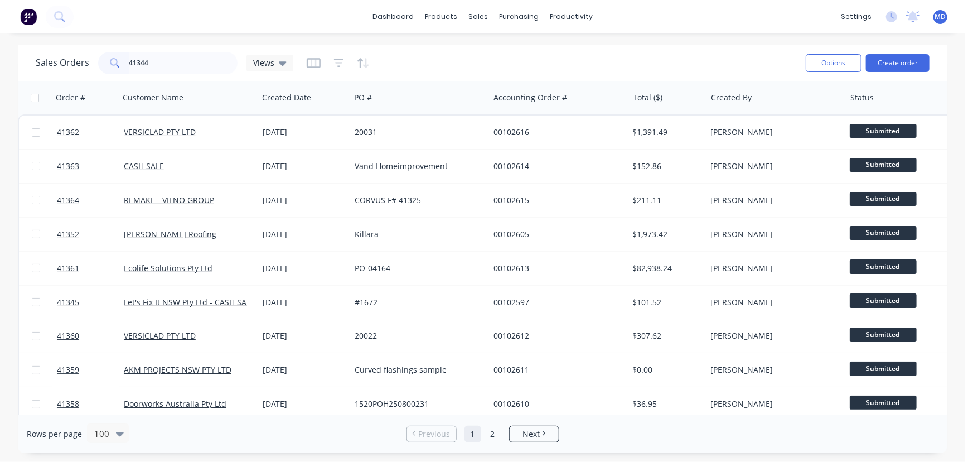
type input "41344"
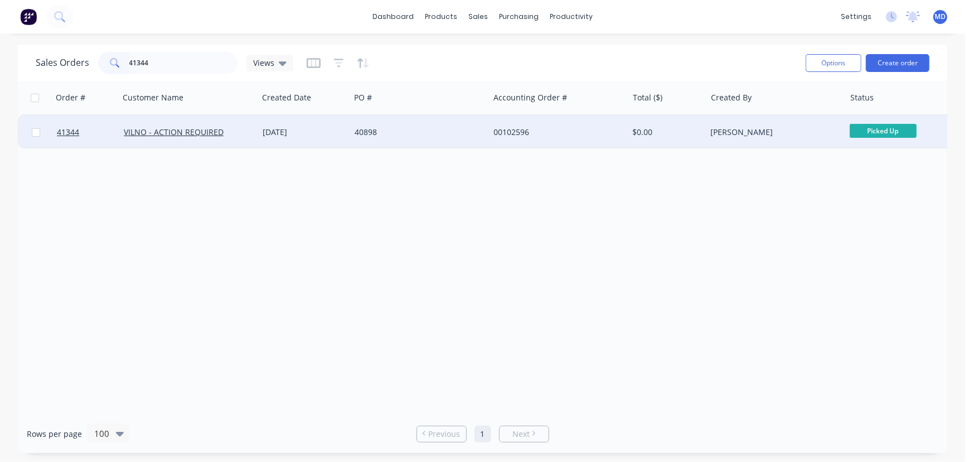
click at [429, 133] on div "40898" at bounding box center [417, 132] width 124 height 11
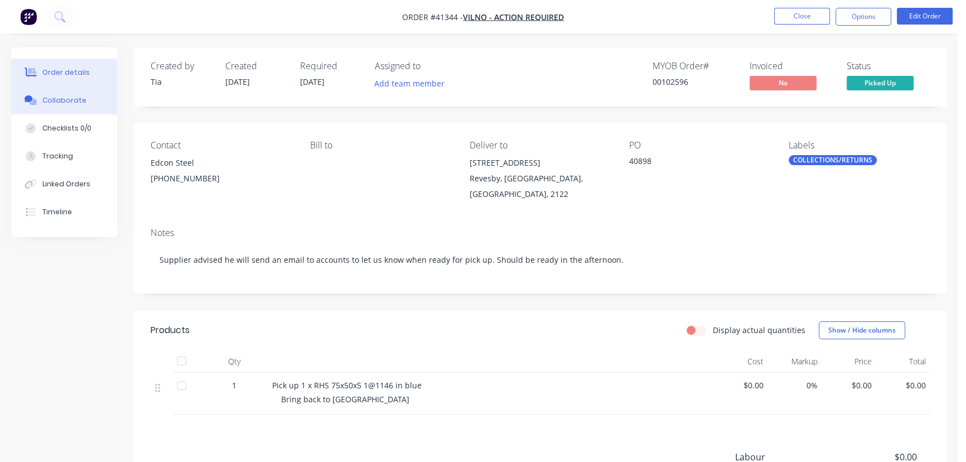
click at [62, 98] on div "Collaborate" at bounding box center [64, 100] width 44 height 10
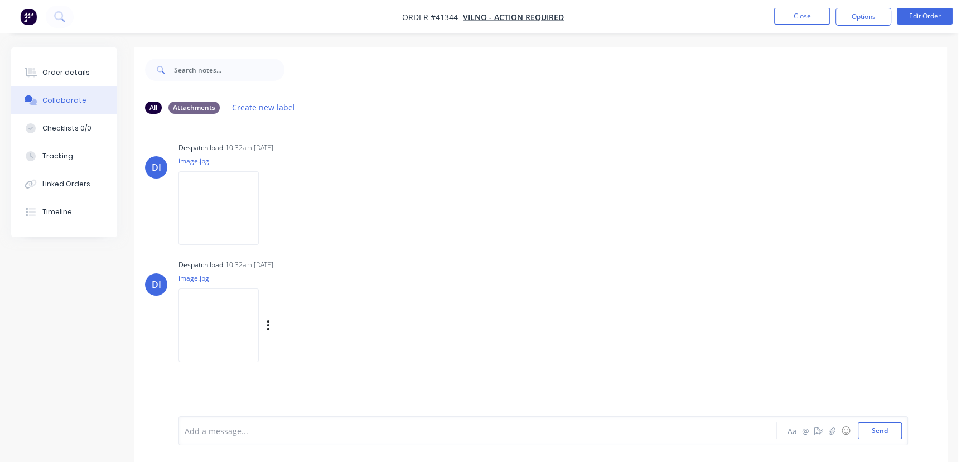
click at [222, 329] on img at bounding box center [218, 324] width 80 height 73
click at [63, 68] on div "Order details" at bounding box center [65, 72] width 47 height 10
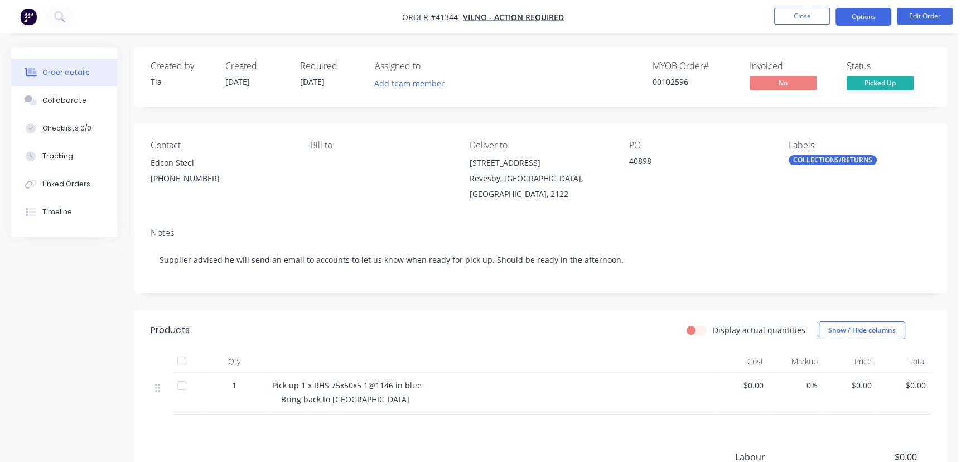
click at [860, 20] on button "Options" at bounding box center [863, 17] width 56 height 18
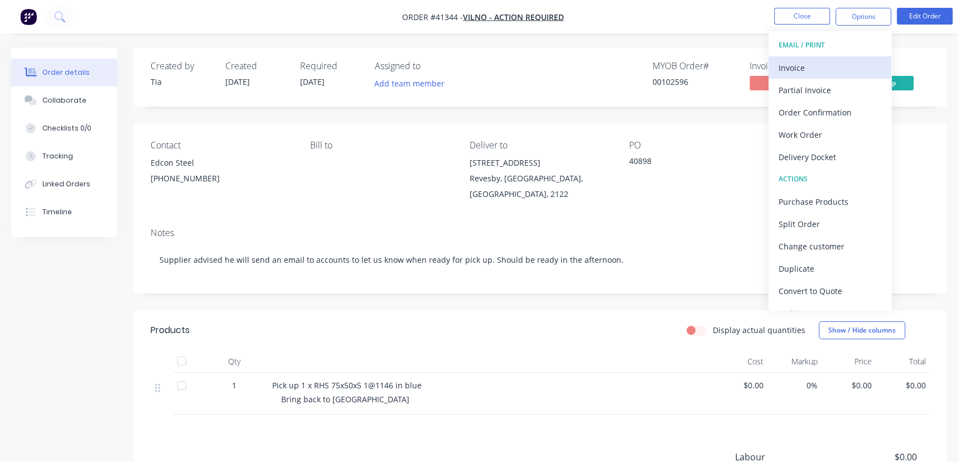
click at [795, 66] on div "Invoice" at bounding box center [829, 68] width 103 height 16
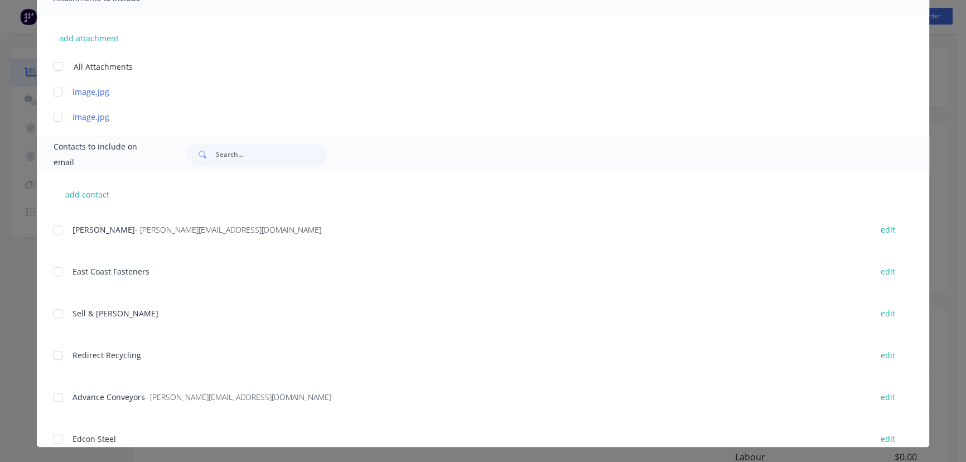
scroll to position [1517, 0]
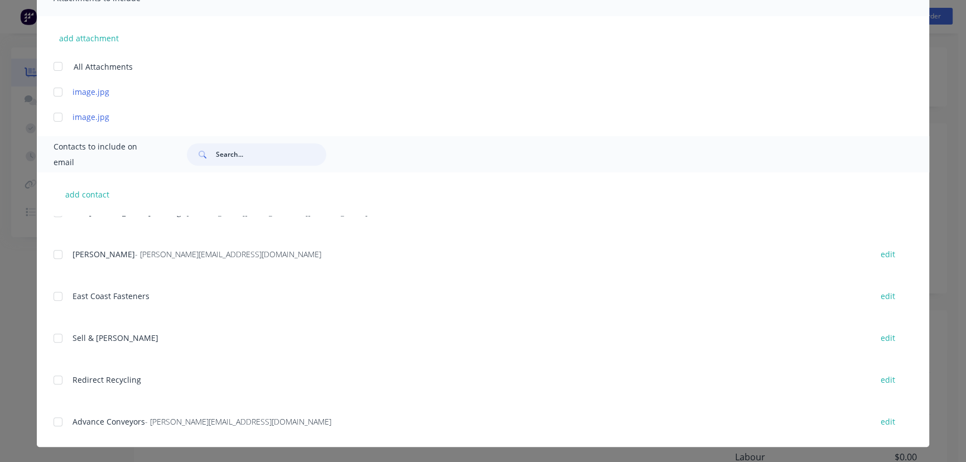
click at [253, 159] on input "text" at bounding box center [271, 154] width 110 height 22
type input "B"
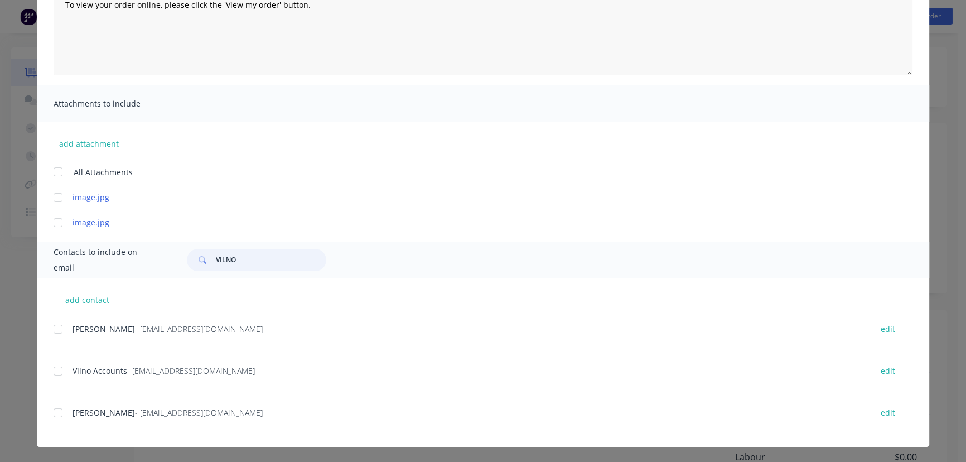
click at [57, 413] on div at bounding box center [58, 412] width 22 height 22
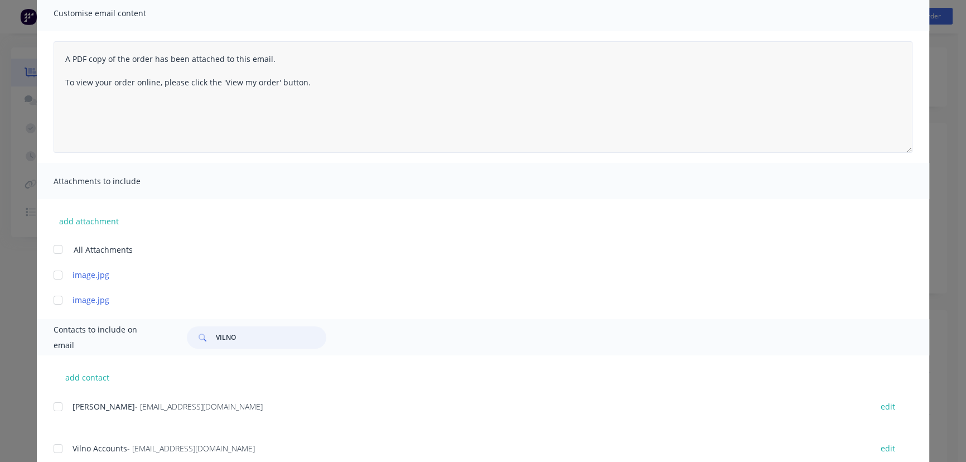
scroll to position [0, 0]
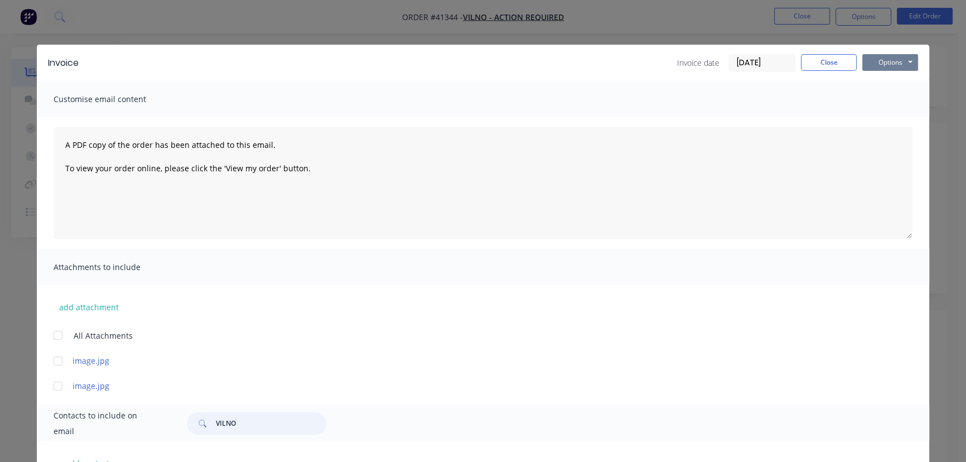
type input "VILNO"
click at [877, 59] on button "Options" at bounding box center [890, 62] width 56 height 17
click at [885, 117] on button "Email" at bounding box center [897, 119] width 71 height 18
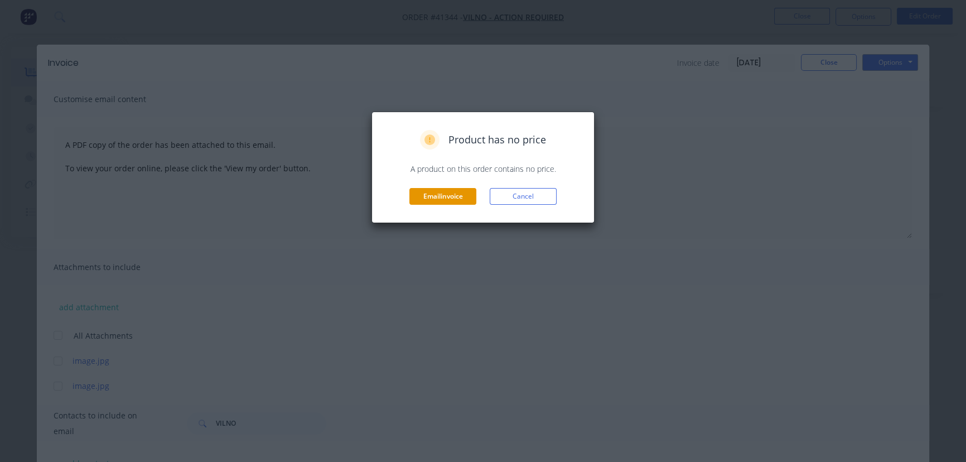
click at [454, 191] on button "Email invoice" at bounding box center [442, 196] width 67 height 17
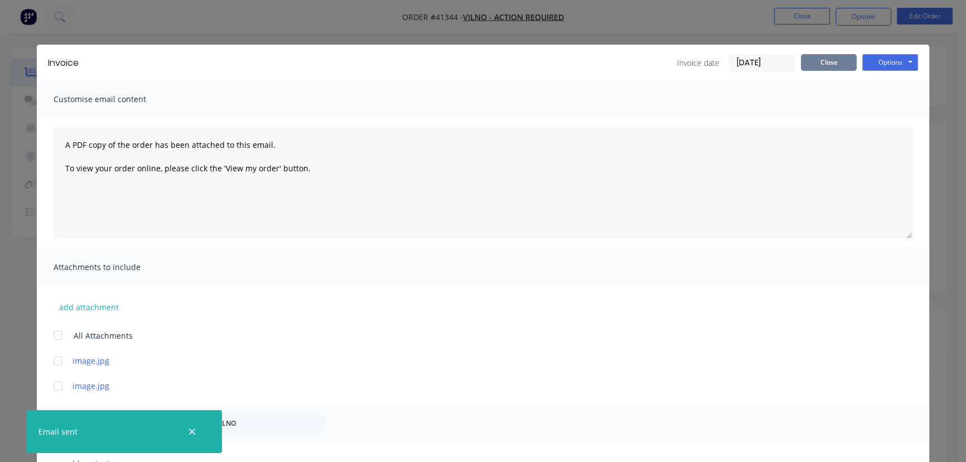
click at [805, 57] on button "Close" at bounding box center [829, 62] width 56 height 17
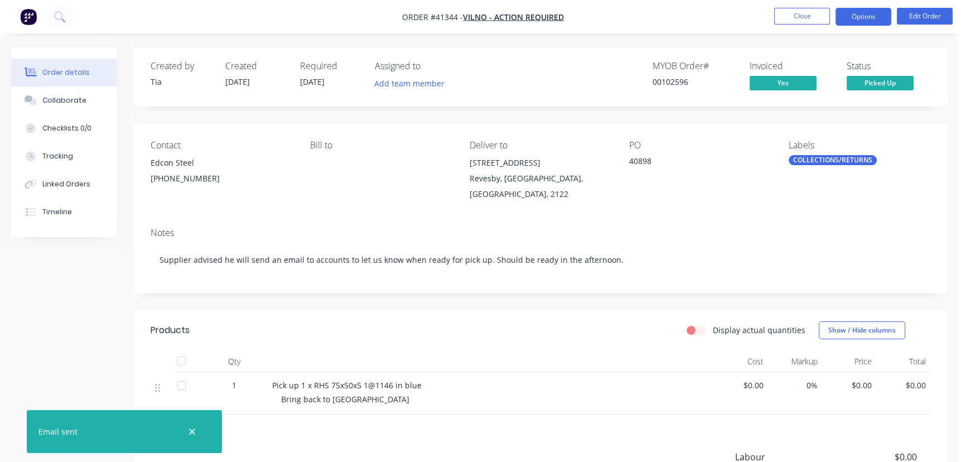
drag, startPoint x: 863, startPoint y: 11, endPoint x: 863, endPoint y: 21, distance: 10.6
click at [863, 11] on button "Options" at bounding box center [863, 17] width 56 height 18
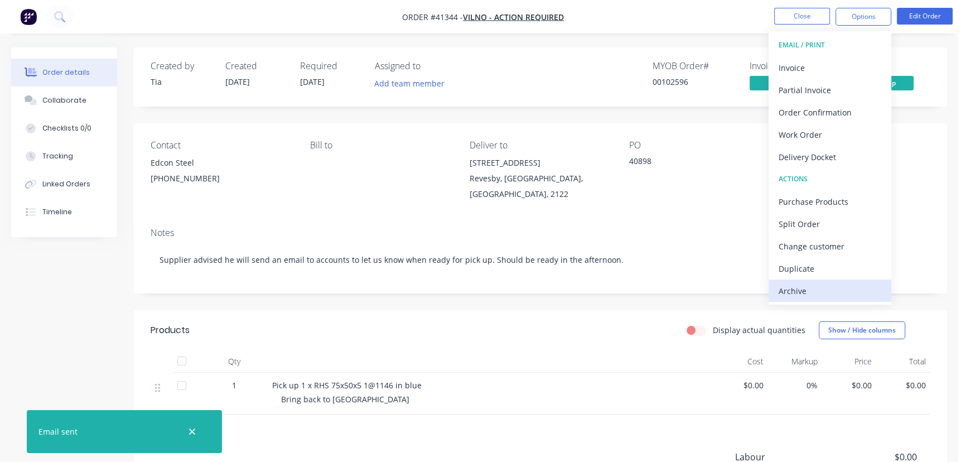
click at [803, 290] on div "Archive" at bounding box center [829, 291] width 103 height 16
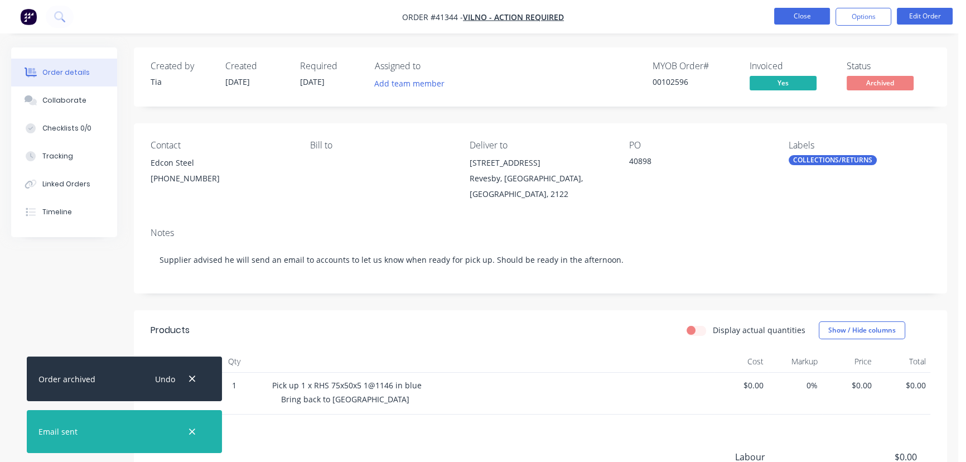
click at [800, 11] on button "Close" at bounding box center [802, 16] width 56 height 17
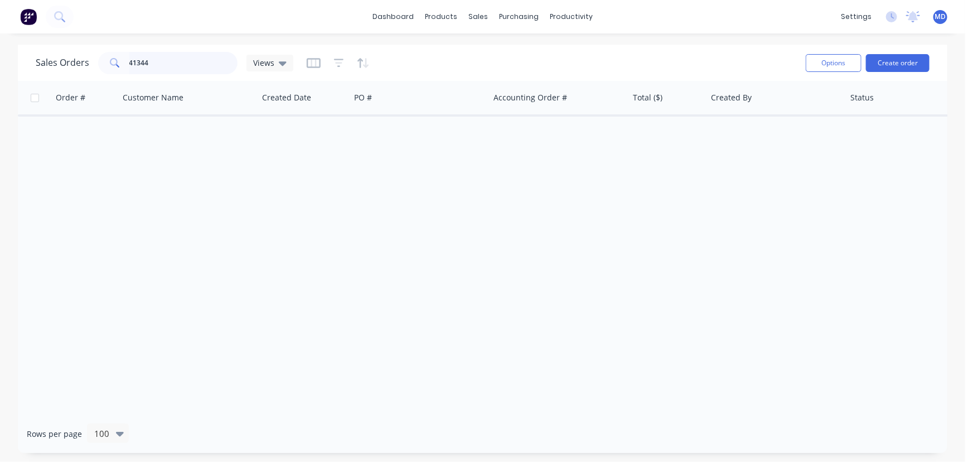
click at [201, 63] on input "41344" at bounding box center [183, 63] width 109 height 22
type input "41309"
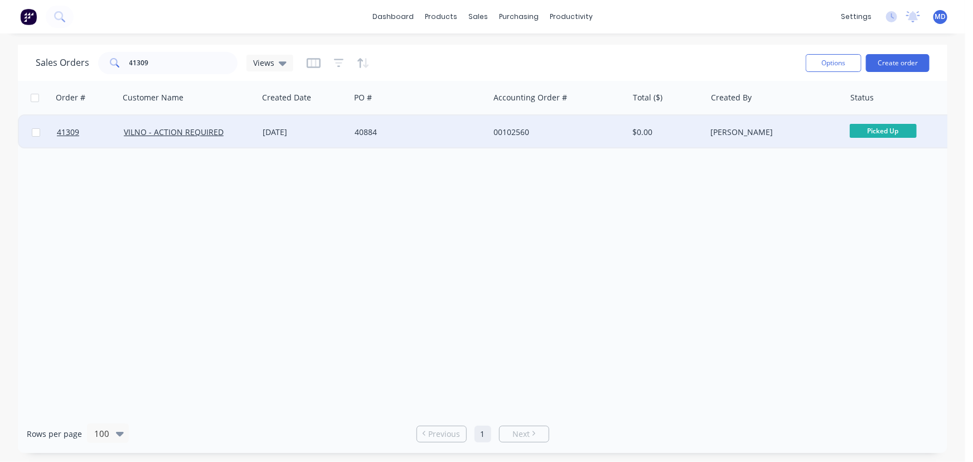
click at [433, 125] on div "40884" at bounding box center [419, 131] width 139 height 33
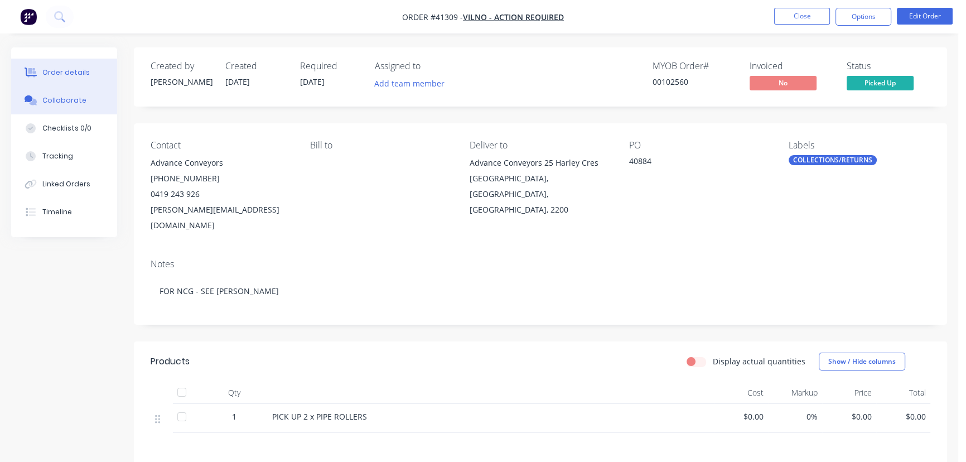
click at [54, 103] on div "Collaborate" at bounding box center [64, 100] width 44 height 10
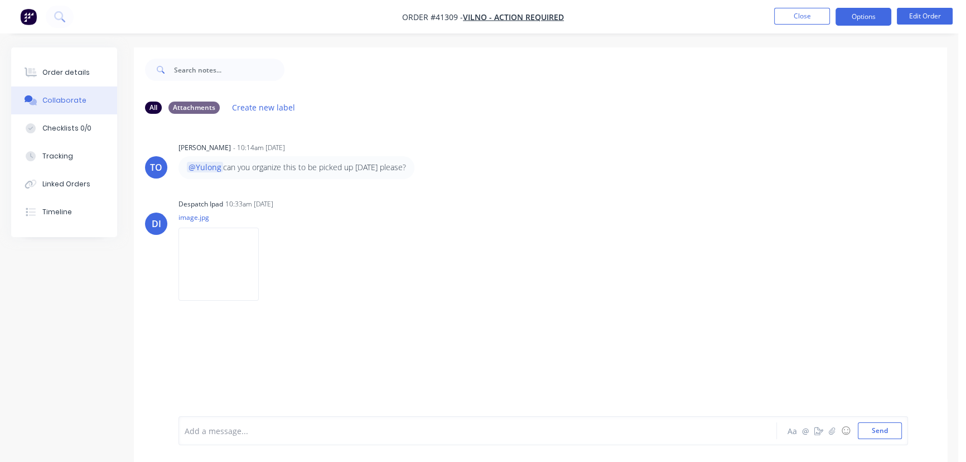
click at [866, 13] on button "Options" at bounding box center [863, 17] width 56 height 18
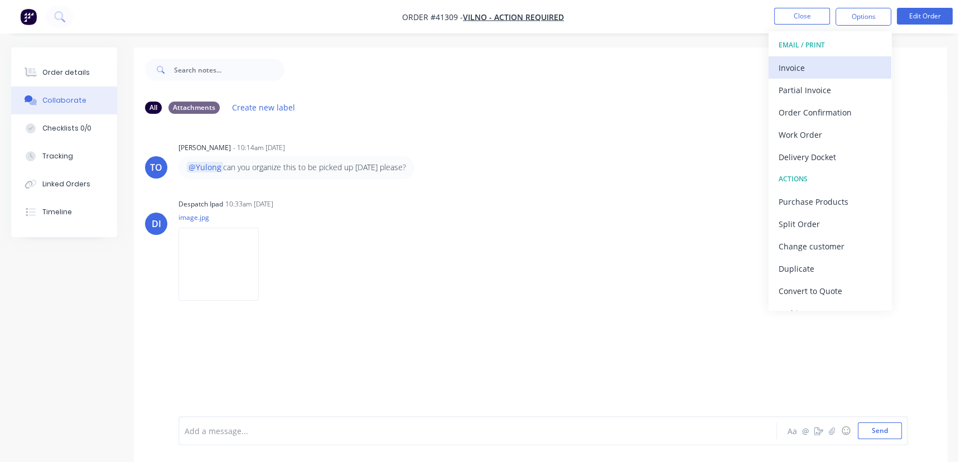
click at [793, 67] on div "Invoice" at bounding box center [829, 68] width 103 height 16
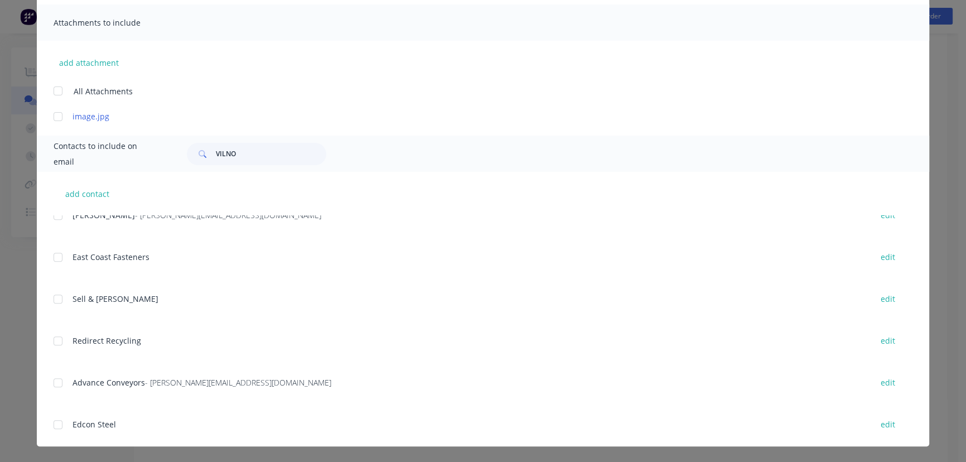
scroll to position [1567, 0]
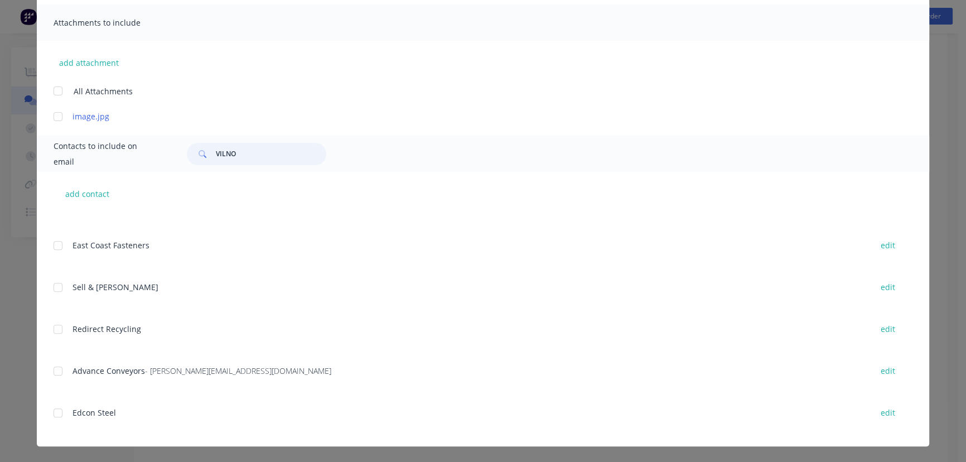
click at [260, 158] on input "VILNO" at bounding box center [271, 154] width 110 height 22
type input "VILNO"
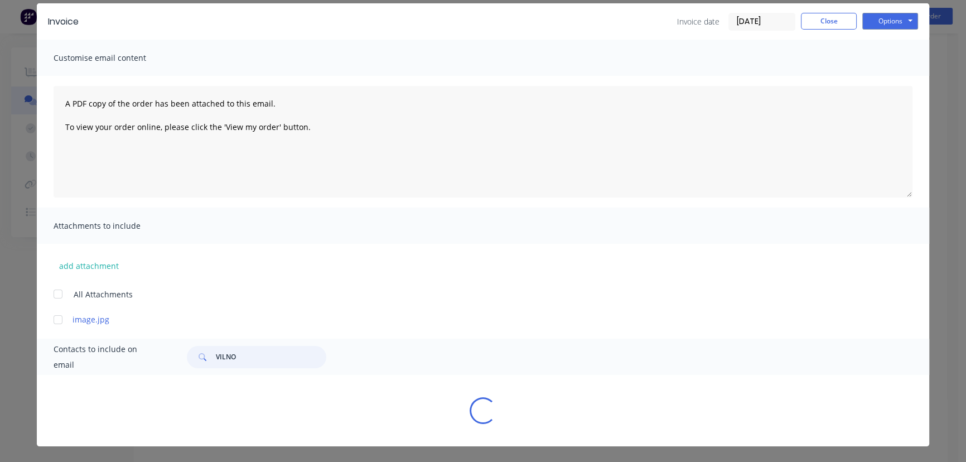
scroll to position [139, 0]
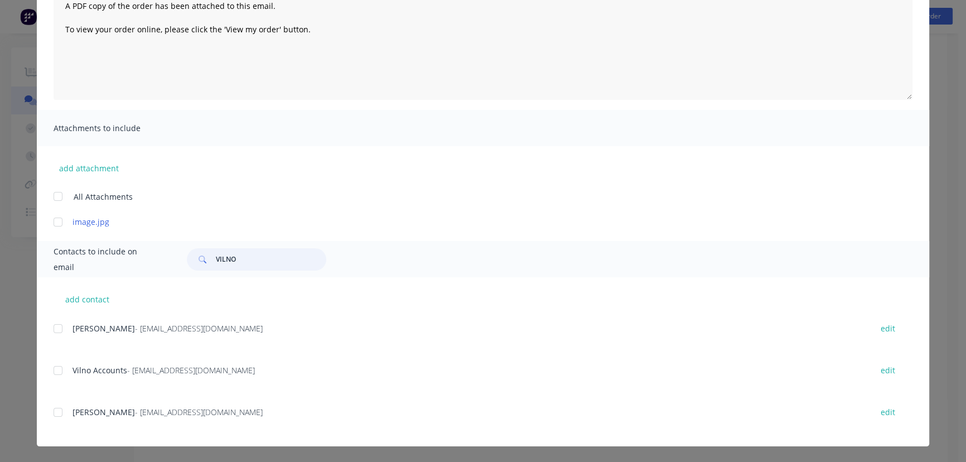
click at [54, 413] on div at bounding box center [58, 412] width 22 height 22
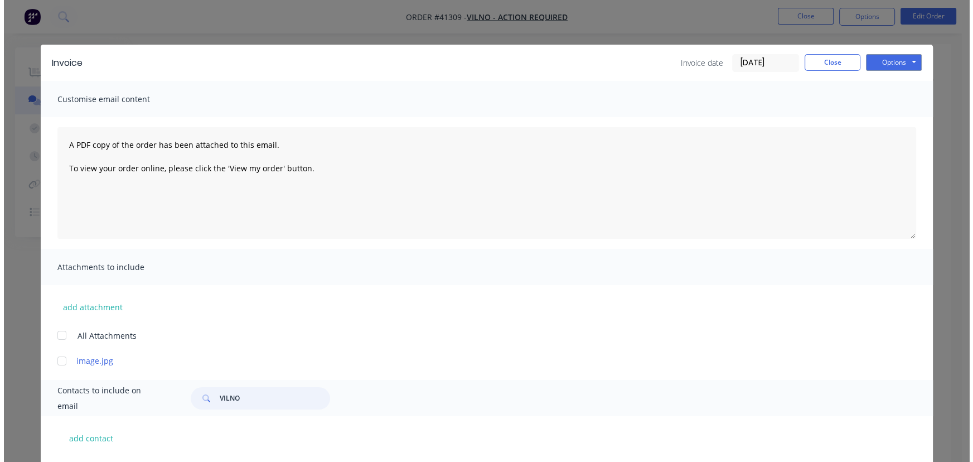
scroll to position [0, 0]
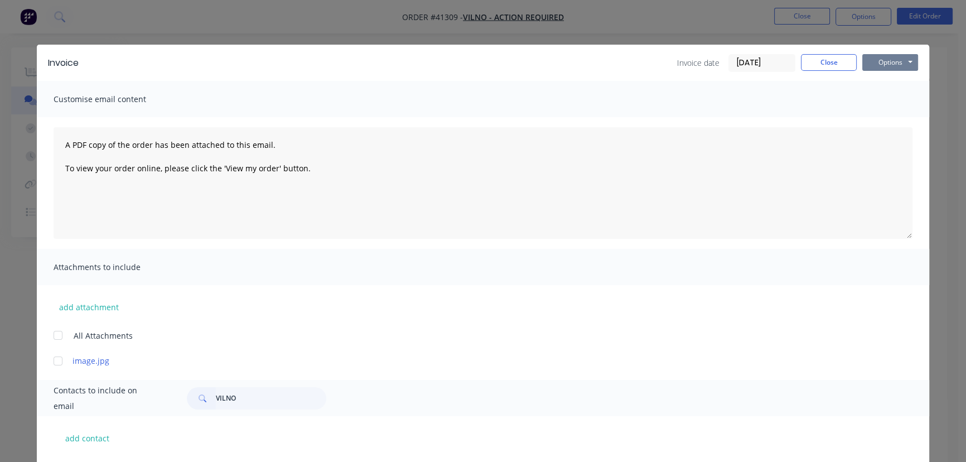
click at [887, 57] on button "Options" at bounding box center [890, 62] width 56 height 17
click at [893, 118] on button "Email" at bounding box center [897, 119] width 71 height 18
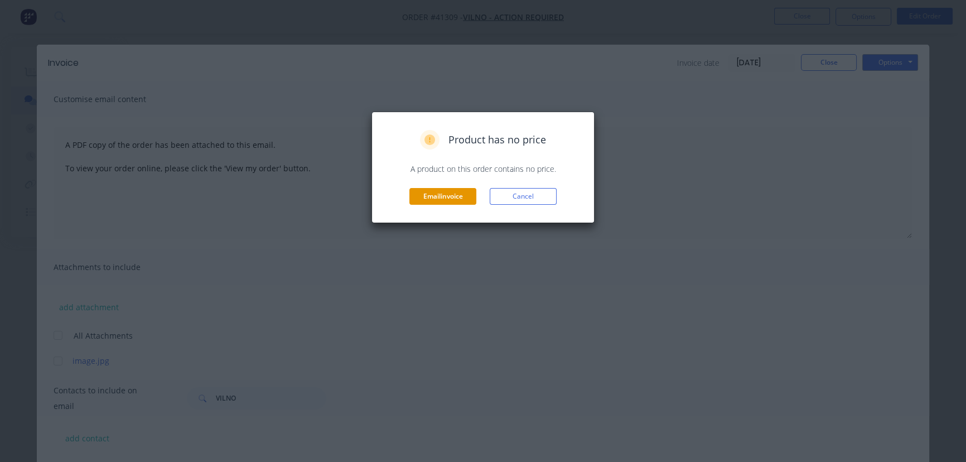
click at [448, 197] on button "Email invoice" at bounding box center [442, 196] width 67 height 17
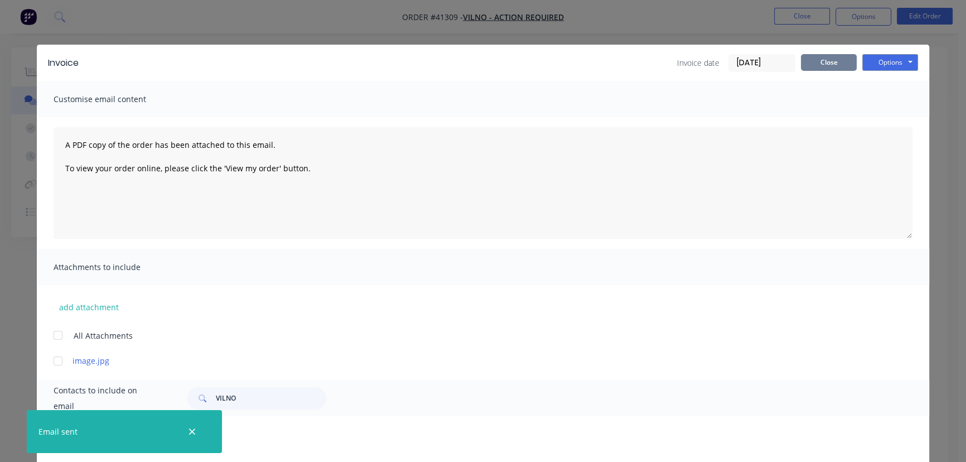
click at [824, 56] on button "Close" at bounding box center [829, 62] width 56 height 17
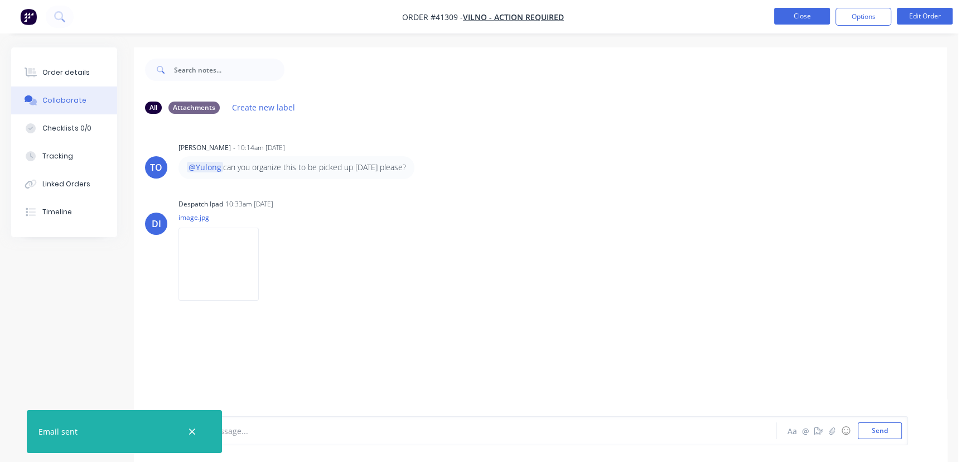
click at [806, 17] on button "Close" at bounding box center [802, 16] width 56 height 17
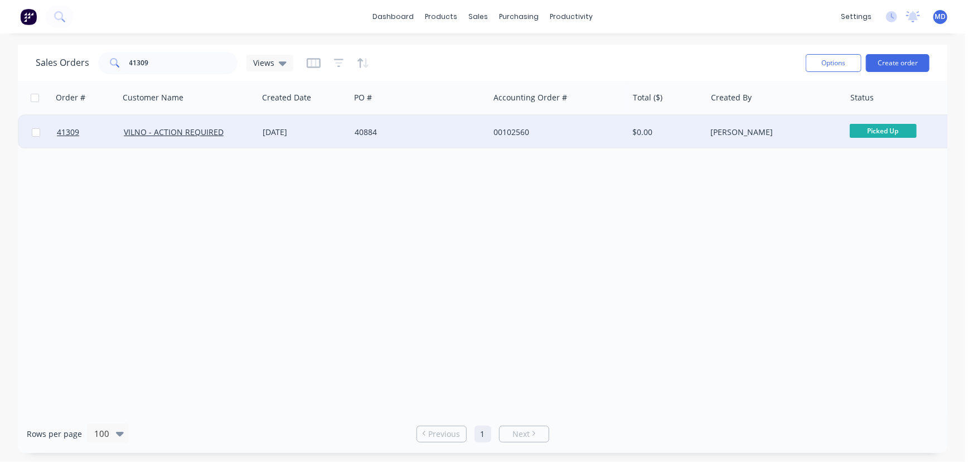
click at [802, 129] on div "Maria Dawkins" at bounding box center [772, 132] width 124 height 11
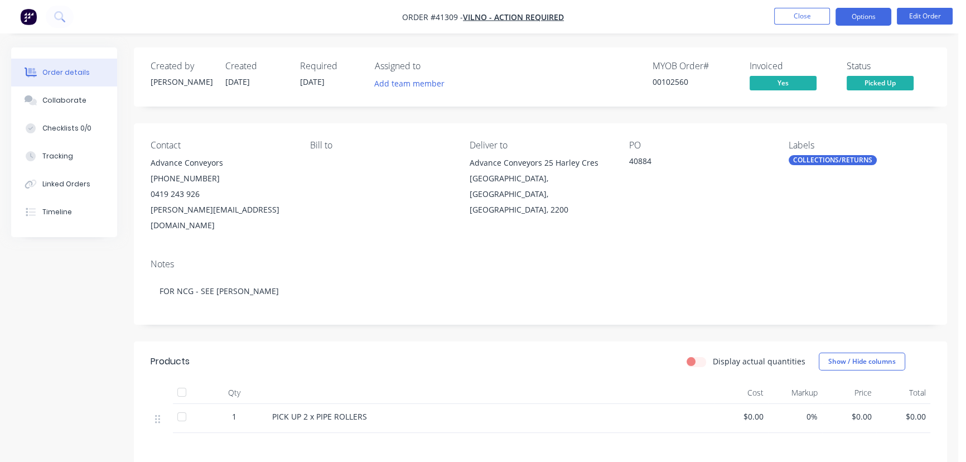
click at [854, 21] on button "Options" at bounding box center [863, 17] width 56 height 18
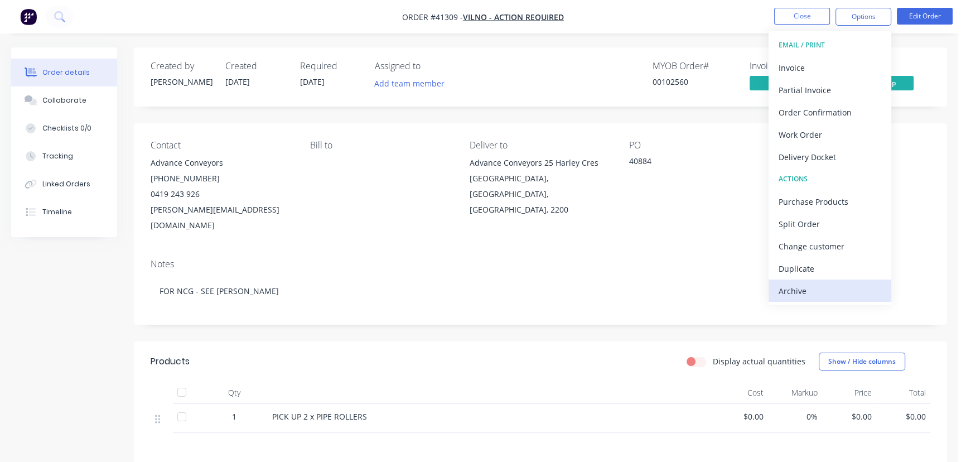
click at [792, 289] on div "Archive" at bounding box center [829, 291] width 103 height 16
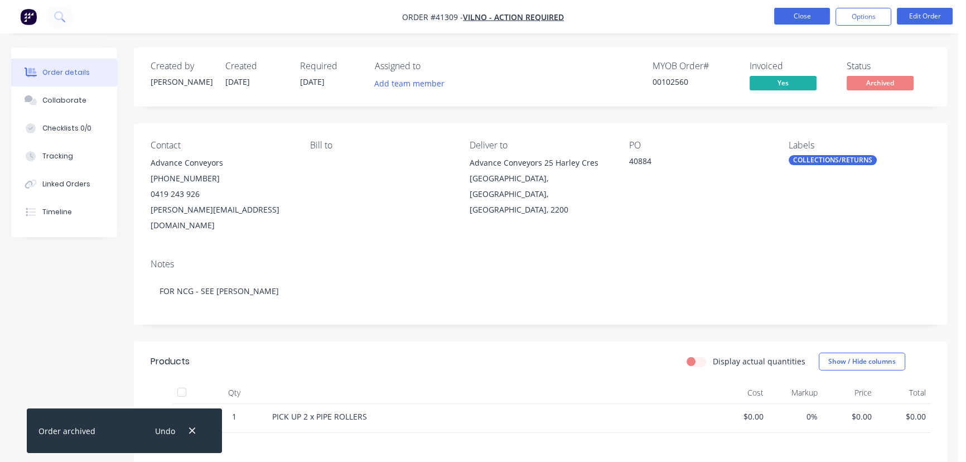
click at [807, 14] on button "Close" at bounding box center [802, 16] width 56 height 17
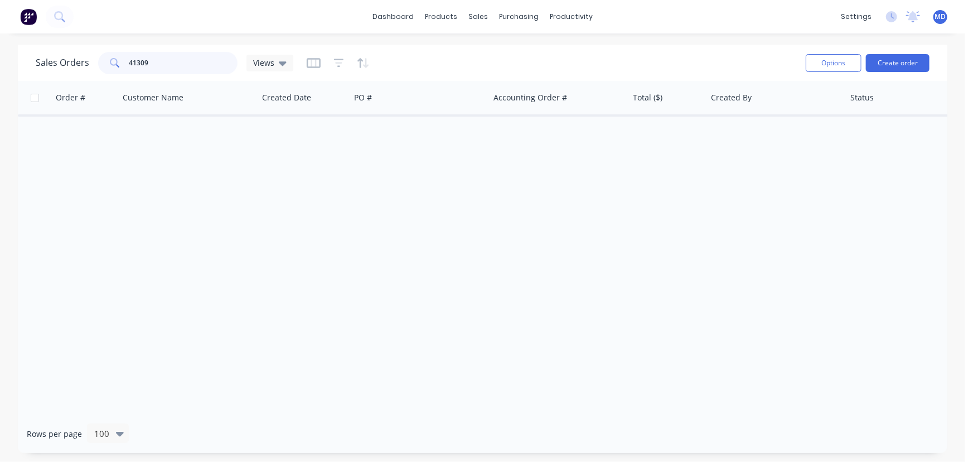
drag, startPoint x: 95, startPoint y: 60, endPoint x: 2, endPoint y: 50, distance: 93.7
click at [23, 55] on div "Sales Orders 41309 Views Options Create order" at bounding box center [482, 63] width 929 height 36
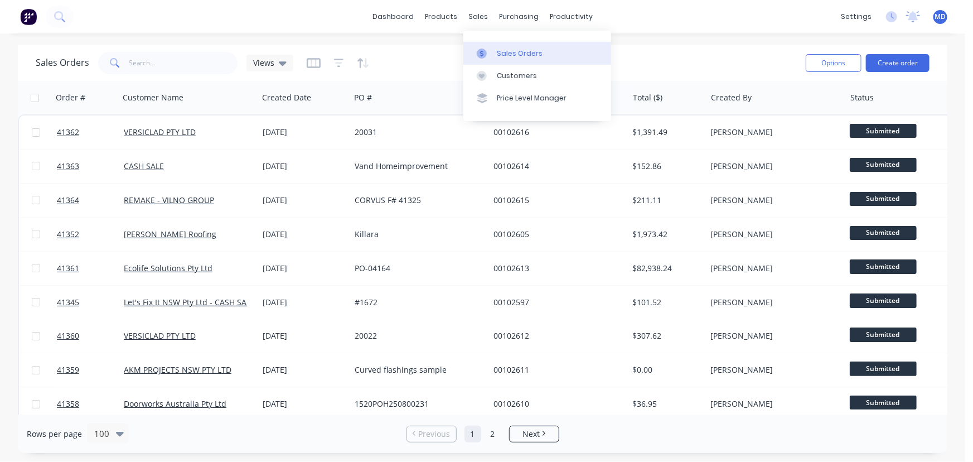
click at [514, 54] on div "Sales Orders" at bounding box center [520, 54] width 46 height 10
click at [265, 62] on span "Views" at bounding box center [263, 63] width 21 height 12
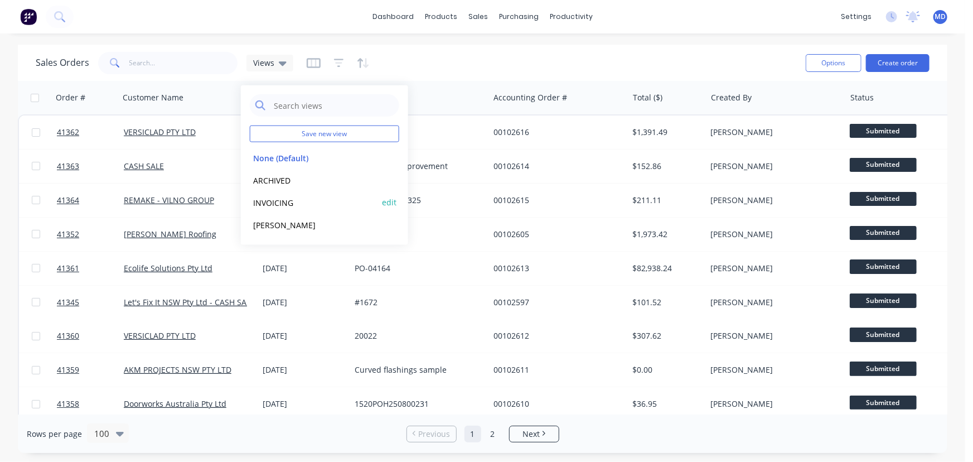
click at [269, 203] on button "INVOICING" at bounding box center [313, 202] width 127 height 13
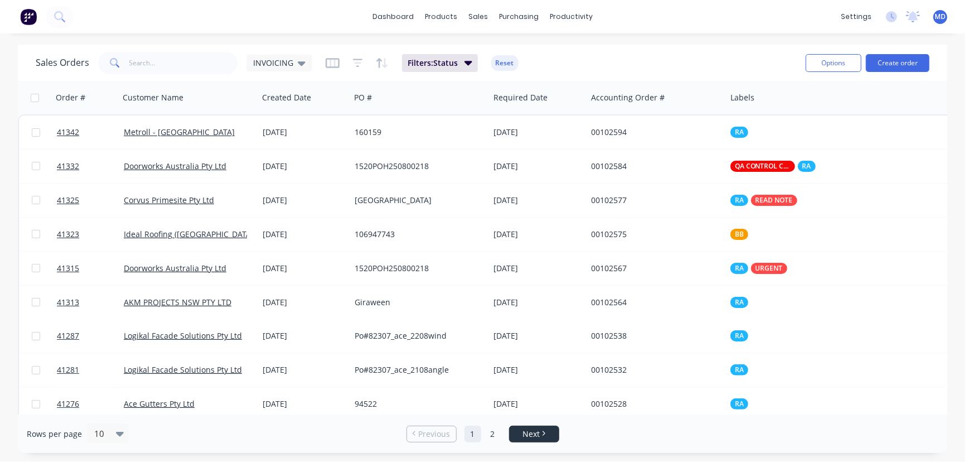
click at [535, 432] on span "Next" at bounding box center [530, 433] width 17 height 11
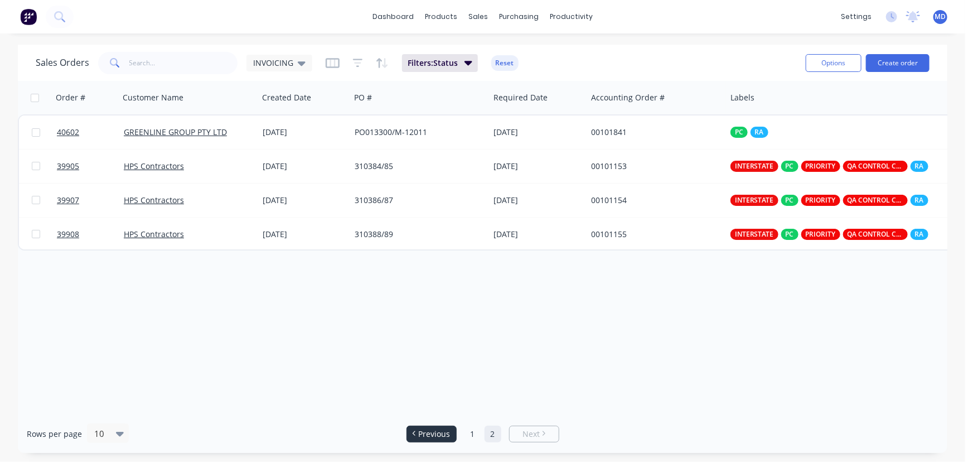
click at [438, 435] on span "Previous" at bounding box center [434, 433] width 32 height 11
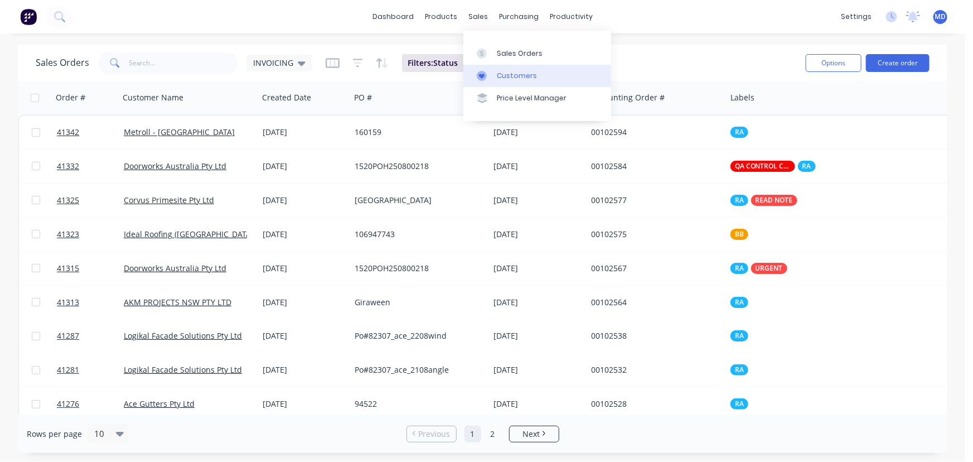
click at [516, 75] on div "Customers" at bounding box center [517, 76] width 40 height 10
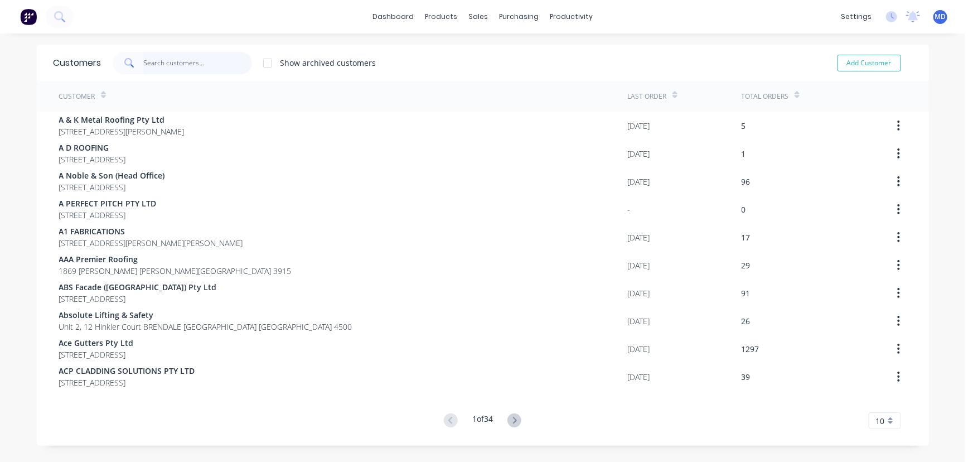
click at [189, 65] on input "text" at bounding box center [197, 63] width 109 height 22
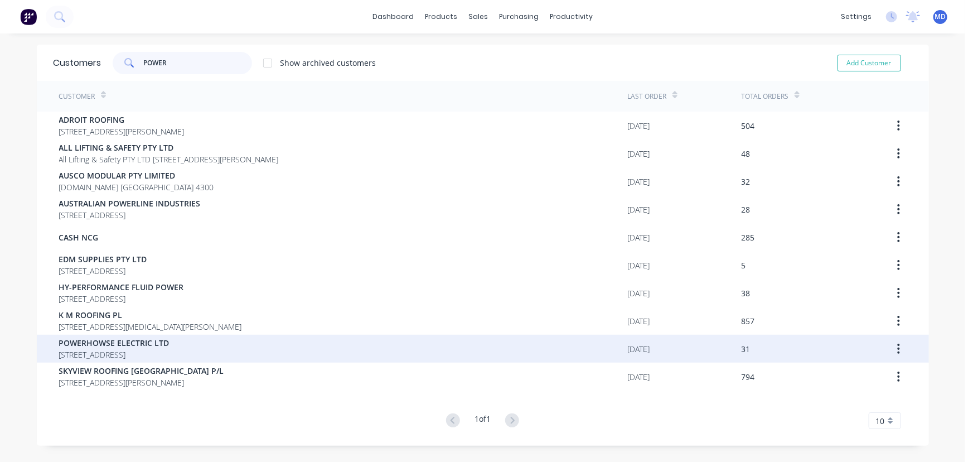
type input "POWER"
click at [113, 343] on span "POWERHOWSE ELECTRIC LTD" at bounding box center [114, 343] width 110 height 12
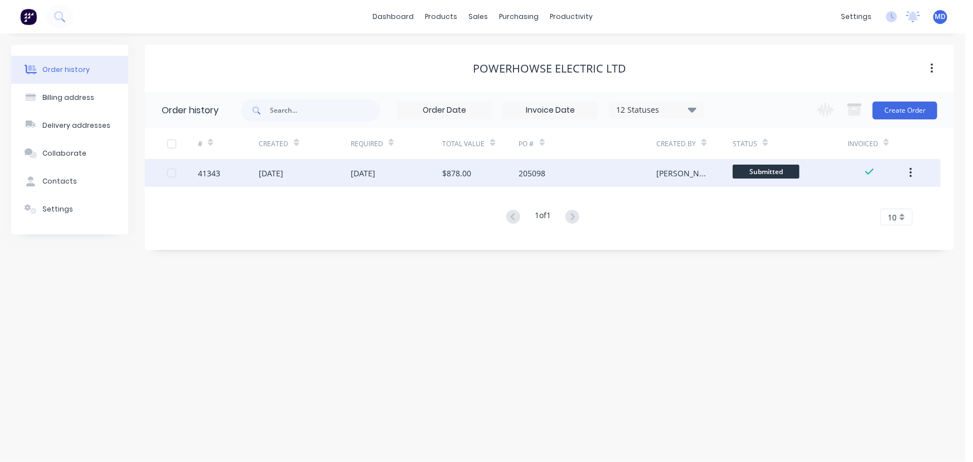
click at [448, 177] on div "$878.00" at bounding box center [456, 173] width 29 height 12
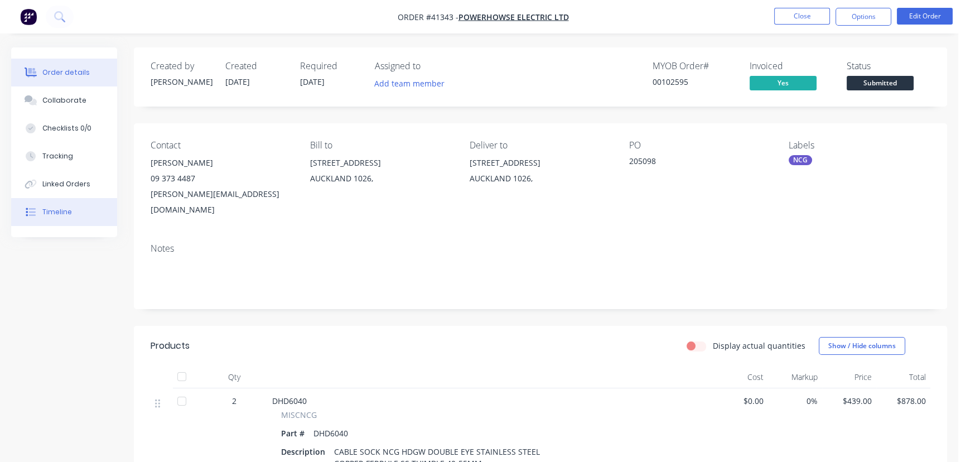
click at [63, 211] on div "Timeline" at bounding box center [57, 212] width 30 height 10
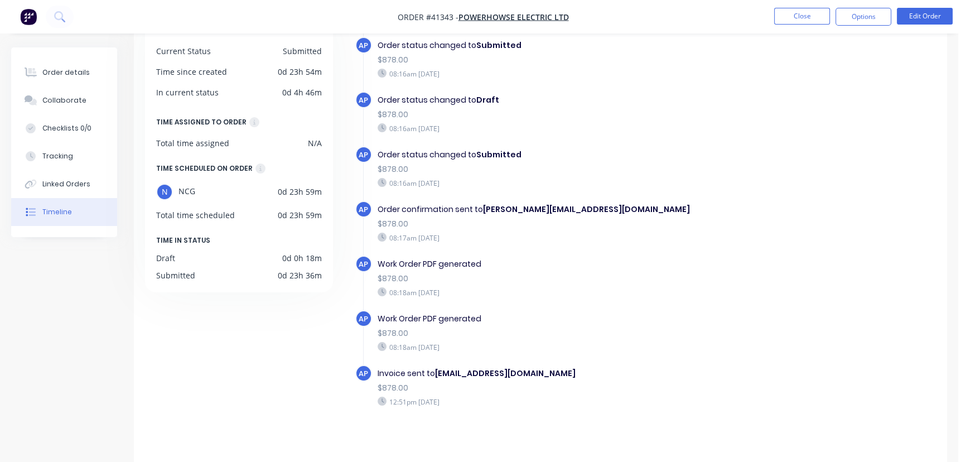
scroll to position [88, 0]
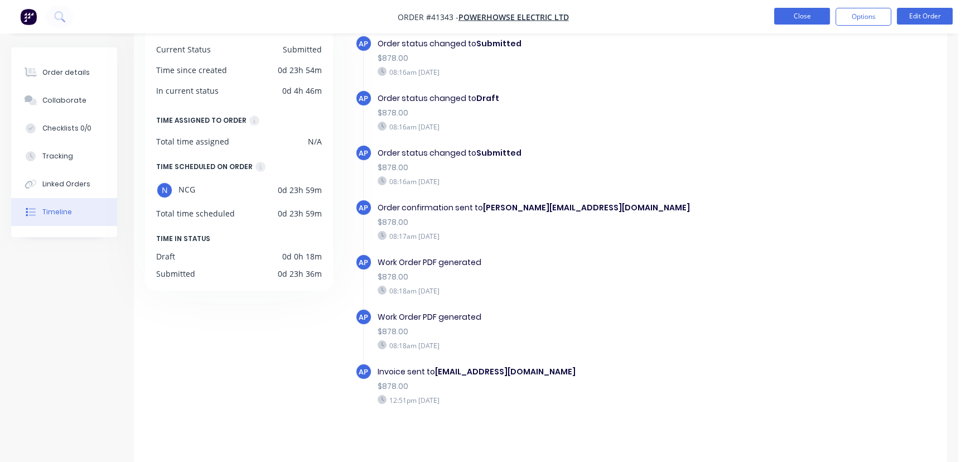
click at [803, 10] on button "Close" at bounding box center [802, 16] width 56 height 17
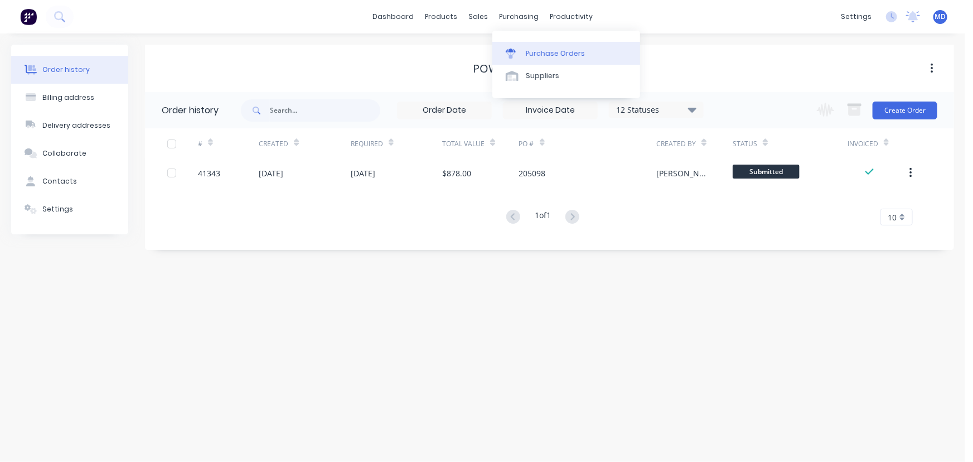
click at [563, 50] on div "Purchase Orders" at bounding box center [555, 54] width 59 height 10
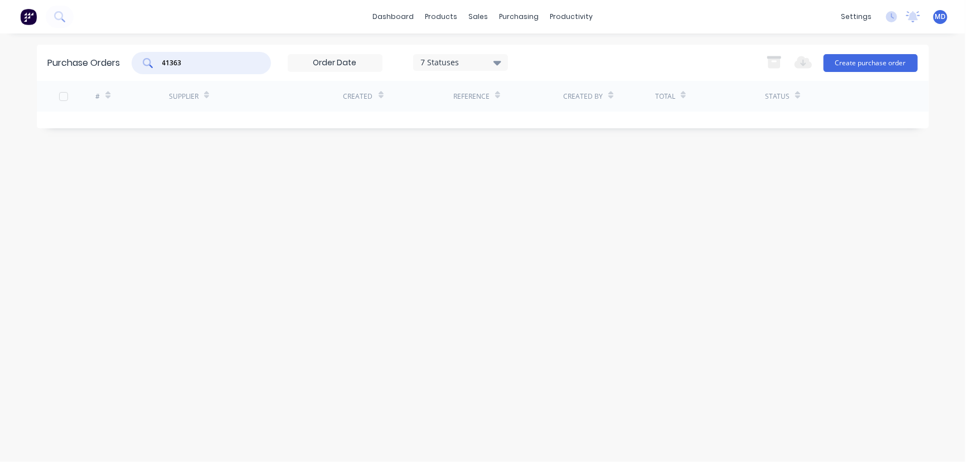
drag, startPoint x: 207, startPoint y: 62, endPoint x: 7, endPoint y: 47, distance: 200.1
click at [37, 49] on div "Purchase Orders 41363 7 Statuses 7 Statuses Export to Excel (XLSX) Create purch…" at bounding box center [483, 63] width 892 height 36
click at [859, 58] on button "Create purchase order" at bounding box center [871, 63] width 94 height 18
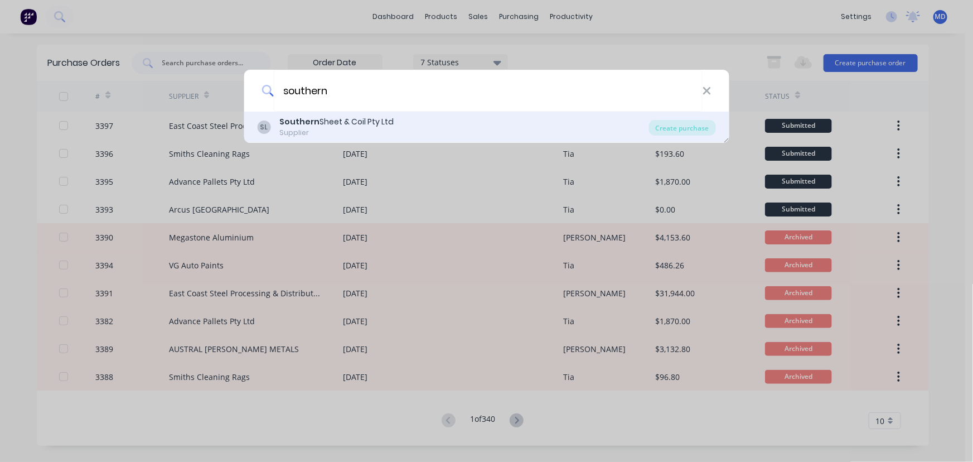
type input "southern"
click at [414, 128] on div "SL Southern Sheet & Coil Pty Ltd Supplier" at bounding box center [453, 127] width 392 height 22
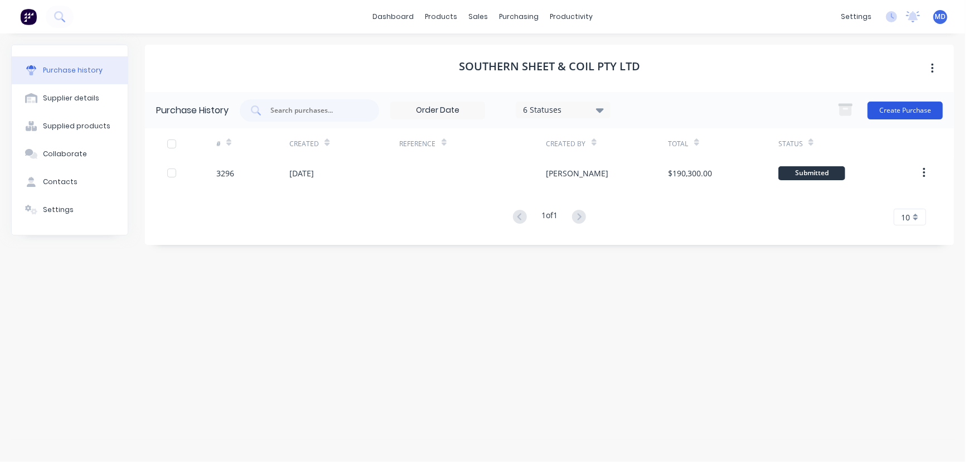
click at [905, 109] on button "Create Purchase" at bounding box center [905, 110] width 75 height 18
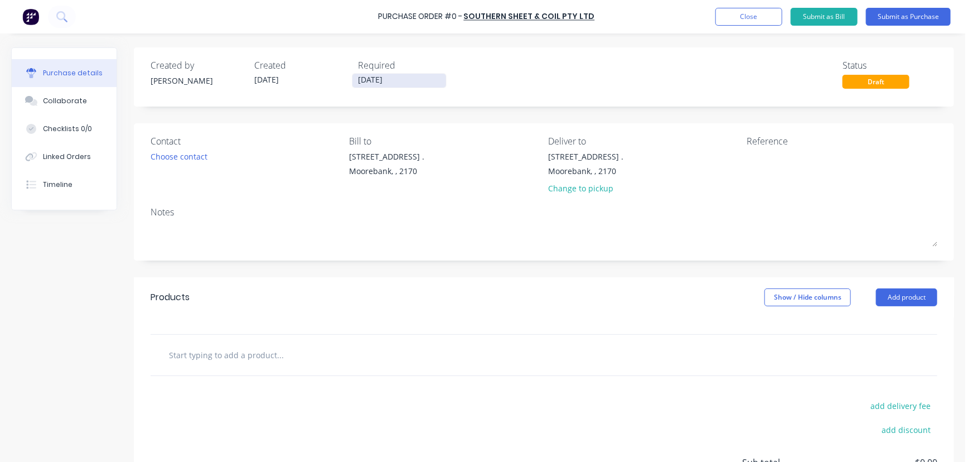
click at [384, 84] on input "[DATE]" at bounding box center [399, 81] width 94 height 14
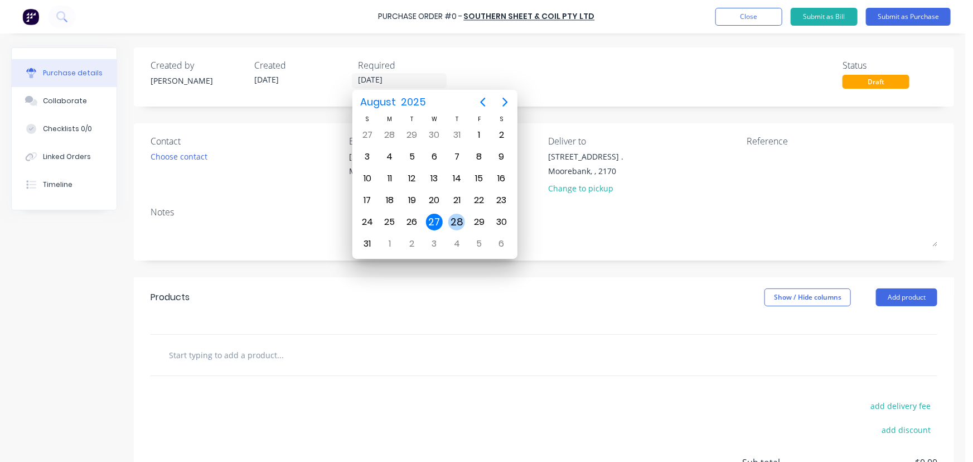
click at [461, 217] on div "28" at bounding box center [456, 222] width 17 height 17
type input "[DATE]"
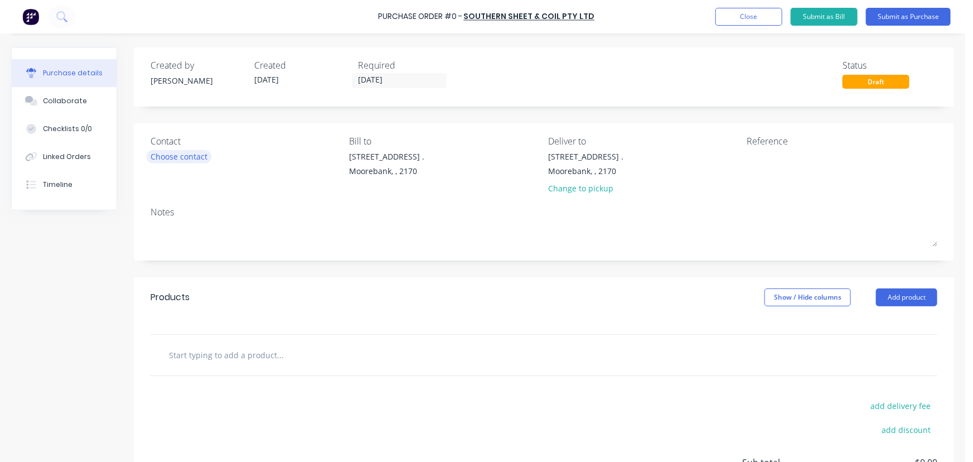
click at [183, 152] on div "Choose contact" at bounding box center [179, 157] width 57 height 12
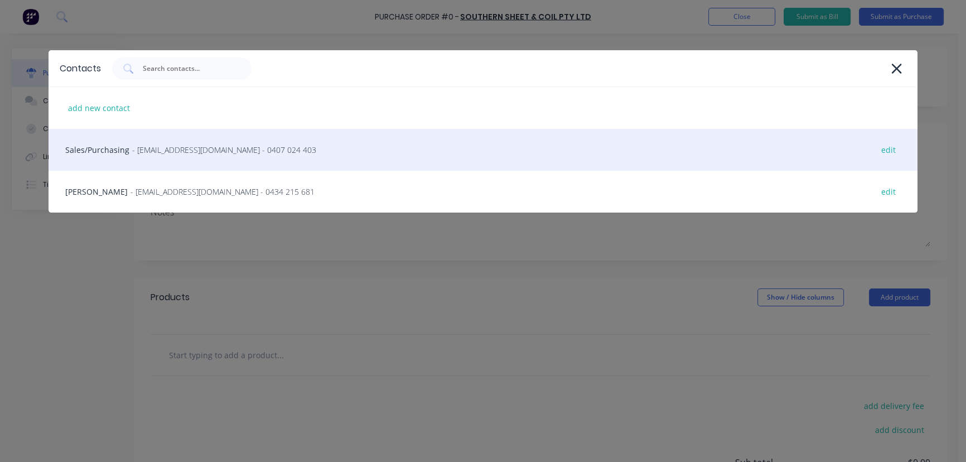
click at [92, 141] on div "Sales/Purchasing - sales@southernsheetandcoil.com.au - 0407 024 403 edit" at bounding box center [483, 150] width 869 height 42
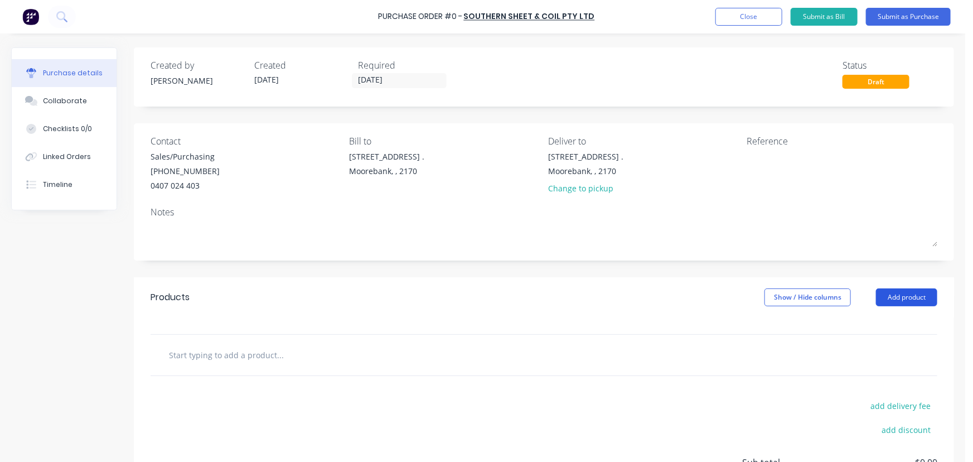
click at [902, 293] on button "Add product" at bounding box center [906, 297] width 61 height 18
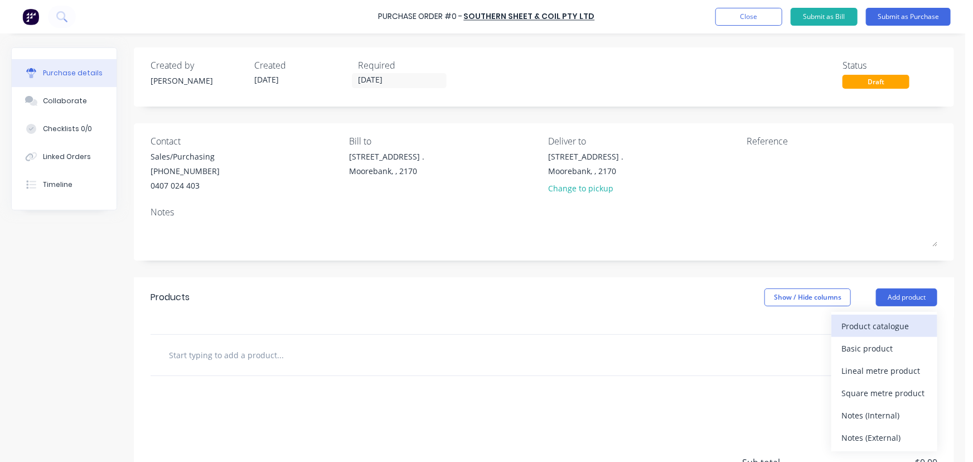
click at [887, 320] on div "Product catalogue" at bounding box center [884, 326] width 86 height 16
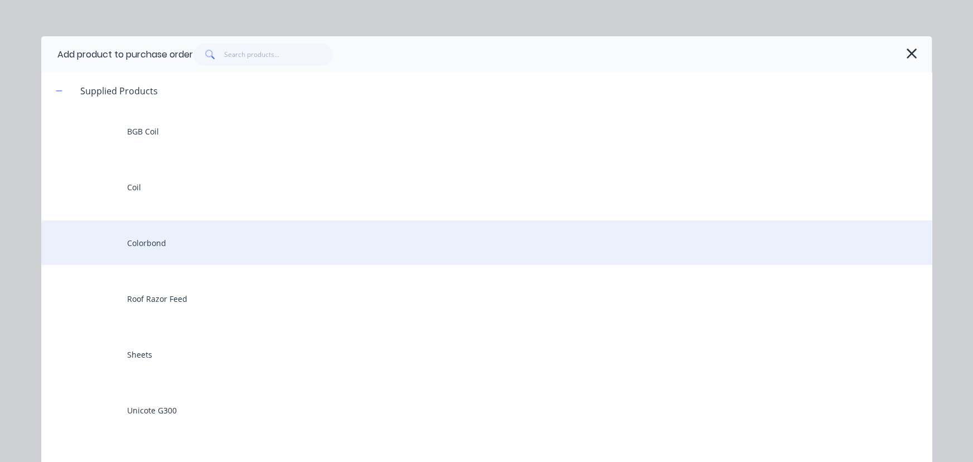
click at [133, 239] on div "Colorbond" at bounding box center [486, 242] width 891 height 45
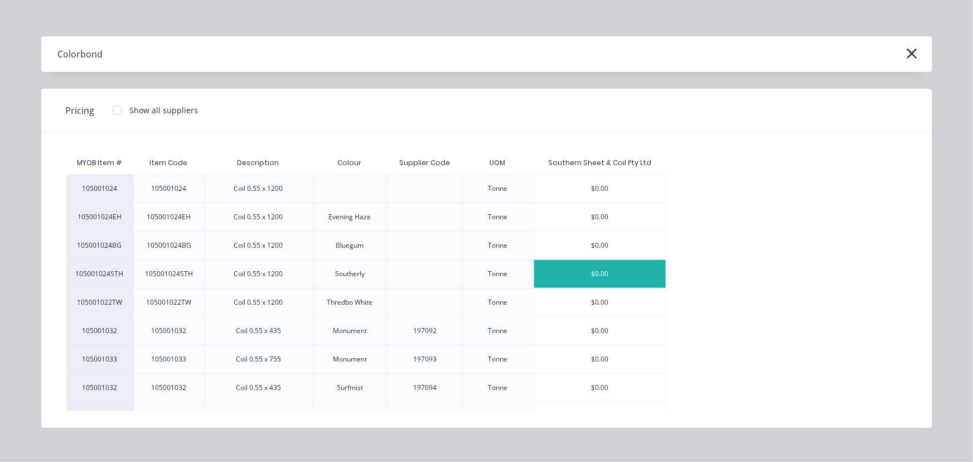
click at [607, 265] on div "$0.00" at bounding box center [600, 274] width 132 height 28
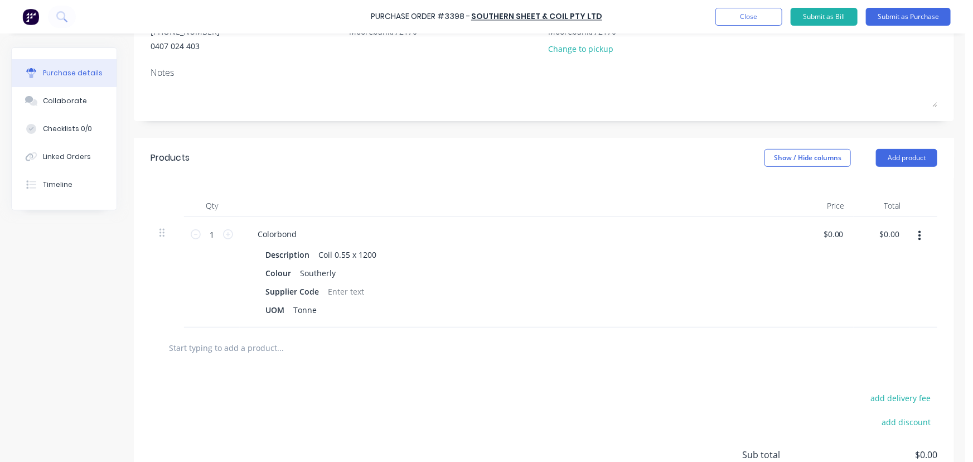
scroll to position [152, 0]
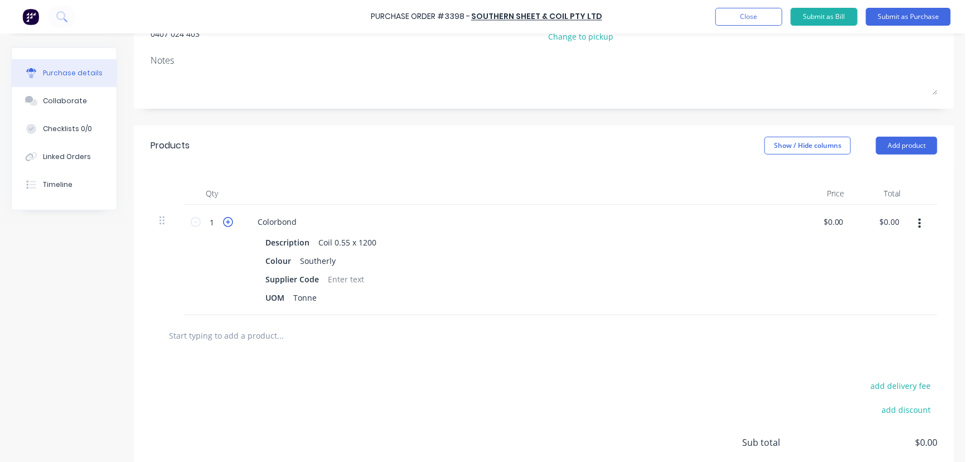
click at [228, 223] on icon at bounding box center [228, 222] width 10 height 10
type input "2"
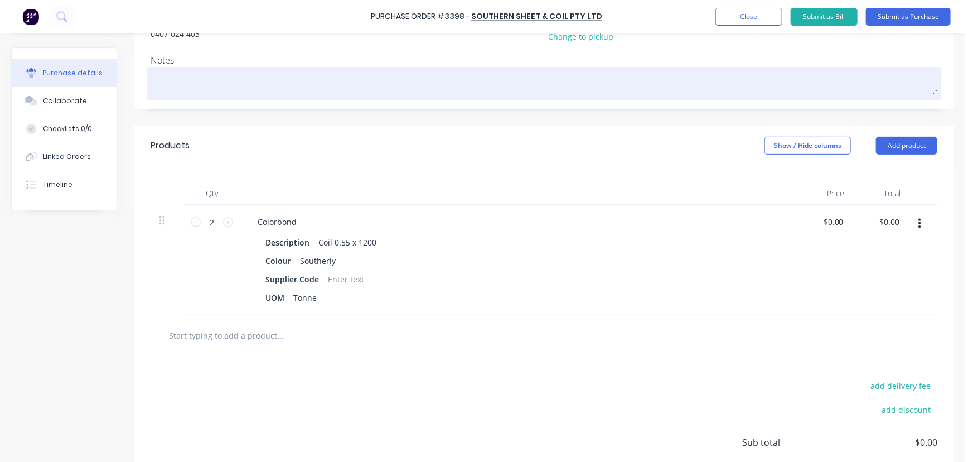
click at [251, 81] on textarea at bounding box center [544, 82] width 787 height 25
type textarea "x"
type textarea "1"
type textarea "x"
type textarea "1"
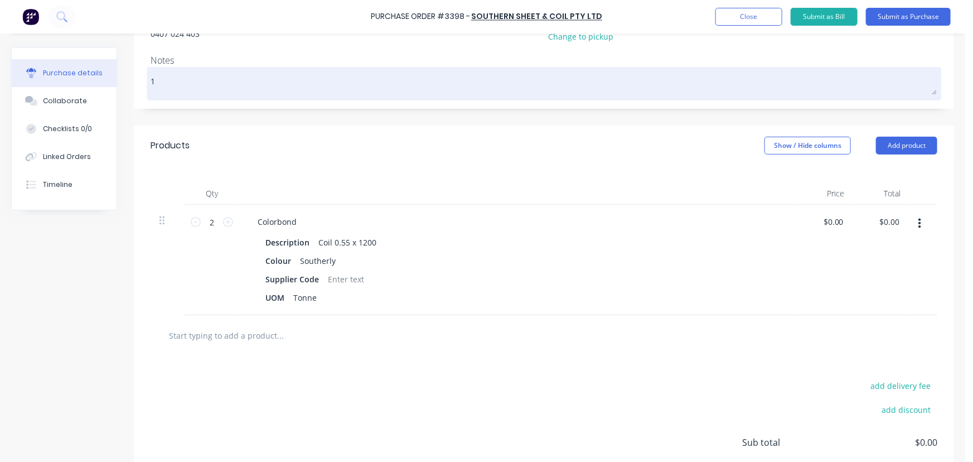
type textarea "x"
type textarea "1 x"
type textarea "x"
type textarea "1 x"
type textarea "x"
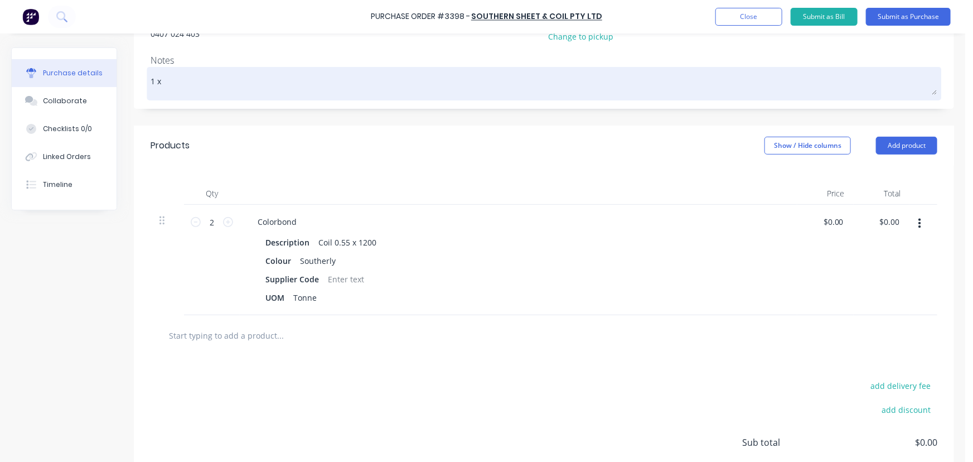
type textarea "1 x 2"
type textarea "x"
type textarea "1 x 2T"
type textarea "x"
type textarea "1 x 2T"
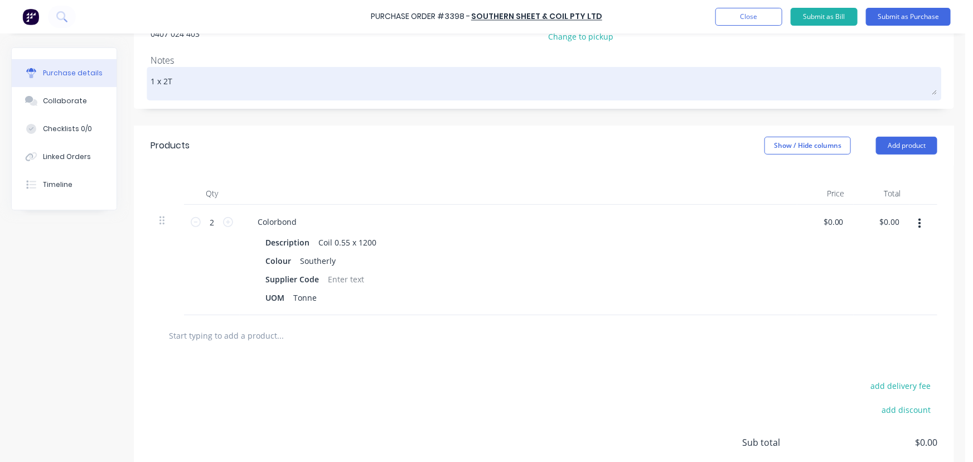
type textarea "x"
type textarea "1 x 2T C"
type textarea "x"
type textarea "1 x 2T CI"
type textarea "x"
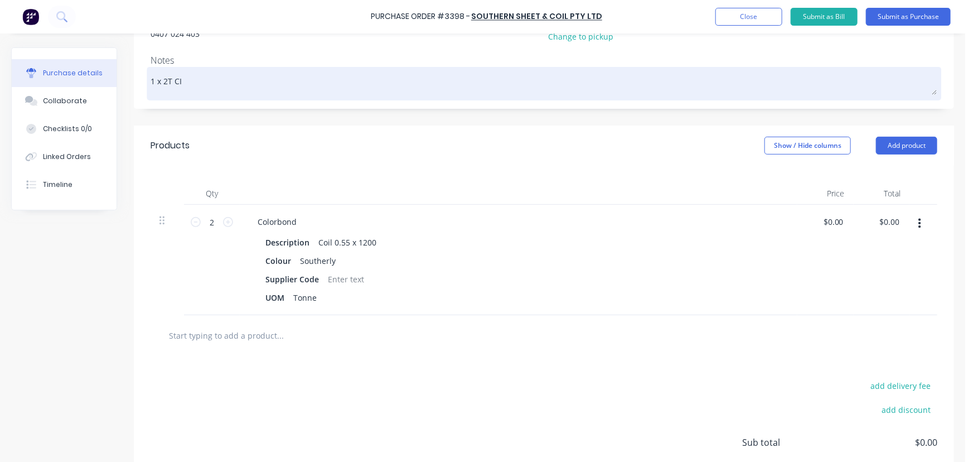
type textarea "1 x 2T C"
type textarea "x"
type textarea "1 x 2T CO"
type textarea "x"
type textarea "1 x 2T COI"
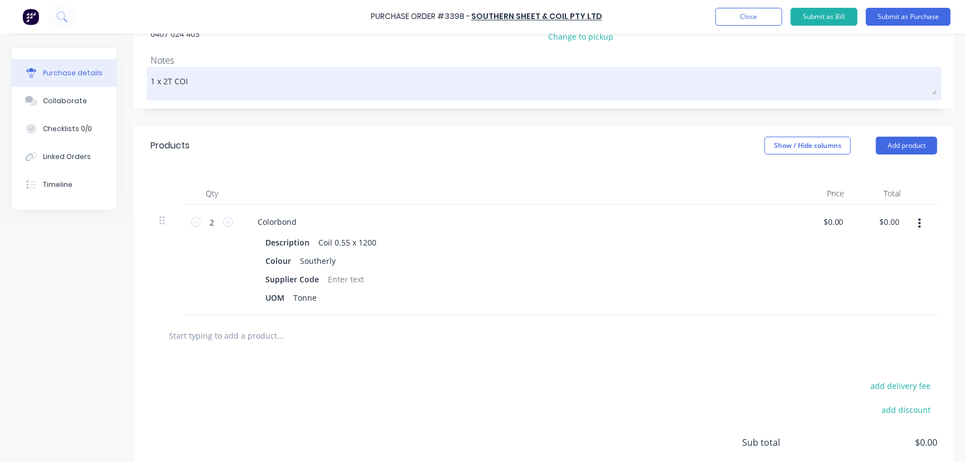
type textarea "x"
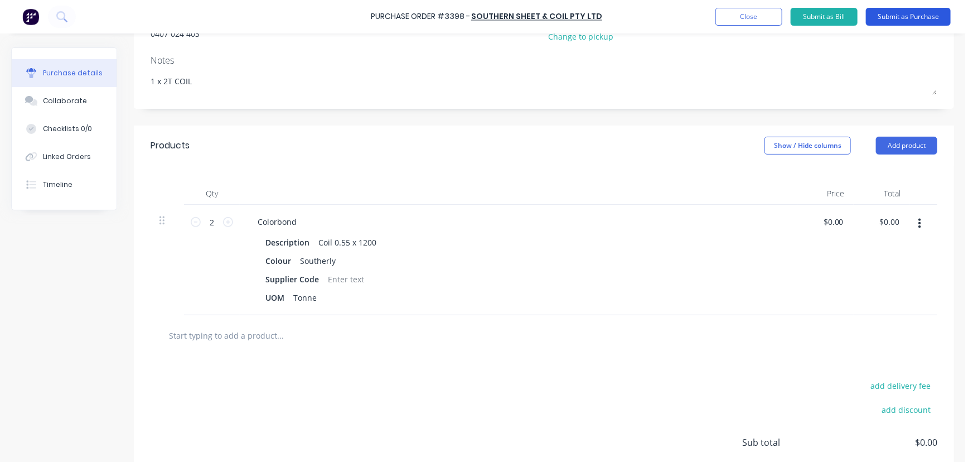
type textarea "1 x 2T COIL"
type textarea "x"
type textarea "1 x 2T COIL"
click at [913, 14] on button "Submit as Purchase" at bounding box center [908, 17] width 85 height 18
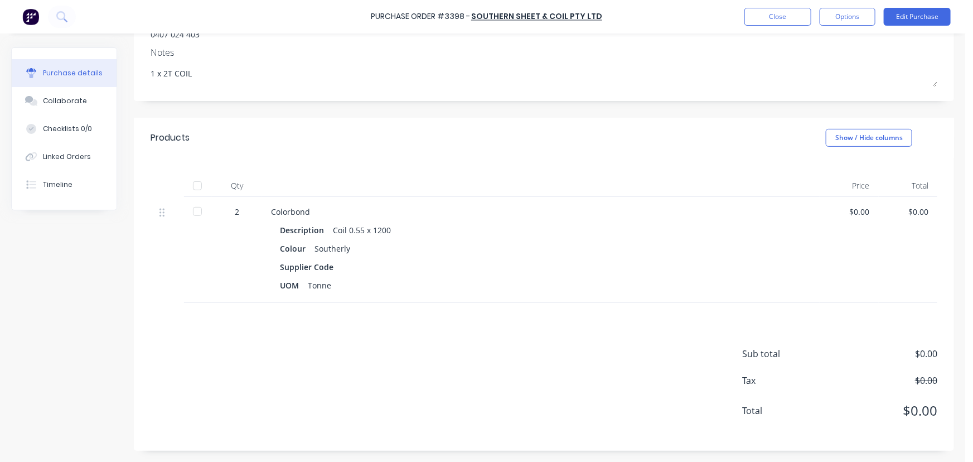
scroll to position [0, 0]
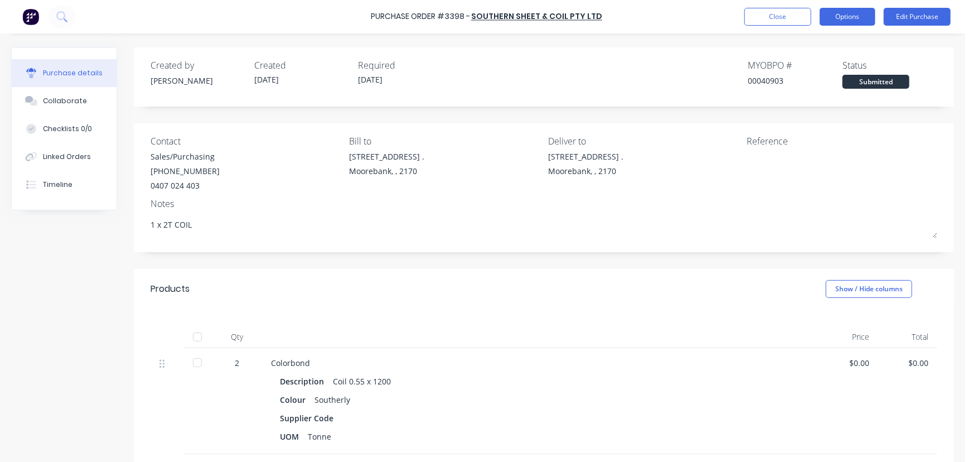
click at [848, 20] on button "Options" at bounding box center [848, 17] width 56 height 18
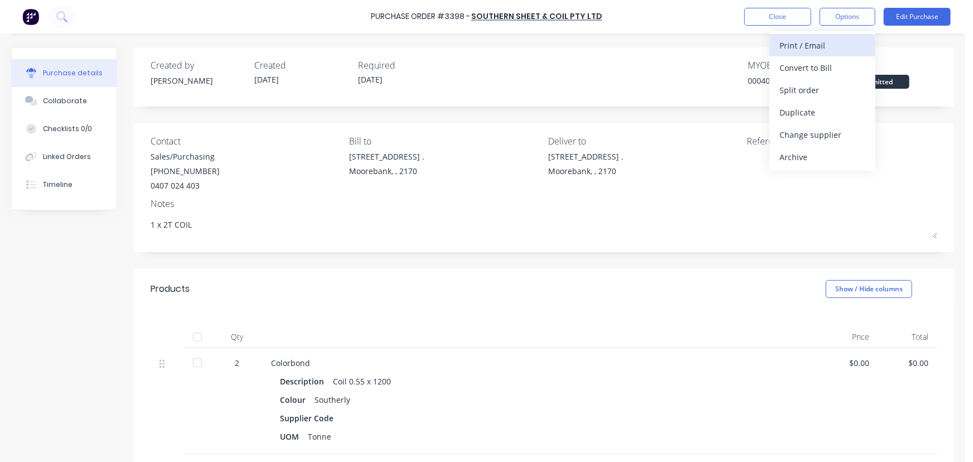
click at [811, 44] on div "Print / Email" at bounding box center [823, 45] width 86 height 16
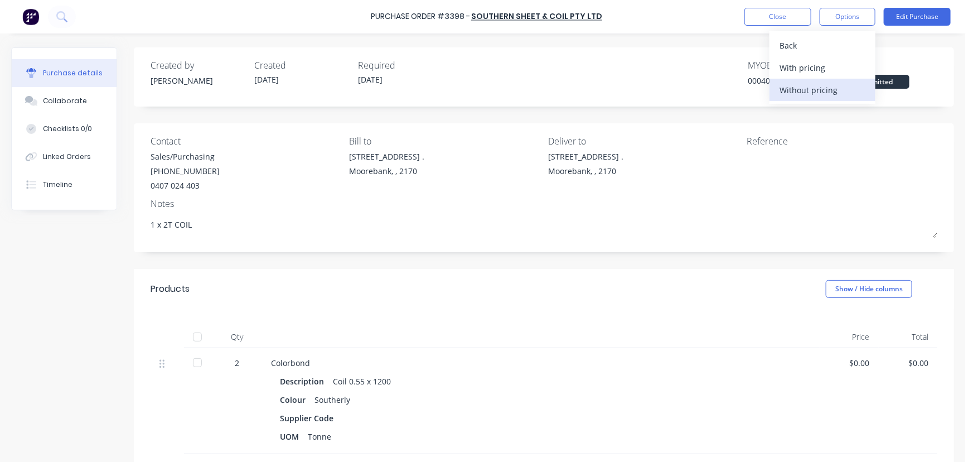
click at [811, 85] on div "Without pricing" at bounding box center [823, 90] width 86 height 16
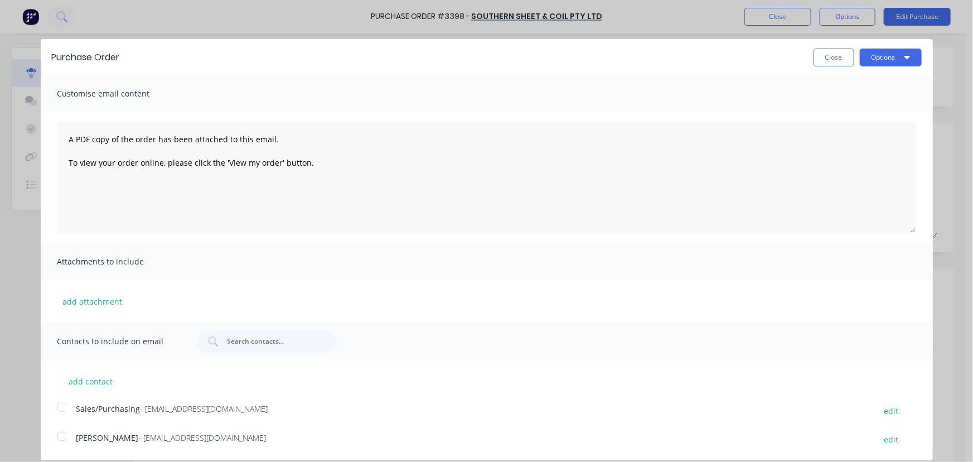
click at [66, 410] on div at bounding box center [62, 407] width 22 height 22
click at [883, 53] on button "Options" at bounding box center [891, 58] width 62 height 18
click at [837, 111] on div "Email" at bounding box center [869, 108] width 86 height 16
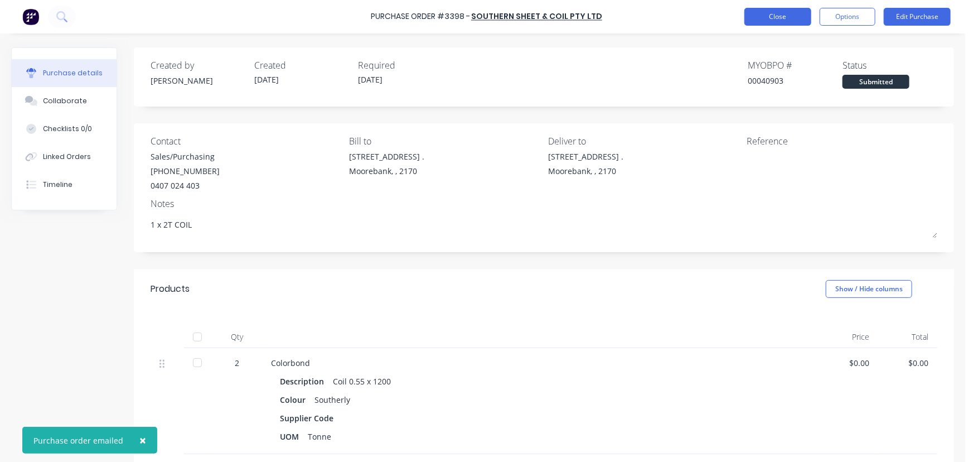
click at [787, 21] on button "Close" at bounding box center [777, 17] width 67 height 18
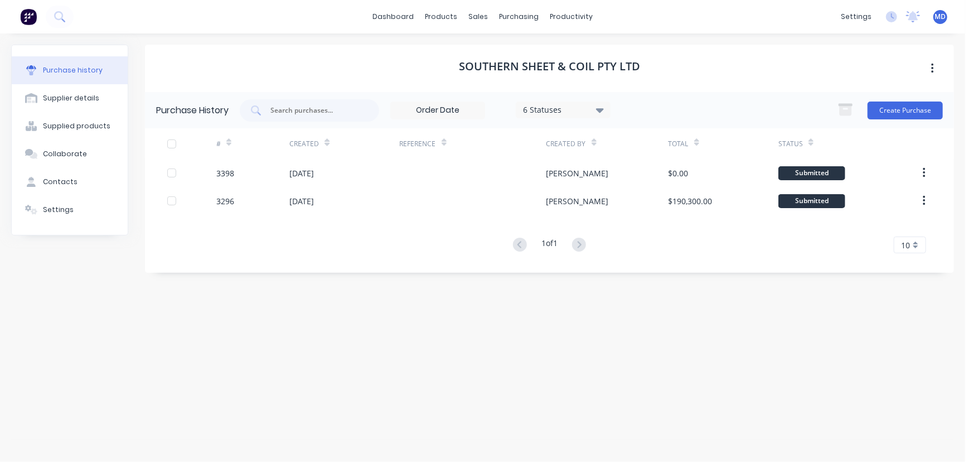
drag, startPoint x: 344, startPoint y: 202, endPoint x: 646, endPoint y: 361, distance: 341.4
click at [606, 379] on div "Southern Sheet & Coil Pty Ltd Purchase History 6 Statuses 6 Statuses Create Pur…" at bounding box center [549, 242] width 809 height 395
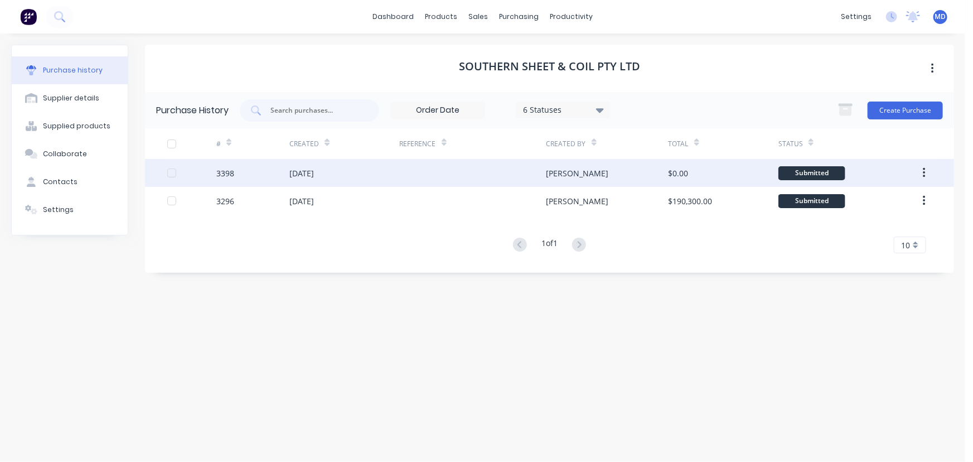
click at [396, 175] on div "27 Aug 2025" at bounding box center [344, 173] width 110 height 28
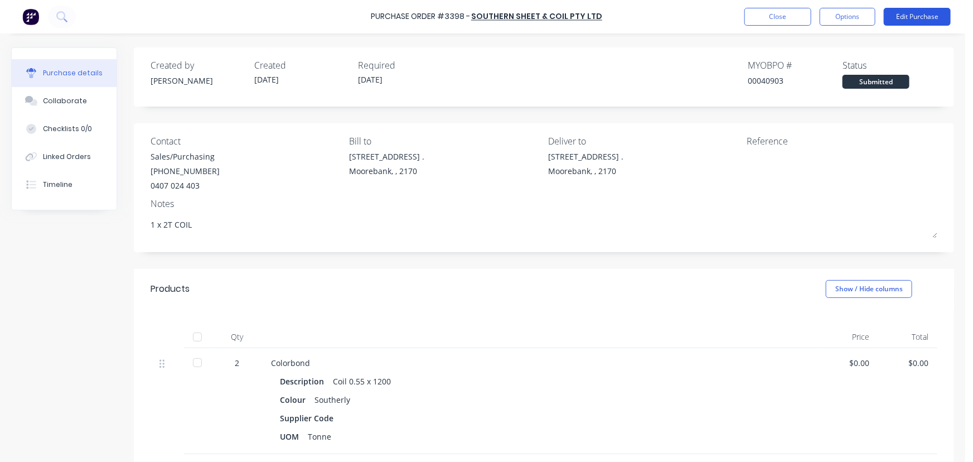
click at [920, 16] on button "Edit Purchase" at bounding box center [917, 17] width 67 height 18
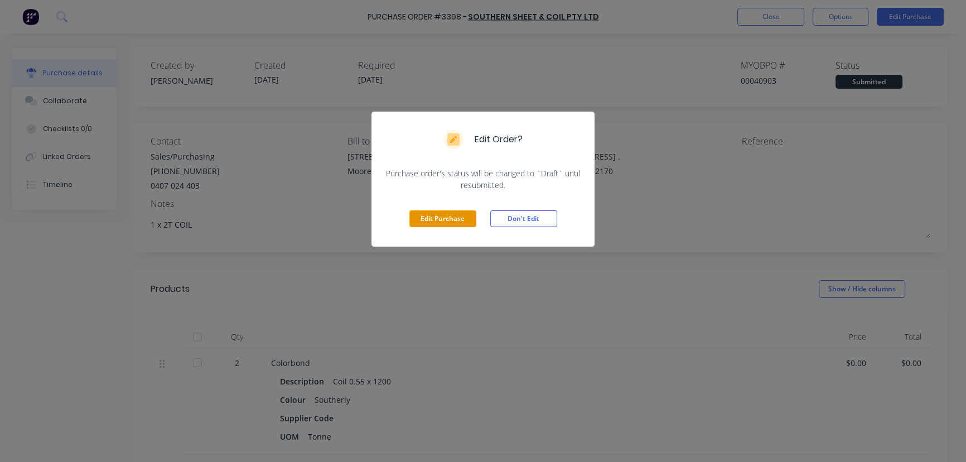
click at [448, 220] on button "Edit Purchase" at bounding box center [442, 218] width 67 height 17
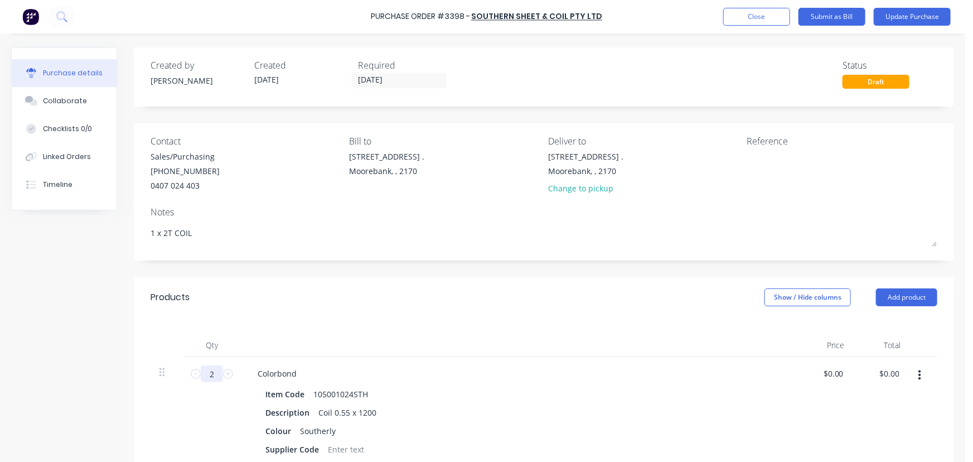
click at [219, 377] on input "2" at bounding box center [212, 373] width 22 height 17
type textarea "x"
type input "1"
type textarea "x"
type input "1."
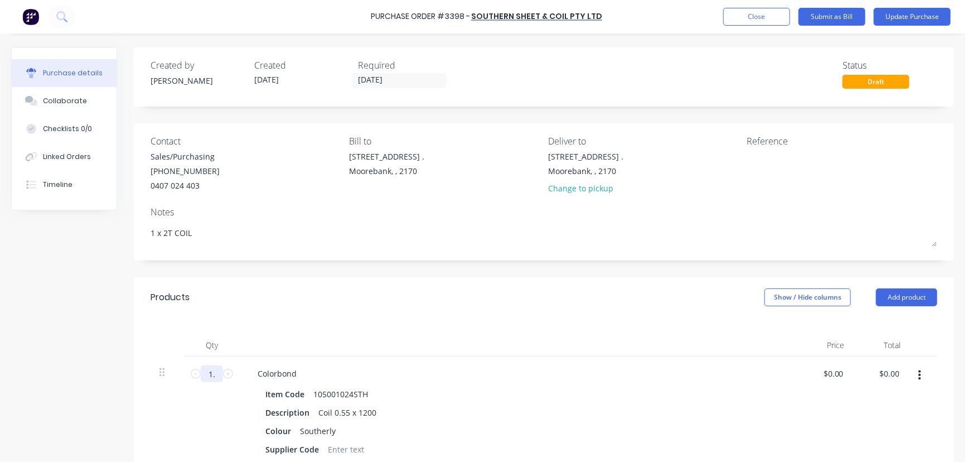
type textarea "x"
type input "1.."
type textarea "x"
type input "1..8"
type textarea "x"
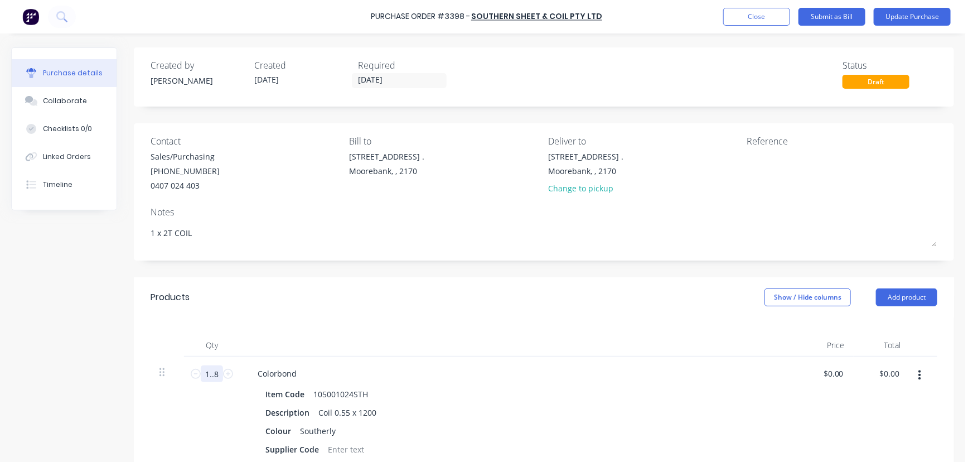
type input "1..86"
type textarea "x"
type input "1..864"
type textarea "x"
type input "1..86"
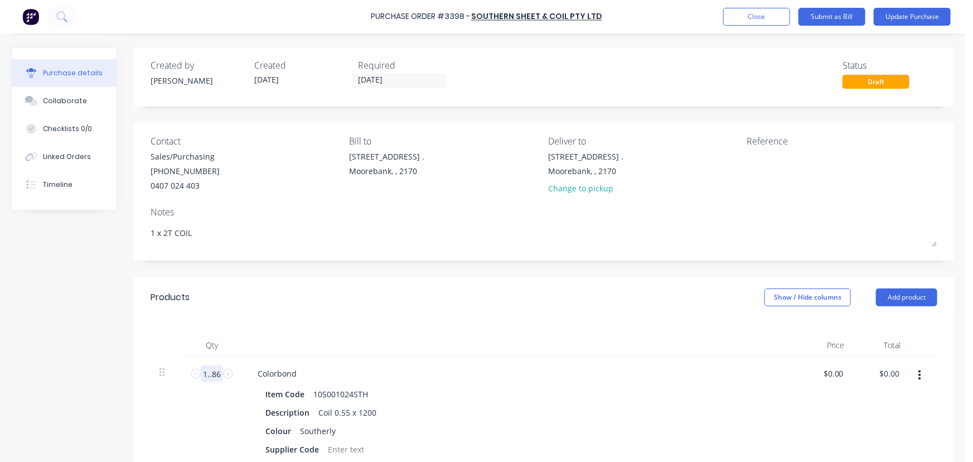
type textarea "x"
type input "1..8"
type textarea "x"
type input "1.."
type textarea "x"
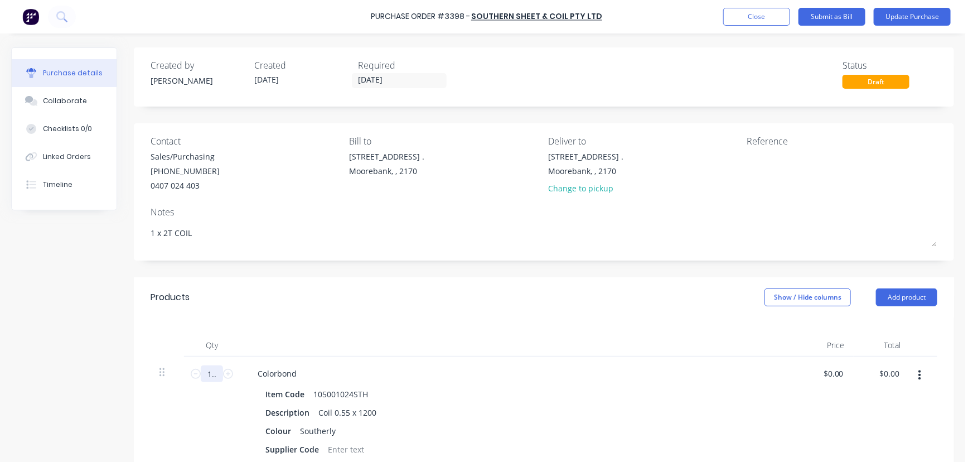
type input "1."
type textarea "x"
type input "1.8"
type textarea "x"
type input "1.86"
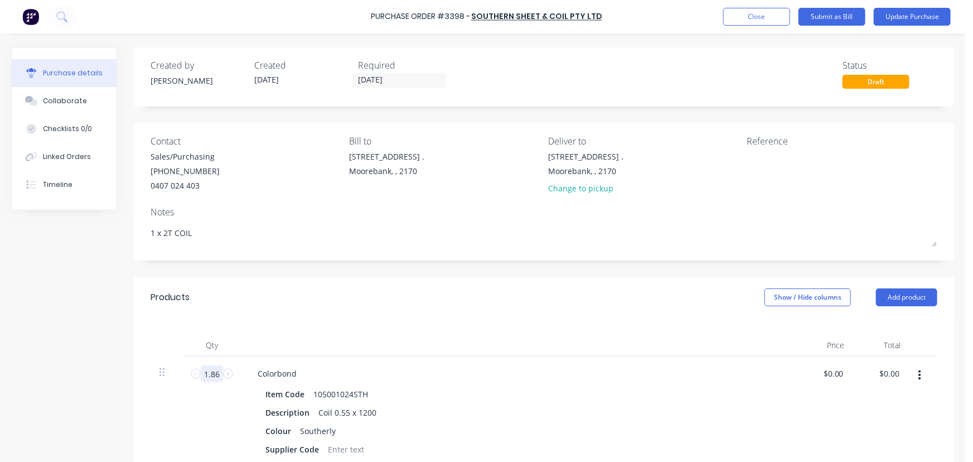
type textarea "x"
type input "1.864"
type textarea "x"
type input "1.864"
click at [843, 372] on div "$0.00 $0.00" at bounding box center [835, 373] width 30 height 16
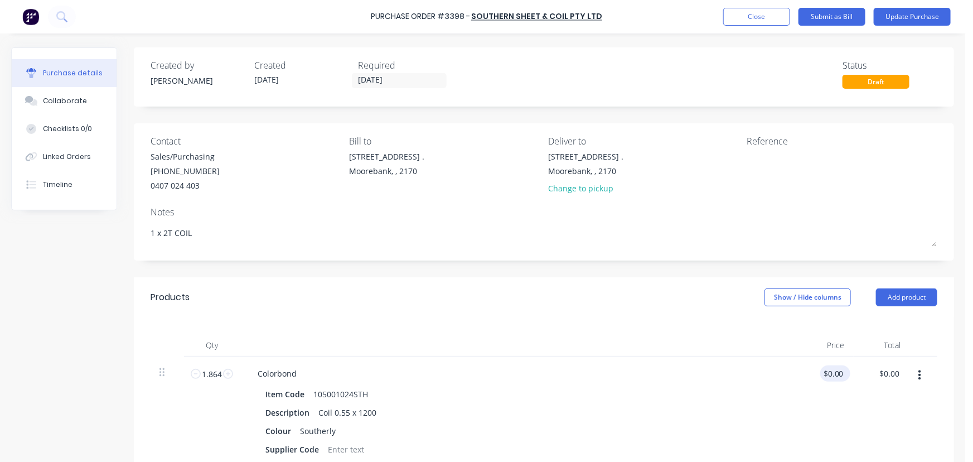
type textarea "x"
click at [839, 372] on input "0.0000" at bounding box center [833, 373] width 26 height 16
type input "0.0000357"
type textarea "x"
drag, startPoint x: 850, startPoint y: 374, endPoint x: 563, endPoint y: 337, distance: 289.5
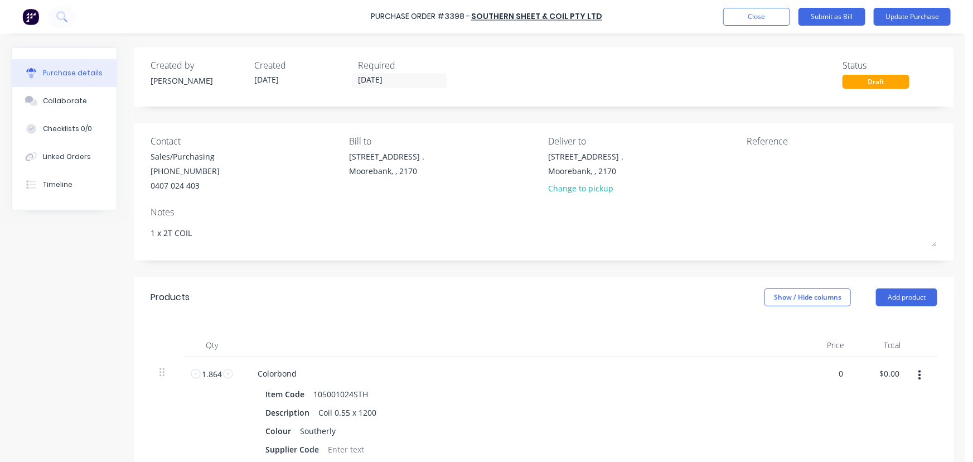
click at [574, 345] on div "Qty Price Total 1.864 1.864 Colorbond Item Code 105001024STH Description Coil 0…" at bounding box center [544, 401] width 820 height 168
type input "3157"
type input "5884.65"
type textarea "x"
type input "$3,157.00"
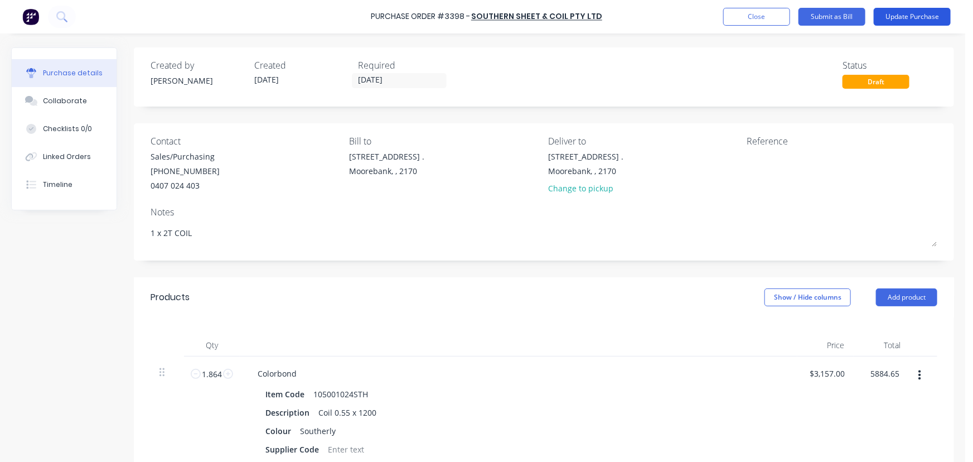
type textarea "x"
type input "$3,157.0011"
type input "$5,884.65"
click at [913, 16] on button "Update Purchase" at bounding box center [912, 17] width 77 height 18
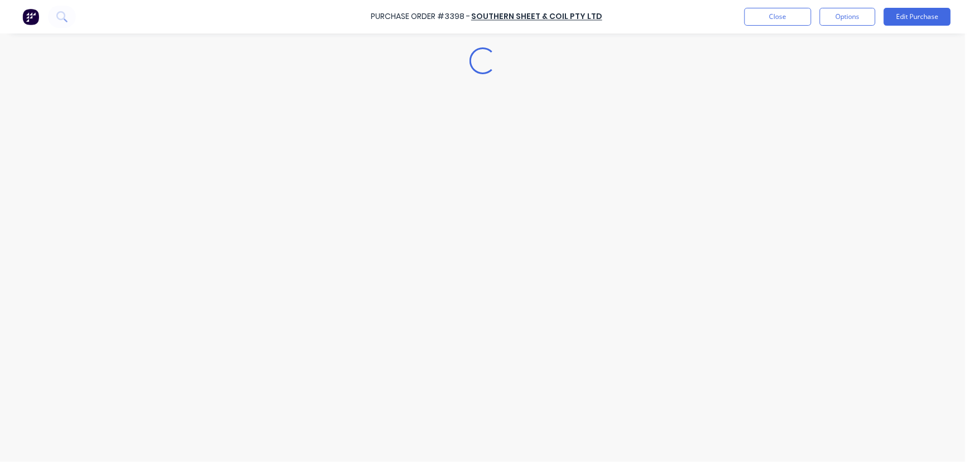
type textarea "x"
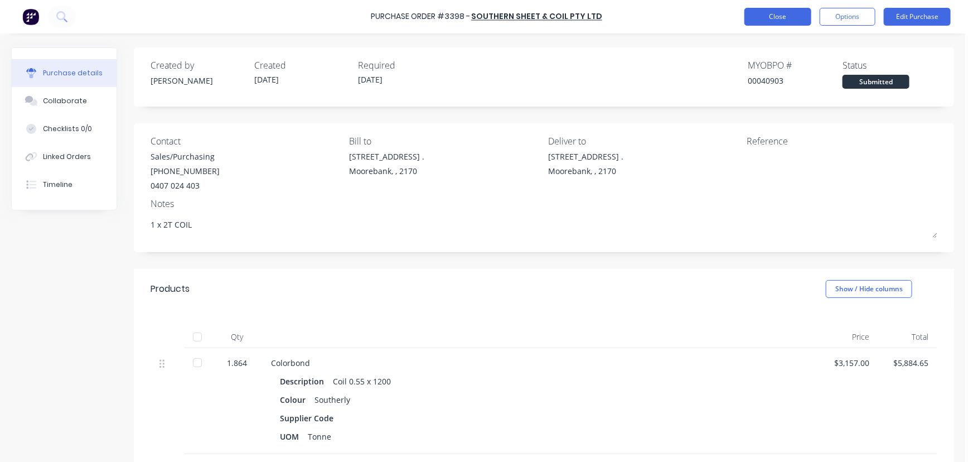
click at [766, 15] on button "Close" at bounding box center [777, 17] width 67 height 18
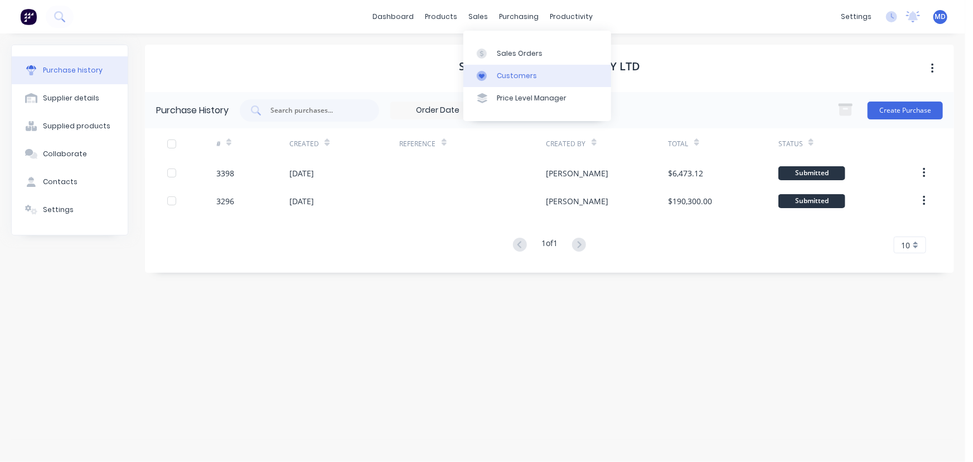
click at [512, 75] on div "Customers" at bounding box center [517, 76] width 40 height 10
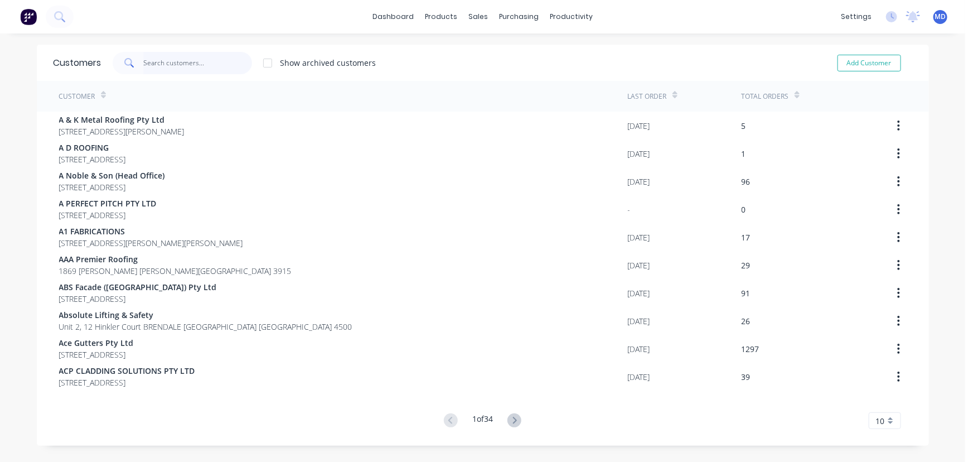
click at [219, 56] on input "text" at bounding box center [197, 63] width 109 height 22
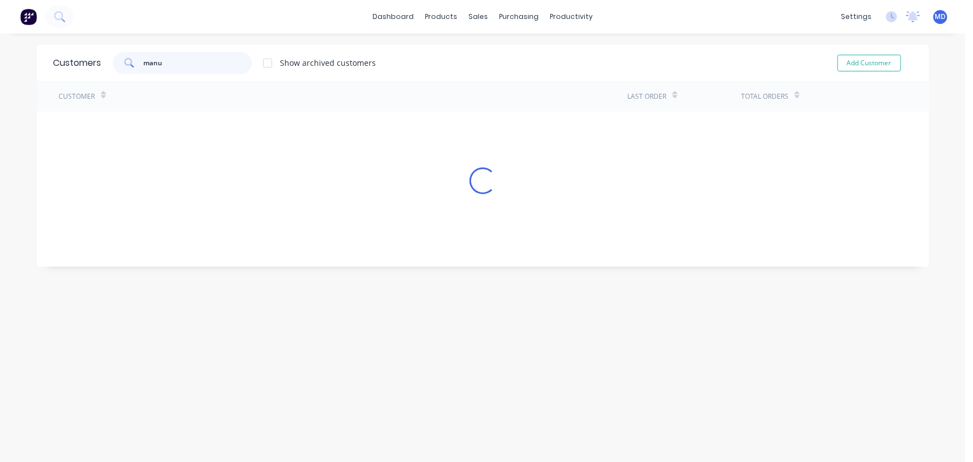
type input "manu"
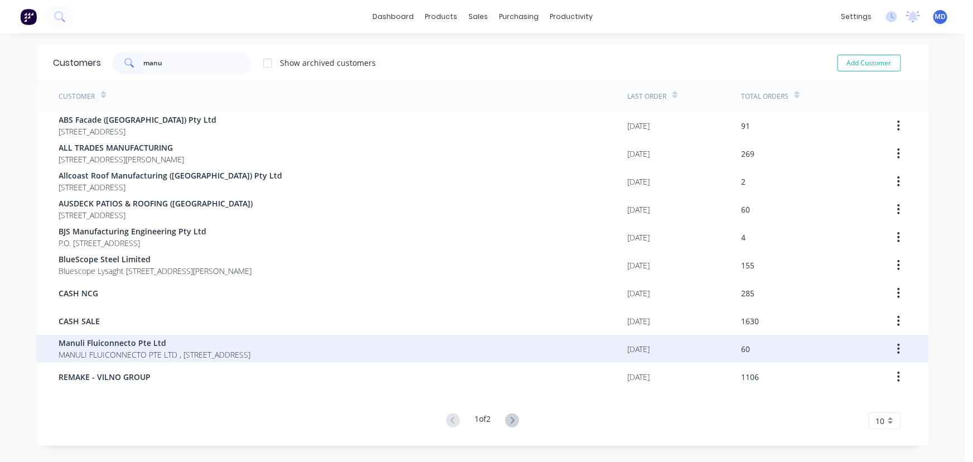
click at [122, 345] on span "Manuli Fluiconnecto Pte Ltd" at bounding box center [155, 343] width 192 height 12
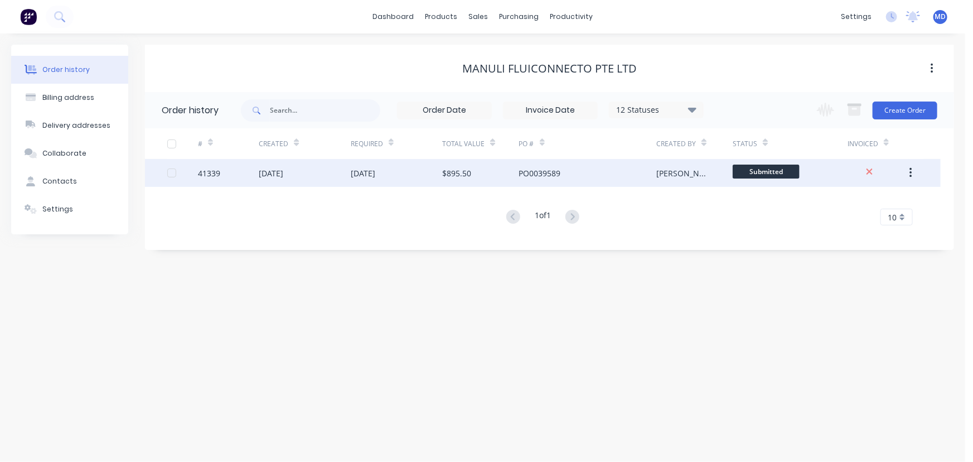
click at [539, 175] on div "PO0039589" at bounding box center [540, 173] width 42 height 12
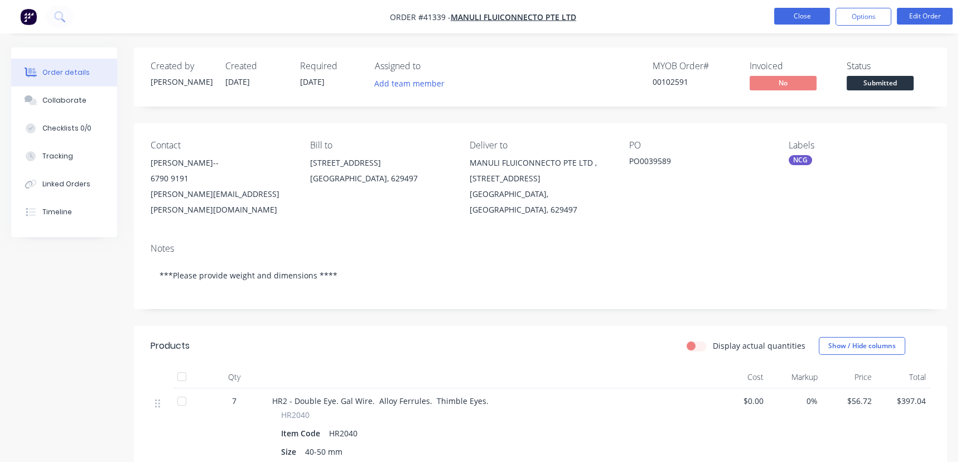
click at [795, 12] on button "Close" at bounding box center [802, 16] width 56 height 17
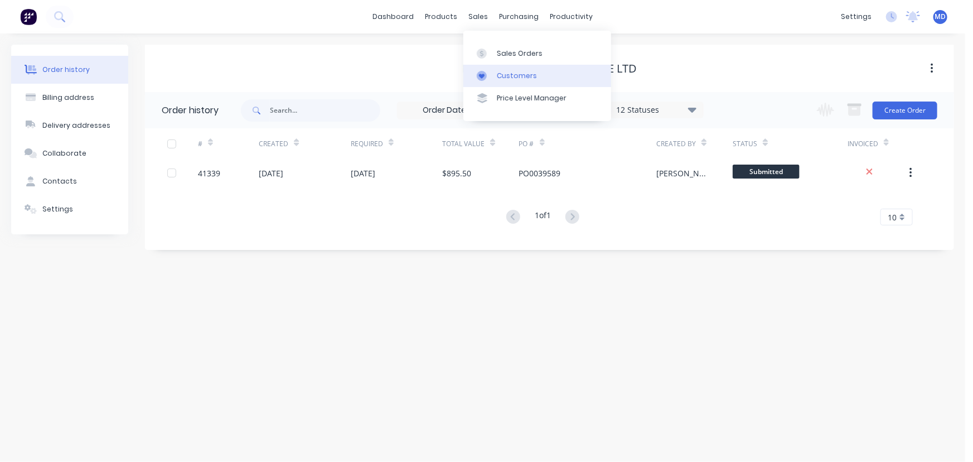
click at [526, 75] on div "Customers" at bounding box center [517, 76] width 40 height 10
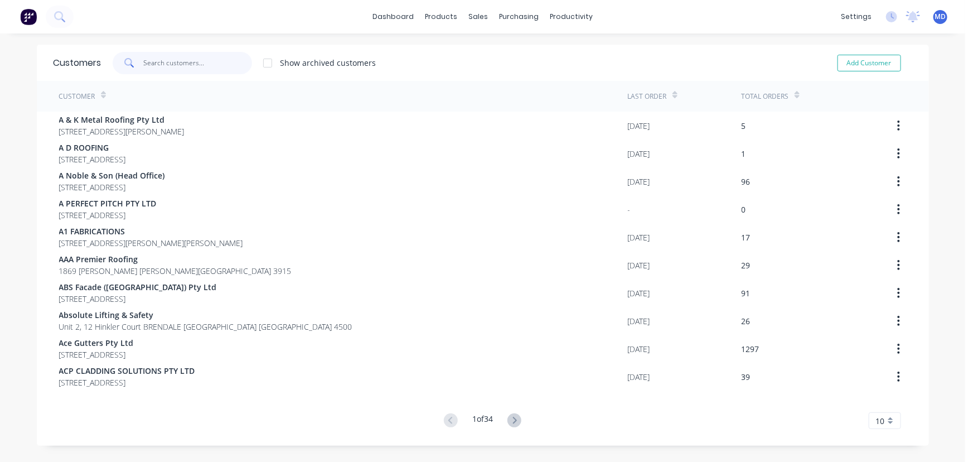
click at [196, 66] on input "text" at bounding box center [197, 63] width 109 height 22
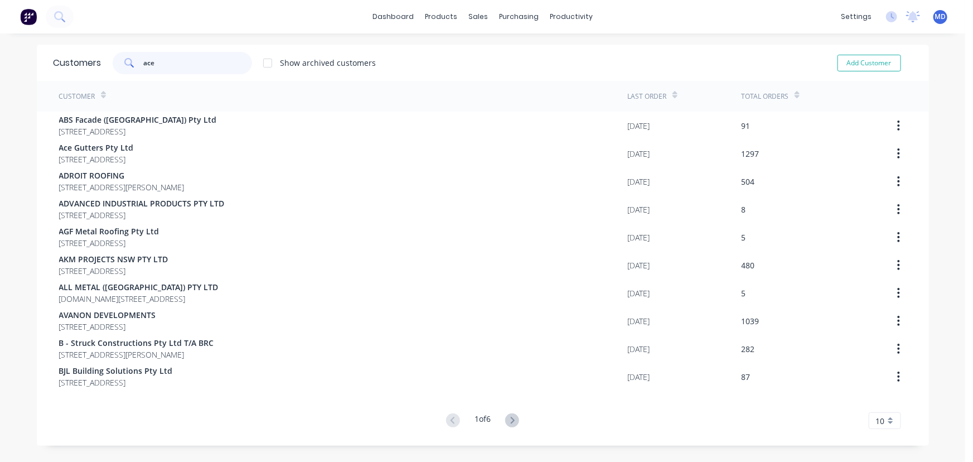
type input "ace"
drag, startPoint x: 512, startPoint y: 78, endPoint x: 484, endPoint y: 74, distance: 28.7
click at [512, 77] on div "Customers" at bounding box center [513, 76] width 40 height 10
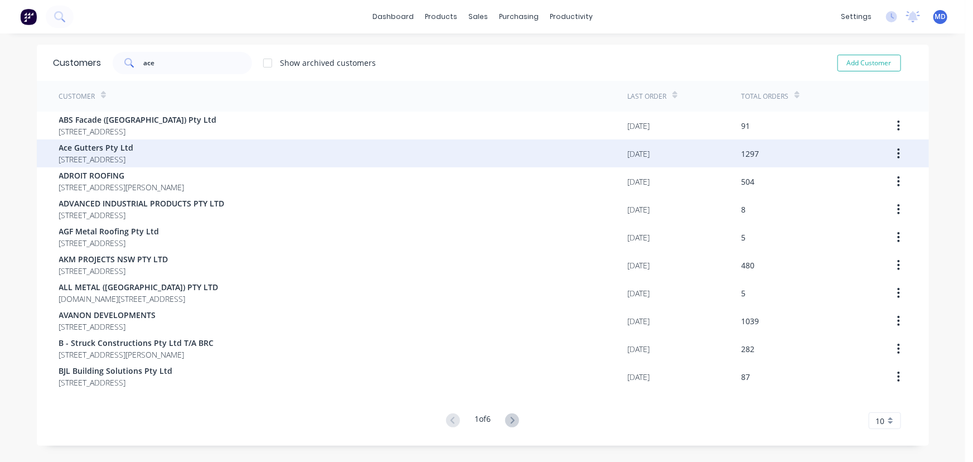
click at [113, 153] on span "PO Box 99 MORTDALE New South Wales Australia 2223" at bounding box center [96, 159] width 75 height 12
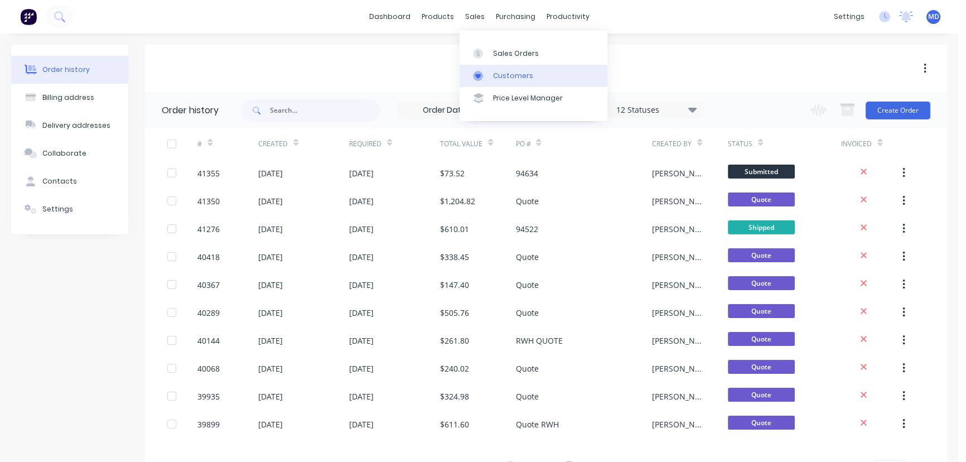
click at [505, 81] on link "Customers" at bounding box center [533, 76] width 148 height 22
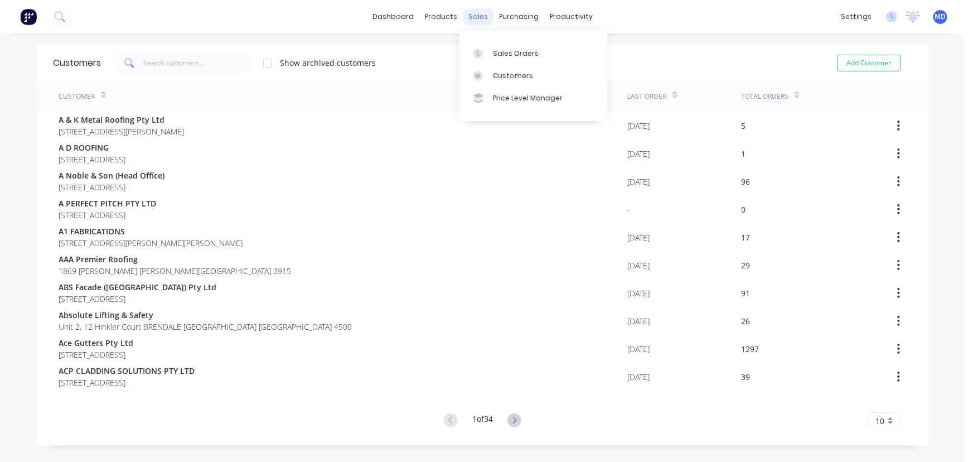
click at [485, 11] on div "sales" at bounding box center [478, 16] width 31 height 17
click at [514, 52] on div "Sales Orders" at bounding box center [516, 54] width 46 height 10
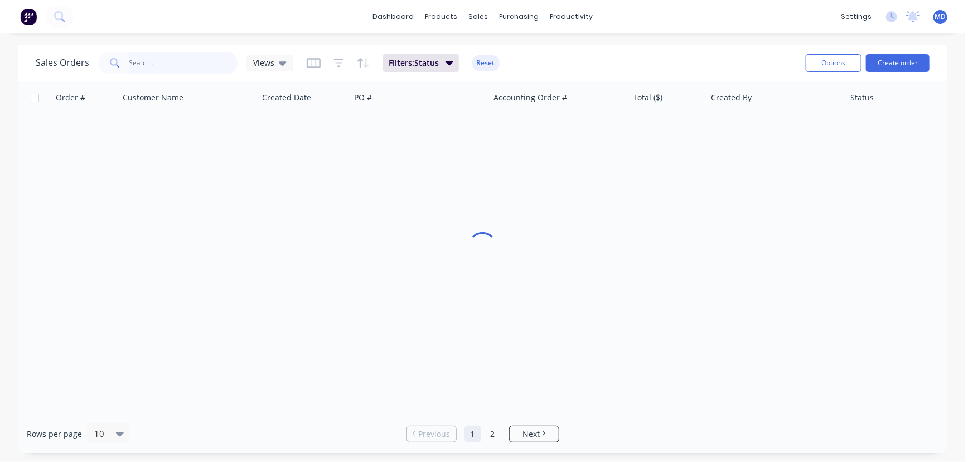
drag, startPoint x: 190, startPoint y: 65, endPoint x: 176, endPoint y: 64, distance: 14.0
click at [185, 65] on input "text" at bounding box center [183, 63] width 109 height 22
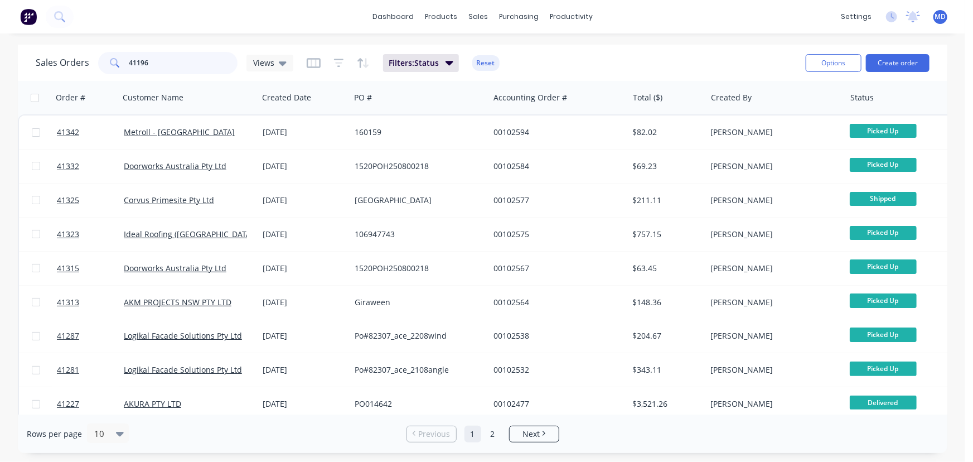
type input "41196"
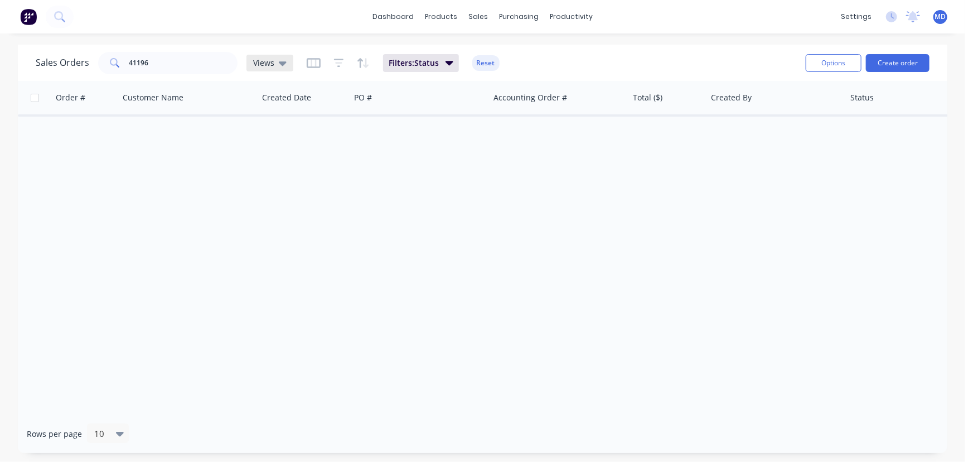
click at [265, 61] on span "Views" at bounding box center [263, 63] width 21 height 12
click at [277, 181] on button "ARCHIVED" at bounding box center [313, 179] width 127 height 13
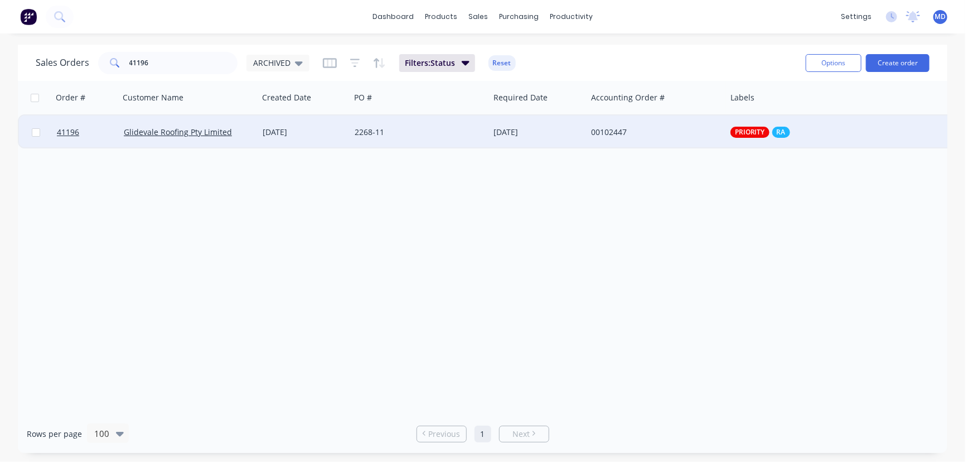
click at [434, 132] on div "2268-11" at bounding box center [417, 132] width 124 height 11
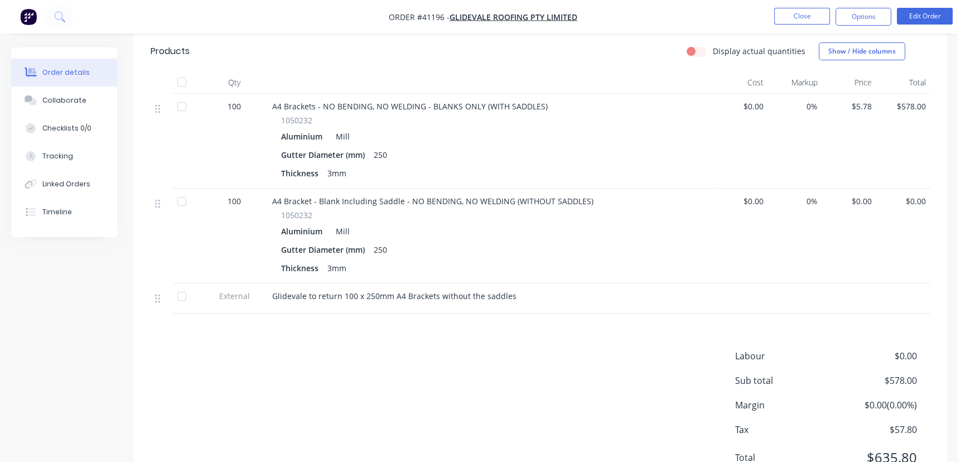
scroll to position [304, 0]
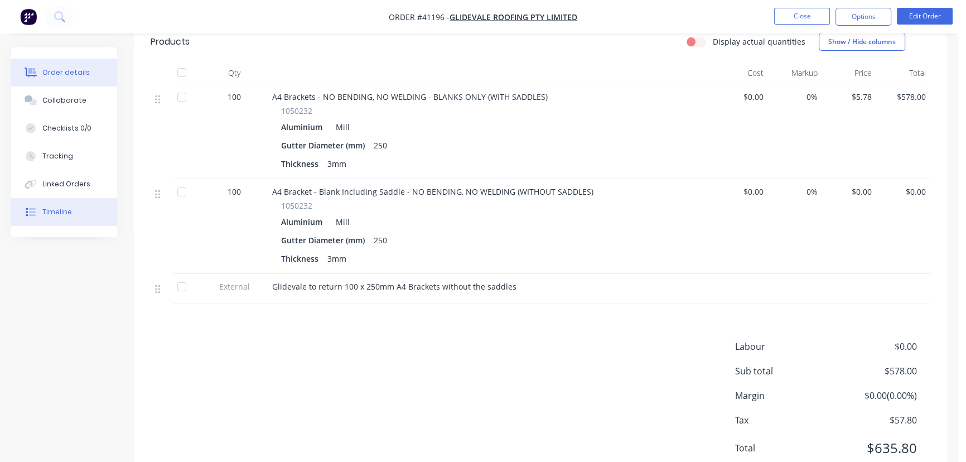
click at [61, 212] on div "Timeline" at bounding box center [57, 212] width 30 height 10
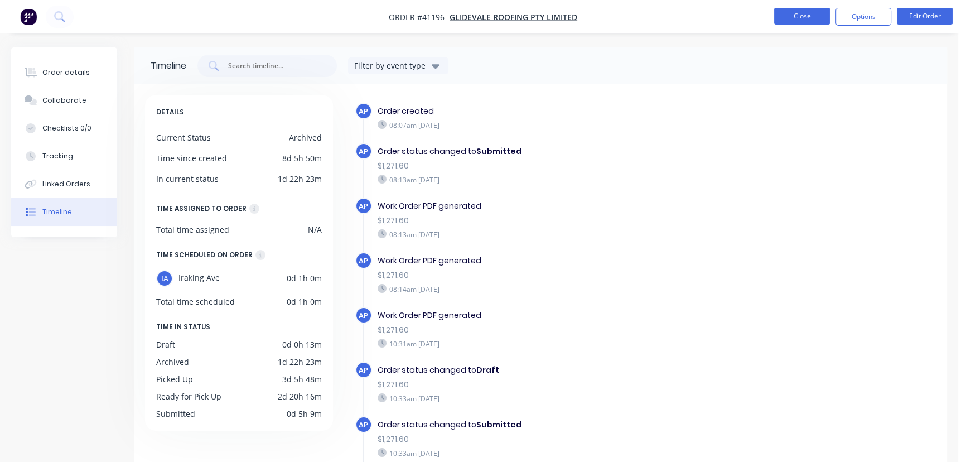
click at [799, 17] on button "Close" at bounding box center [802, 16] width 56 height 17
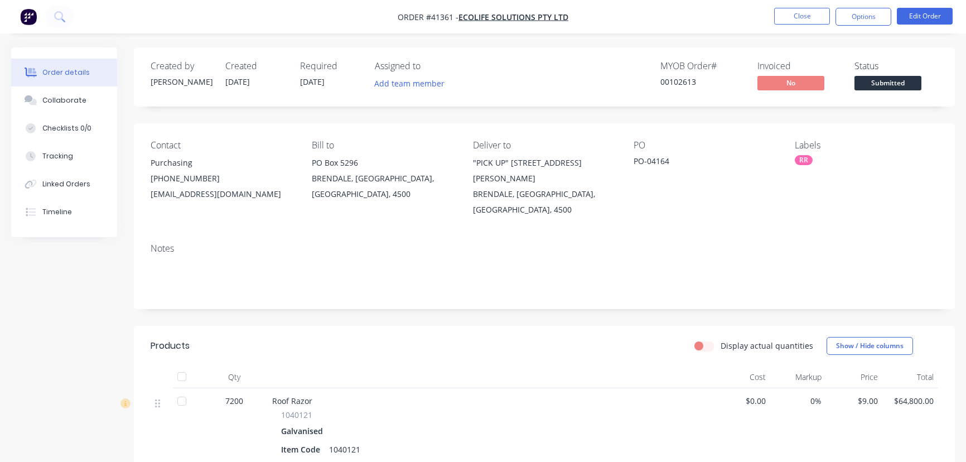
scroll to position [50, 0]
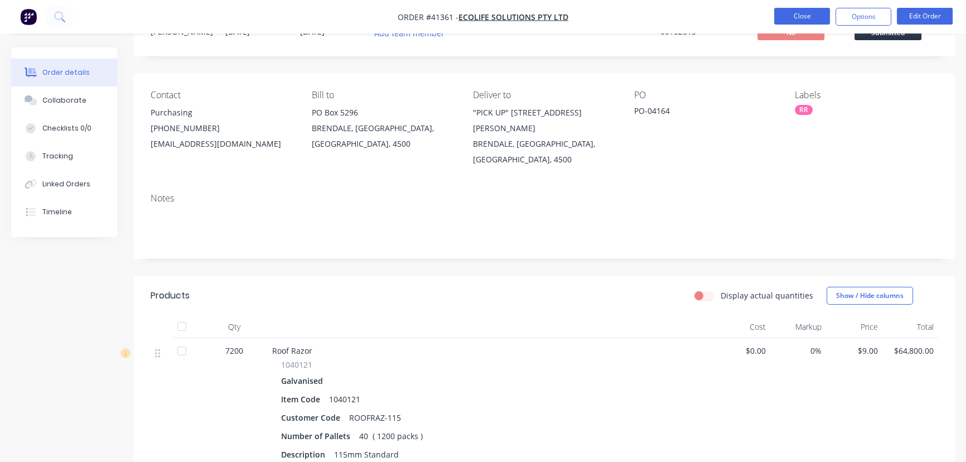
click at [807, 11] on button "Close" at bounding box center [802, 16] width 56 height 17
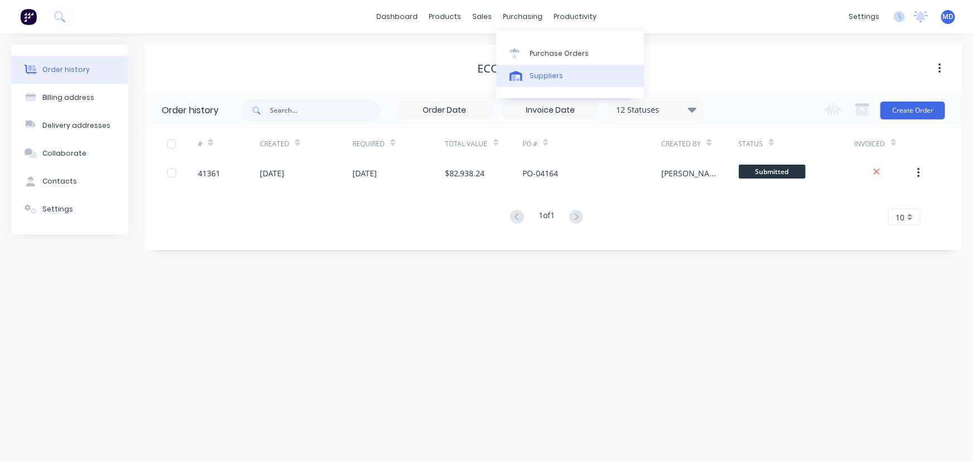
click at [545, 72] on div "Suppliers" at bounding box center [546, 76] width 33 height 10
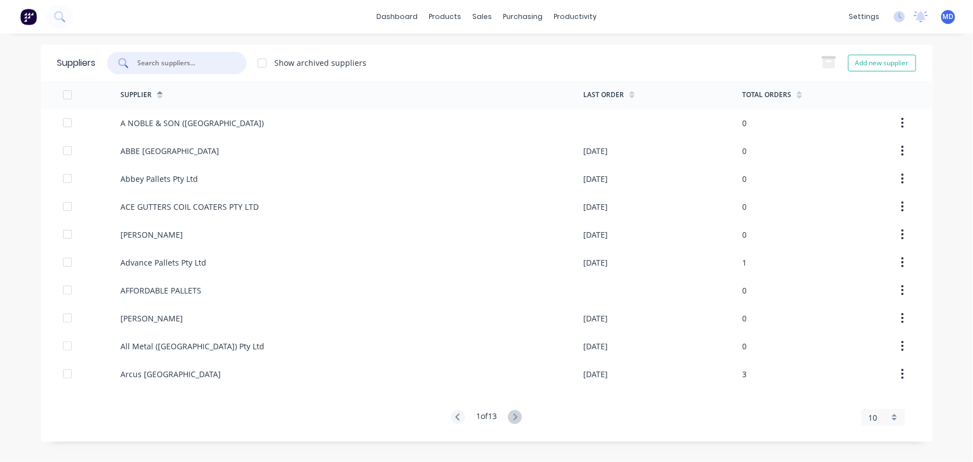
click at [193, 59] on input "text" at bounding box center [183, 62] width 93 height 11
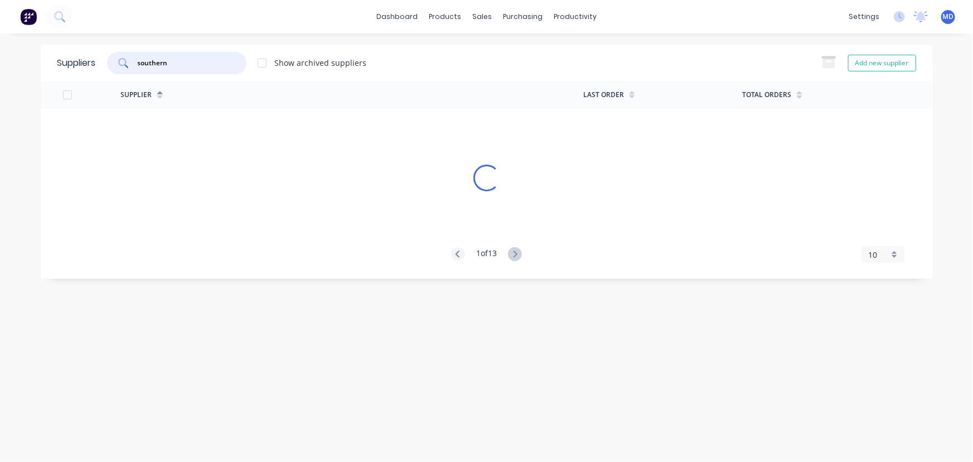
type input "southern"
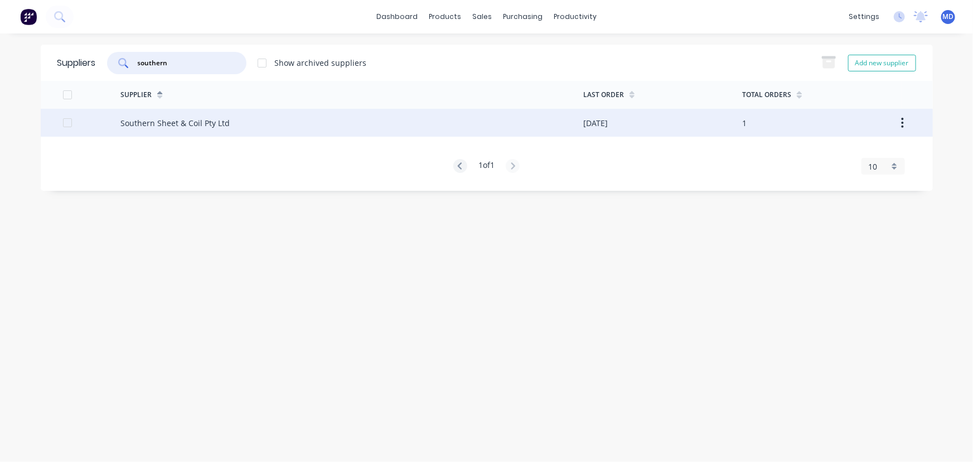
click at [175, 116] on div "Southern Sheet & Coil Pty Ltd" at bounding box center [351, 123] width 463 height 28
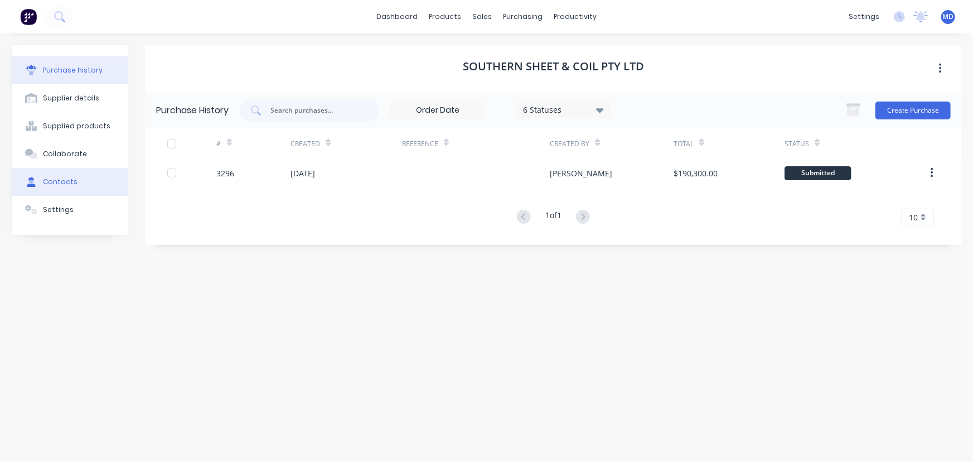
click at [64, 182] on div "Contacts" at bounding box center [60, 182] width 35 height 10
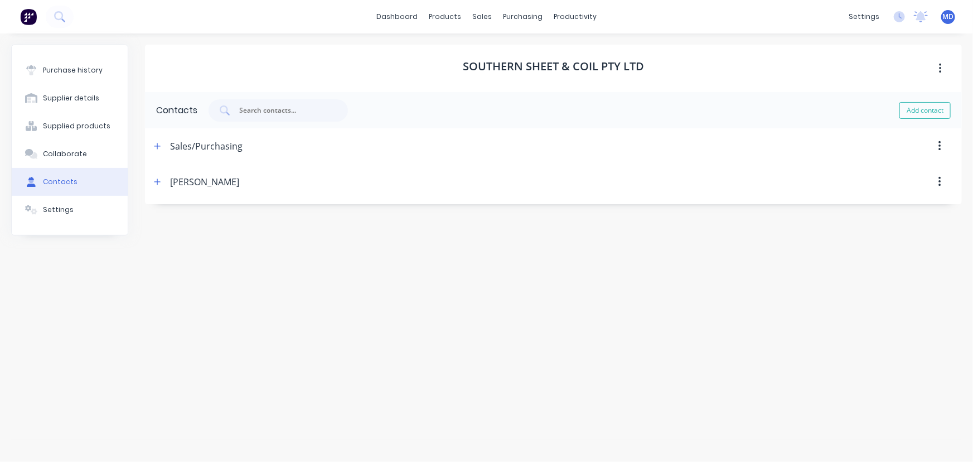
drag, startPoint x: 156, startPoint y: 143, endPoint x: 401, endPoint y: 250, distance: 267.7
click at [157, 145] on icon "button" at bounding box center [157, 146] width 7 height 8
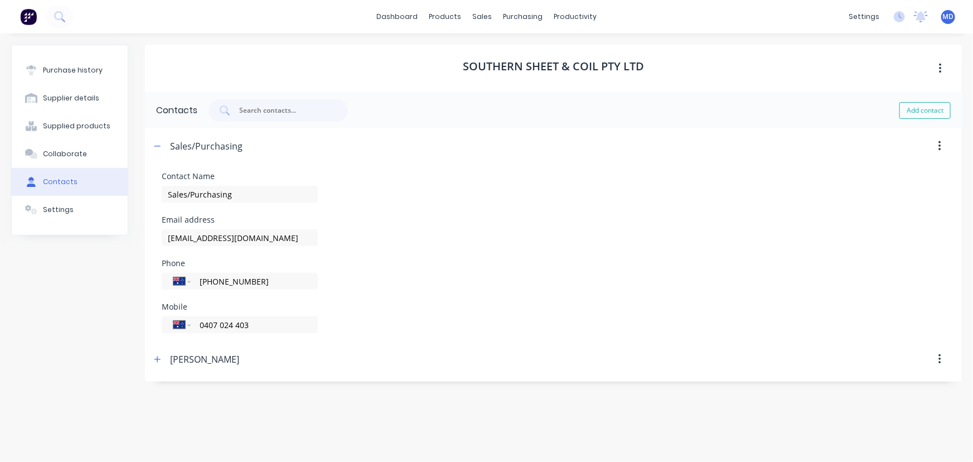
click at [151, 139] on button "button" at bounding box center [158, 146] width 14 height 14
